Goal: Task Accomplishment & Management: Manage account settings

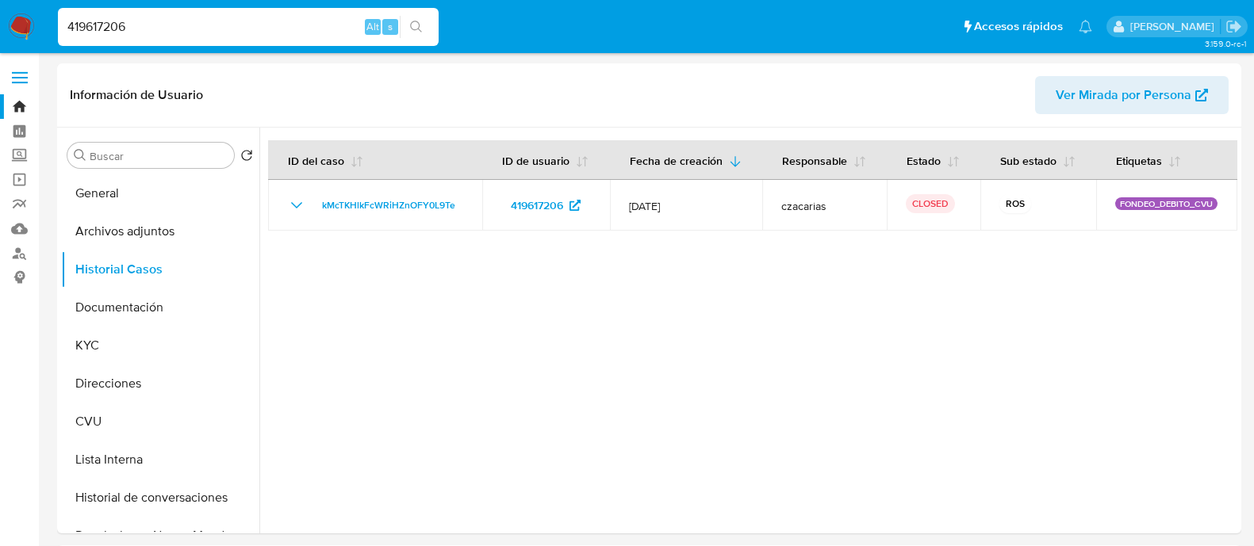
select select "10"
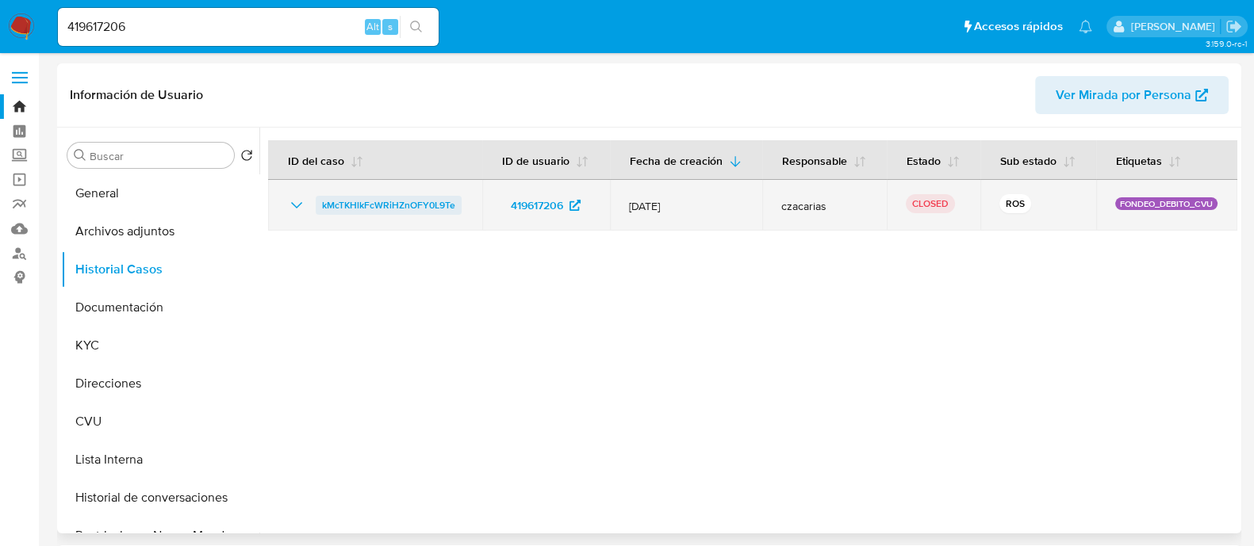
click at [404, 206] on span "kMcTKHlkFcWRiHZnOFY0L9Te" at bounding box center [388, 205] width 133 height 19
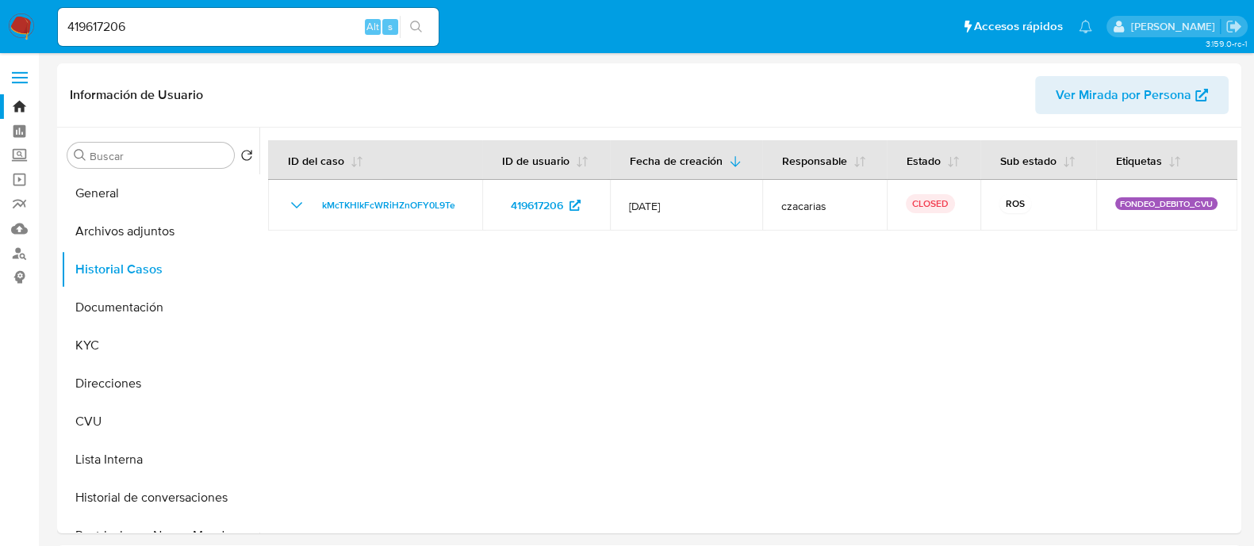
click at [117, 22] on input "419617206" at bounding box center [248, 27] width 381 height 21
paste input "134575457"
type input "134575457"
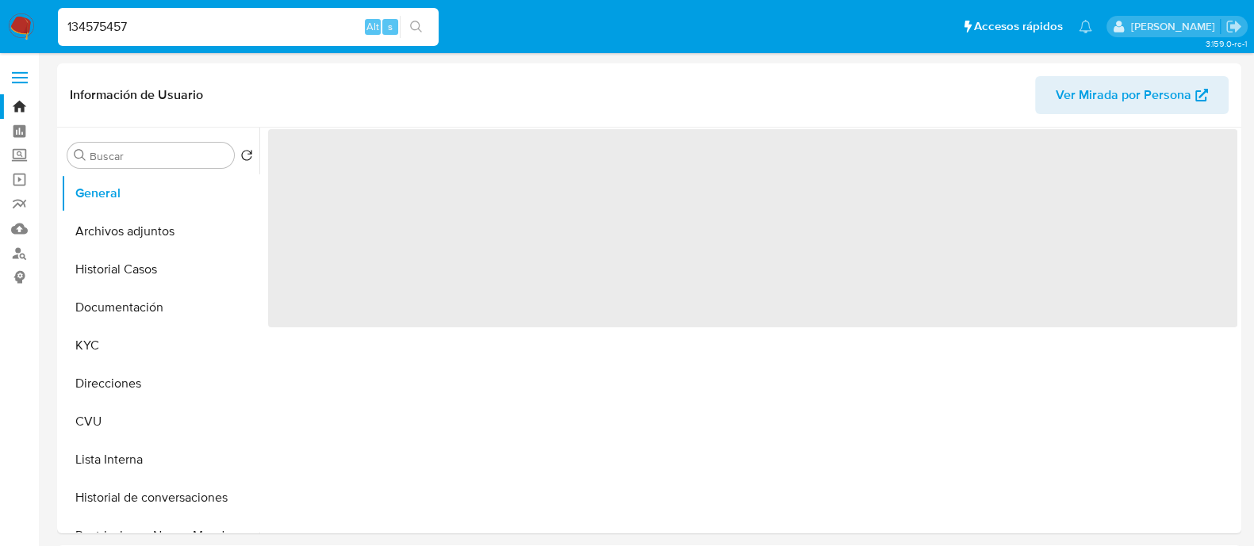
select select "10"
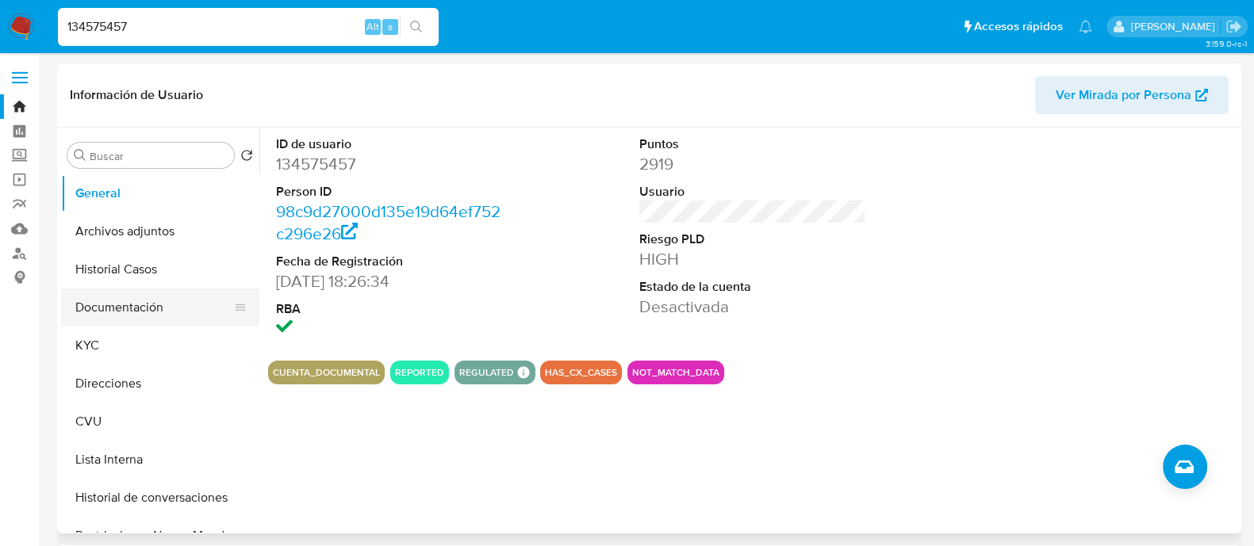
click at [115, 312] on button "Documentación" at bounding box center [154, 308] width 186 height 38
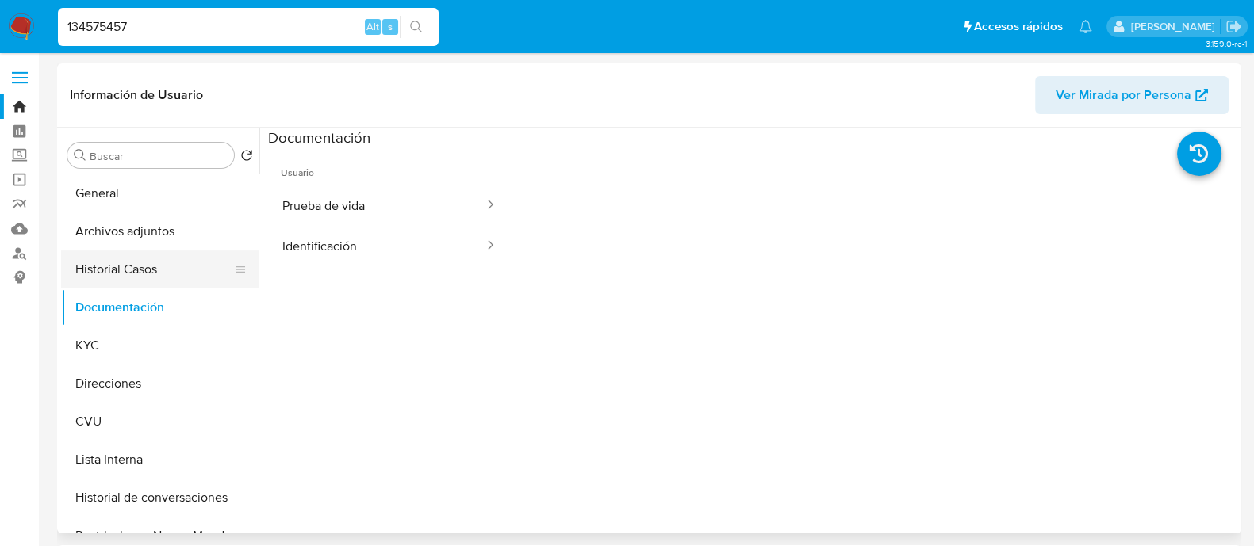
click at [146, 276] on button "Historial Casos" at bounding box center [154, 270] width 186 height 38
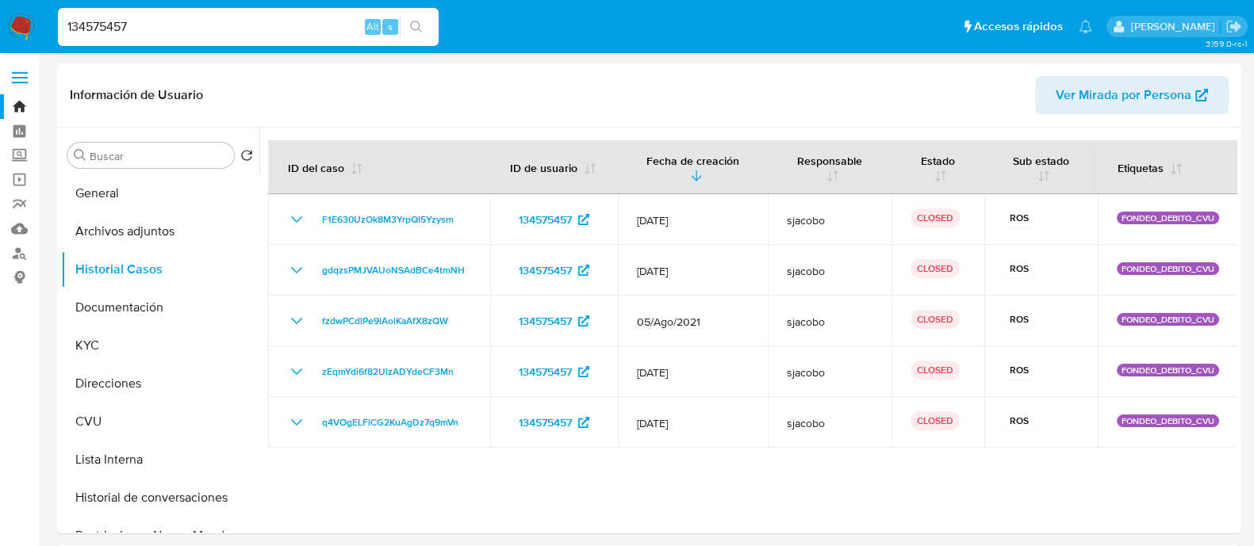
click at [165, 31] on input "134575457" at bounding box center [248, 27] width 381 height 21
click at [113, 21] on input "134575457" at bounding box center [248, 27] width 381 height 21
click at [108, 25] on input "134575457" at bounding box center [248, 27] width 381 height 21
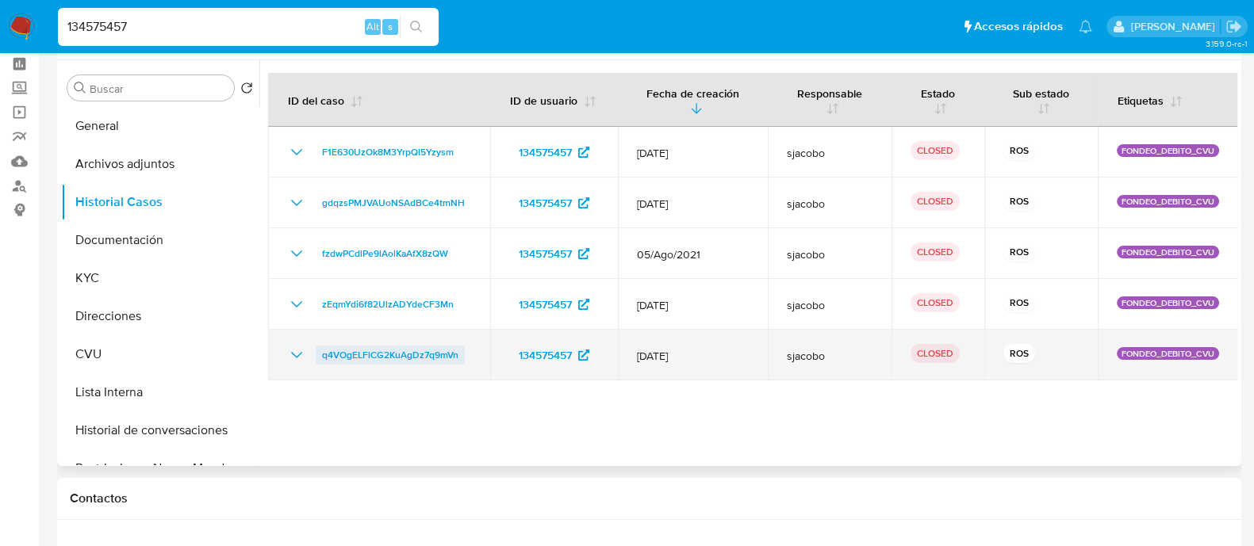
scroll to position [98, 0]
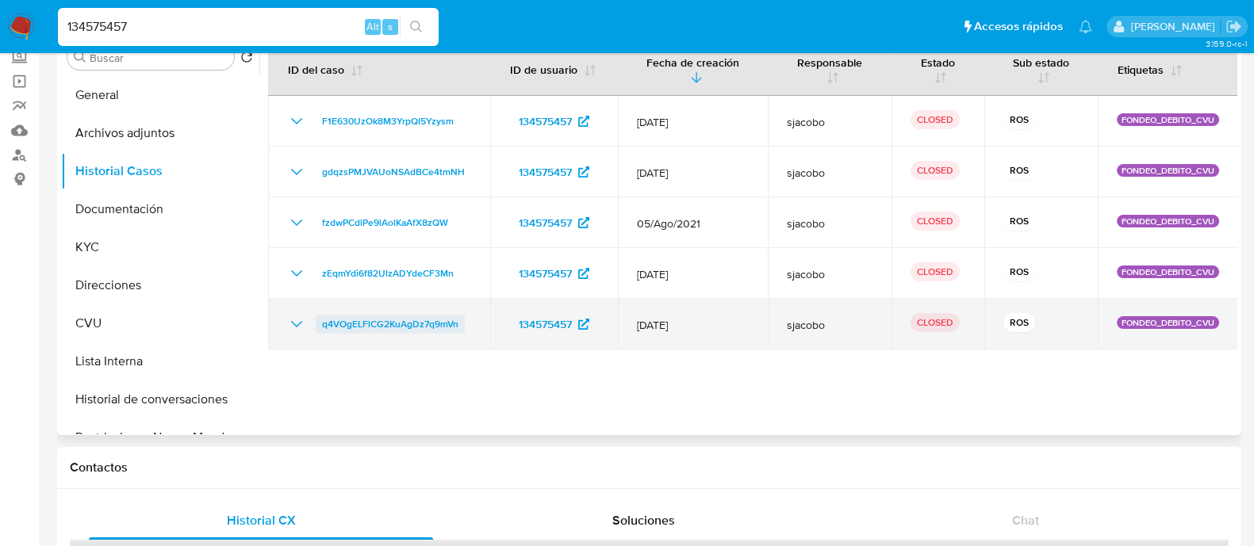
click at [385, 325] on span "q4VOgELFlCG2KuAgDz7q9mVn" at bounding box center [390, 324] width 136 height 19
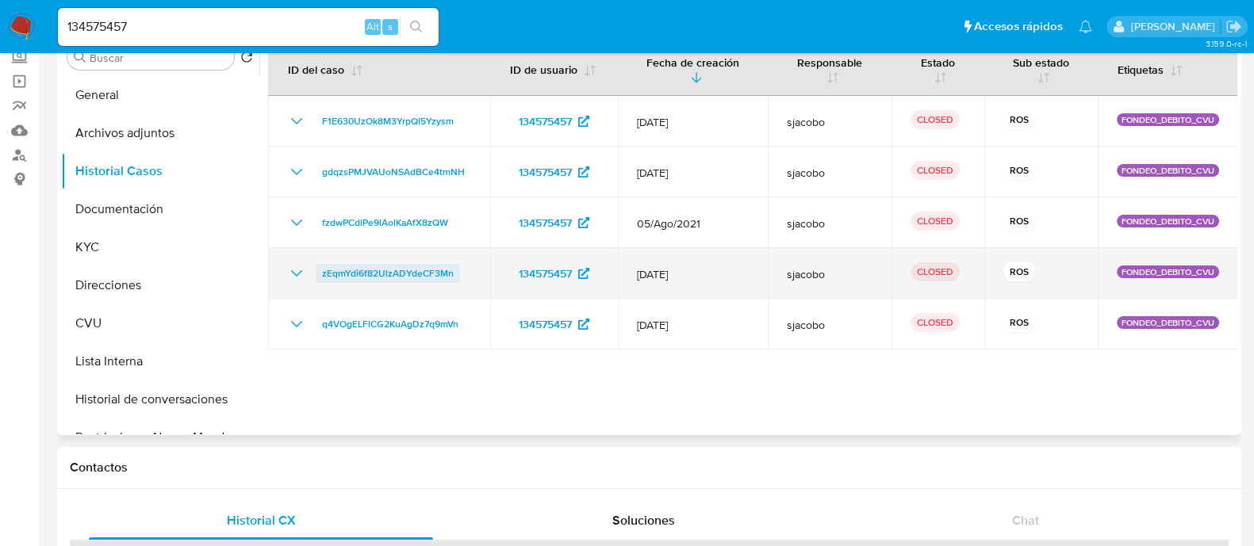
click at [393, 264] on span "zEqmYdi6f82UlzADYdeCF3Mn" at bounding box center [388, 273] width 132 height 19
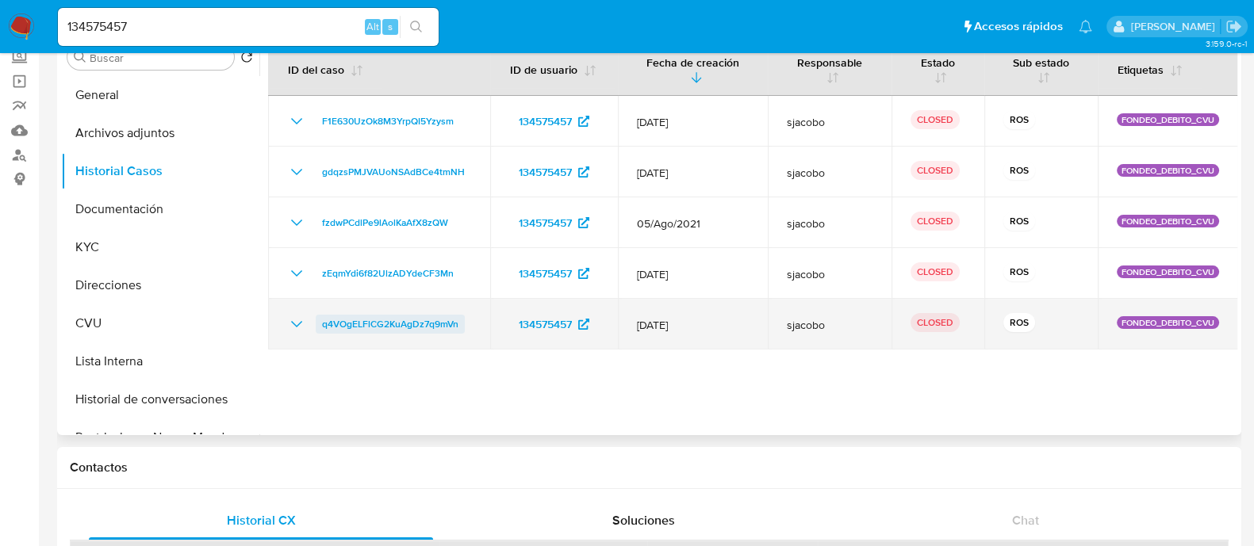
click at [408, 325] on span "q4VOgELFlCG2KuAgDz7q9mVn" at bounding box center [390, 324] width 136 height 19
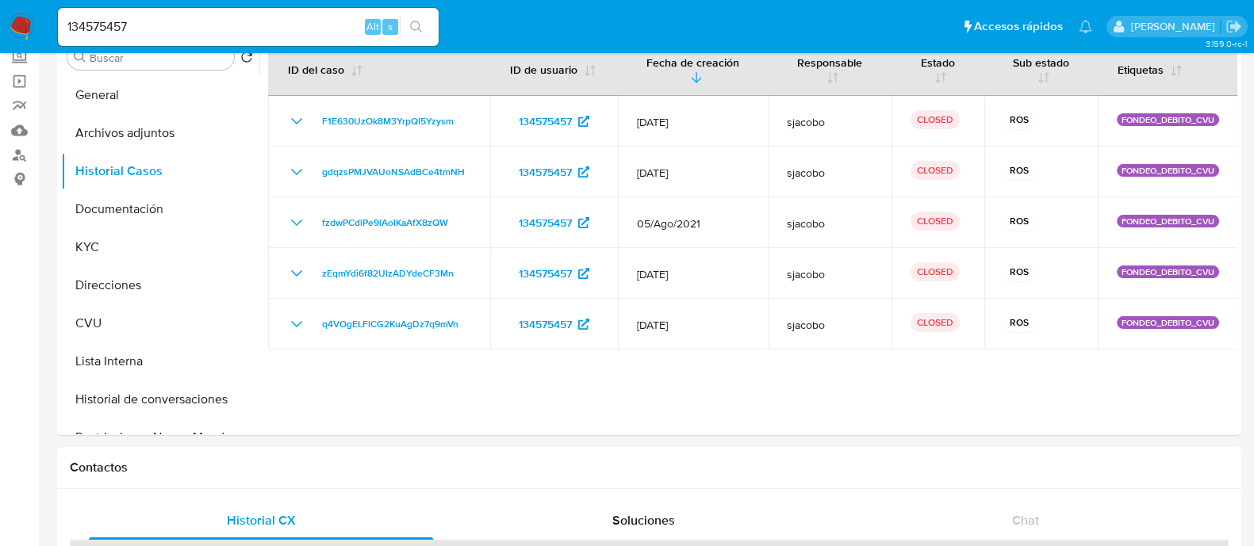
click at [223, 26] on input "134575457" at bounding box center [248, 27] width 381 height 21
paste input "487335933"
type input "487335933"
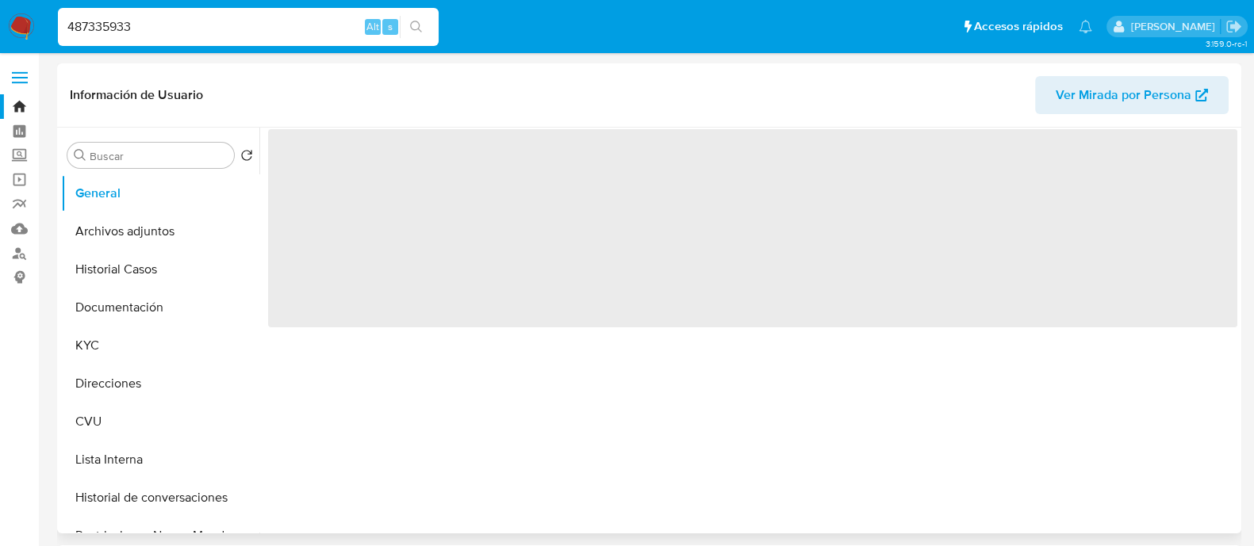
select select "10"
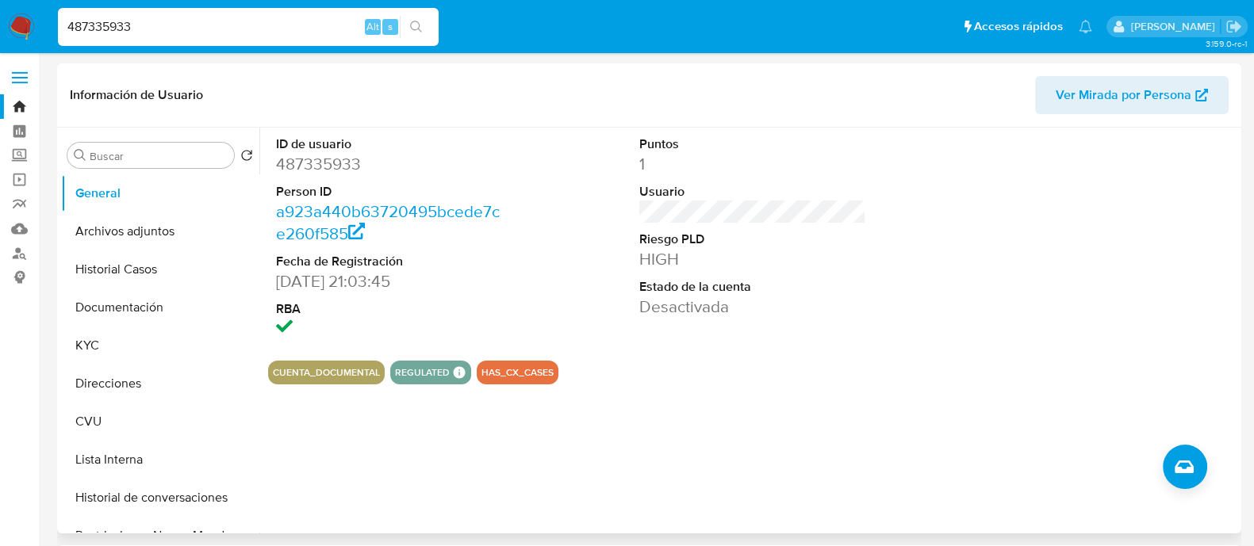
click at [217, 25] on input "487335933" at bounding box center [248, 27] width 381 height 21
paste input "561904558"
type input "561904558"
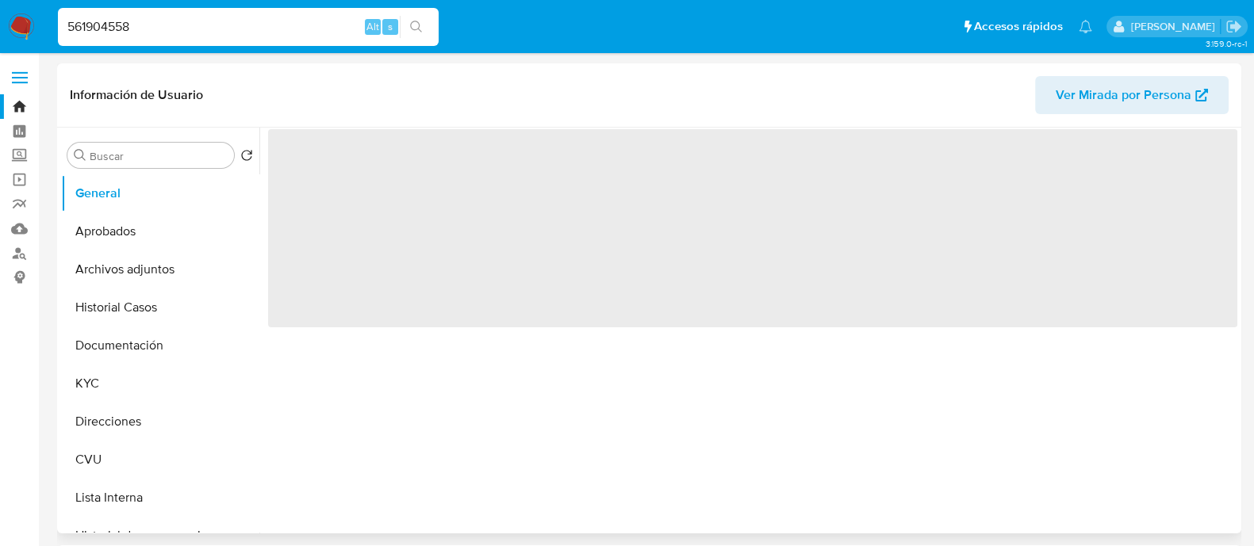
select select "10"
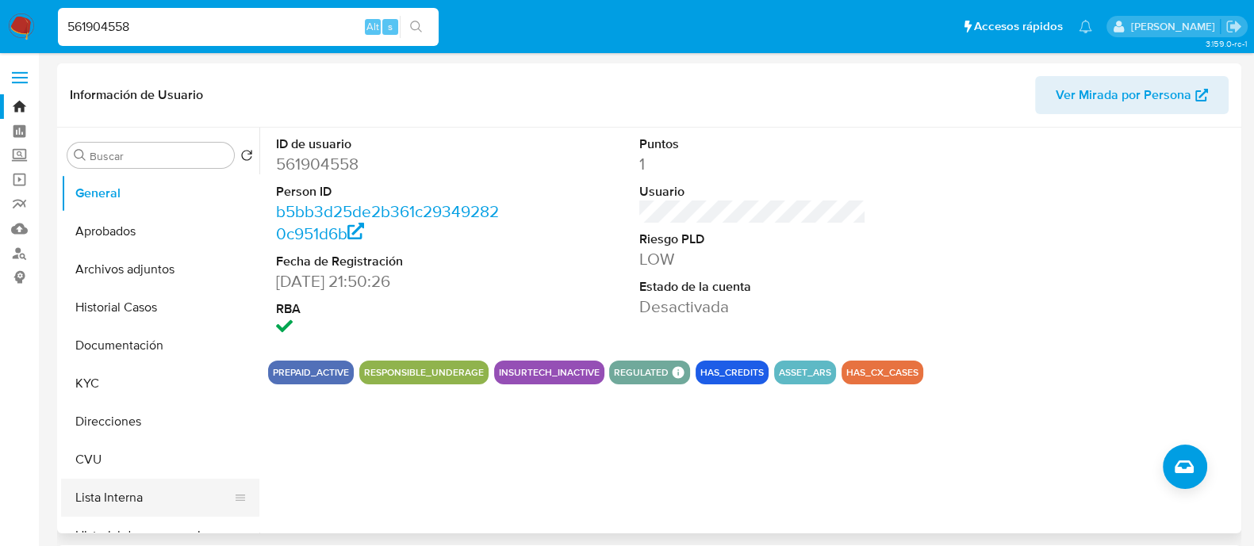
click at [135, 492] on button "Lista Interna" at bounding box center [154, 498] width 186 height 38
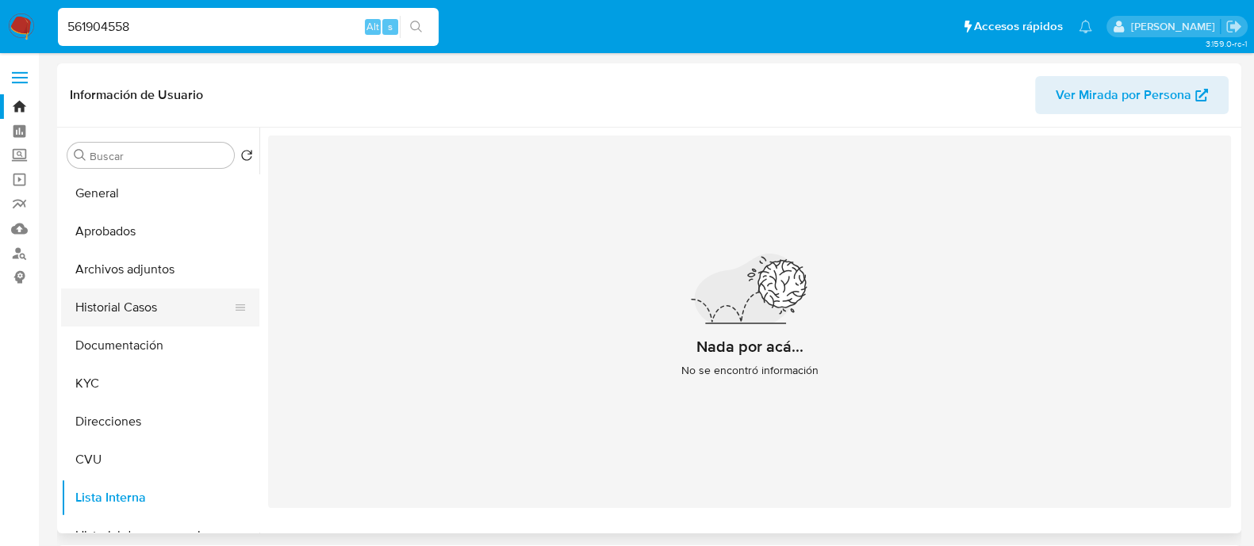
click at [135, 305] on button "Historial Casos" at bounding box center [154, 308] width 186 height 38
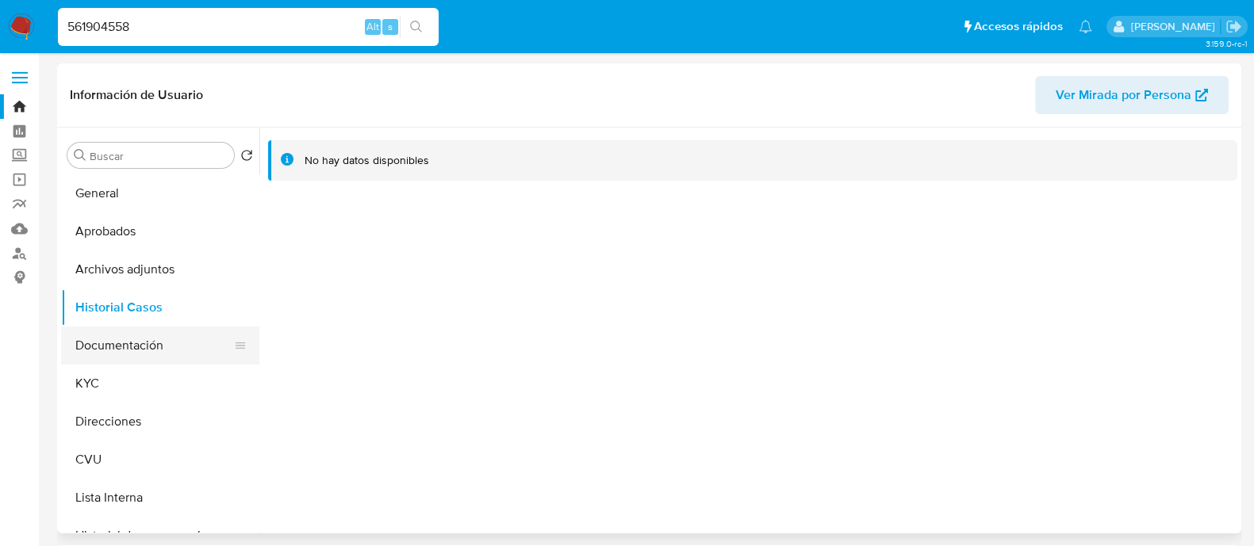
scroll to position [98, 0]
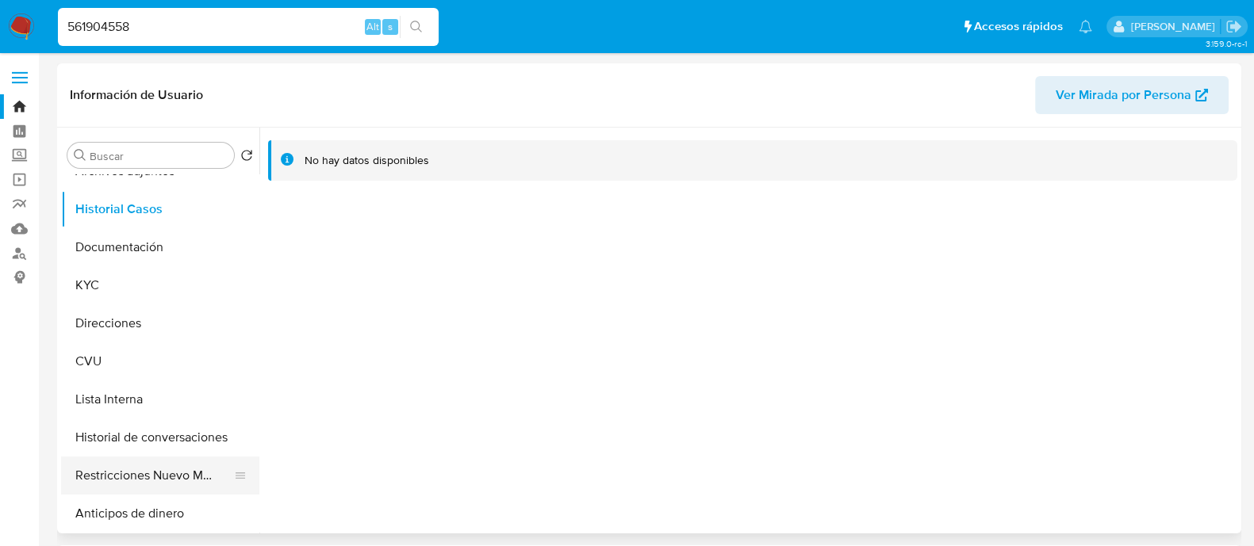
click at [139, 473] on button "Restricciones Nuevo Mundo" at bounding box center [154, 476] width 186 height 38
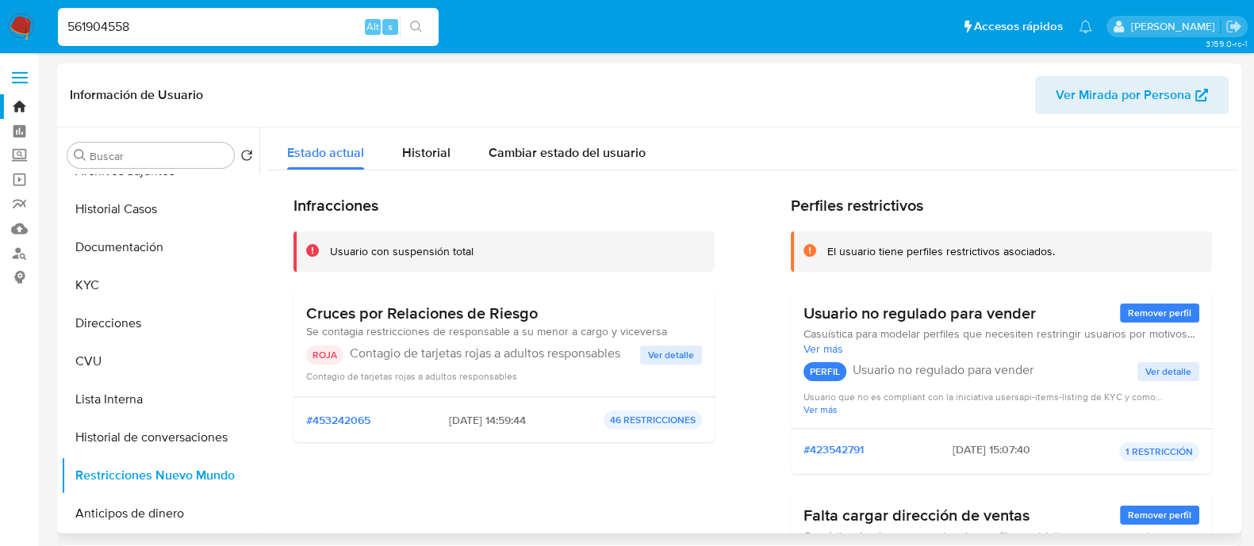
scroll to position [197, 0]
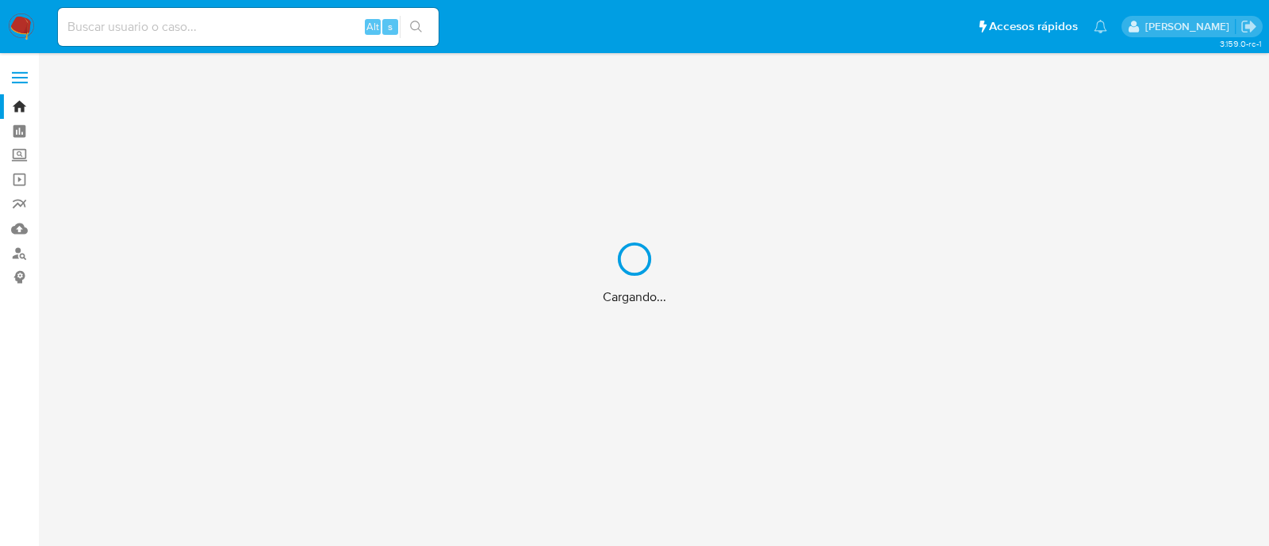
click at [210, 27] on div "Cargando..." at bounding box center [634, 273] width 1269 height 546
click at [219, 22] on div "Cargando..." at bounding box center [634, 273] width 1269 height 546
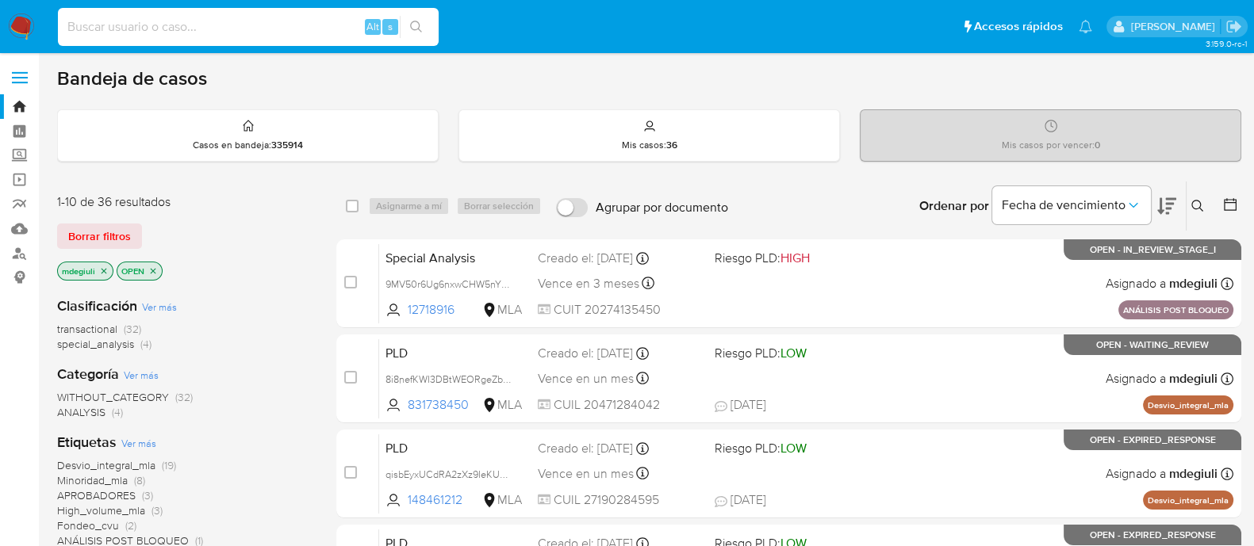
click at [219, 22] on input at bounding box center [248, 27] width 381 height 21
paste input "400849580"
type input "400849580"
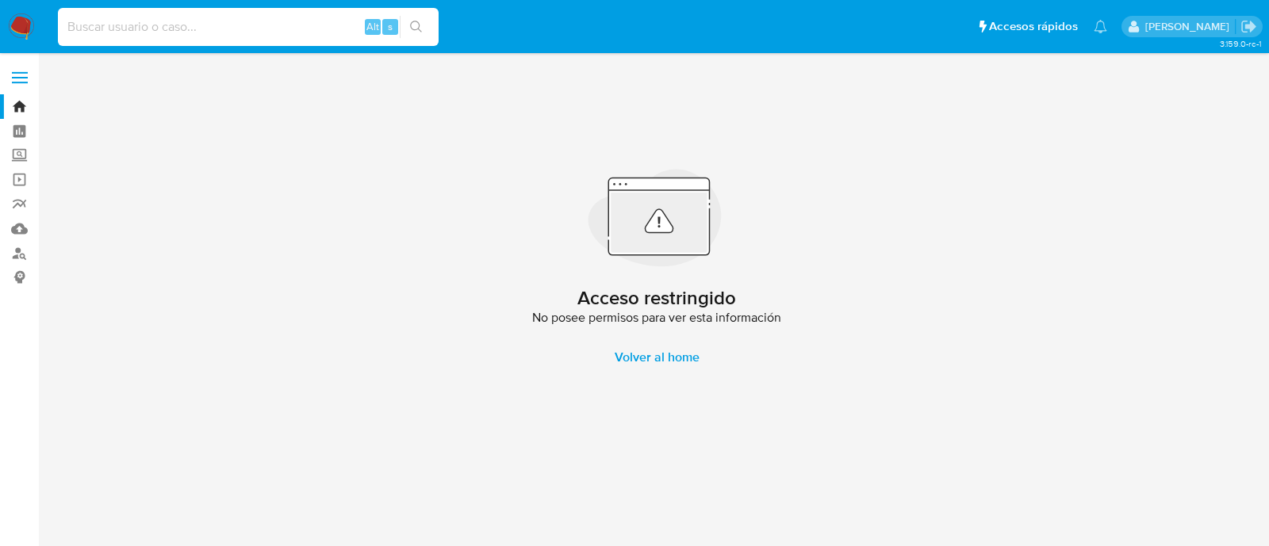
click at [215, 21] on input at bounding box center [248, 27] width 381 height 21
click at [238, 33] on input at bounding box center [248, 27] width 381 height 21
paste input "377259739"
type input "377259739"
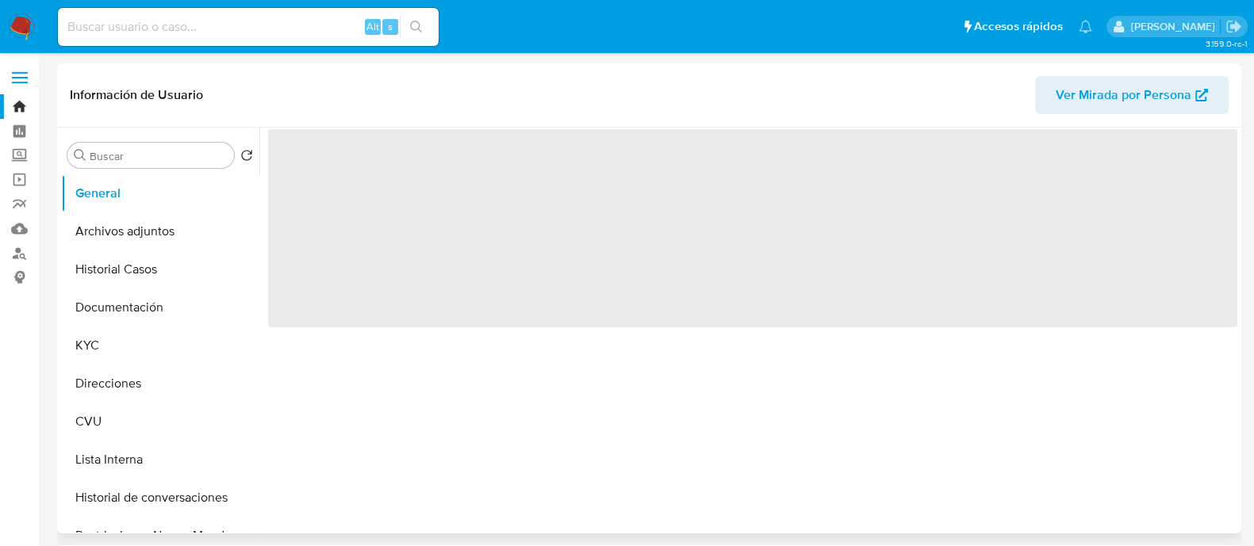
select select "10"
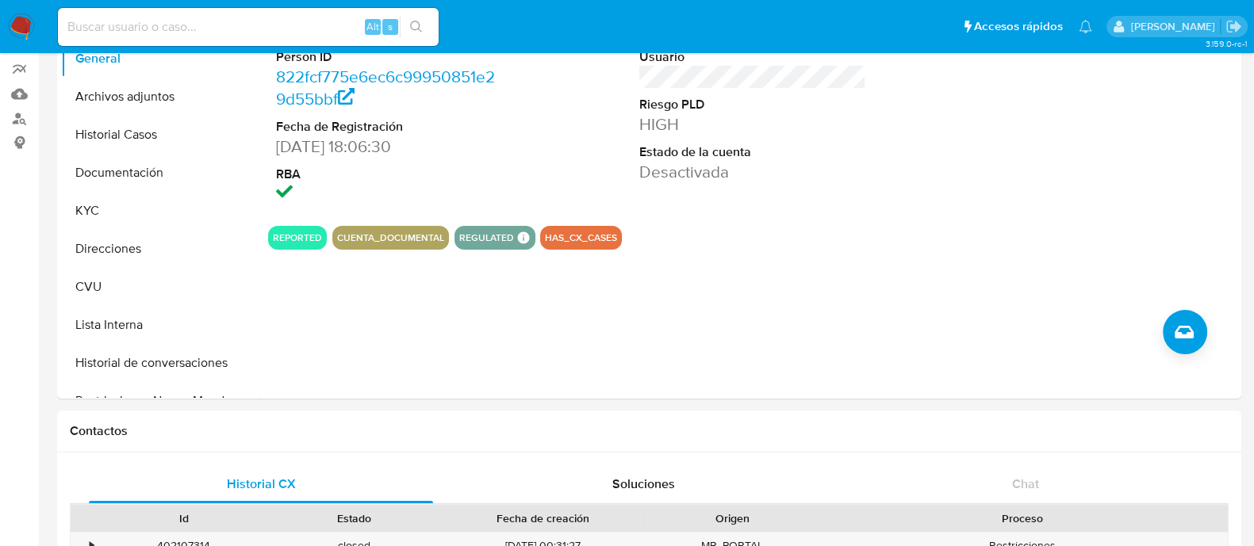
scroll to position [197, 0]
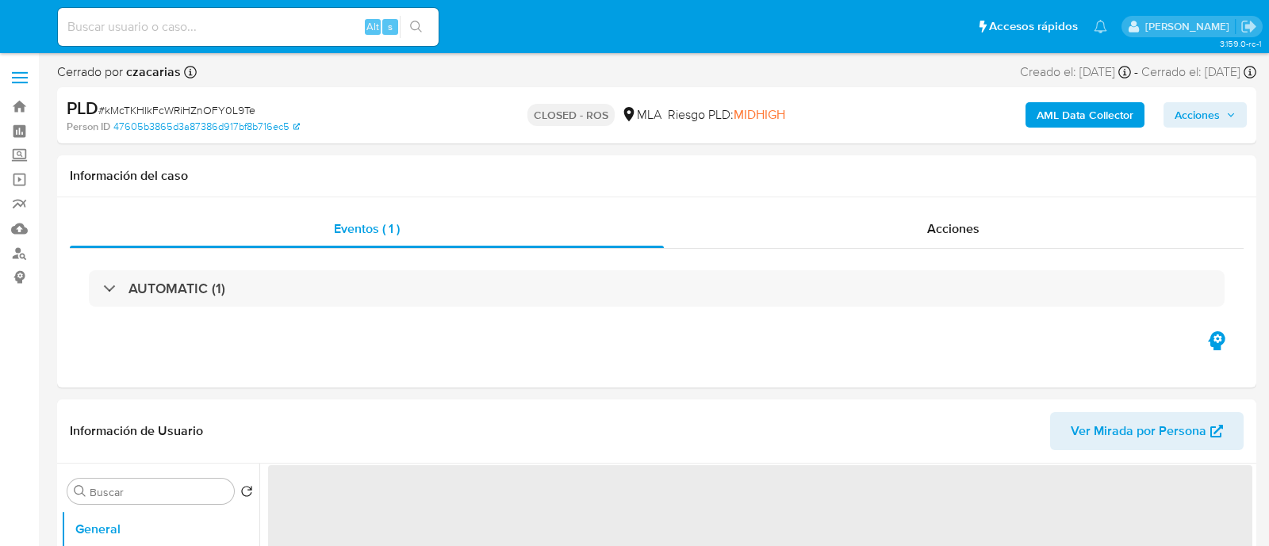
select select "10"
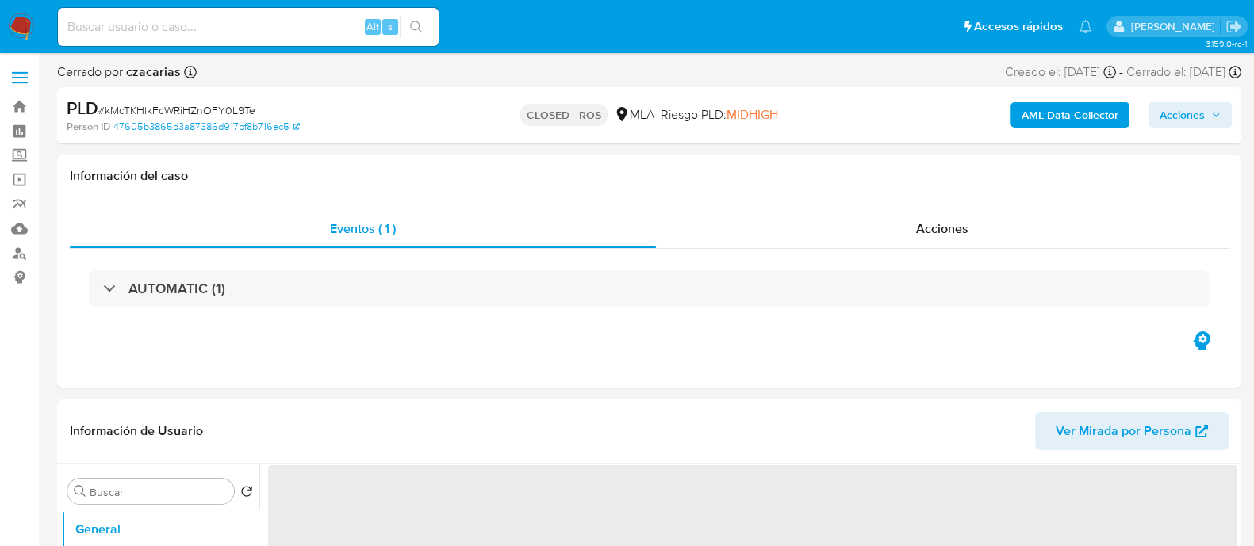
select select "10"
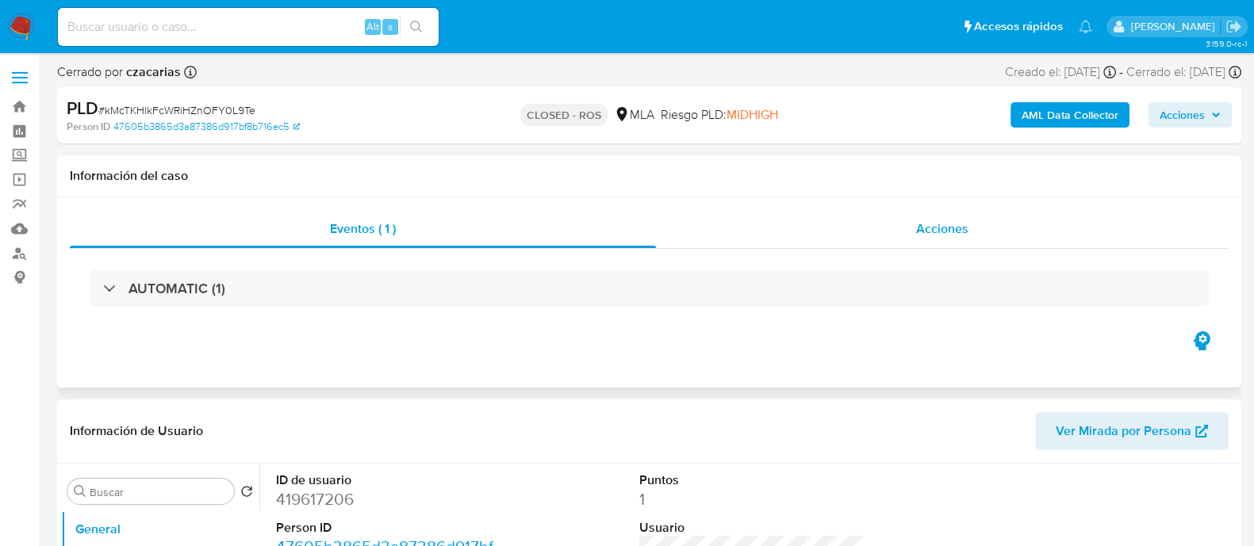
click at [921, 243] on div "Acciones" at bounding box center [942, 229] width 573 height 38
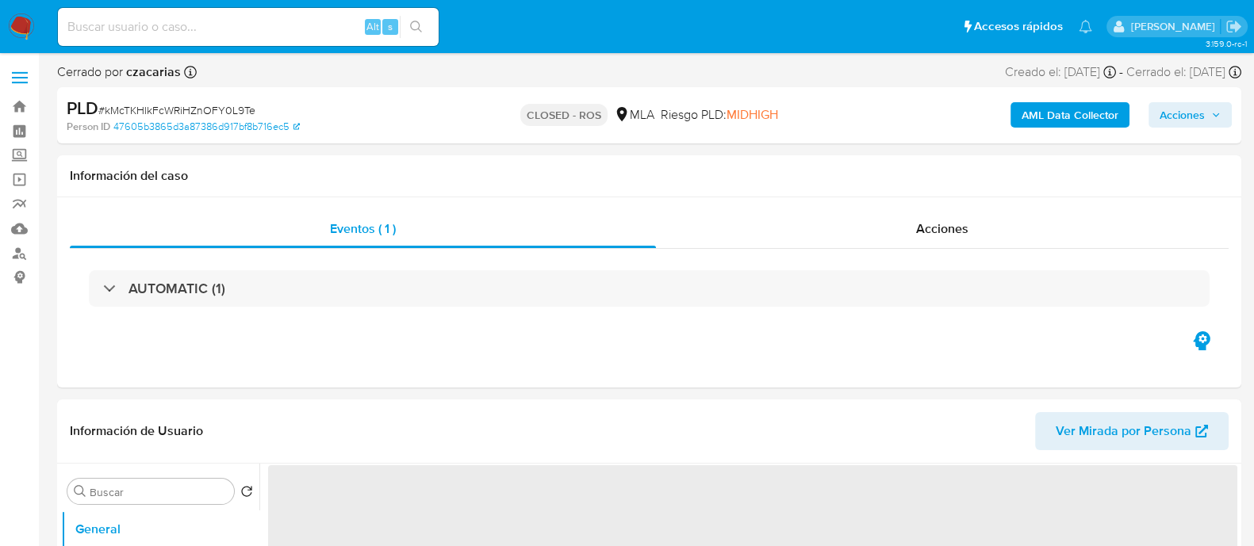
select select "10"
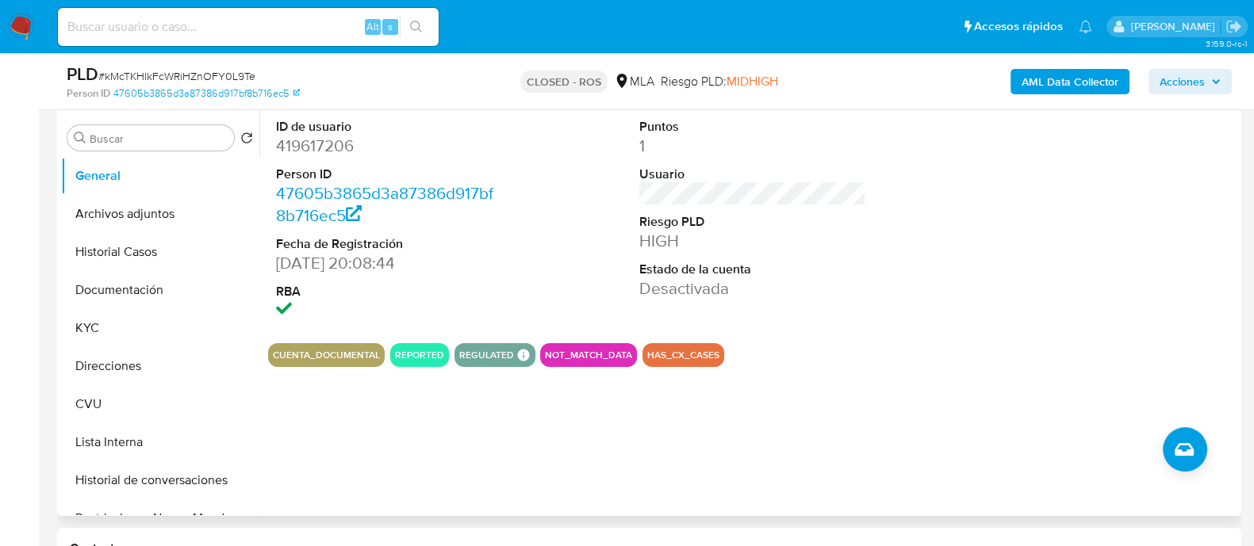
scroll to position [595, 0]
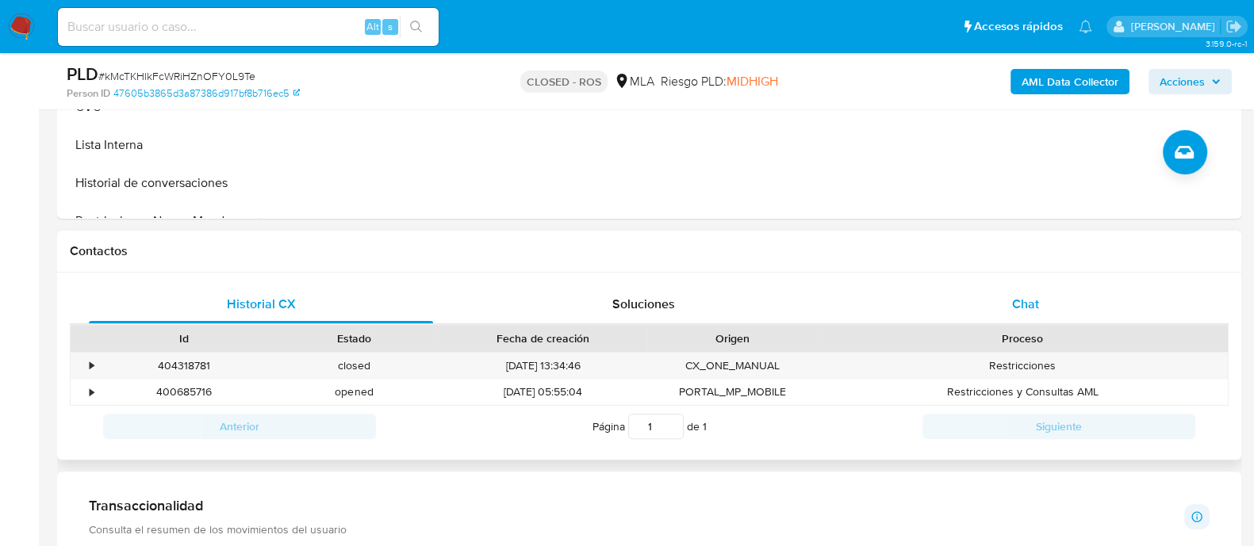
click at [940, 299] on div "Chat" at bounding box center [1025, 305] width 344 height 38
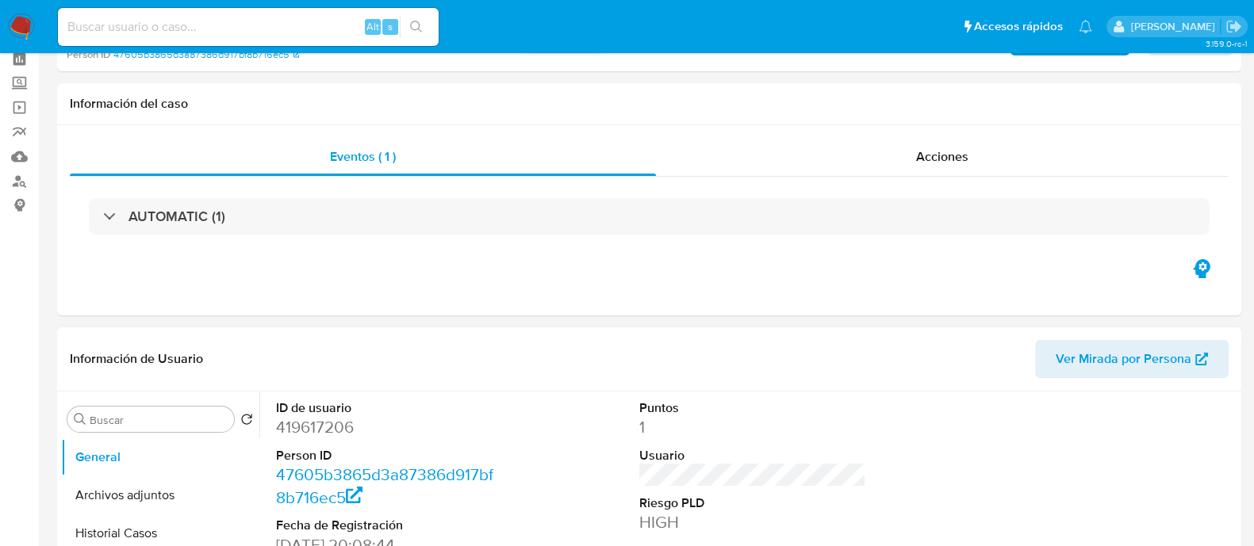
scroll to position [0, 0]
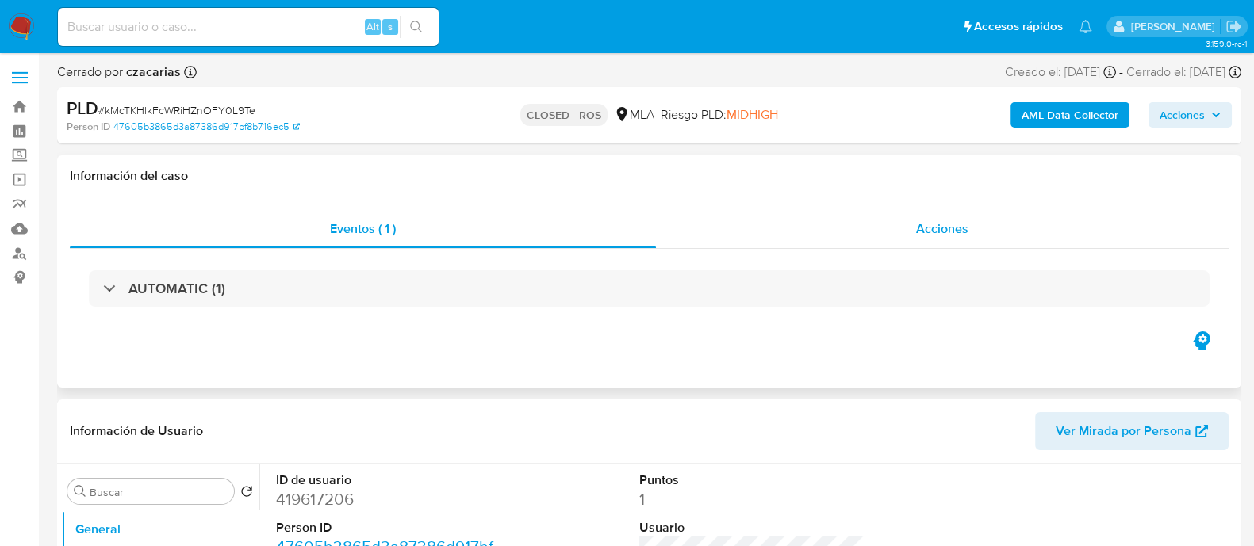
click at [912, 238] on div "Acciones" at bounding box center [942, 229] width 573 height 38
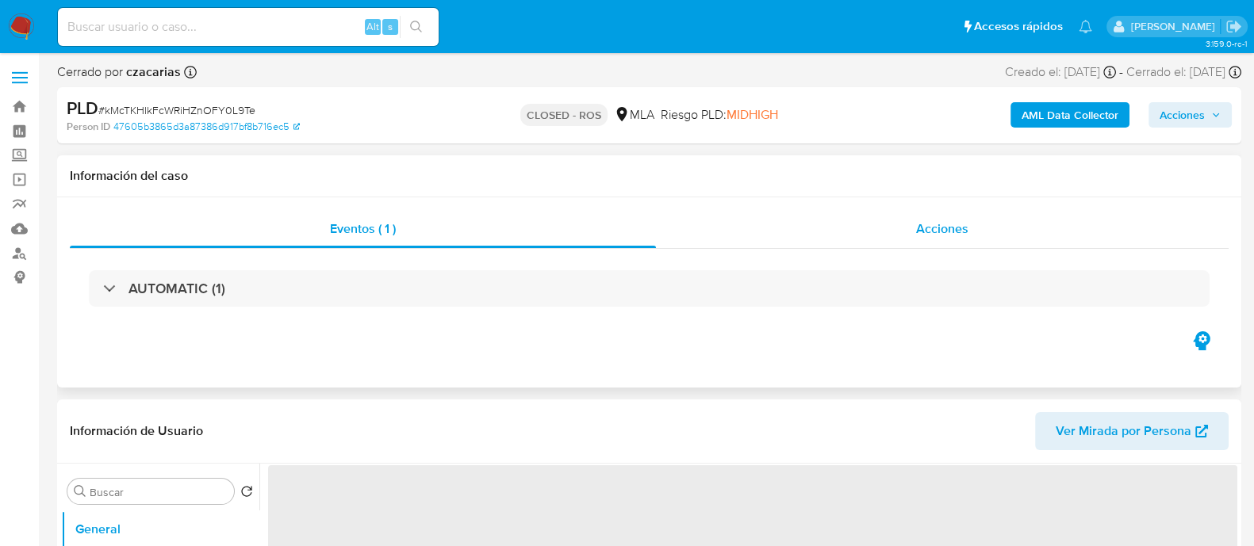
click at [942, 232] on span "Acciones" at bounding box center [942, 229] width 52 height 18
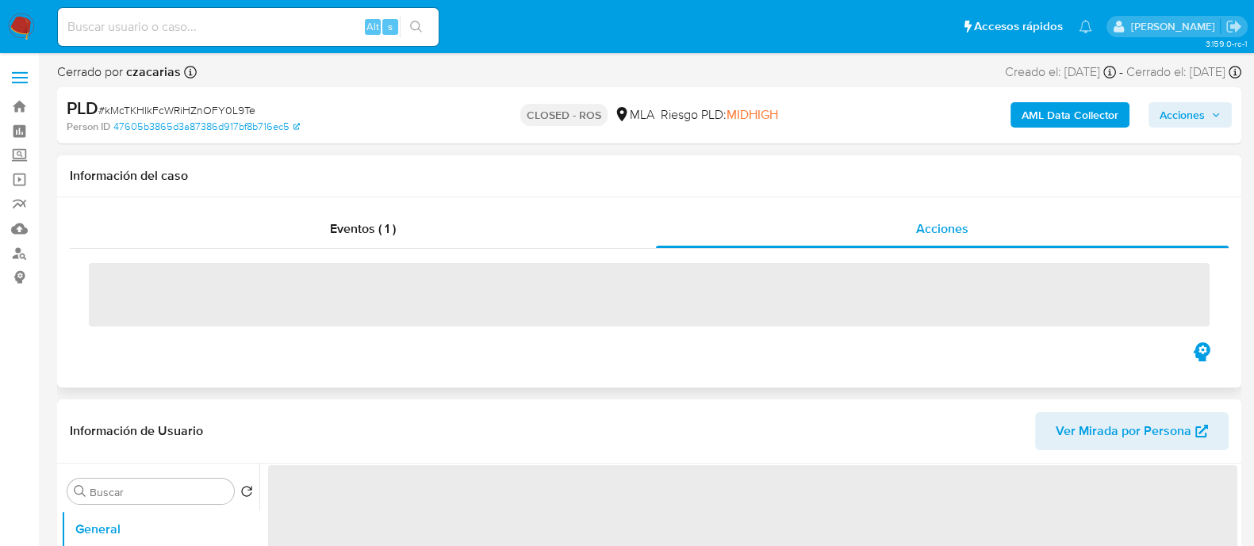
select select "10"
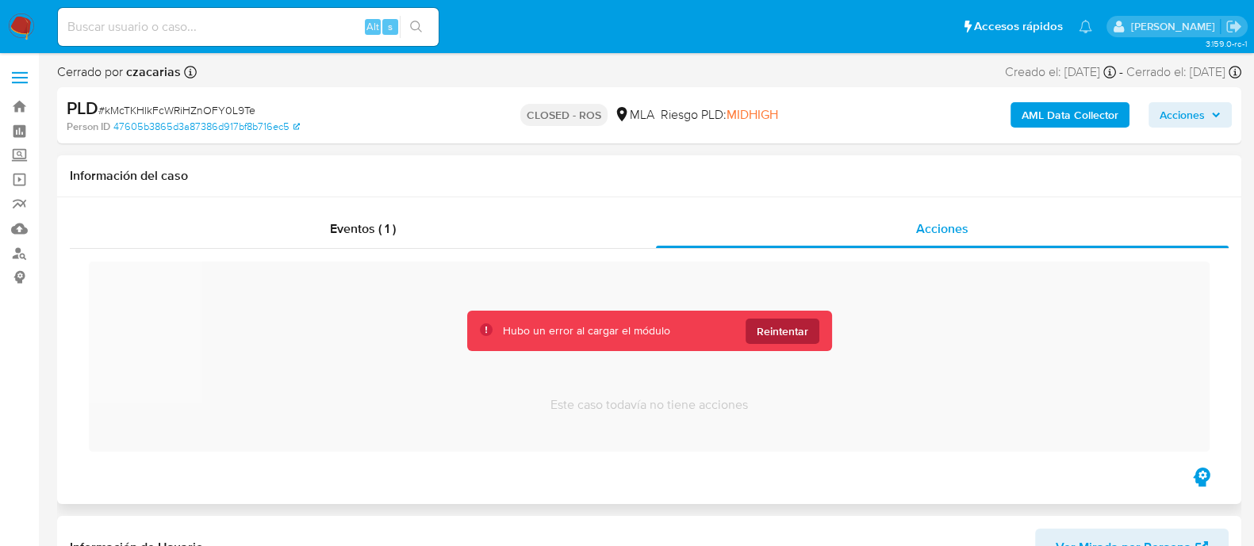
click at [804, 327] on span "Reintentar" at bounding box center [783, 331] width 52 height 25
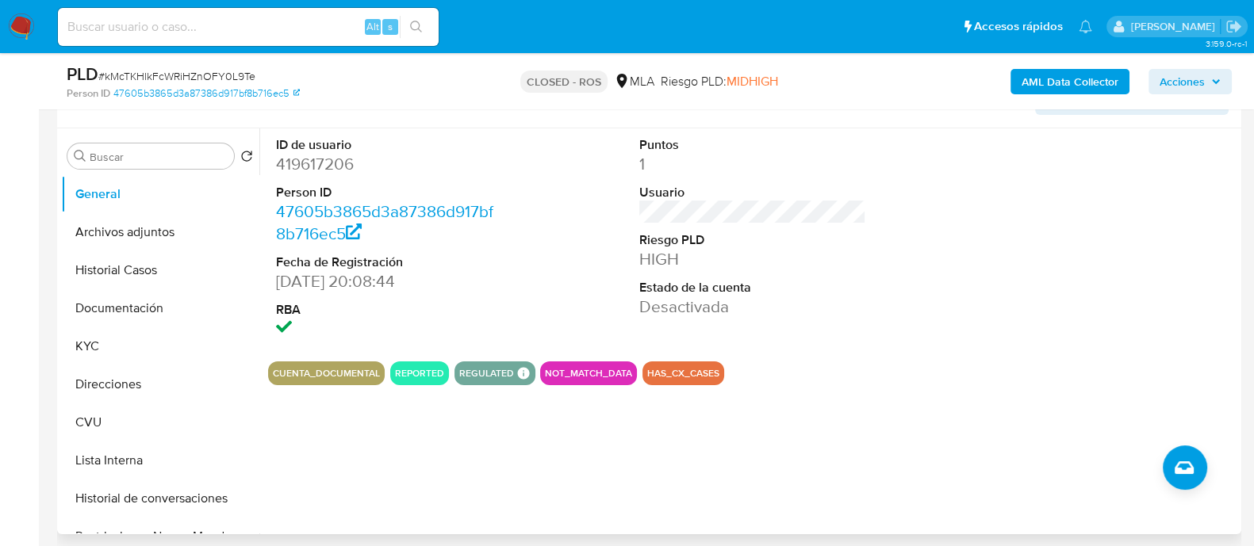
scroll to position [496, 0]
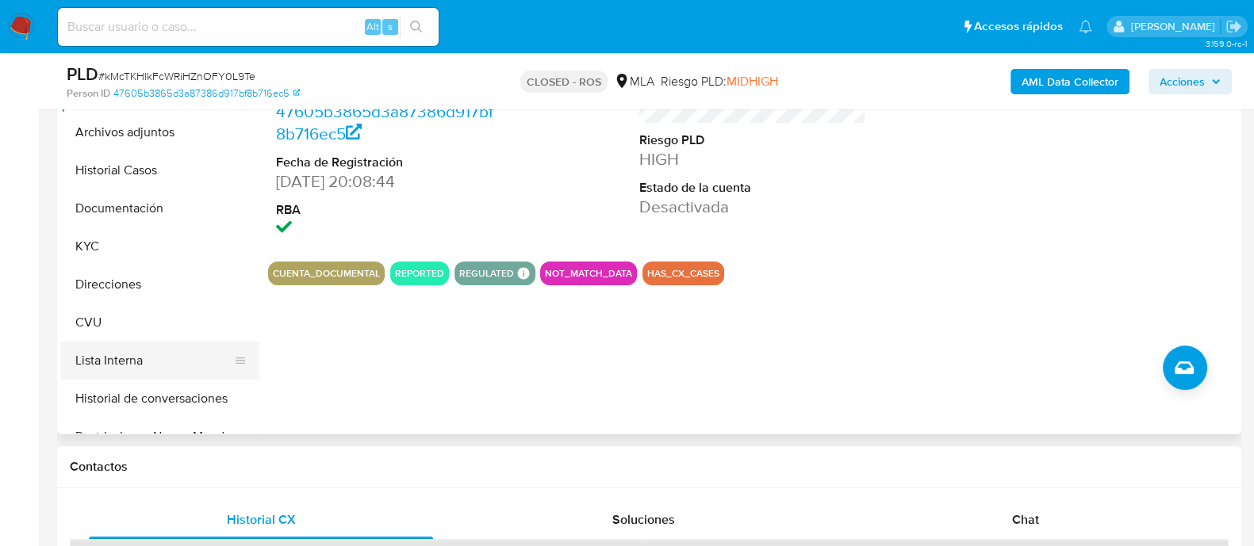
click at [114, 363] on button "Lista Interna" at bounding box center [154, 361] width 186 height 38
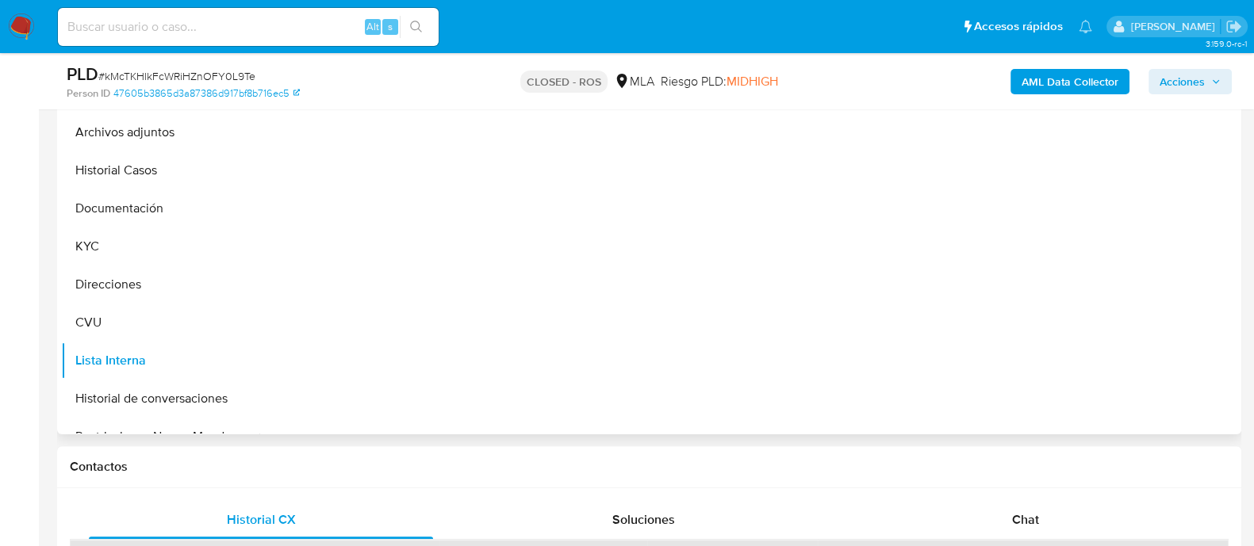
scroll to position [297, 0]
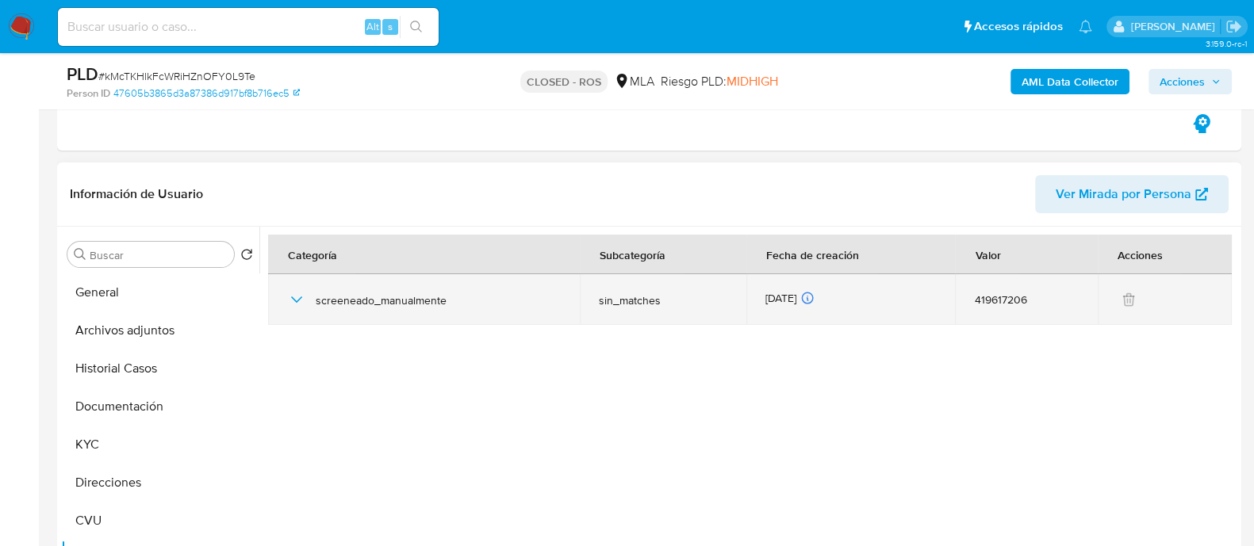
click at [292, 295] on icon "button" at bounding box center [296, 299] width 19 height 19
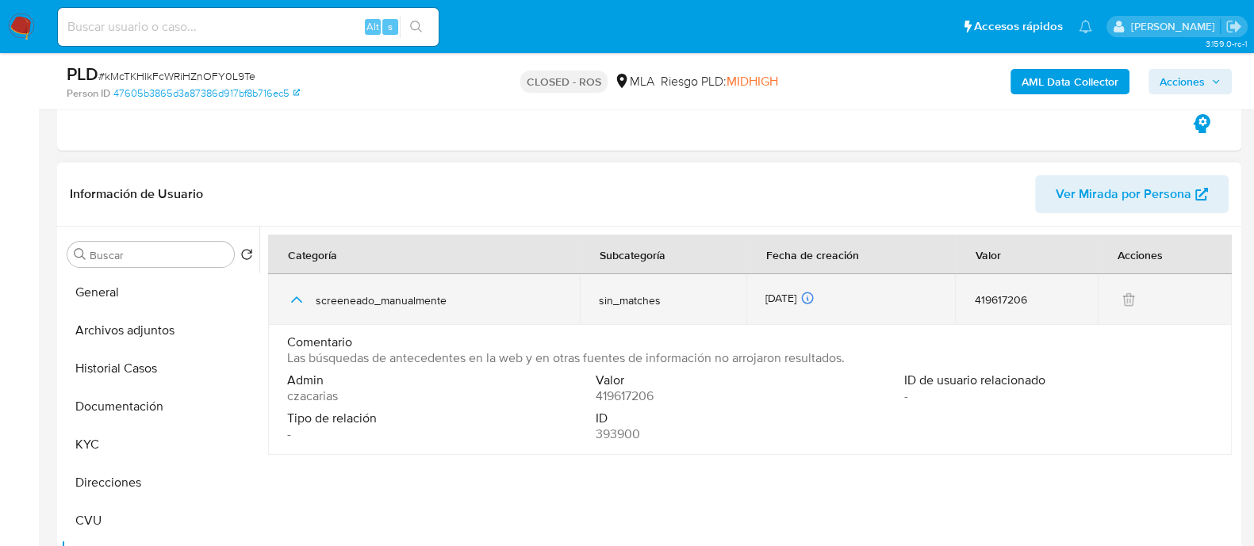
click at [292, 295] on icon "button" at bounding box center [296, 299] width 19 height 19
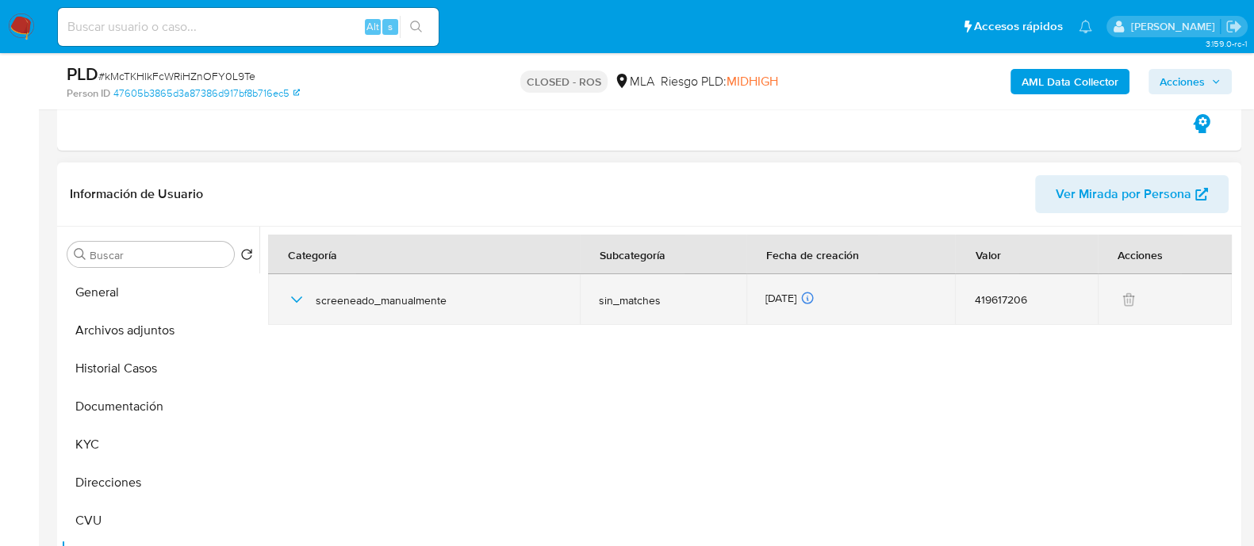
click at [292, 295] on icon "button" at bounding box center [296, 299] width 19 height 19
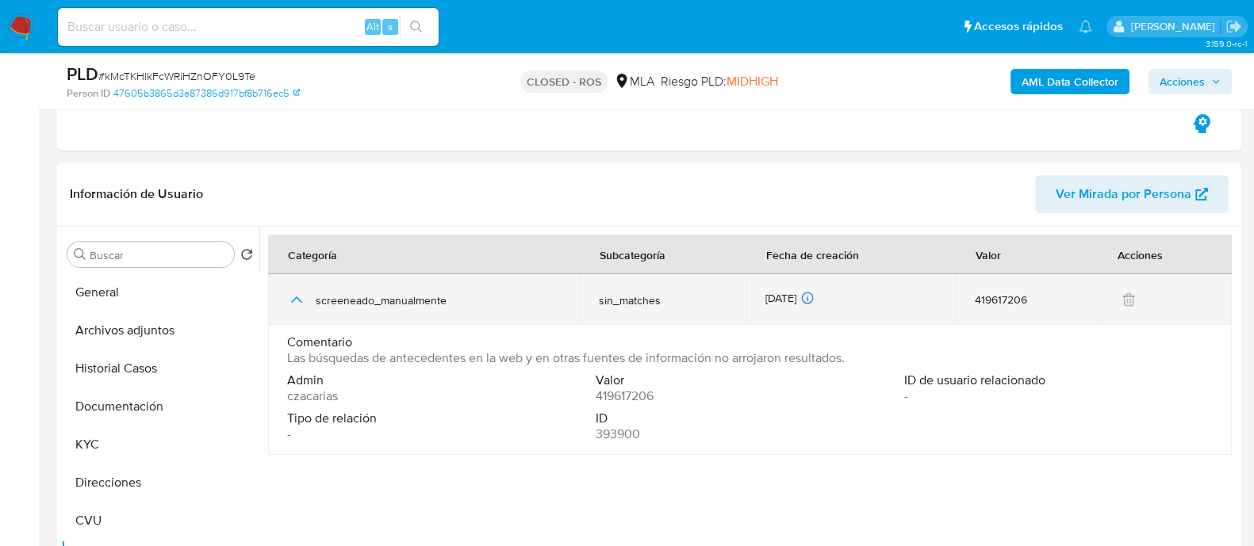
click at [292, 295] on icon "button" at bounding box center [296, 299] width 19 height 19
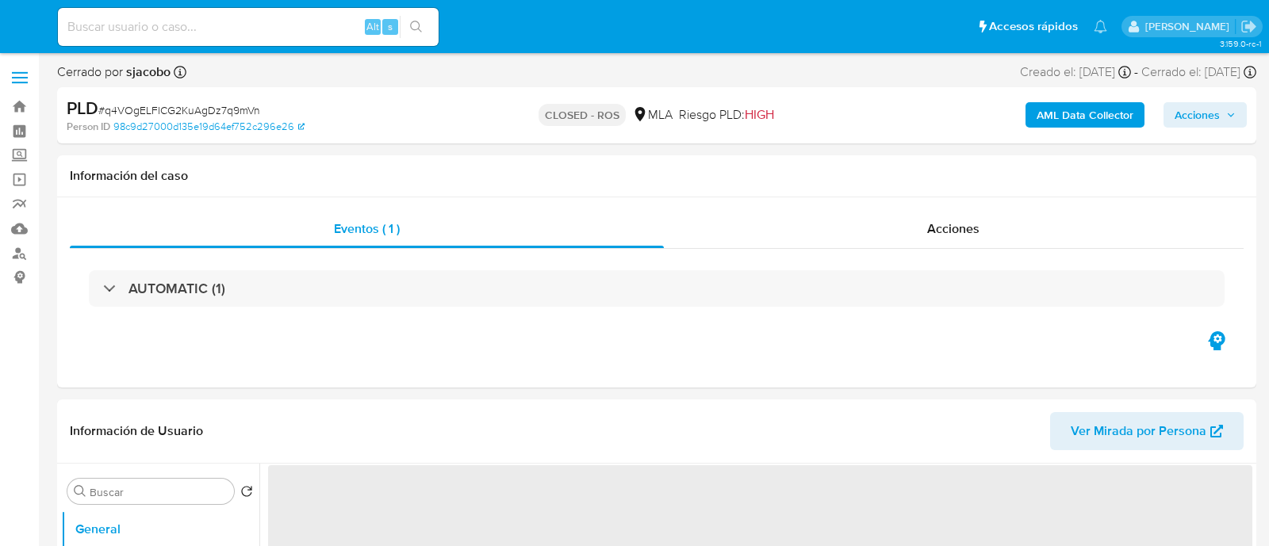
select select "10"
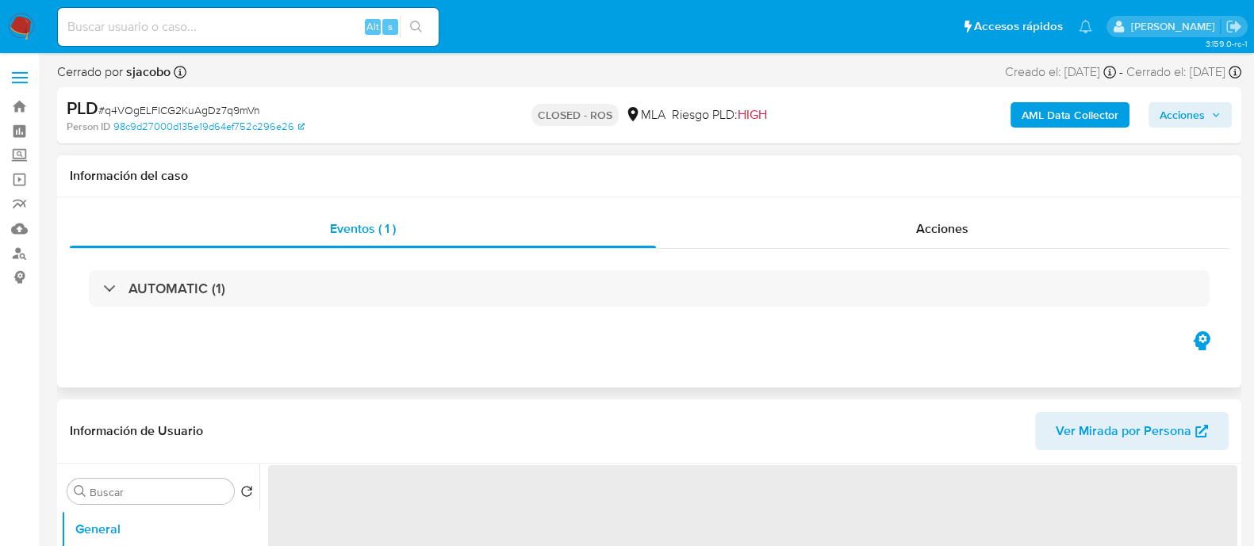
select select "10"
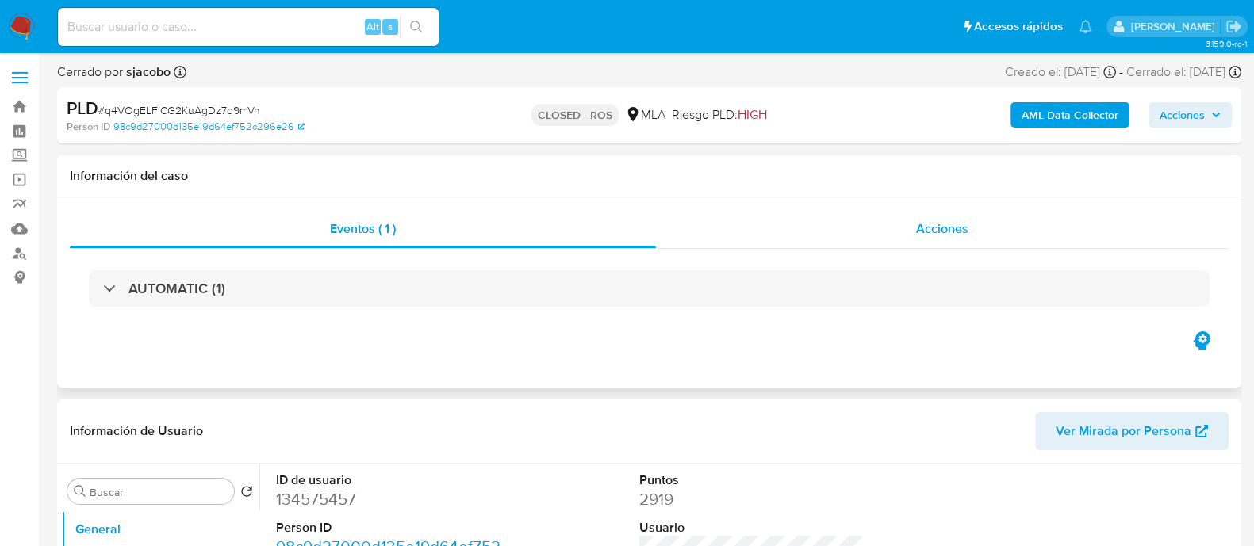
click at [848, 224] on div "Acciones" at bounding box center [942, 229] width 573 height 38
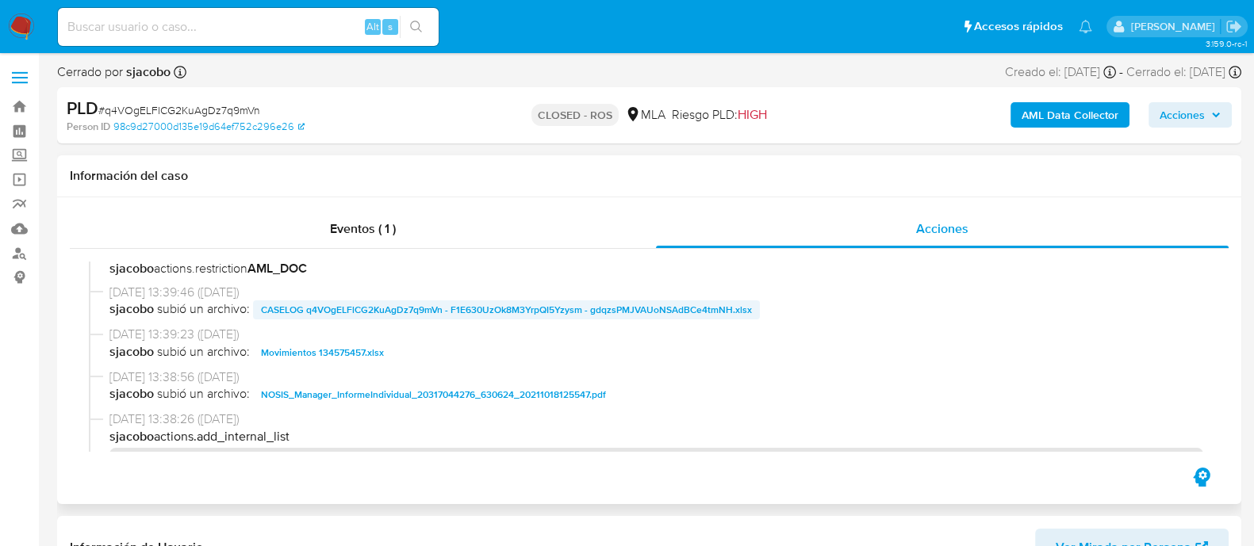
scroll to position [693, 0]
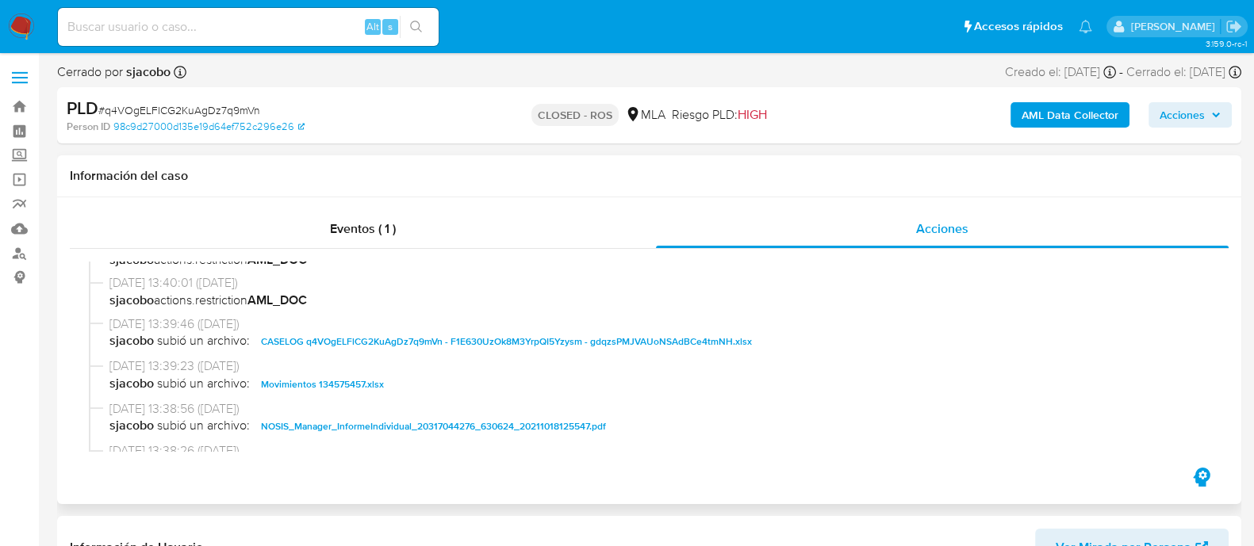
click at [539, 333] on span "CASELOG q4VOgELFlCG2KuAgDz7q9mVn - F1E630UzOk8M3YrpQI5Yzysm - gdqzsPMJVAUoNSAdB…" at bounding box center [506, 341] width 491 height 19
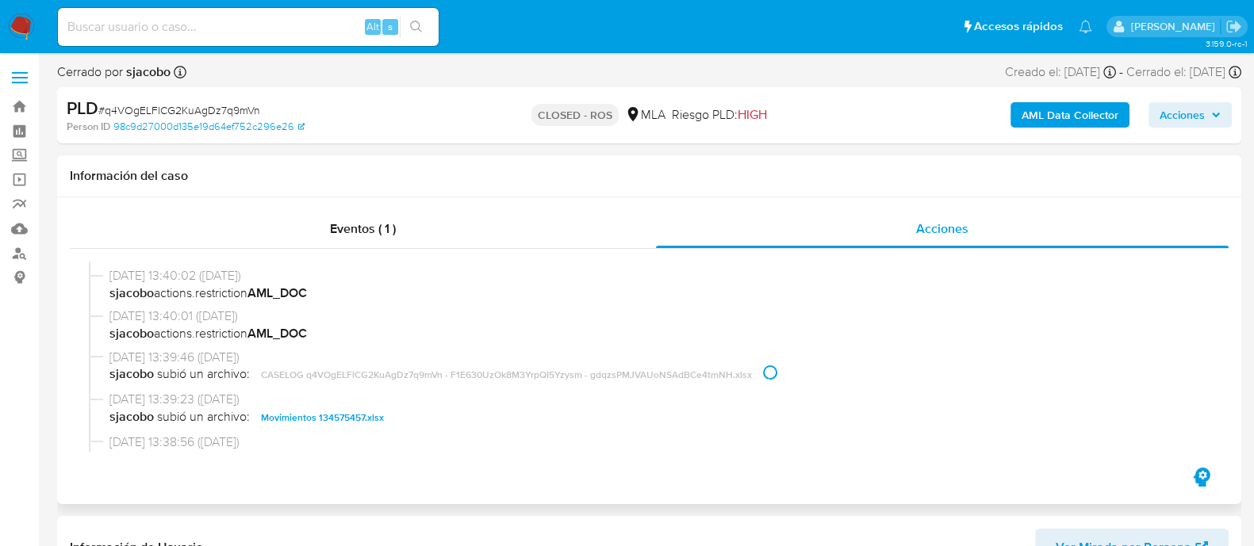
scroll to position [666, 0]
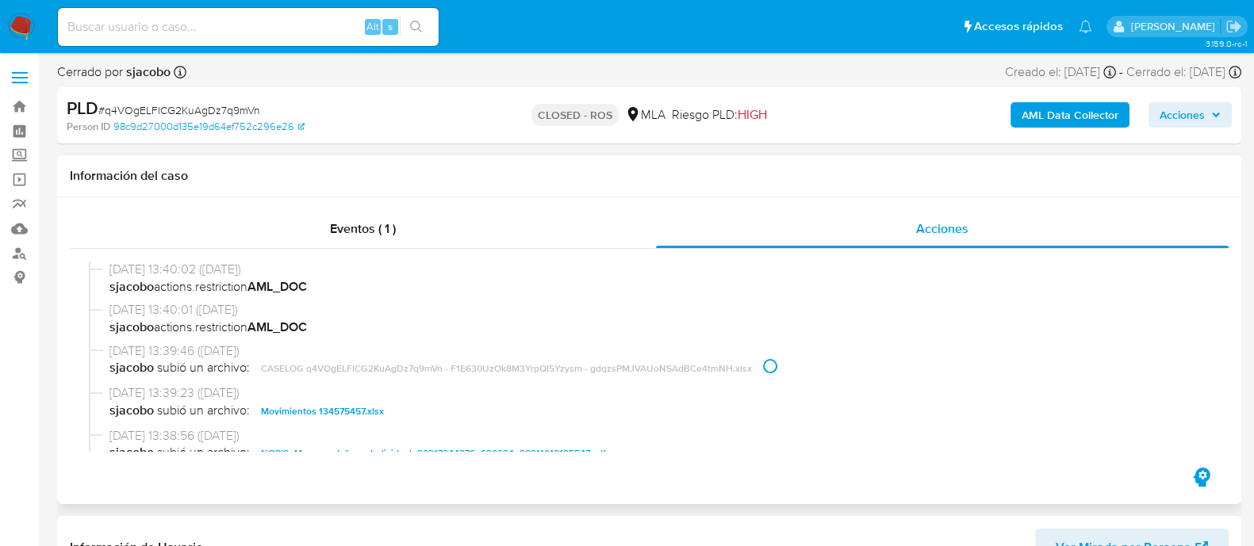
click at [707, 361] on span "sjacobo subió un archivo: CASELOG q4VOgELFlCG2KuAgDz7q9mVn - F1E630UzOk8M3YrpQI…" at bounding box center [656, 368] width 1094 height 19
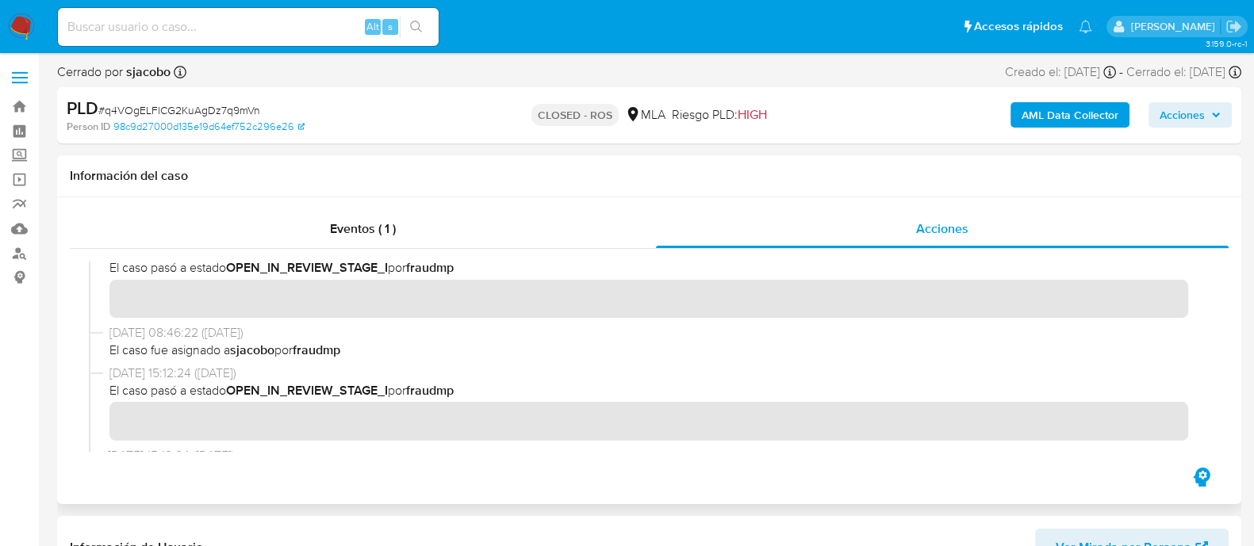
scroll to position [1063, 0]
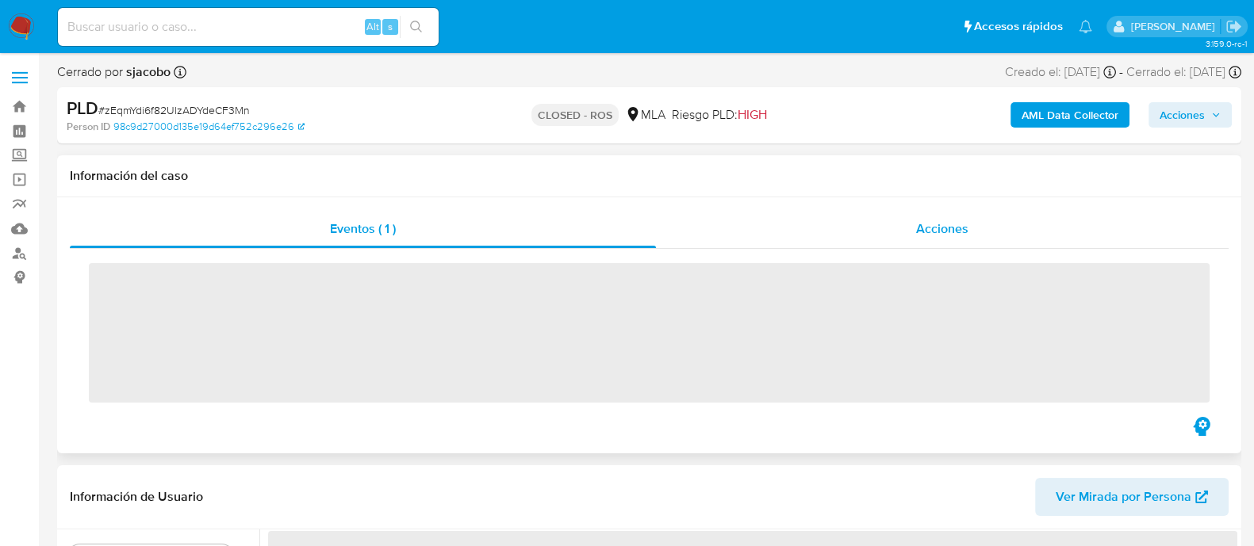
click at [918, 232] on span "Acciones" at bounding box center [942, 229] width 52 height 18
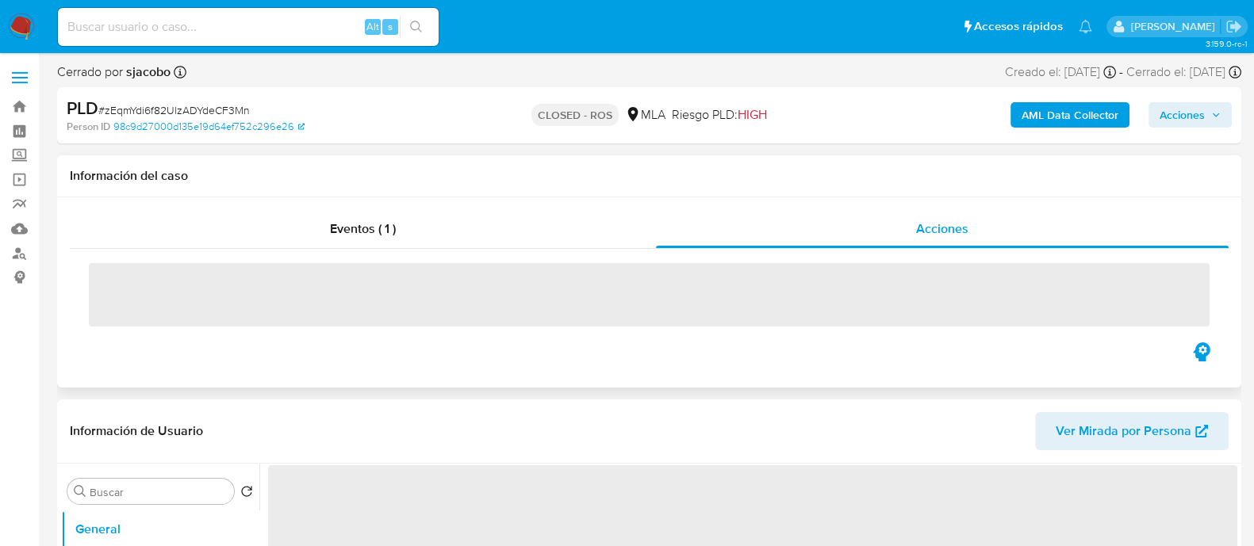
select select "10"
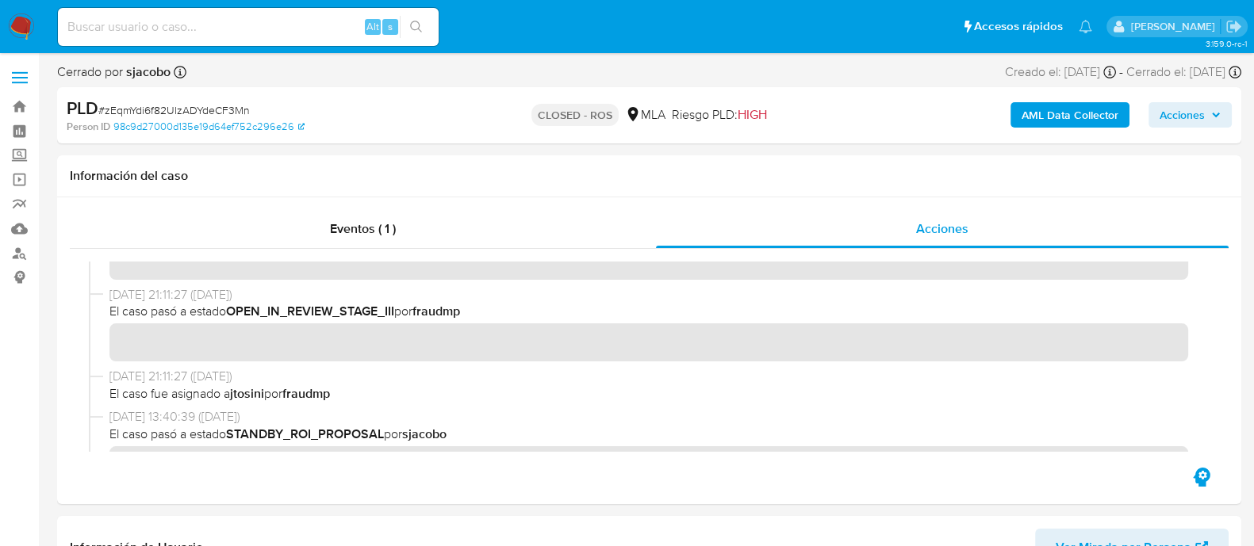
scroll to position [680, 0]
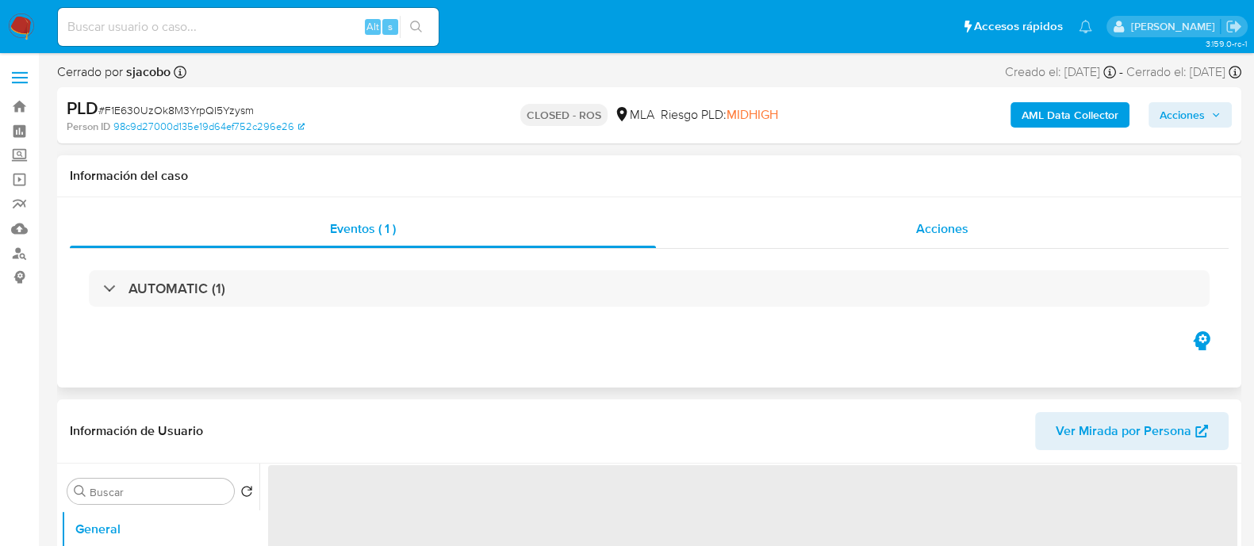
click at [960, 228] on span "Acciones" at bounding box center [942, 229] width 52 height 18
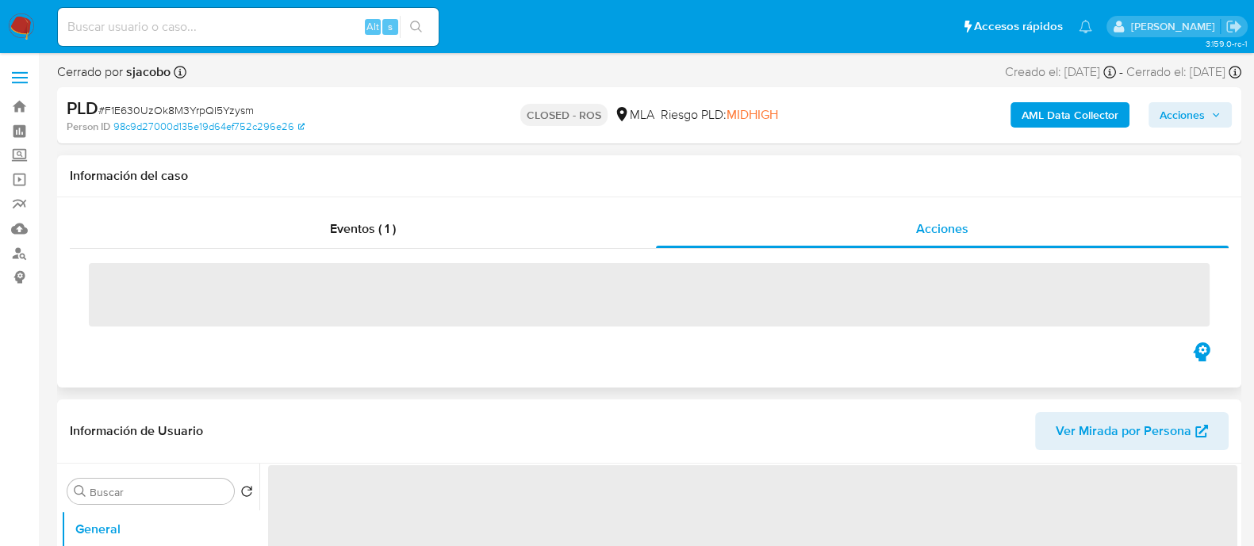
select select "10"
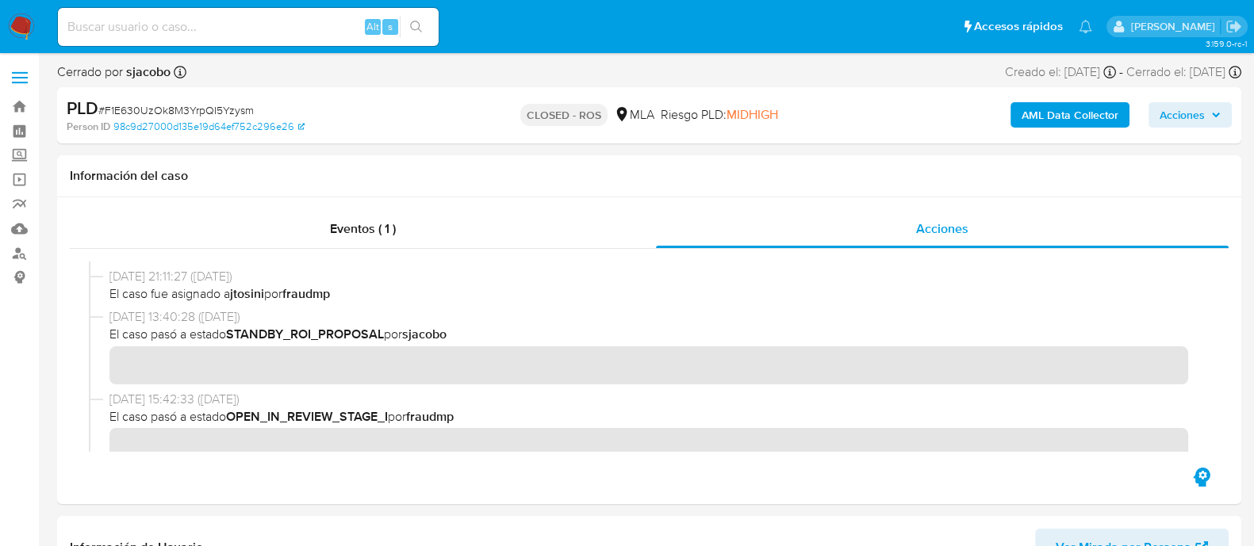
scroll to position [558, 0]
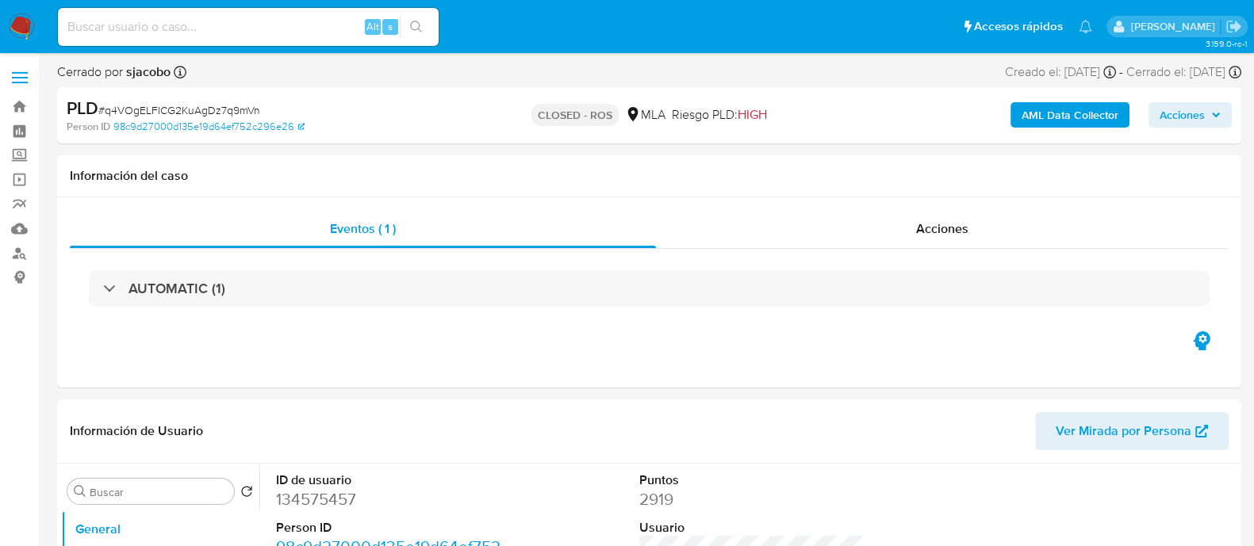
select select "10"
click at [926, 243] on div "Acciones" at bounding box center [942, 229] width 573 height 38
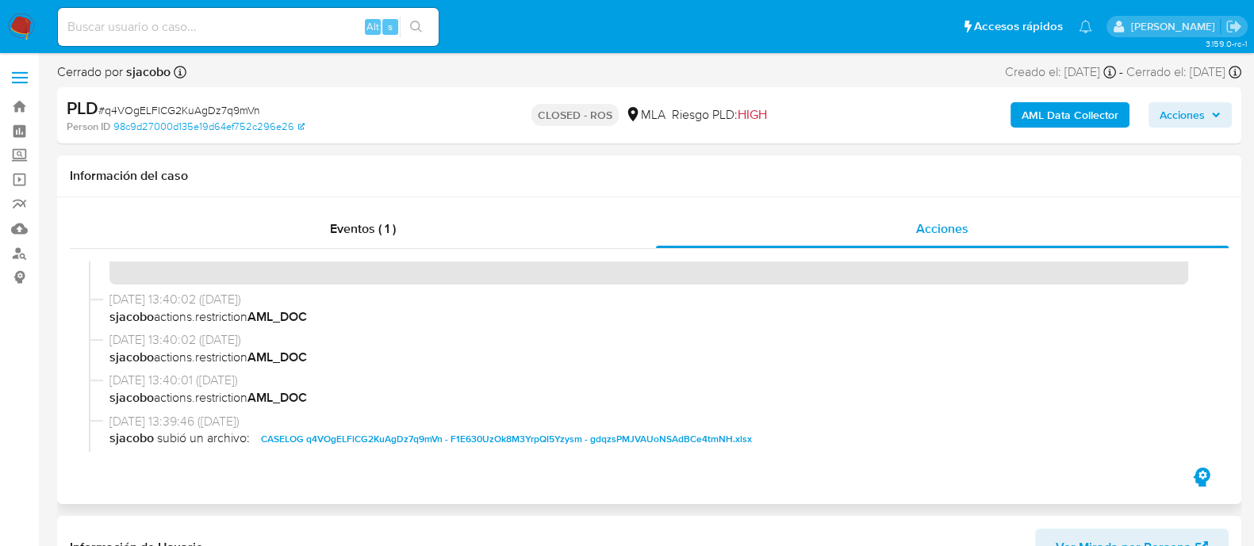
scroll to position [693, 0]
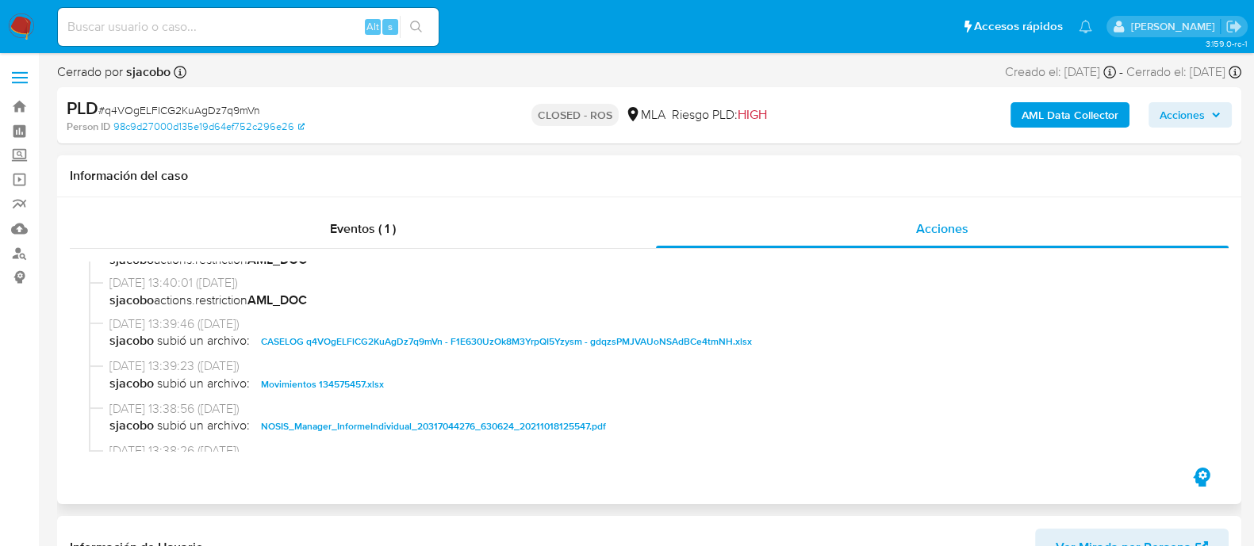
click at [435, 343] on span "CASELOG q4VOgELFlCG2KuAgDz7q9mVn - F1E630UzOk8M3YrpQI5Yzysm - gdqzsPMJVAUoNSAdB…" at bounding box center [506, 341] width 491 height 19
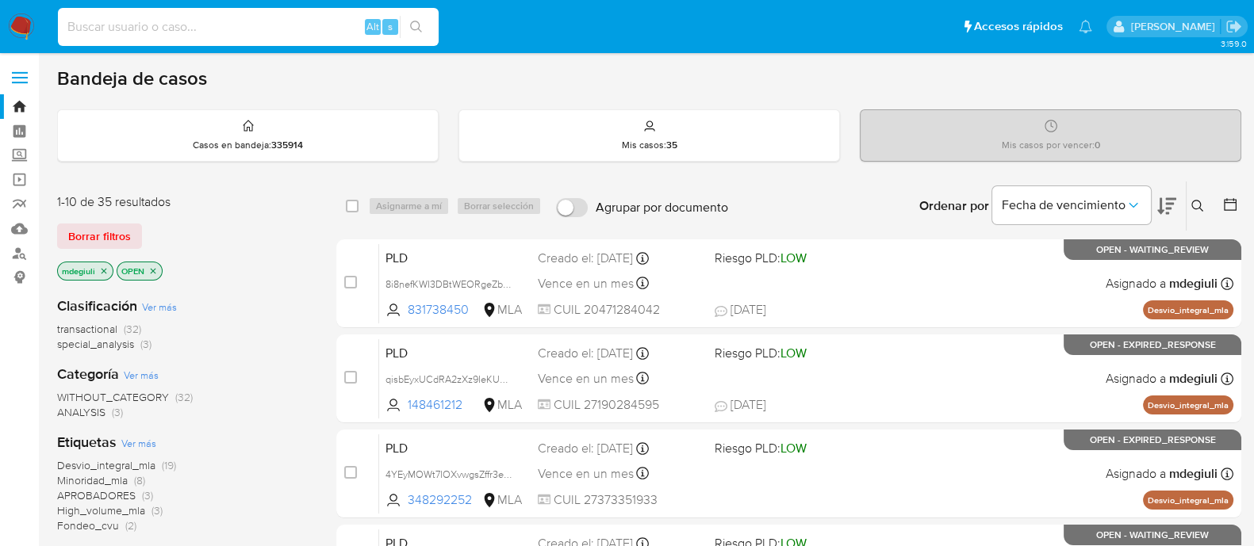
click at [218, 31] on input at bounding box center [248, 27] width 381 height 21
paste input "kgdOfcPcOv9BGaINwT1lYlMB"
type input "kgdOfcPcOv9BGaINwT1lYlMB"
click at [428, 24] on button "search-icon" at bounding box center [416, 27] width 33 height 22
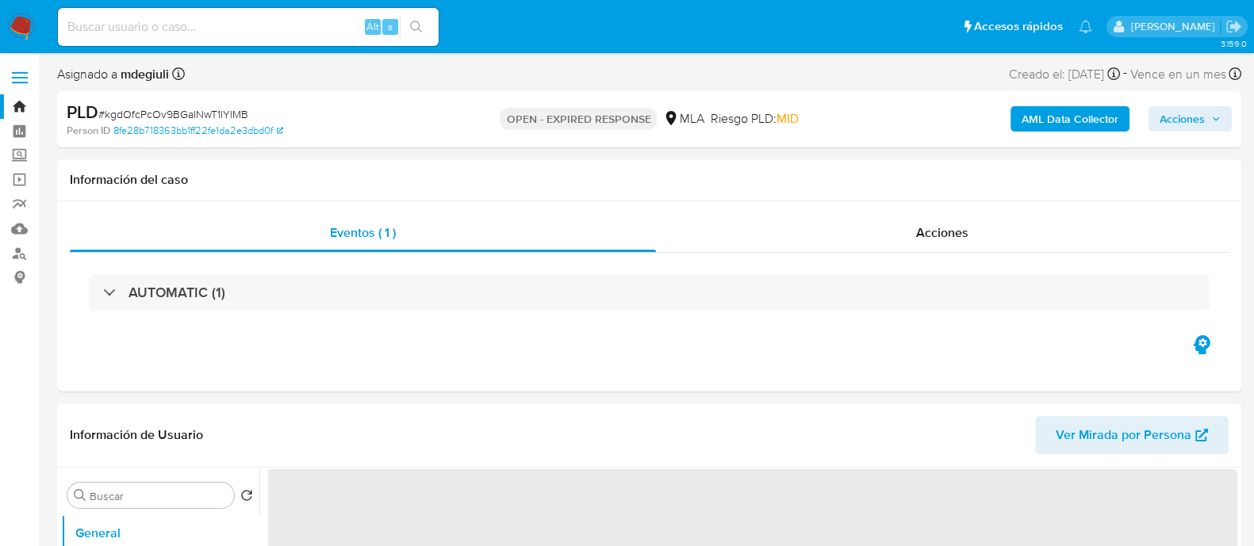
select select "10"
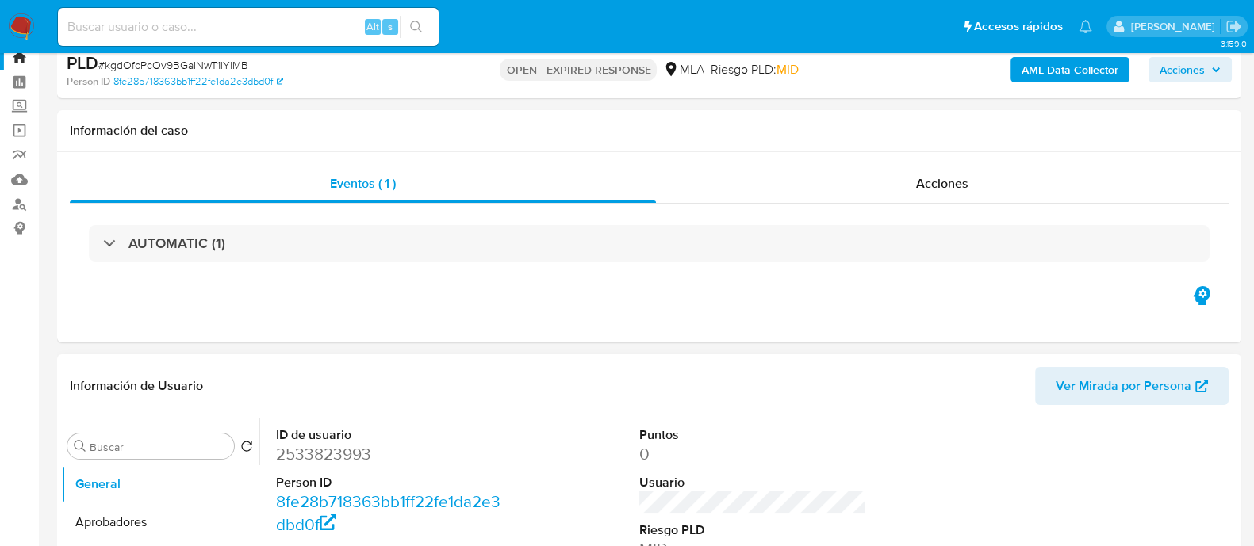
scroll to position [396, 0]
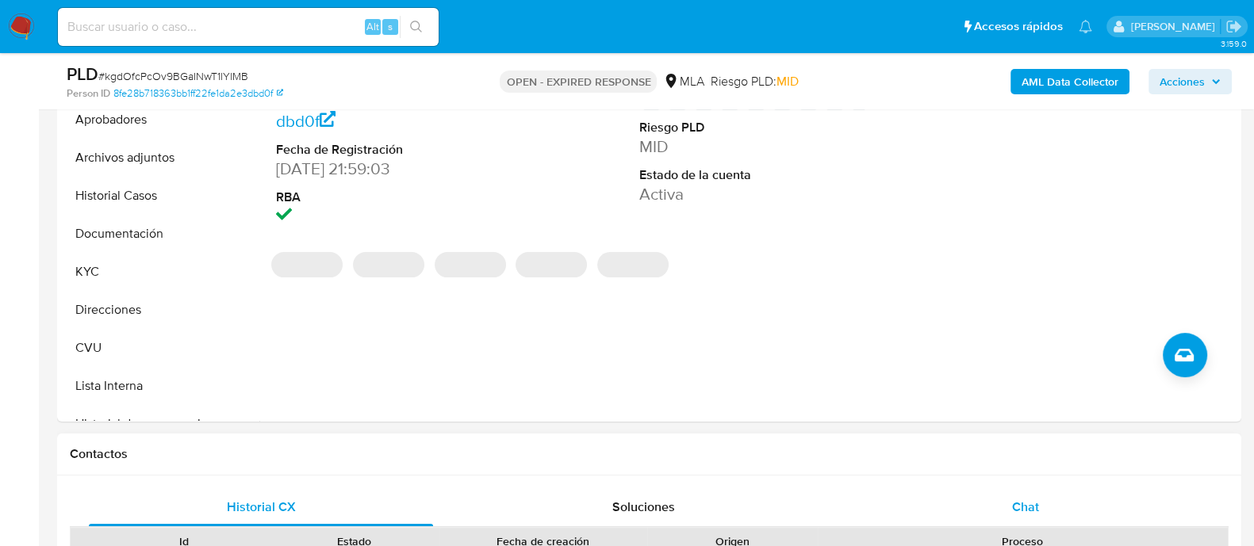
click at [986, 501] on div "Chat" at bounding box center [1025, 508] width 344 height 38
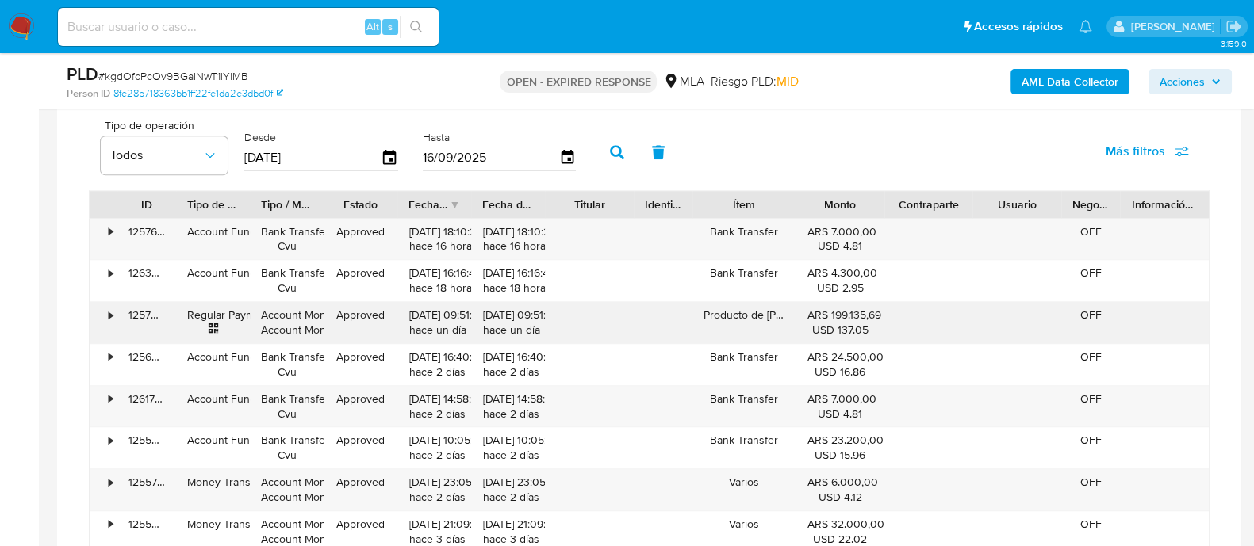
scroll to position [1288, 0]
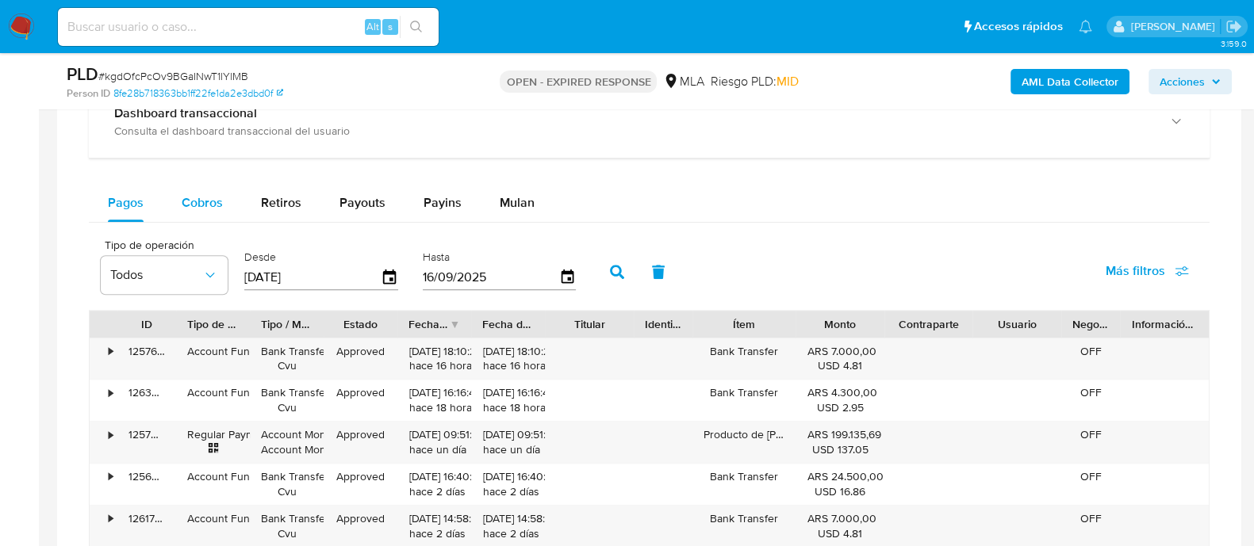
click at [205, 204] on span "Cobros" at bounding box center [202, 203] width 41 height 18
select select "10"
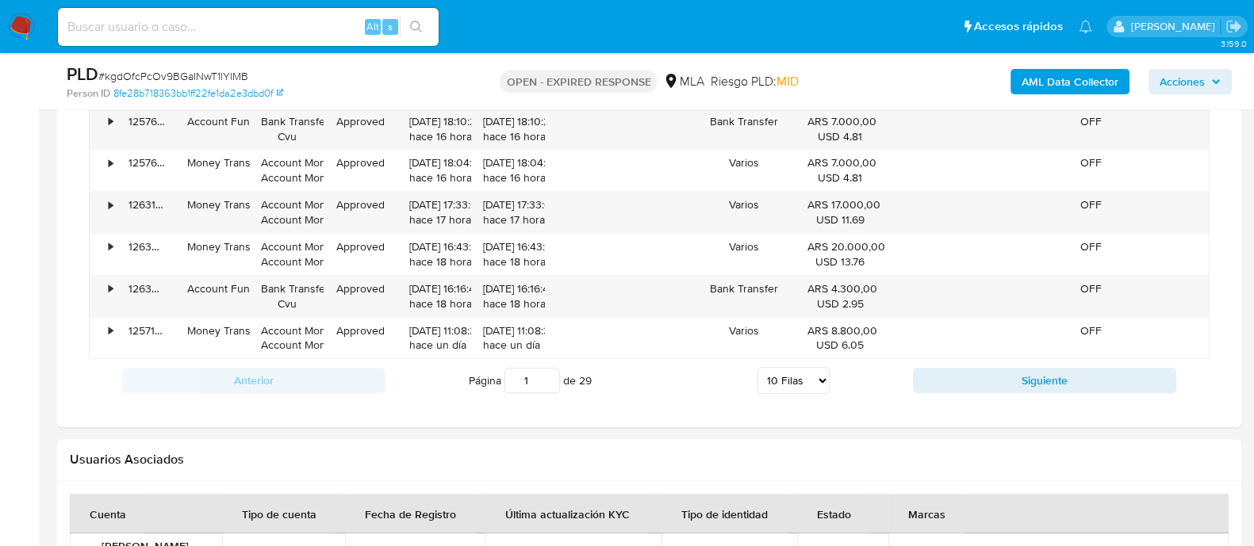
scroll to position [1090, 0]
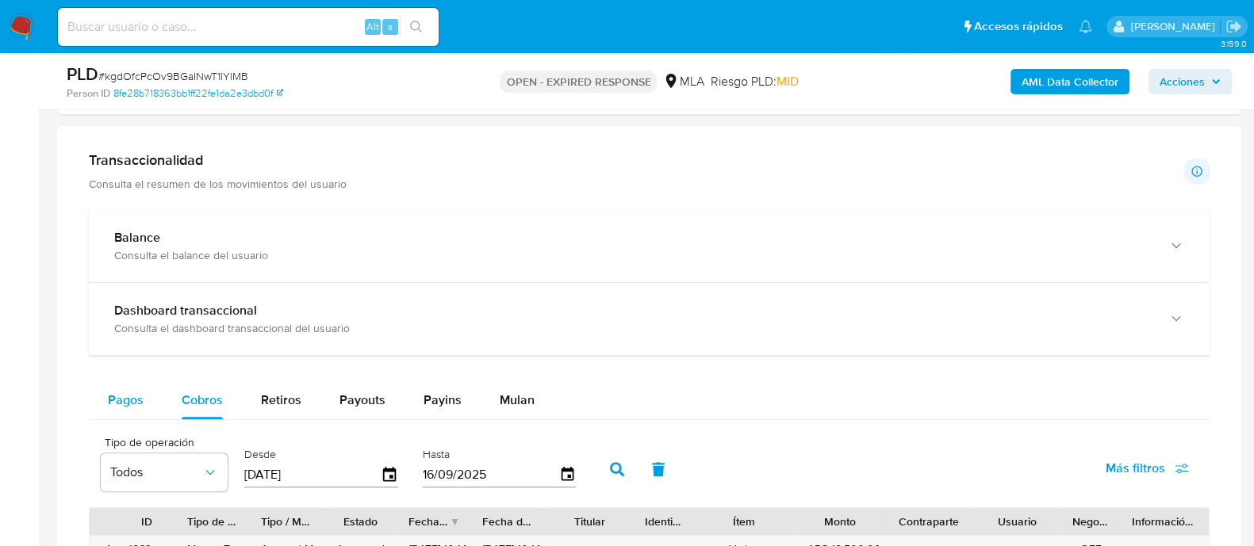
click at [125, 408] on div "Pagos" at bounding box center [126, 400] width 36 height 38
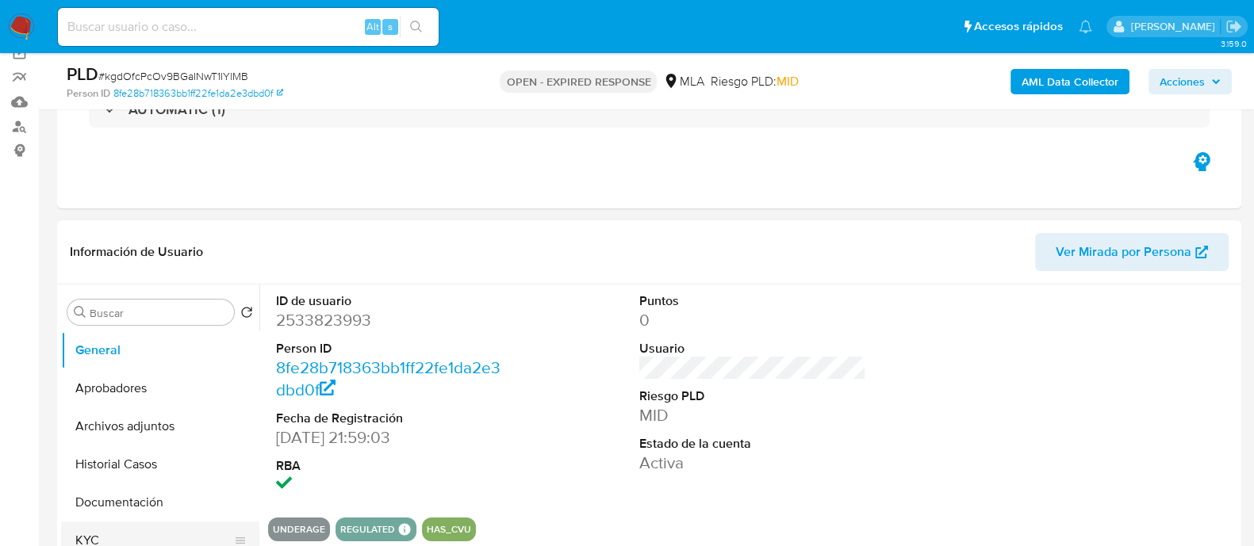
scroll to position [297, 0]
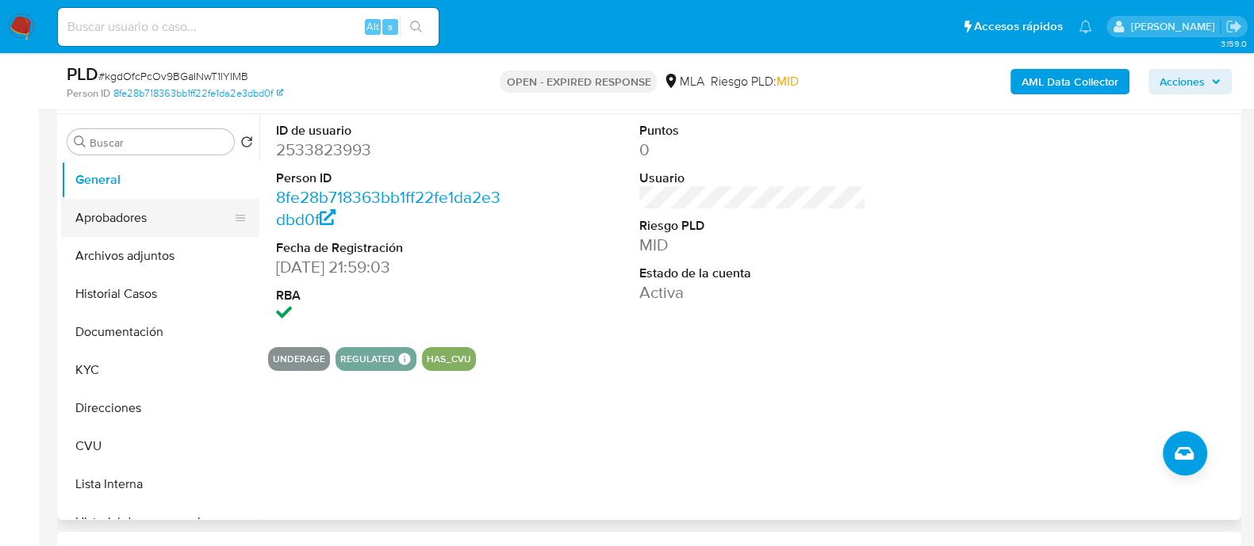
click at [130, 213] on button "Aprobadores" at bounding box center [154, 218] width 186 height 38
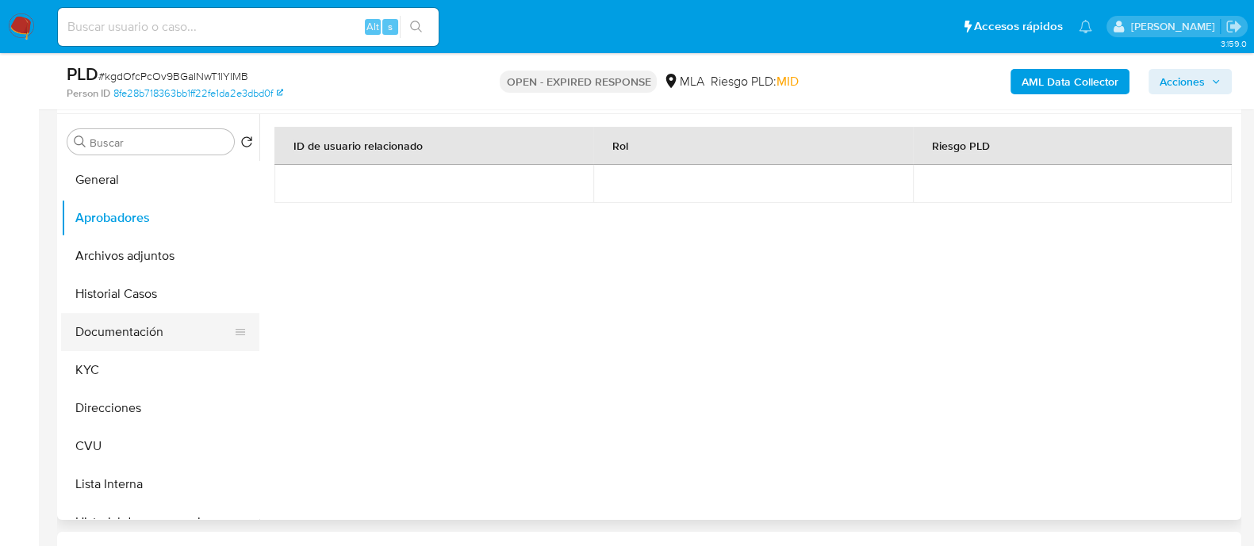
click at [124, 315] on button "Documentación" at bounding box center [154, 332] width 186 height 38
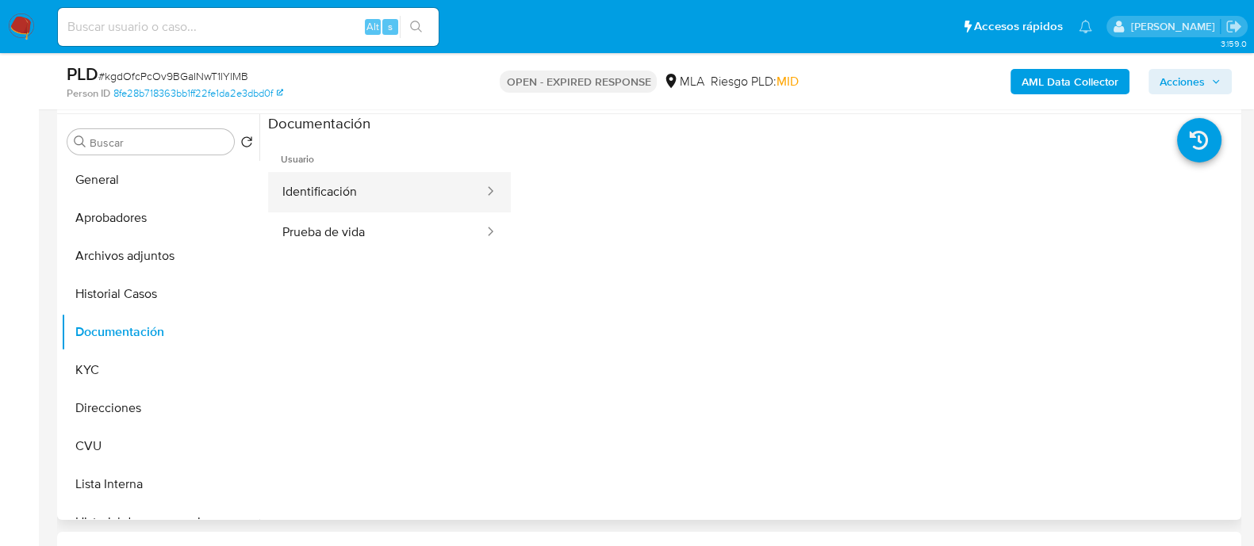
click at [340, 197] on button "Identificación" at bounding box center [376, 192] width 217 height 40
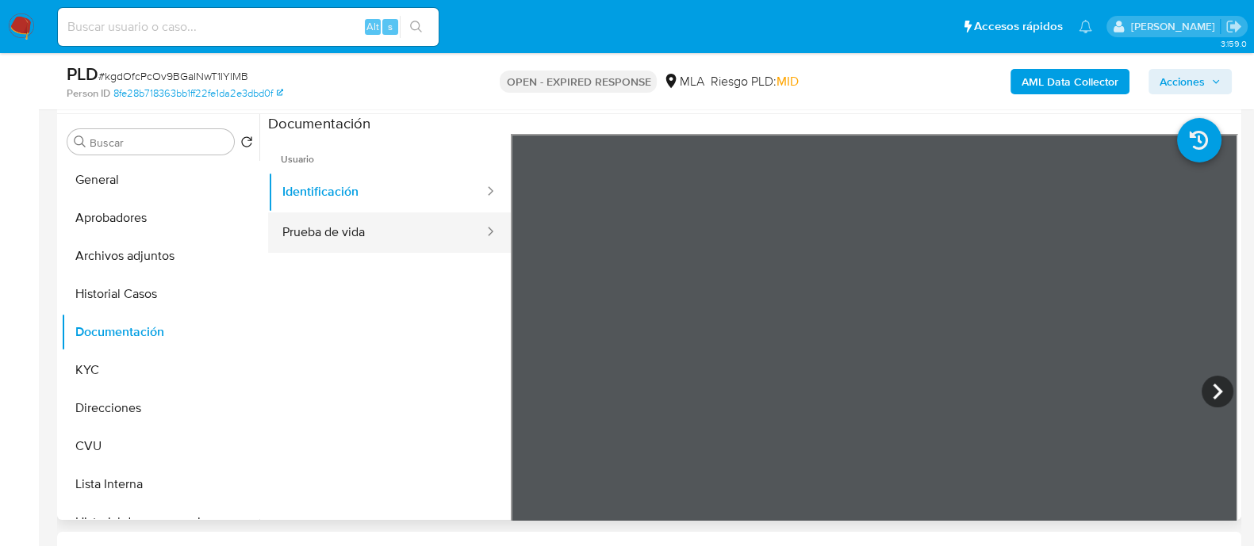
click at [406, 232] on button "Prueba de vida" at bounding box center [376, 233] width 217 height 40
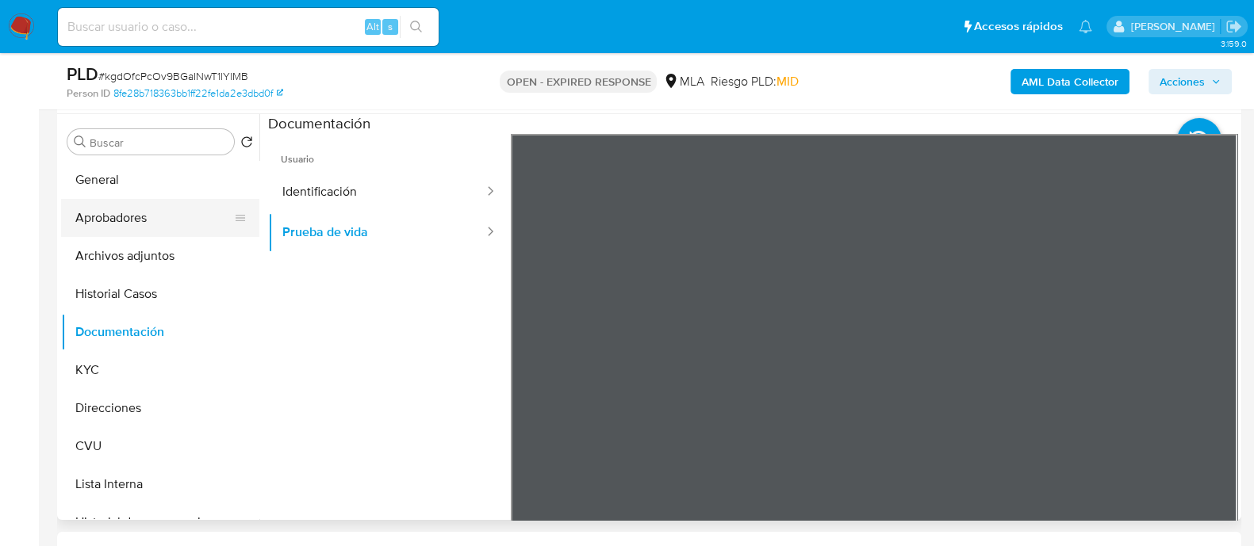
click at [143, 217] on button "Aprobadores" at bounding box center [154, 218] width 186 height 38
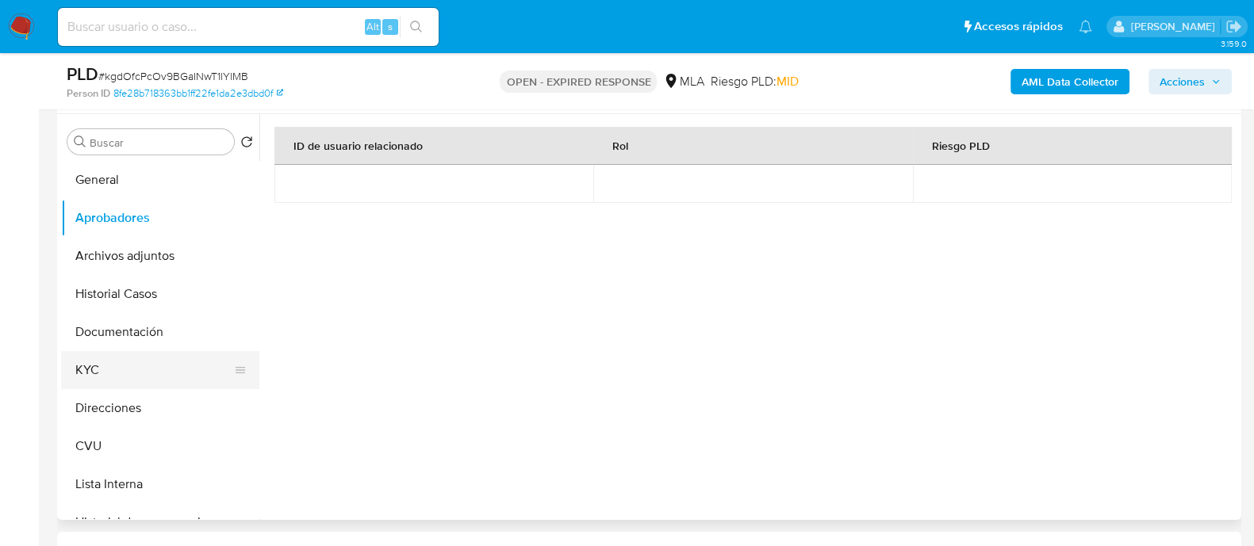
click at [128, 368] on button "KYC" at bounding box center [154, 370] width 186 height 38
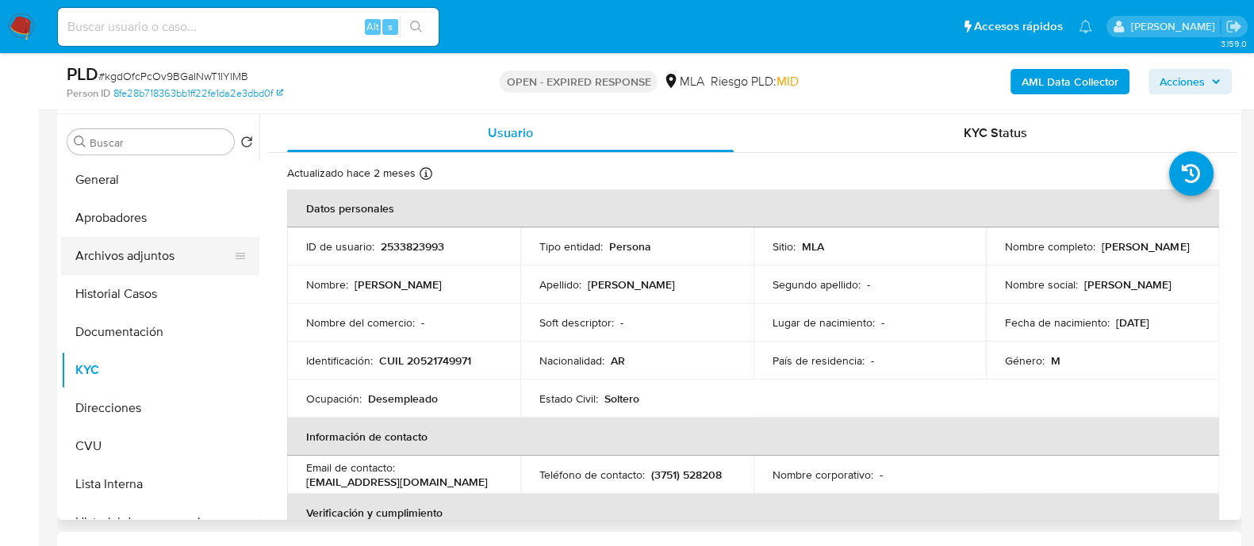
click at [126, 257] on button "Archivos adjuntos" at bounding box center [154, 256] width 186 height 38
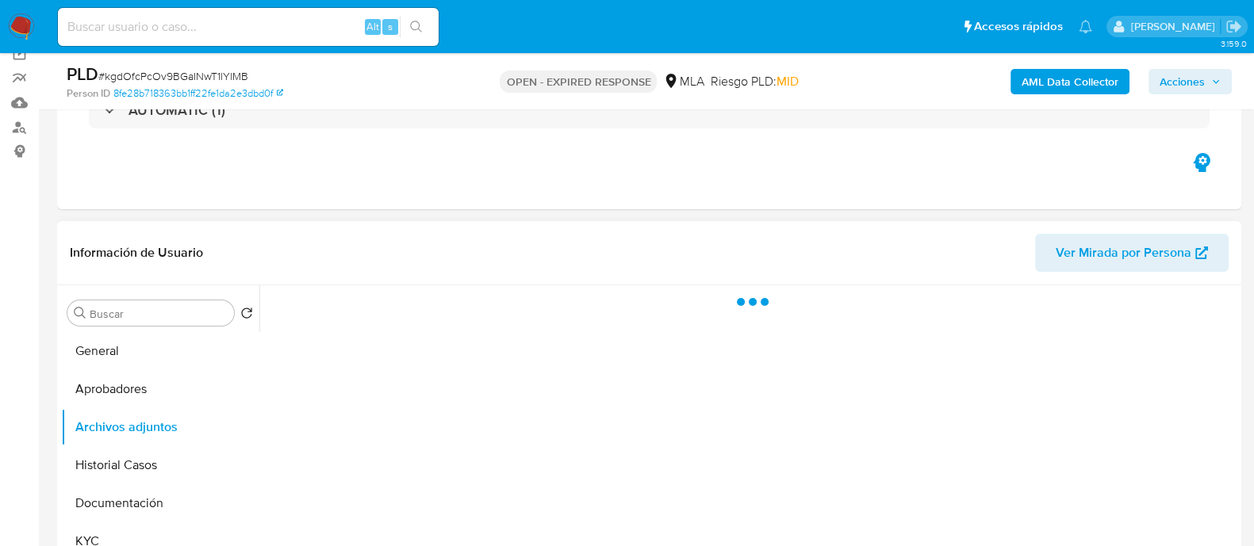
scroll to position [98, 0]
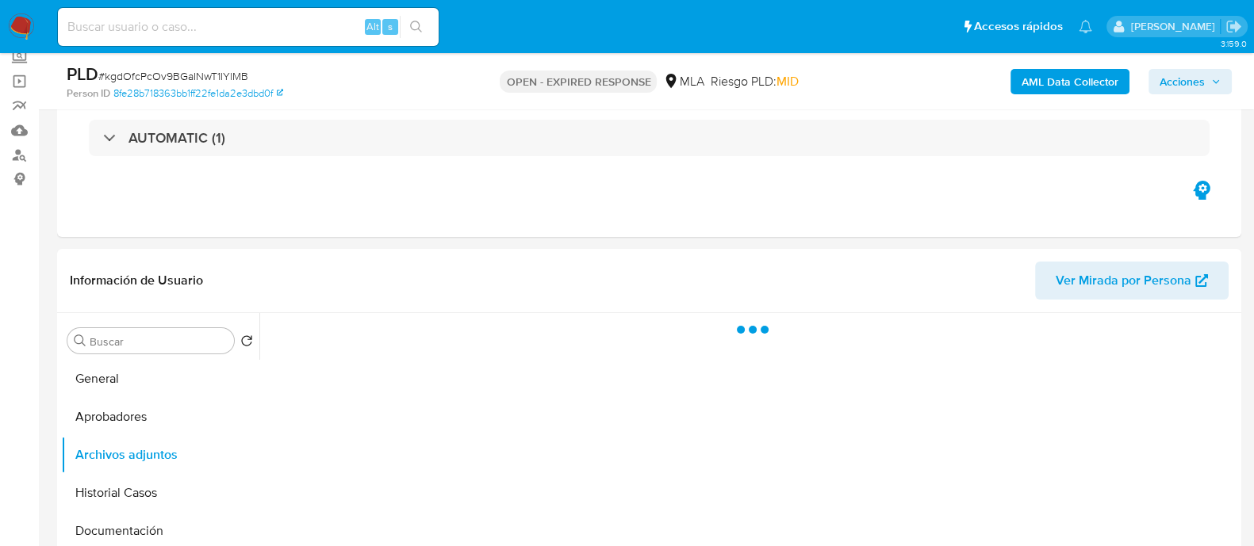
click at [182, 20] on input at bounding box center [248, 27] width 381 height 21
paste input "kgdOfcPcOv9BGaINwT1lYlMB"
type input "kgdOfcPcOv9BGaINwT1lYlMB"
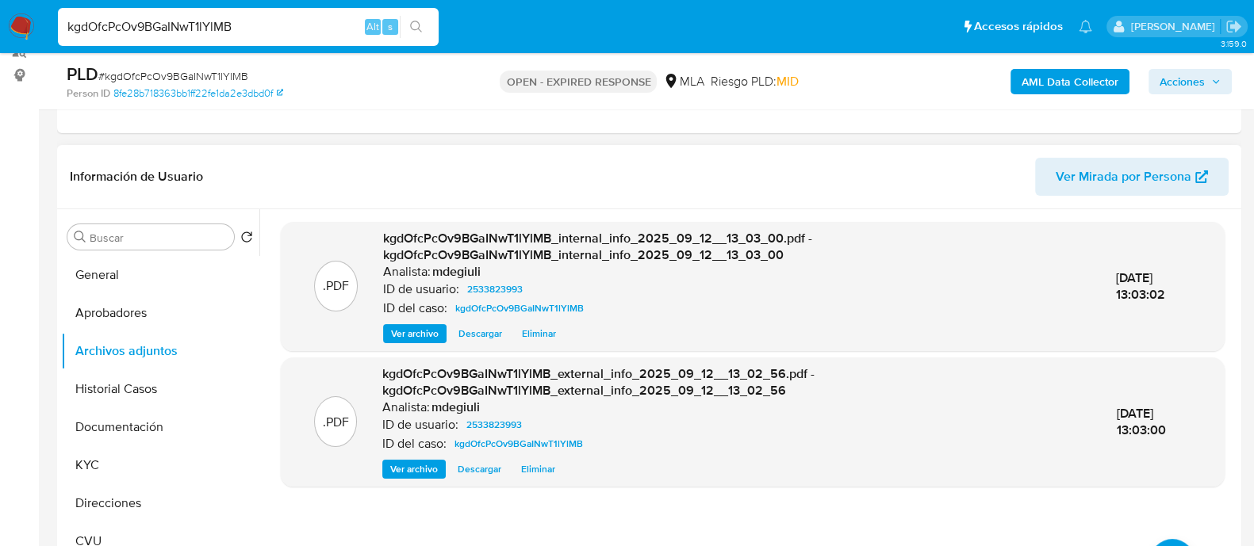
scroll to position [197, 0]
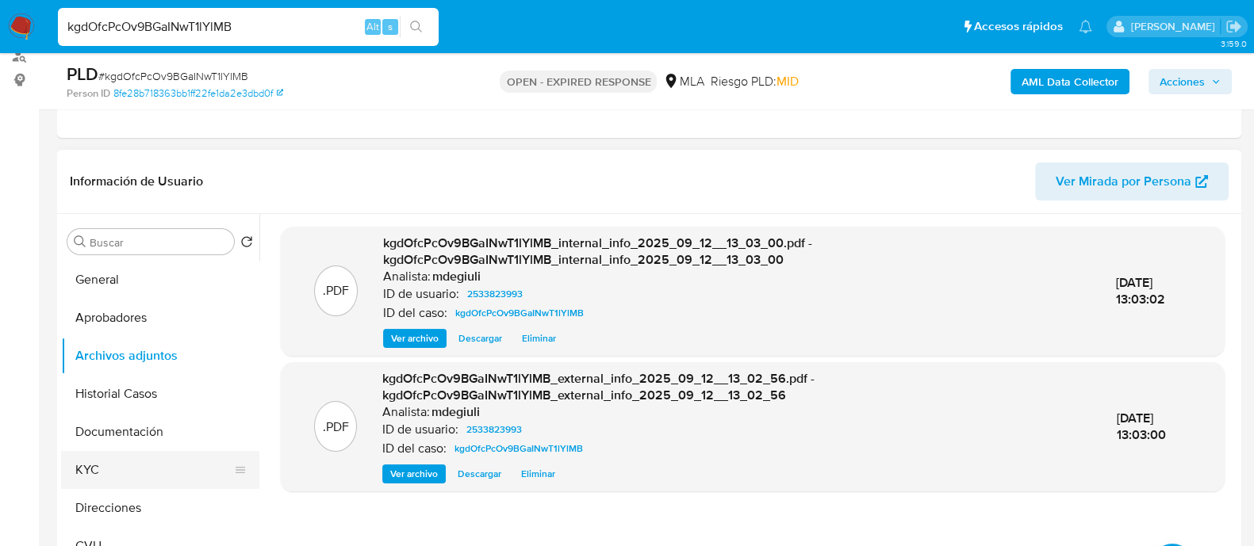
click at [124, 459] on button "KYC" at bounding box center [154, 470] width 186 height 38
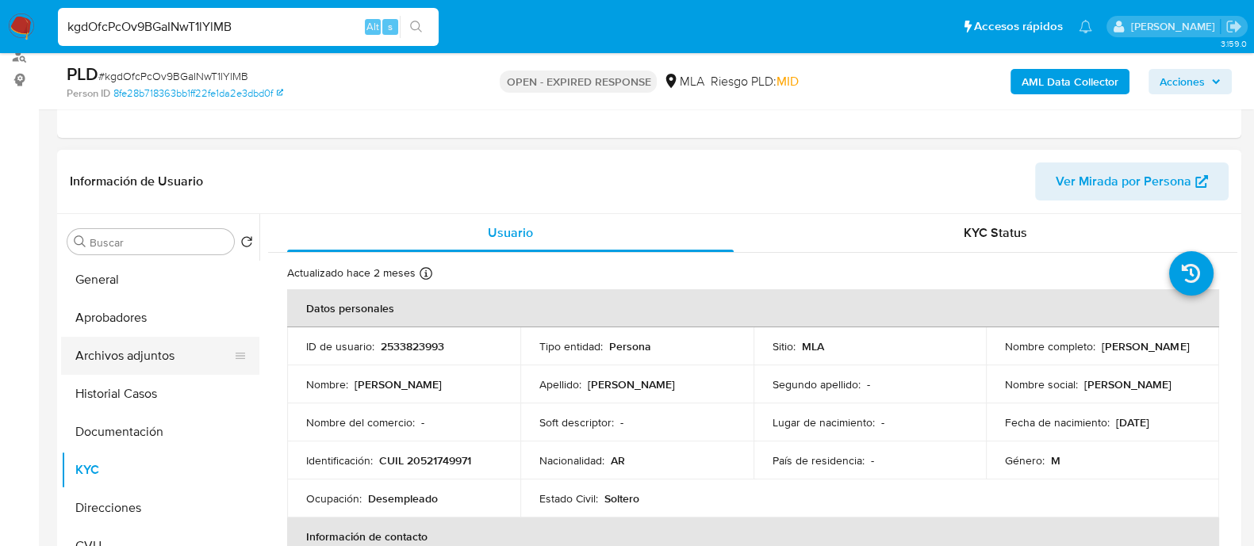
click at [147, 359] on button "Archivos adjuntos" at bounding box center [154, 356] width 186 height 38
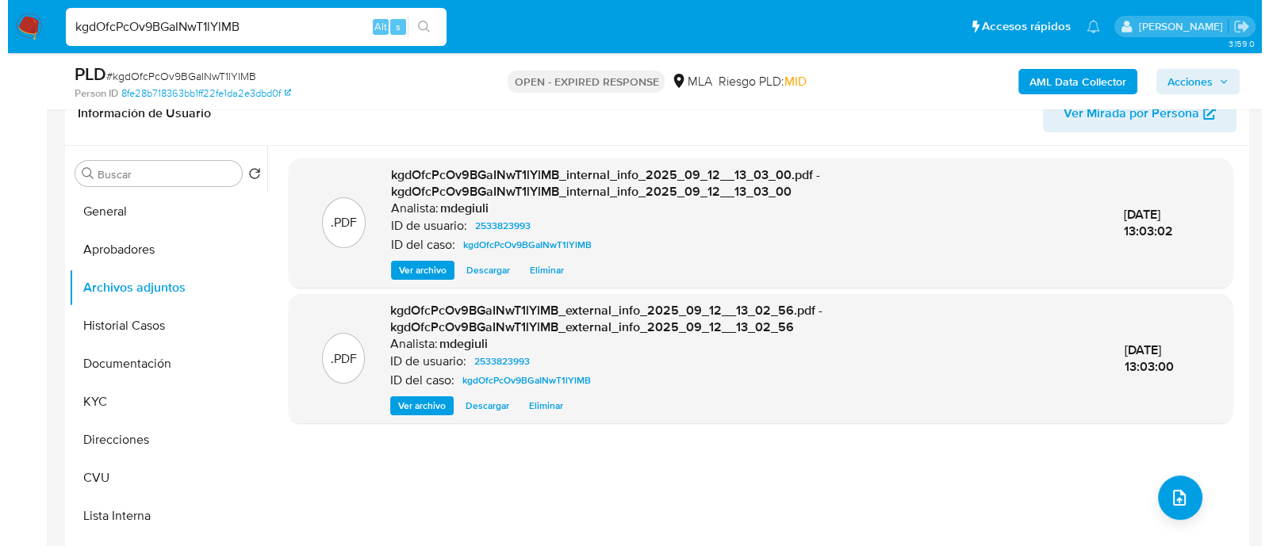
scroll to position [297, 0]
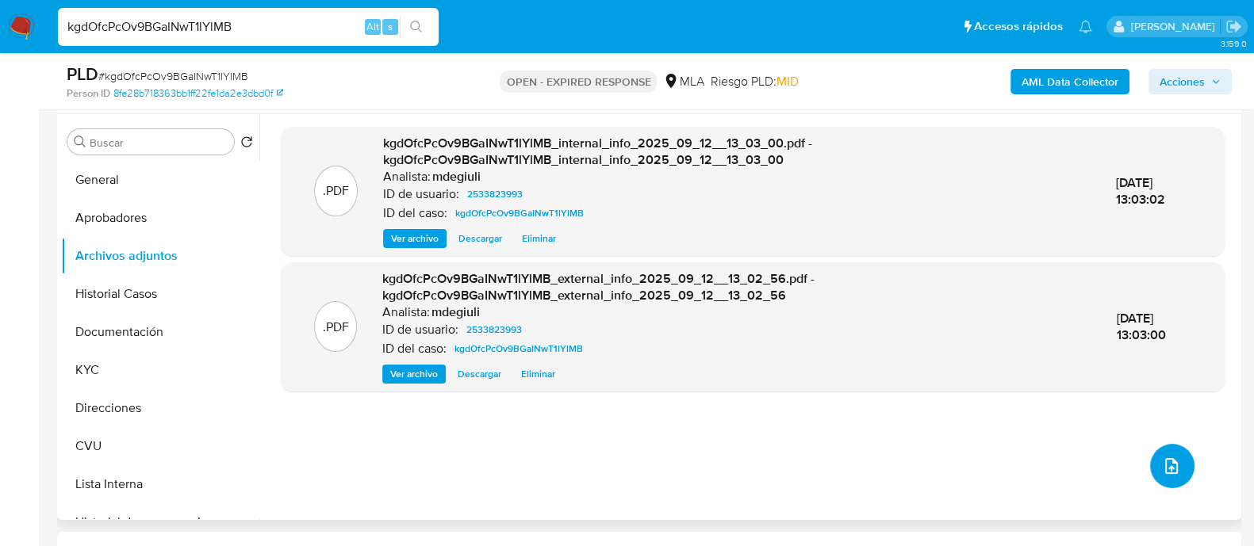
click at [1159, 478] on button "upload-file" at bounding box center [1172, 466] width 44 height 44
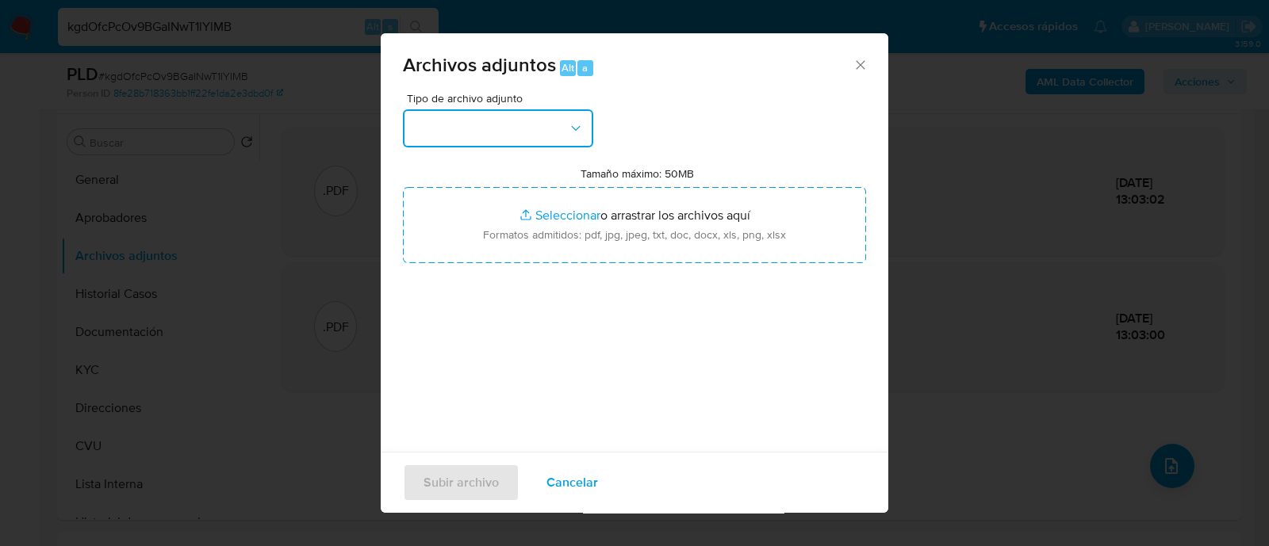
click at [546, 121] on button "button" at bounding box center [498, 128] width 190 height 38
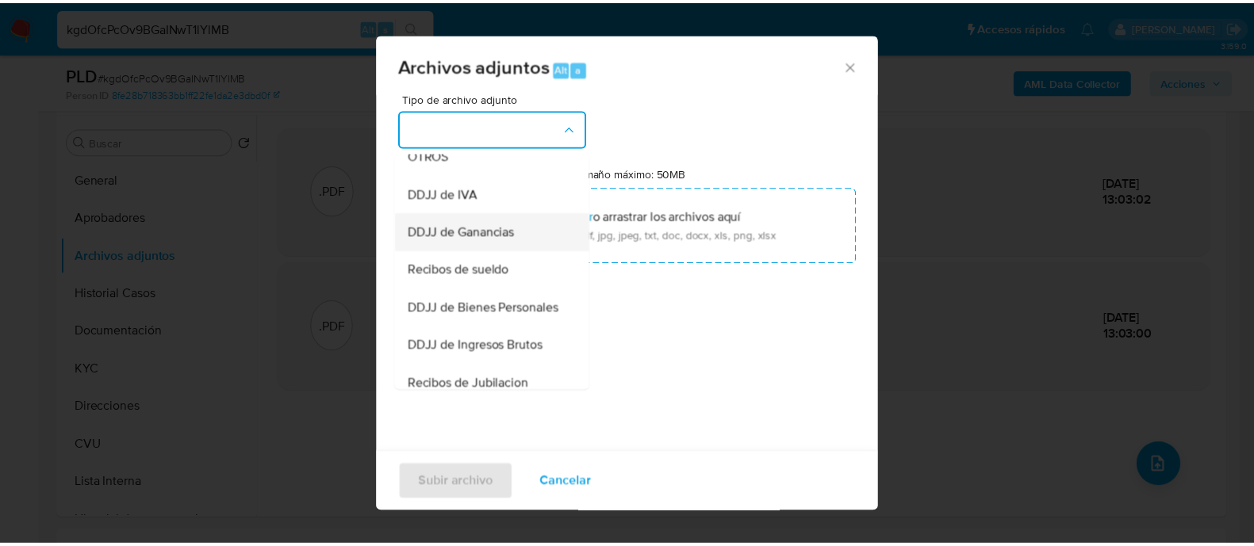
scroll to position [221, 0]
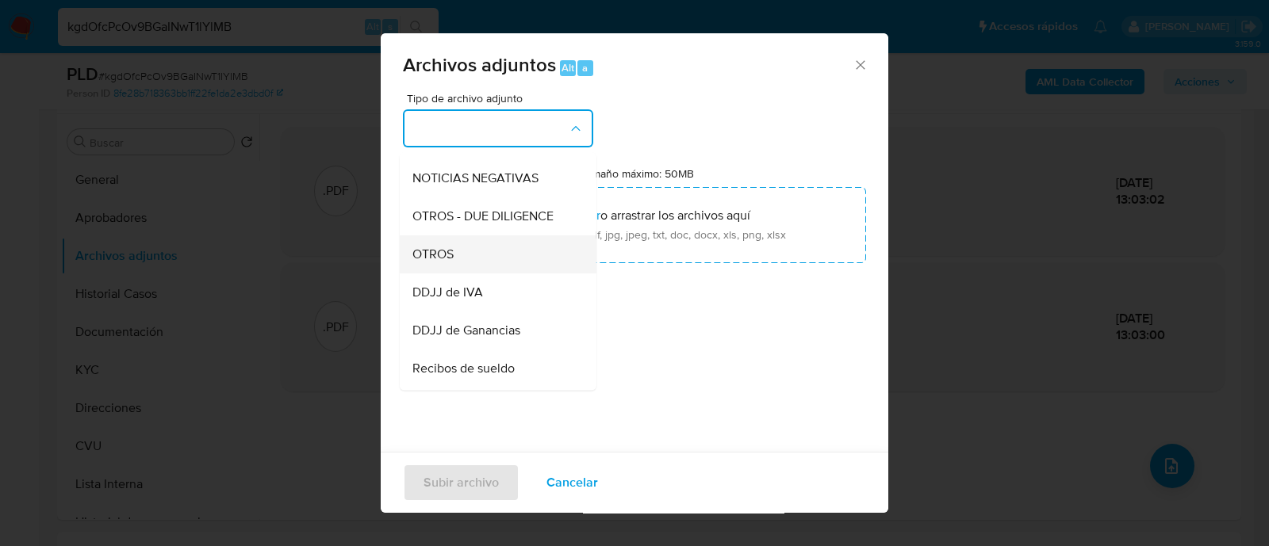
click at [444, 263] on span "OTROS" at bounding box center [432, 255] width 41 height 16
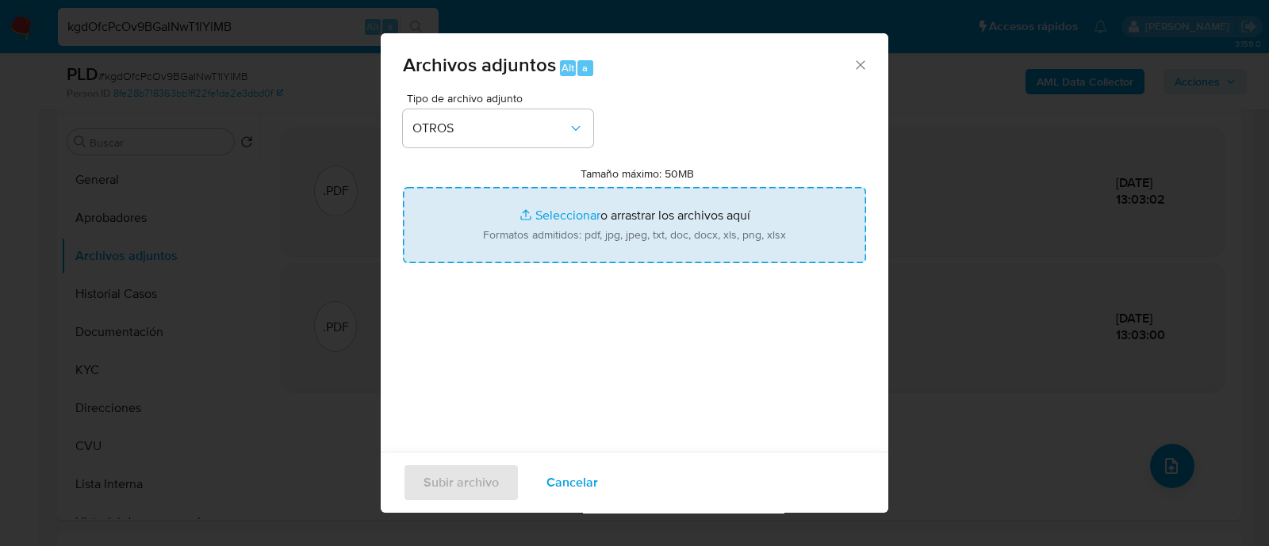
click at [526, 230] on input "Tamaño máximo: 50MB Seleccionar archivos" at bounding box center [634, 225] width 463 height 76
type input "C:\fakepath\Caselog Brandon Derek Franco.docx"
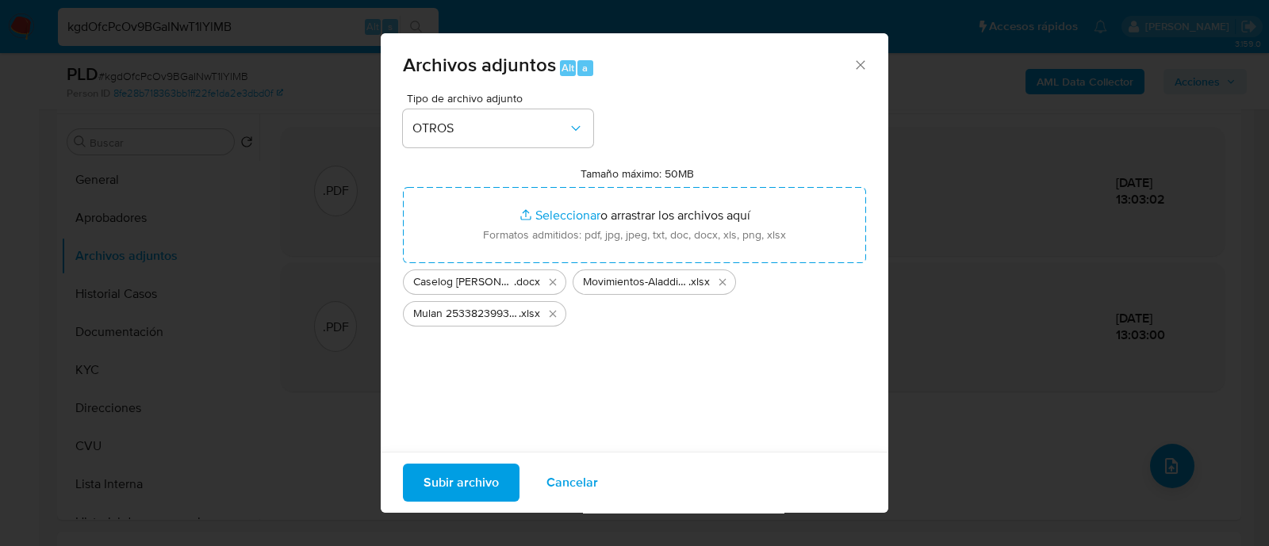
click at [473, 473] on span "Subir archivo" at bounding box center [460, 483] width 75 height 35
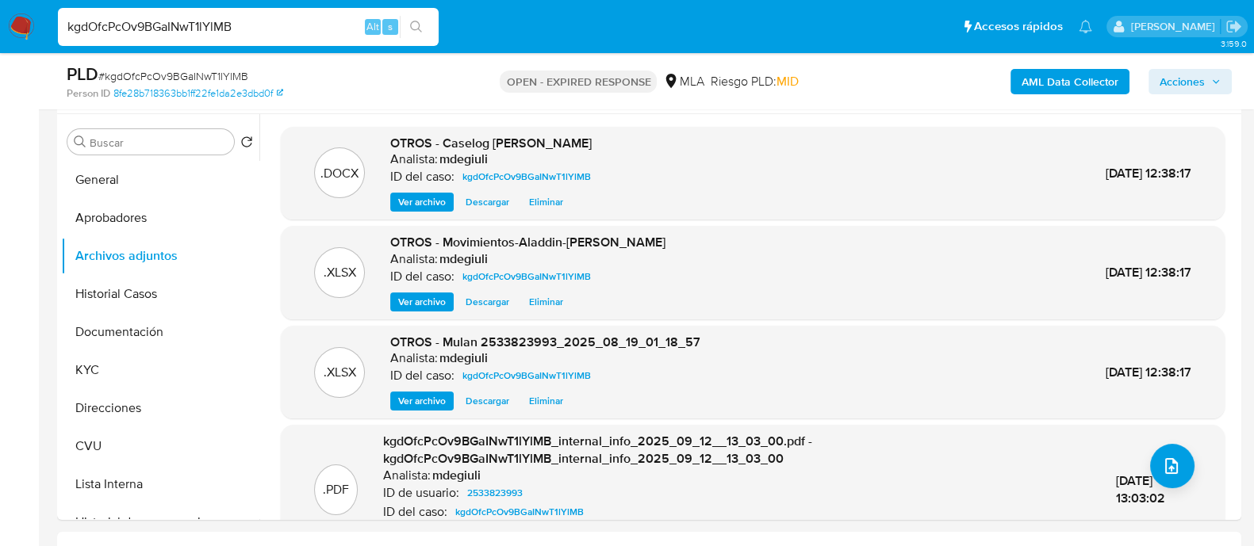
click at [24, 30] on img at bounding box center [21, 26] width 27 height 27
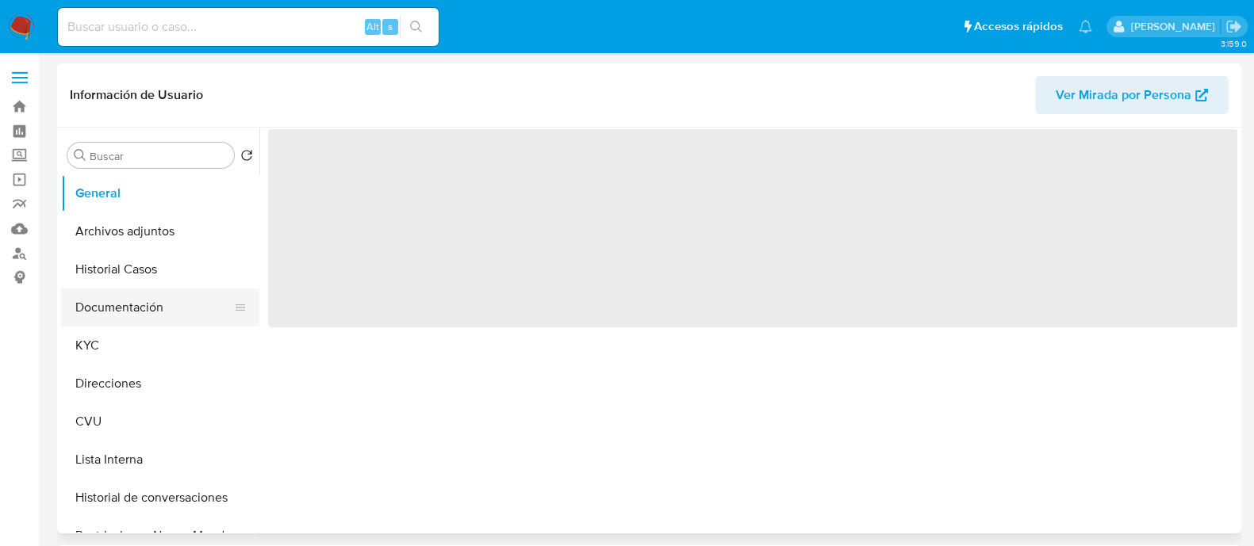
select select "10"
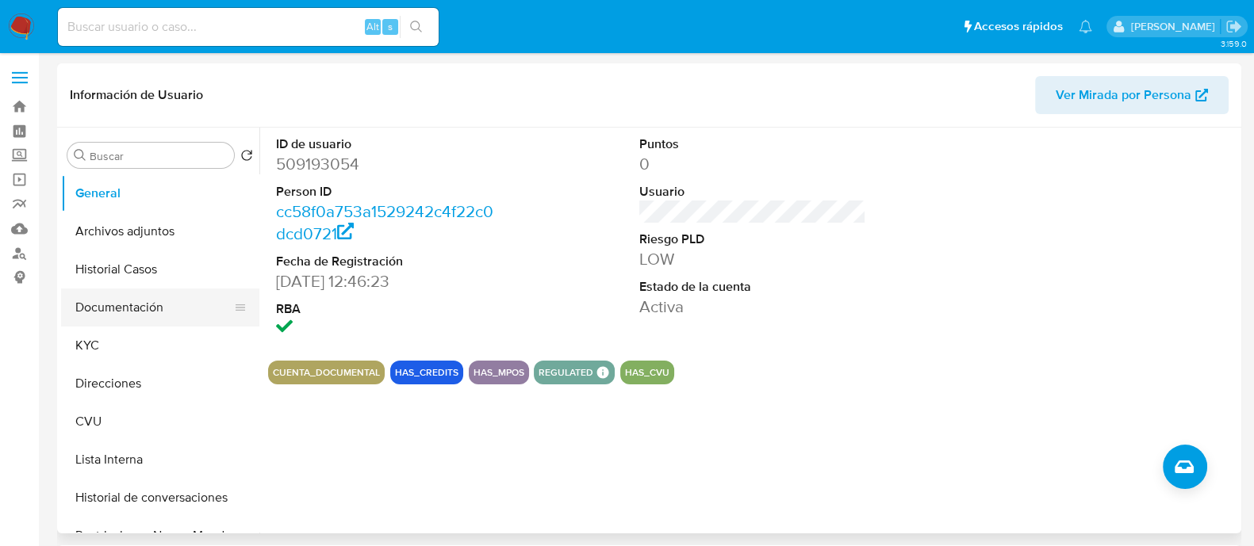
click at [129, 304] on button "Documentación" at bounding box center [154, 308] width 186 height 38
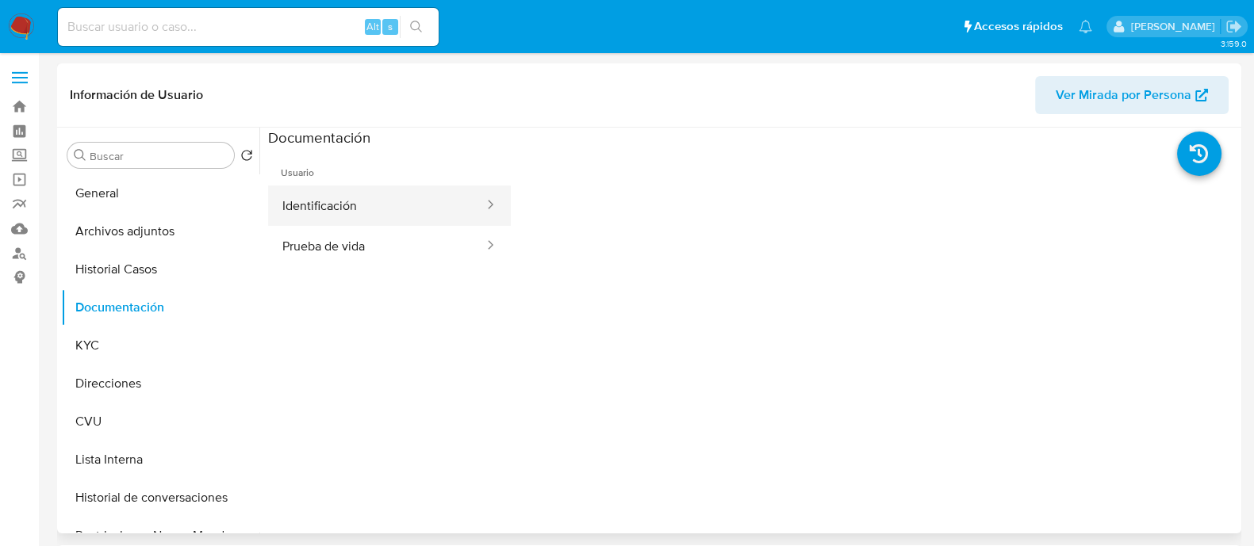
click at [324, 213] on button "Identificación" at bounding box center [376, 206] width 217 height 40
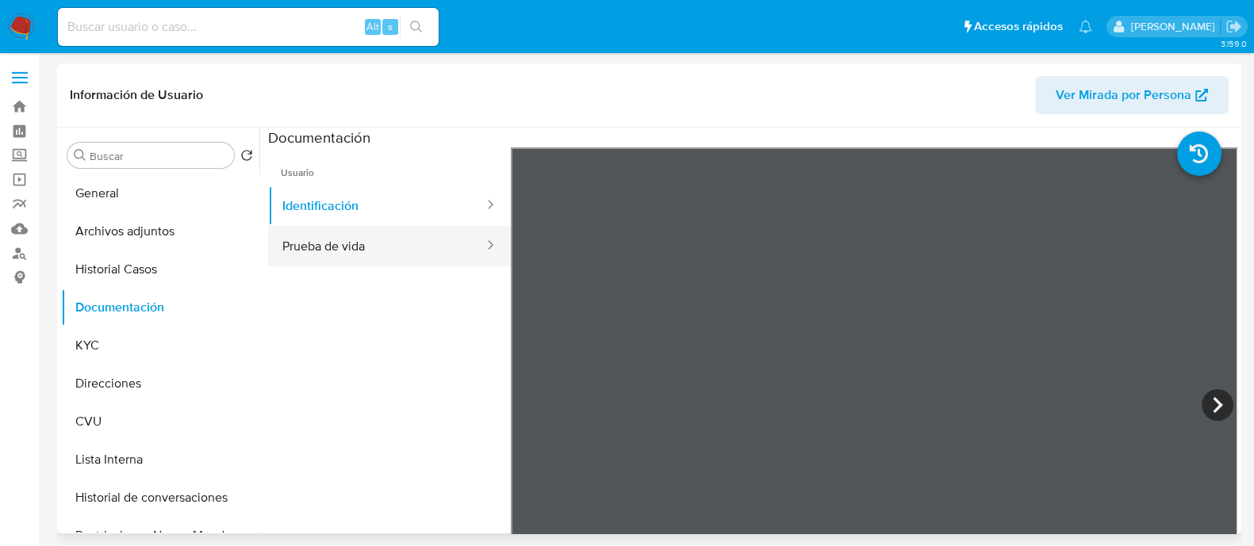
click at [345, 242] on button "Prueba de vida" at bounding box center [376, 246] width 217 height 40
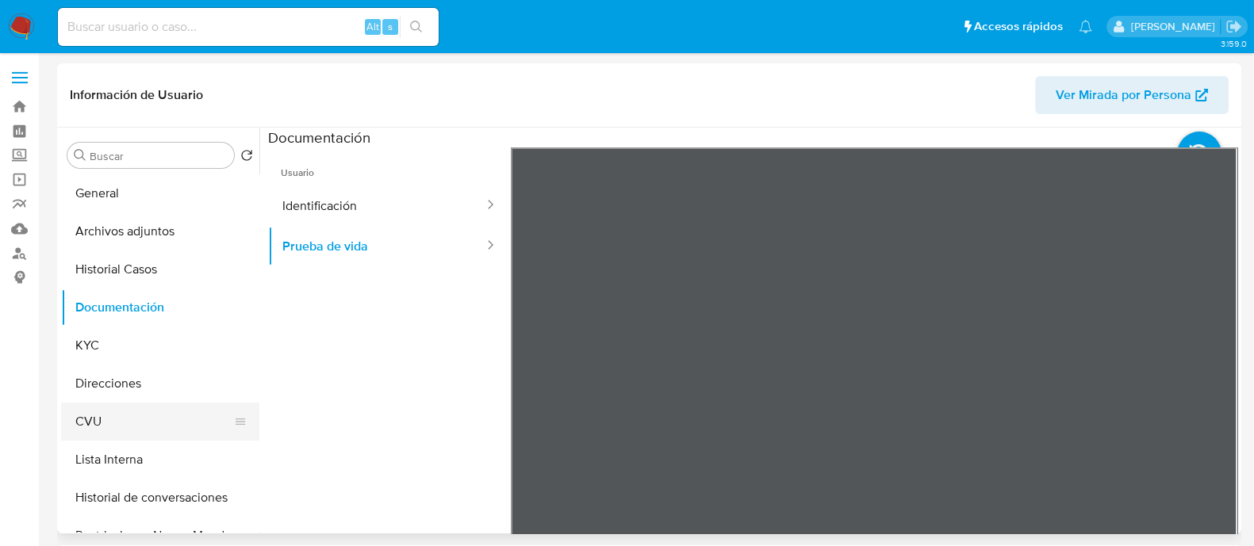
click at [144, 411] on button "CVU" at bounding box center [154, 422] width 186 height 38
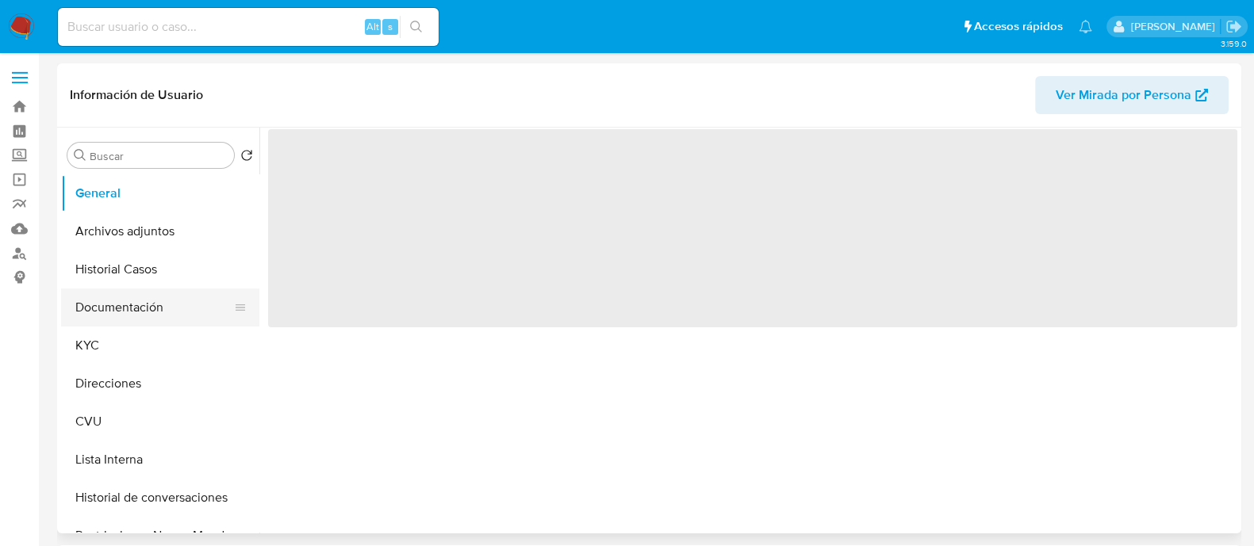
click at [146, 299] on button "Documentación" at bounding box center [154, 308] width 186 height 38
select select "10"
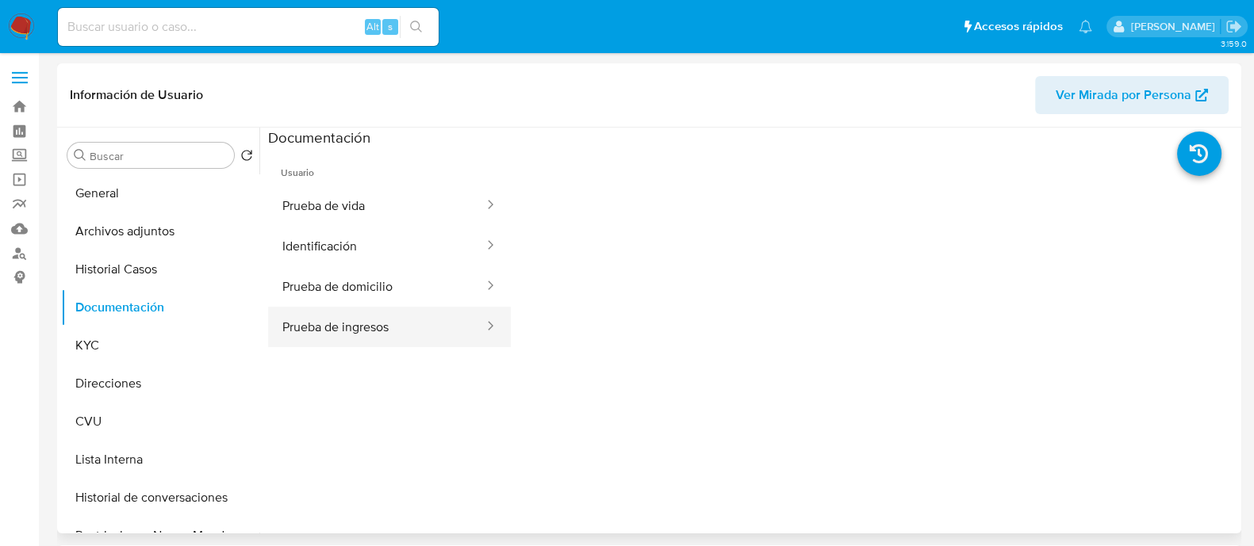
click at [357, 319] on button "Prueba de ingresos" at bounding box center [376, 327] width 217 height 40
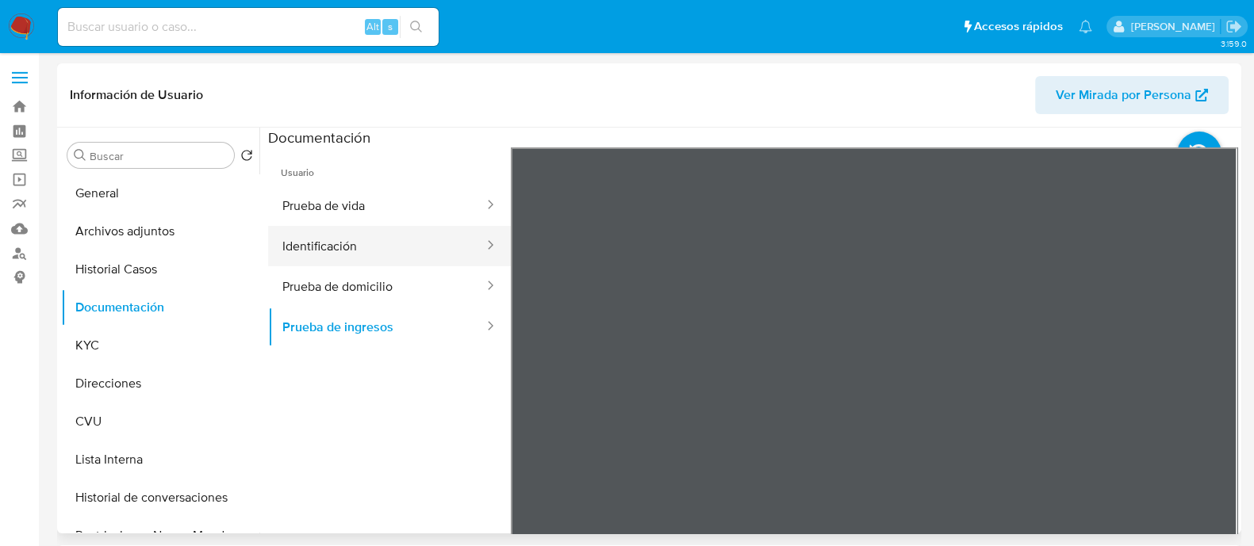
click at [322, 239] on button "Identificación" at bounding box center [376, 246] width 217 height 40
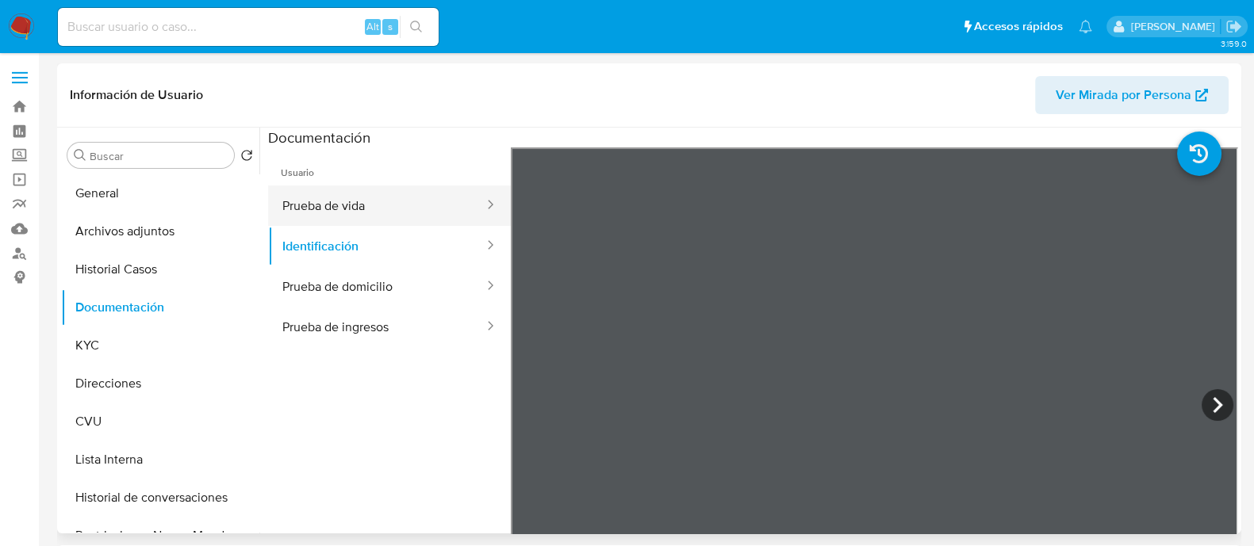
click at [322, 208] on button "Prueba de vida" at bounding box center [376, 206] width 217 height 40
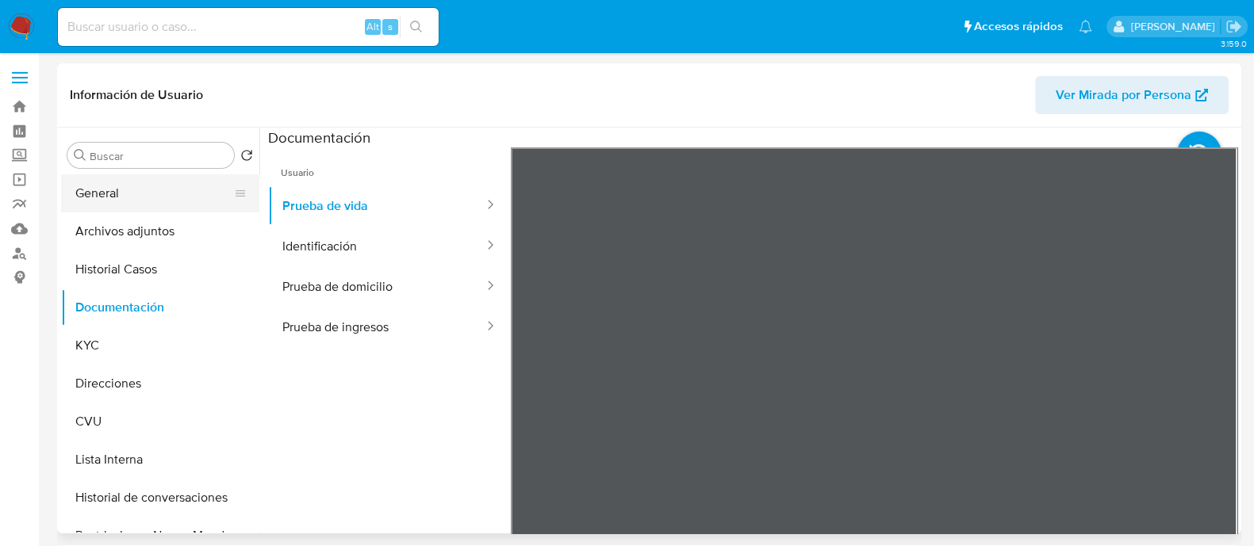
click at [104, 194] on button "General" at bounding box center [154, 193] width 186 height 38
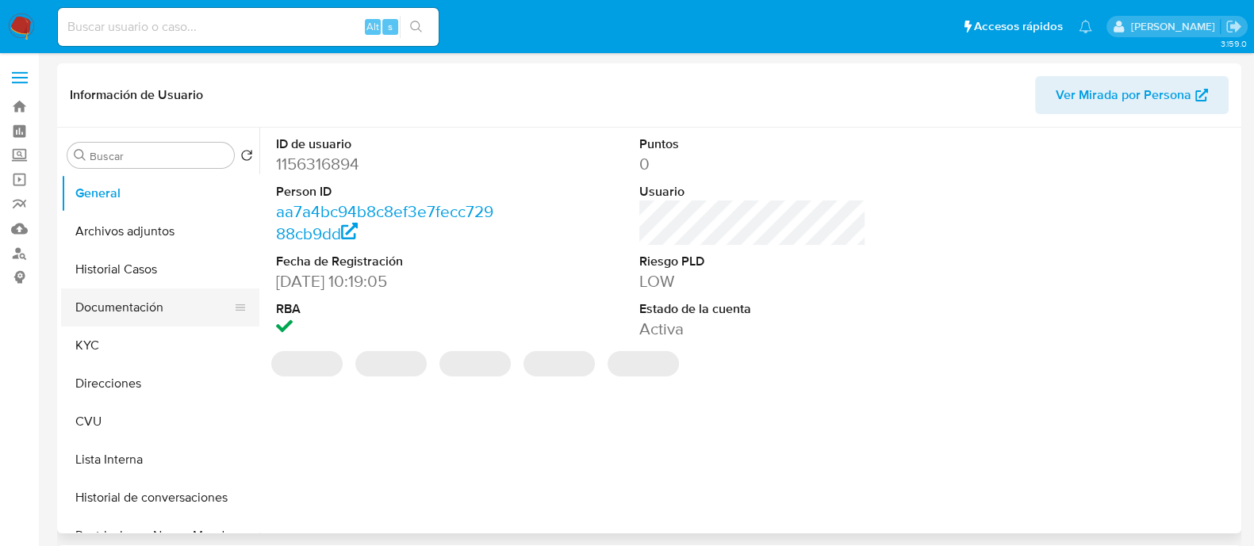
click at [132, 307] on button "Documentación" at bounding box center [154, 308] width 186 height 38
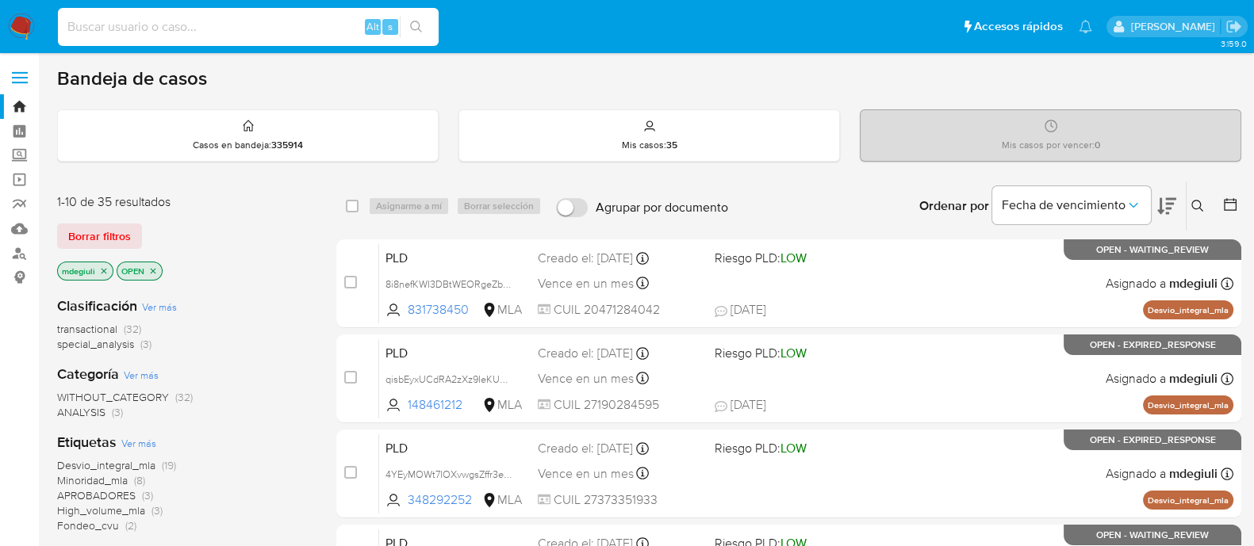
click at [204, 27] on input at bounding box center [248, 27] width 381 height 21
paste input "MJdG8SS7OfyDuOD0jfYMM1a3"
type input "MJdG8SS7OfyDuOD0jfYMM1a3"
click at [423, 25] on button "search-icon" at bounding box center [416, 27] width 33 height 22
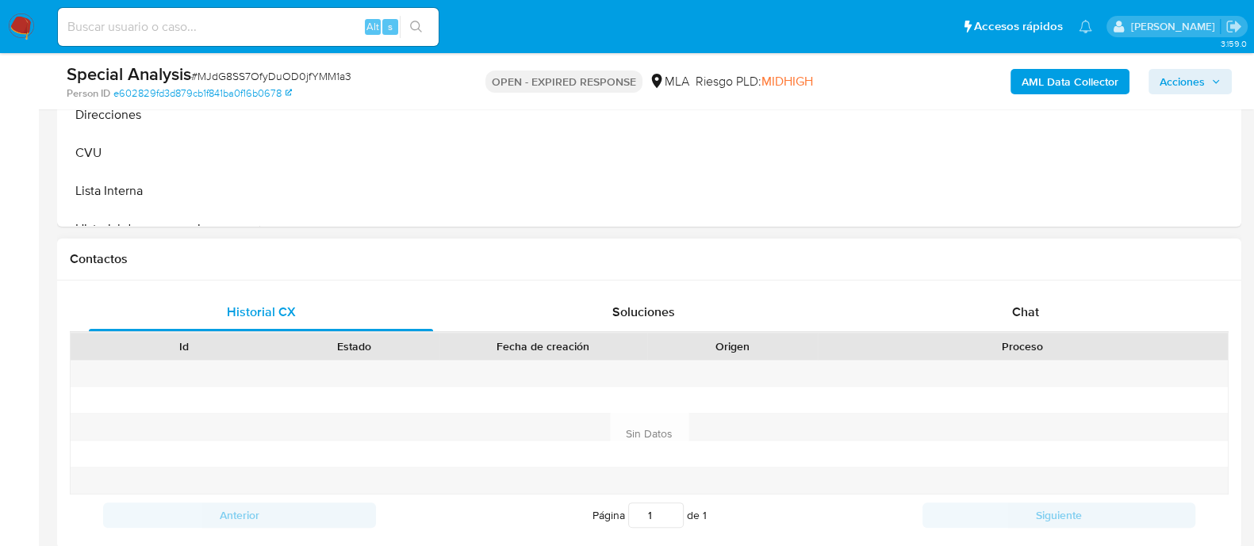
scroll to position [595, 0]
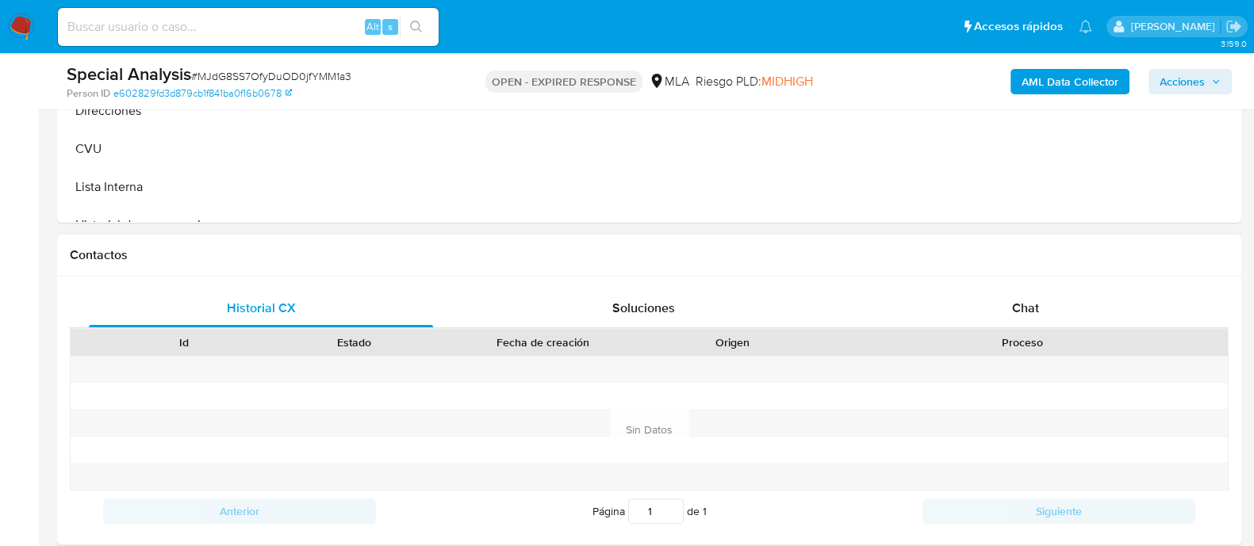
select select "10"
click at [952, 312] on div "Chat" at bounding box center [1025, 308] width 344 height 38
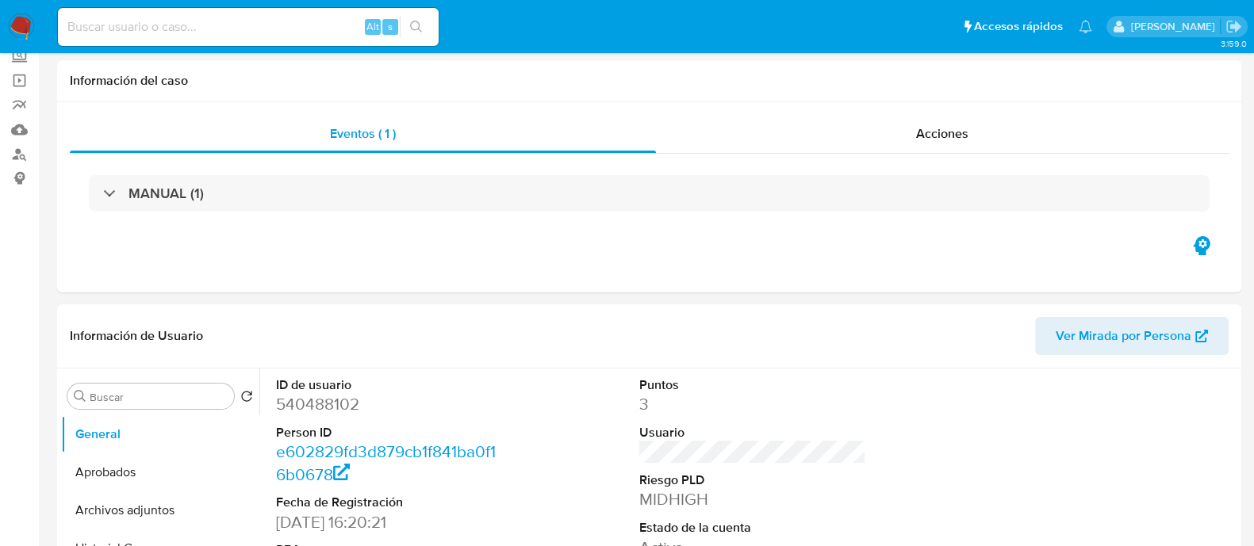
scroll to position [297, 0]
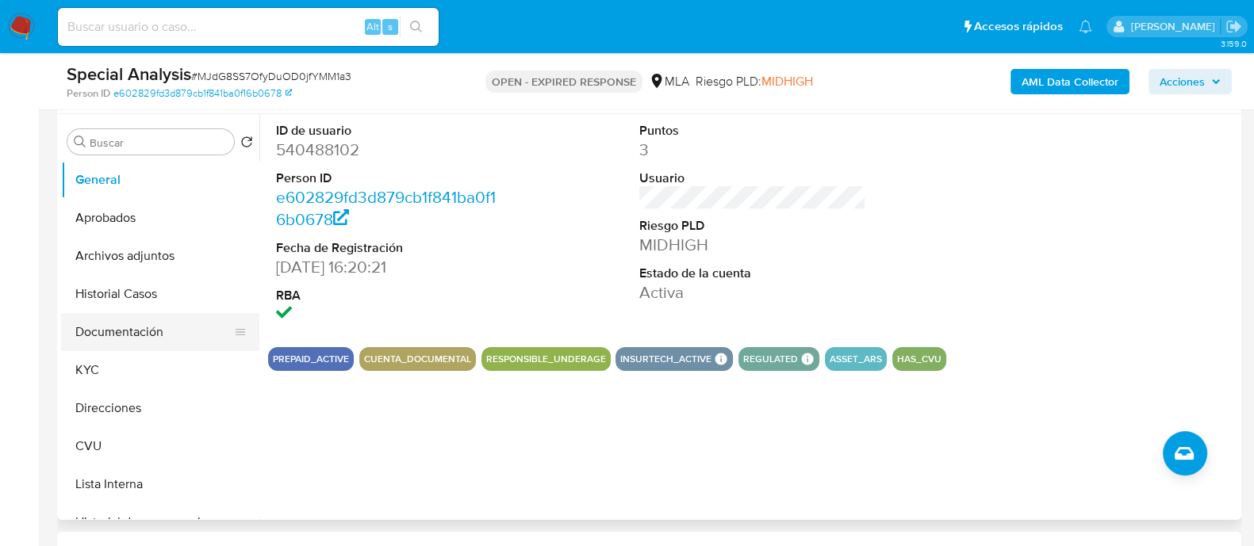
click at [102, 337] on button "Documentación" at bounding box center [154, 332] width 186 height 38
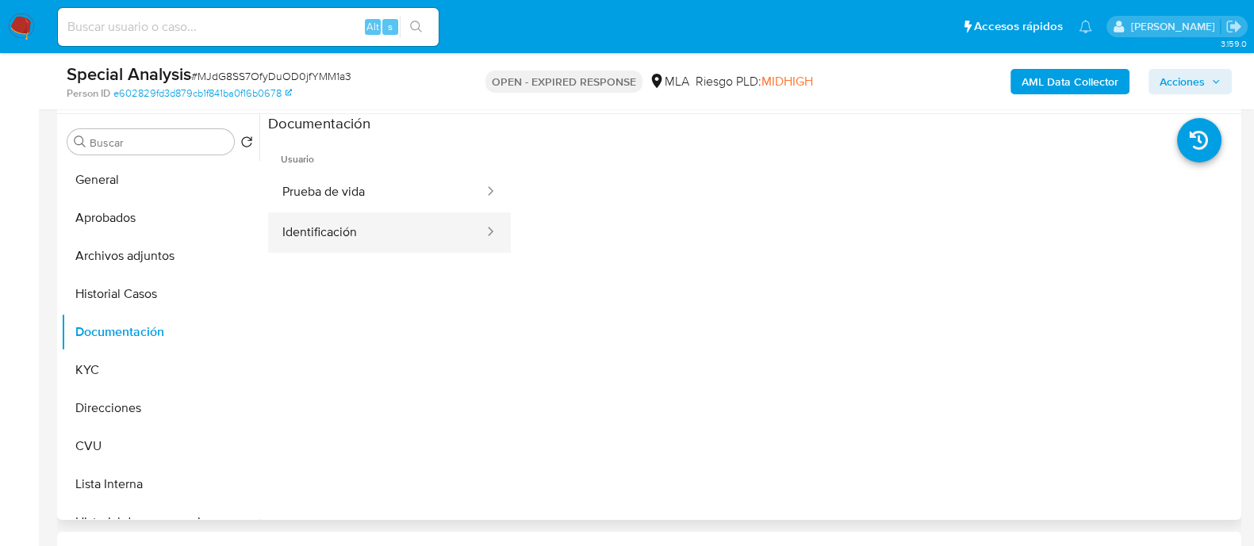
click at [427, 240] on button "Identificación" at bounding box center [376, 233] width 217 height 40
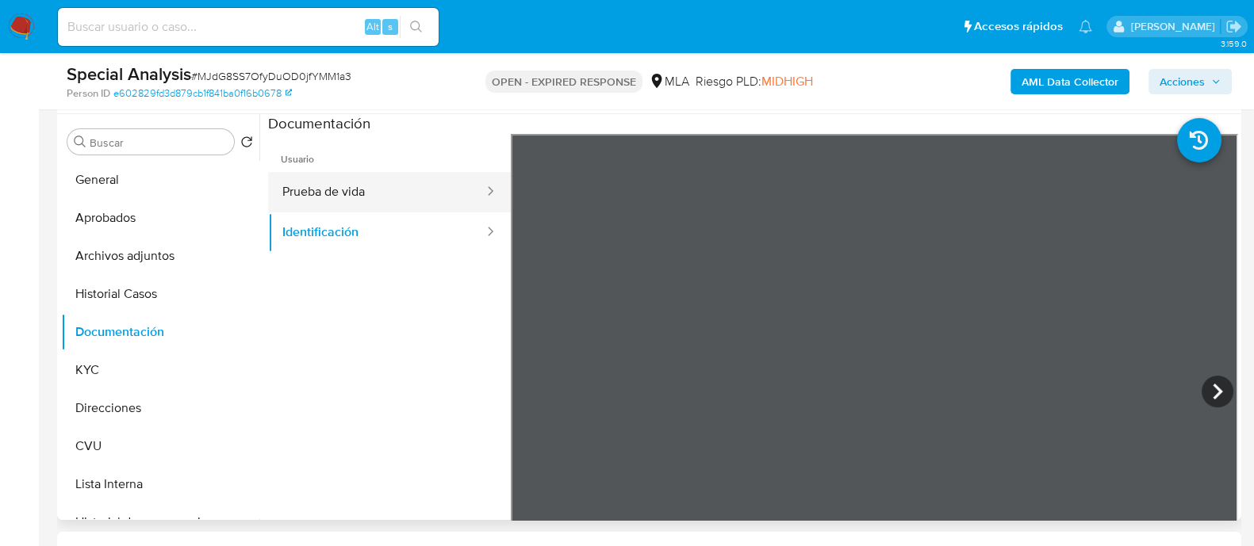
click at [350, 192] on button "Prueba de vida" at bounding box center [376, 192] width 217 height 40
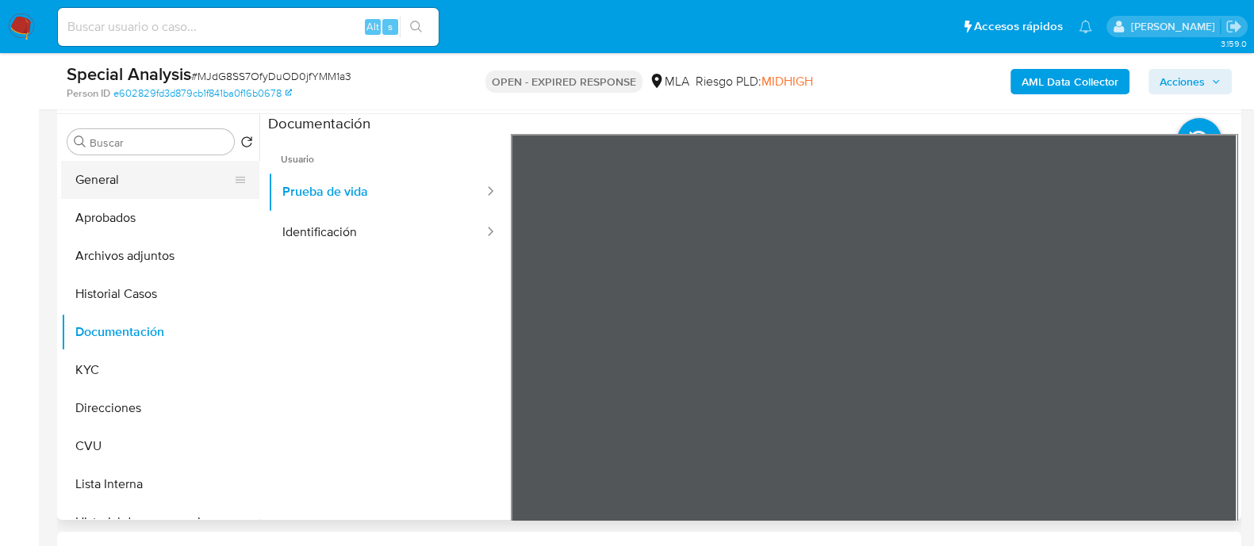
click at [124, 180] on button "General" at bounding box center [154, 180] width 186 height 38
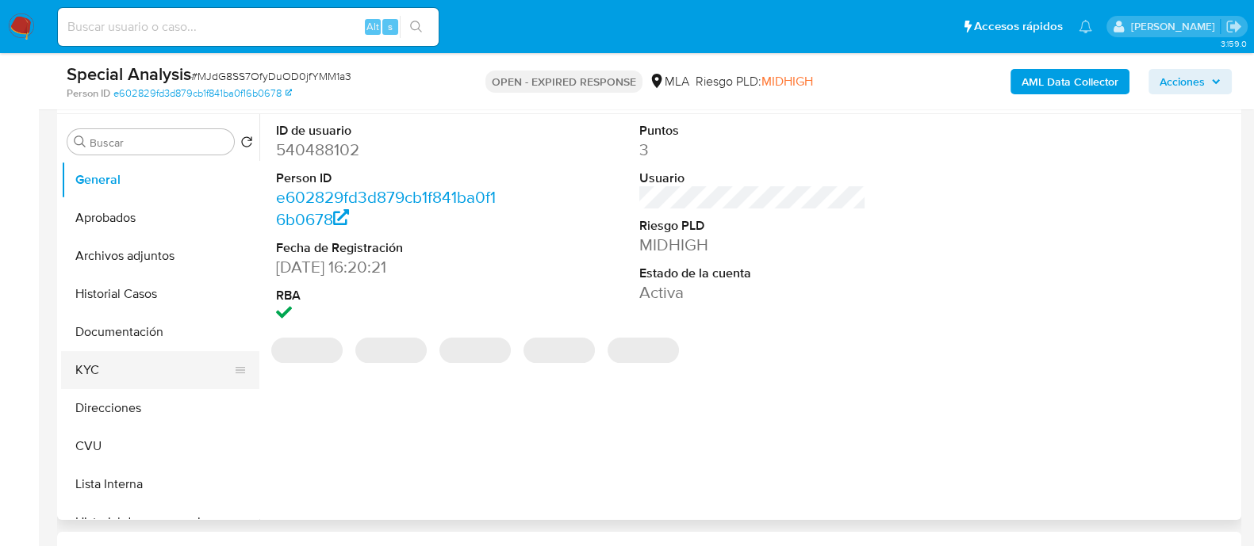
click at [118, 373] on button "KYC" at bounding box center [154, 370] width 186 height 38
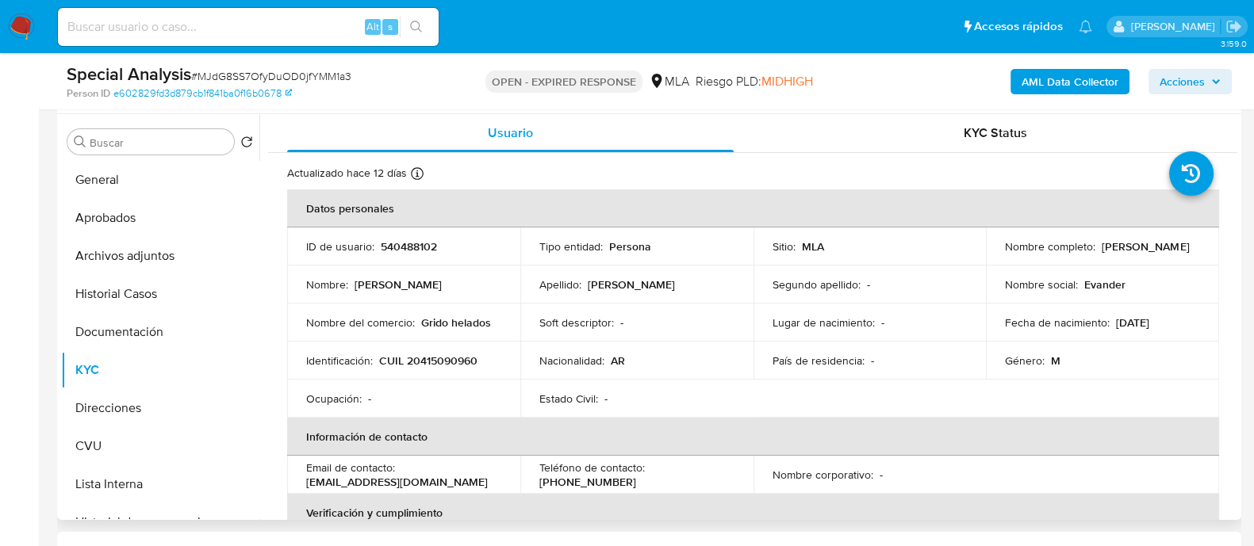
click at [440, 355] on p "CUIL 20415090960" at bounding box center [428, 361] width 98 height 14
copy p "20415090960"
click at [111, 220] on button "Aprobados" at bounding box center [154, 218] width 186 height 38
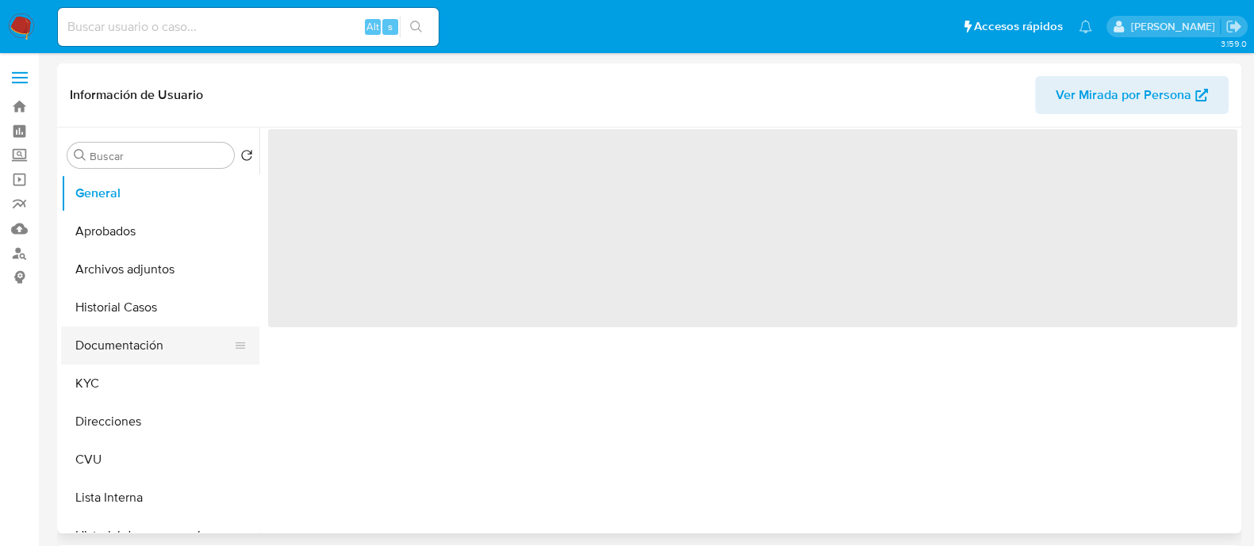
select select "10"
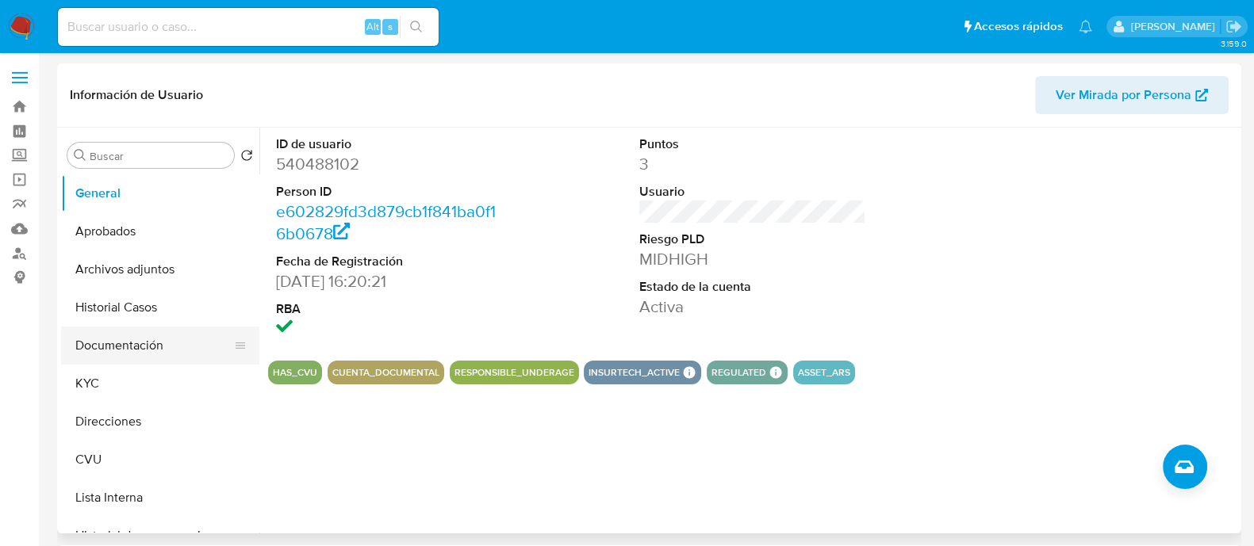
click at [127, 334] on button "Documentación" at bounding box center [154, 346] width 186 height 38
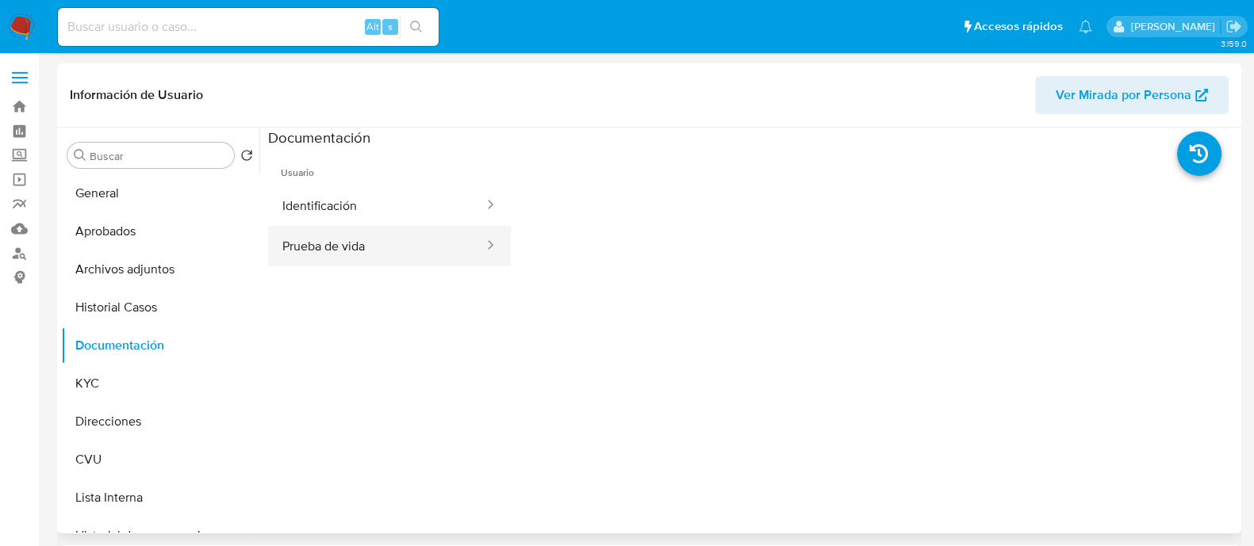
click at [354, 240] on button "Prueba de vida" at bounding box center [376, 246] width 217 height 40
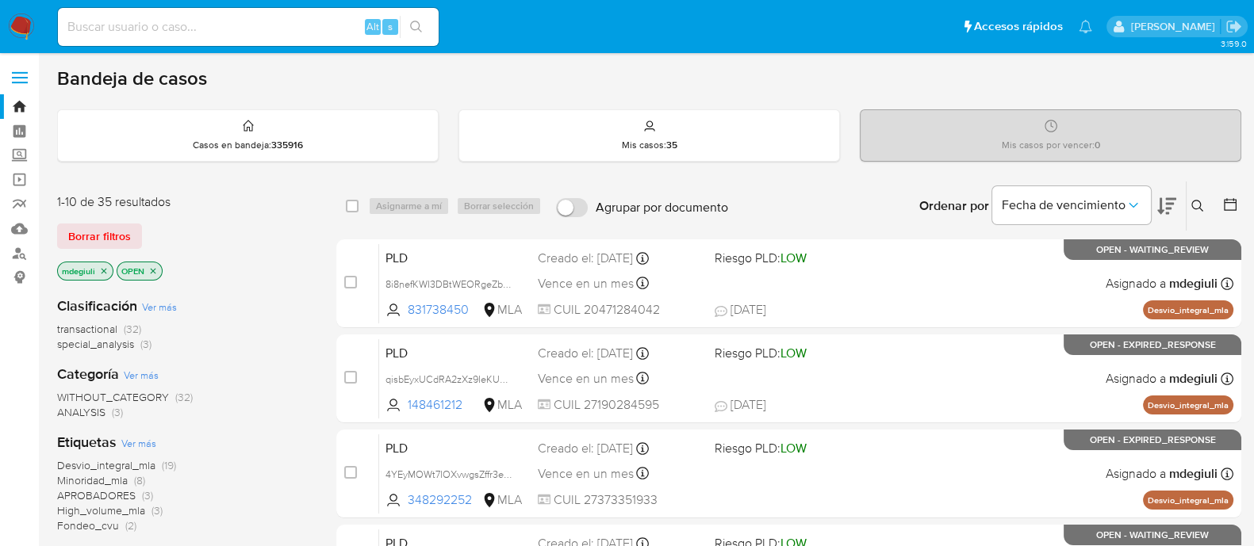
click at [1196, 194] on div "Ingrese ID de usuario o caso Buscar Borrar filtros" at bounding box center [1199, 206] width 27 height 49
click at [1190, 206] on button at bounding box center [1199, 206] width 26 height 19
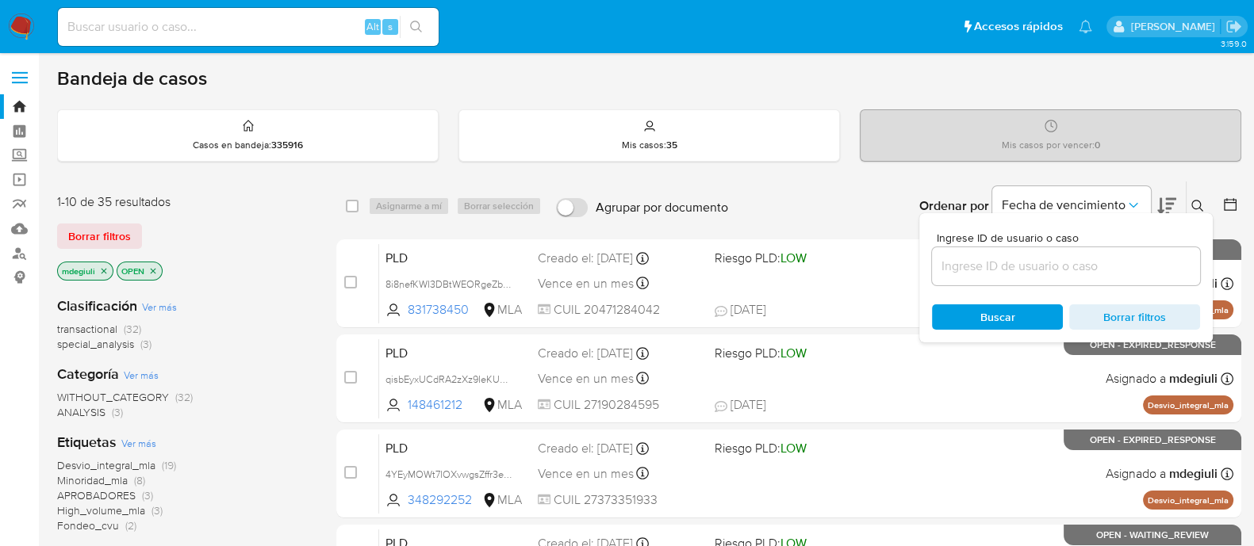
click at [1044, 279] on div at bounding box center [1066, 266] width 268 height 38
click at [1042, 276] on div at bounding box center [1066, 266] width 268 height 38
click at [1048, 270] on input at bounding box center [1066, 266] width 268 height 21
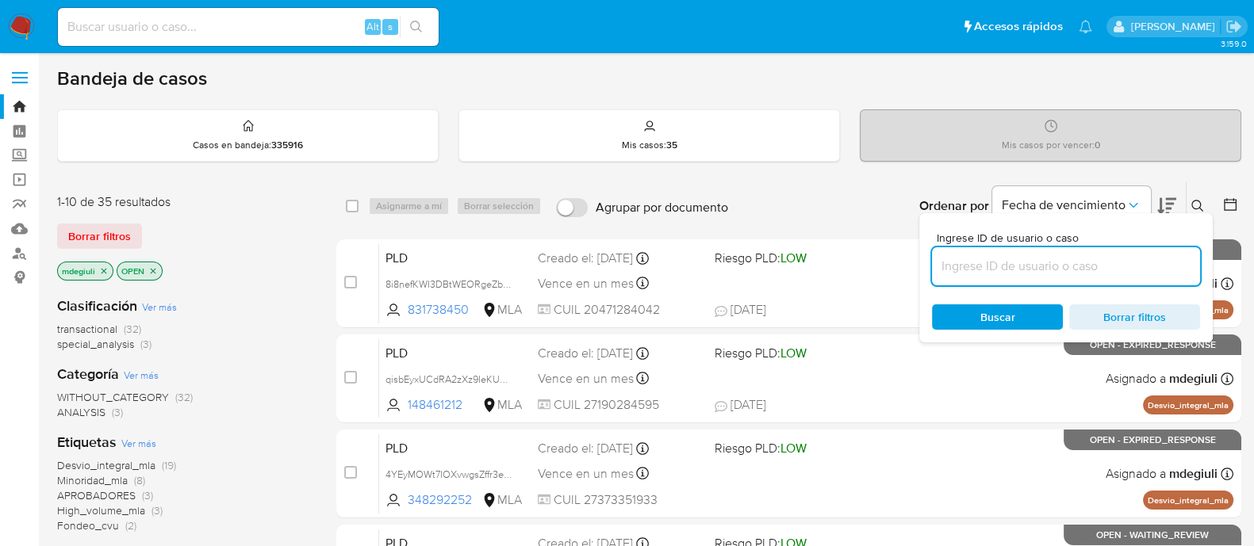
paste input "kgdOfcPcOv9BGaINwT1lYlMB"
type input "kgdOfcPcOv9BGaINwT1lYlMB"
click at [995, 312] on span "Buscar" at bounding box center [997, 317] width 35 height 25
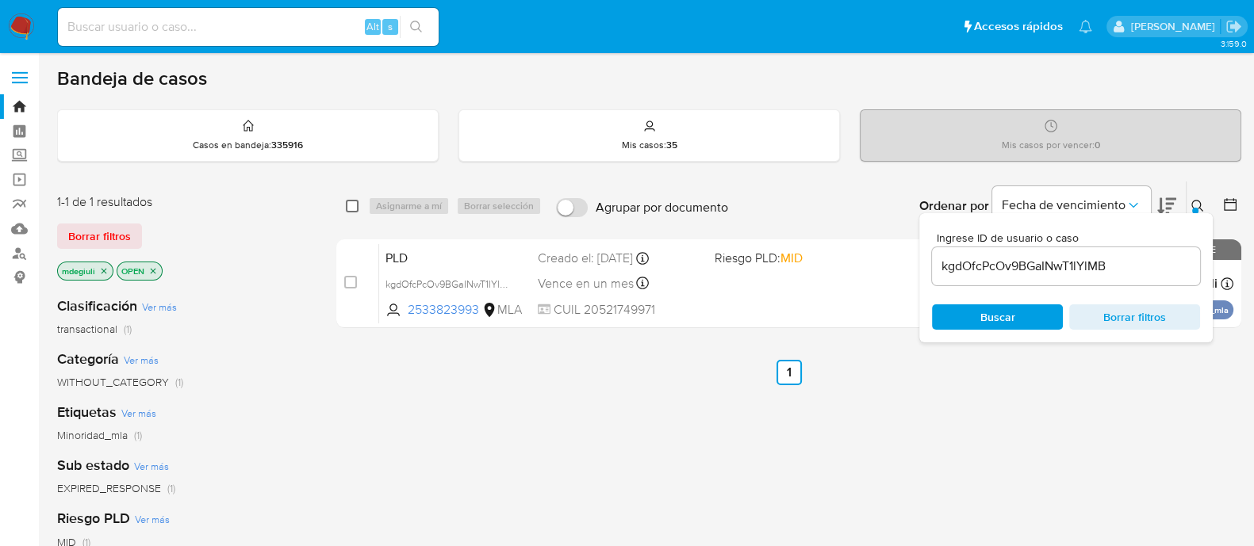
click at [351, 209] on input "checkbox" at bounding box center [352, 206] width 13 height 13
checkbox input "true"
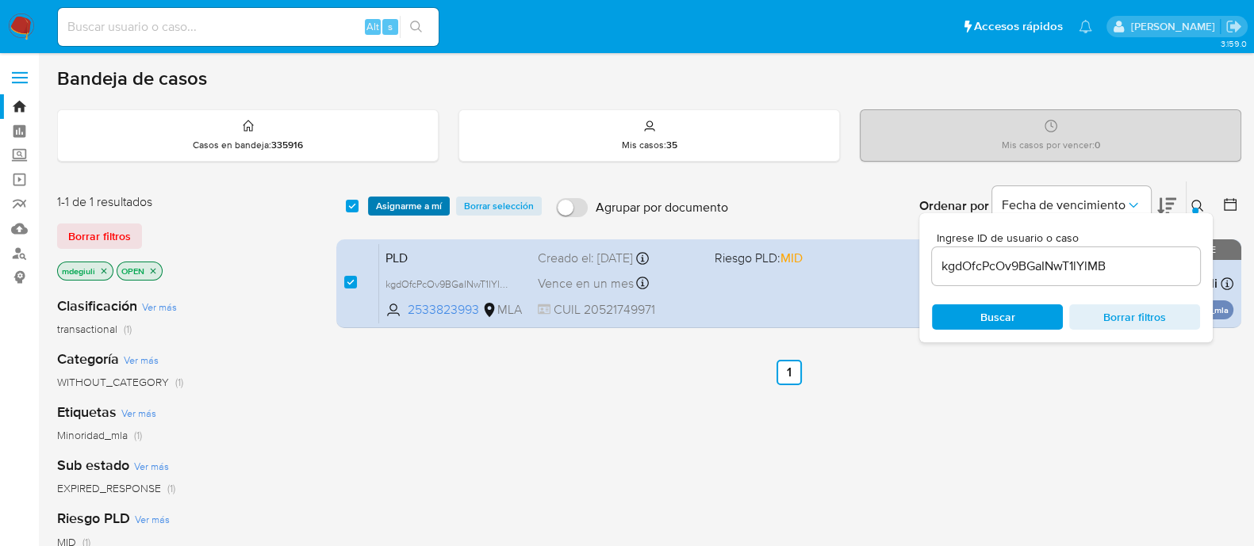
click at [412, 212] on span "Asignarme a mí" at bounding box center [409, 206] width 66 height 16
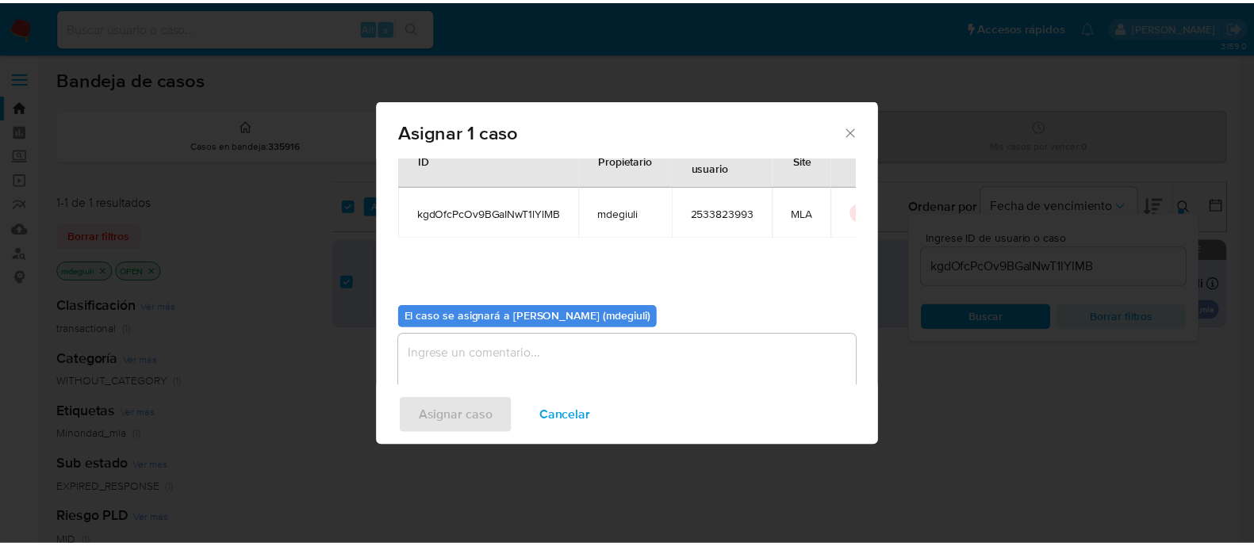
scroll to position [82, 0]
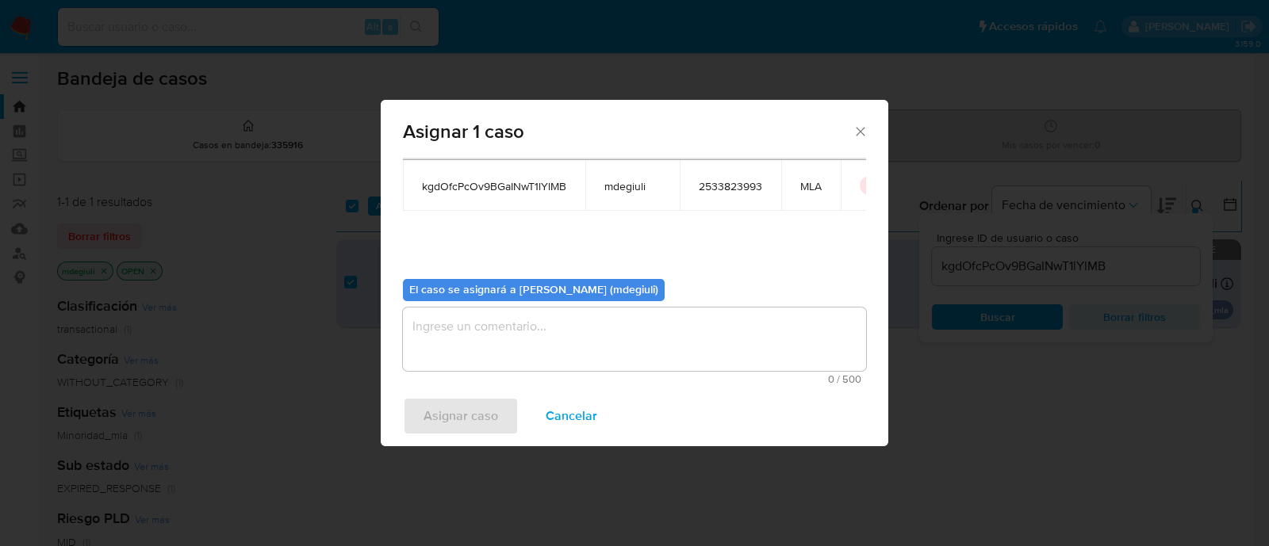
click at [496, 329] on textarea "assign-modal" at bounding box center [634, 339] width 463 height 63
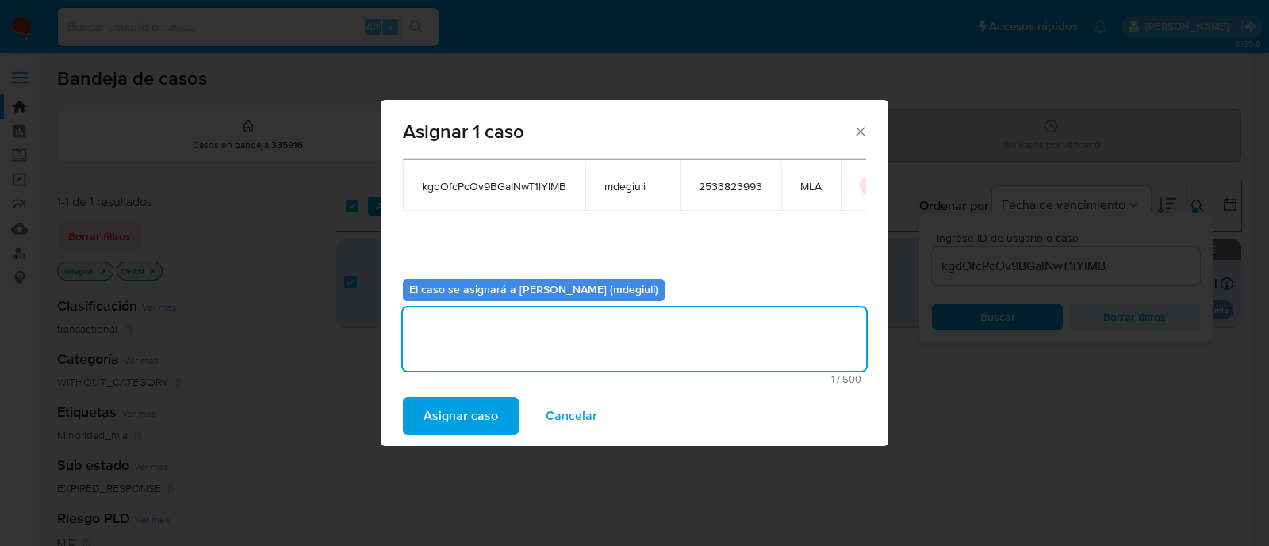
click at [480, 413] on span "Asignar caso" at bounding box center [460, 416] width 75 height 35
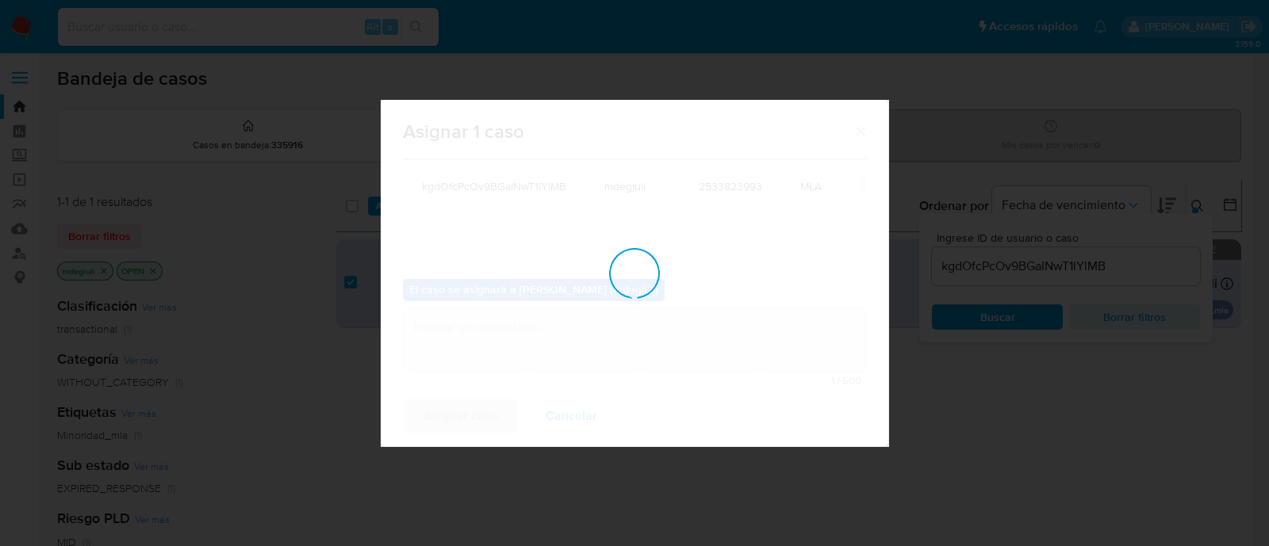
checkbox input "false"
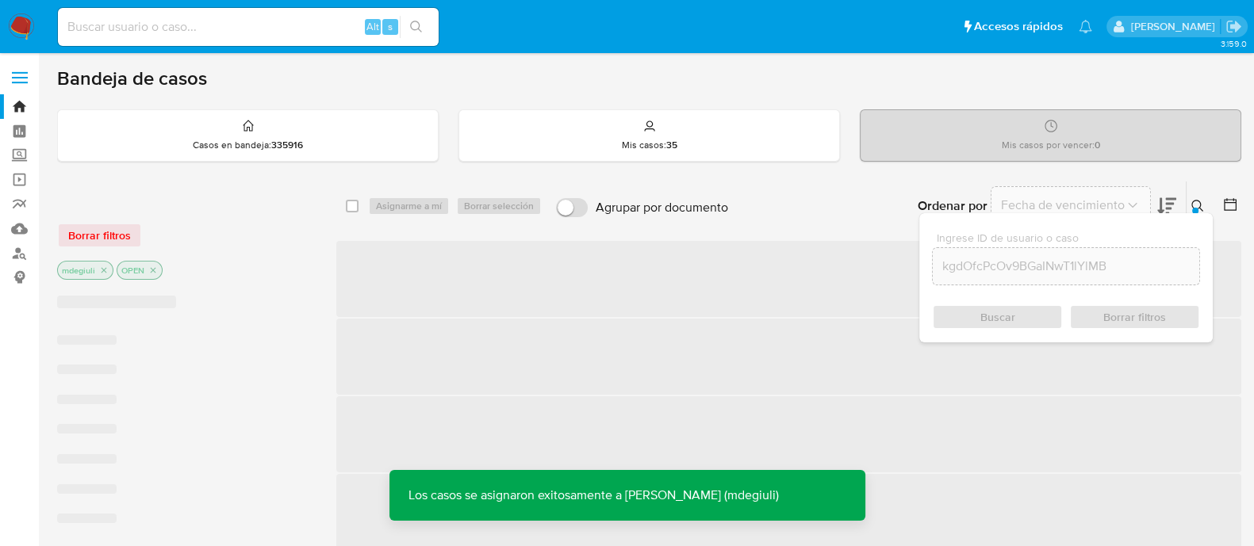
click at [265, 31] on input at bounding box center [248, 27] width 381 height 21
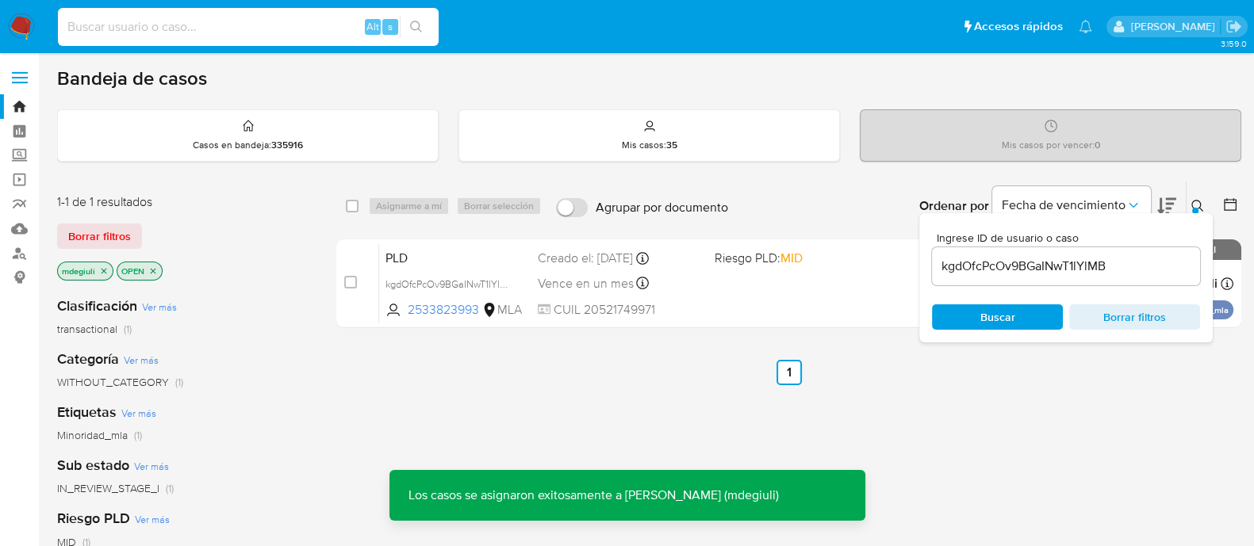
paste input "kgdOfcPcOv9BGaINwT1lYlMB"
type input "kgdOfcPcOv9BGaINwT1lYlMB"
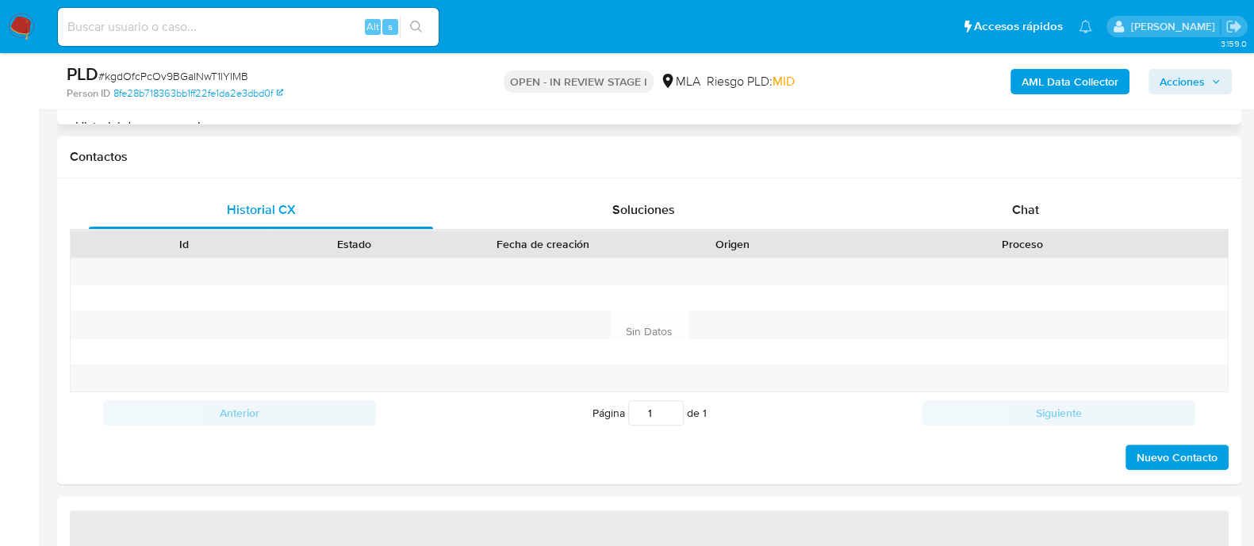
select select "10"
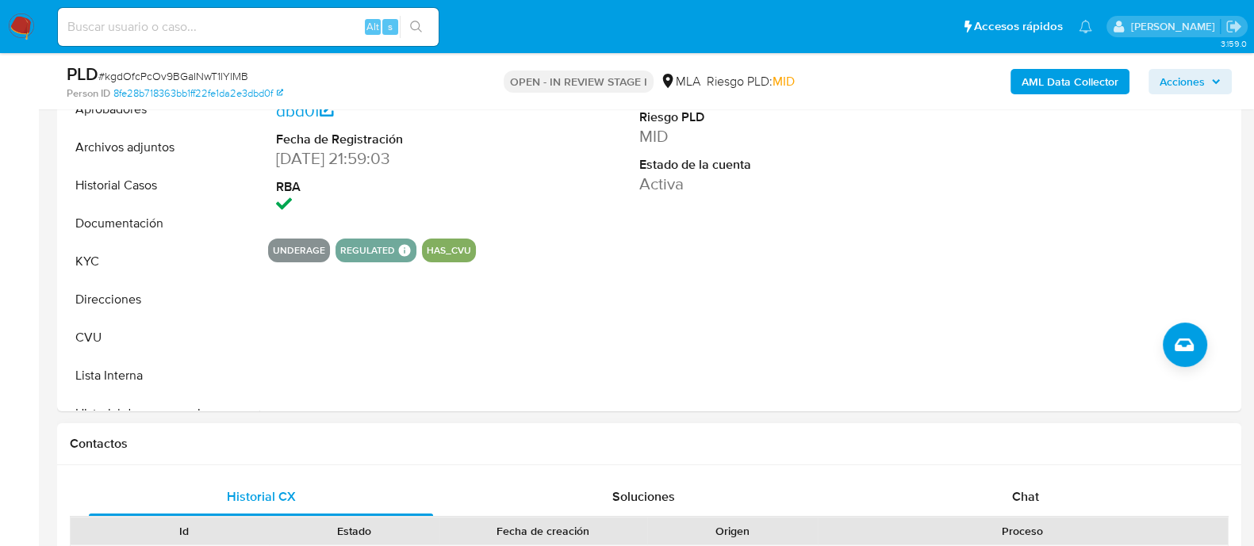
scroll to position [297, 0]
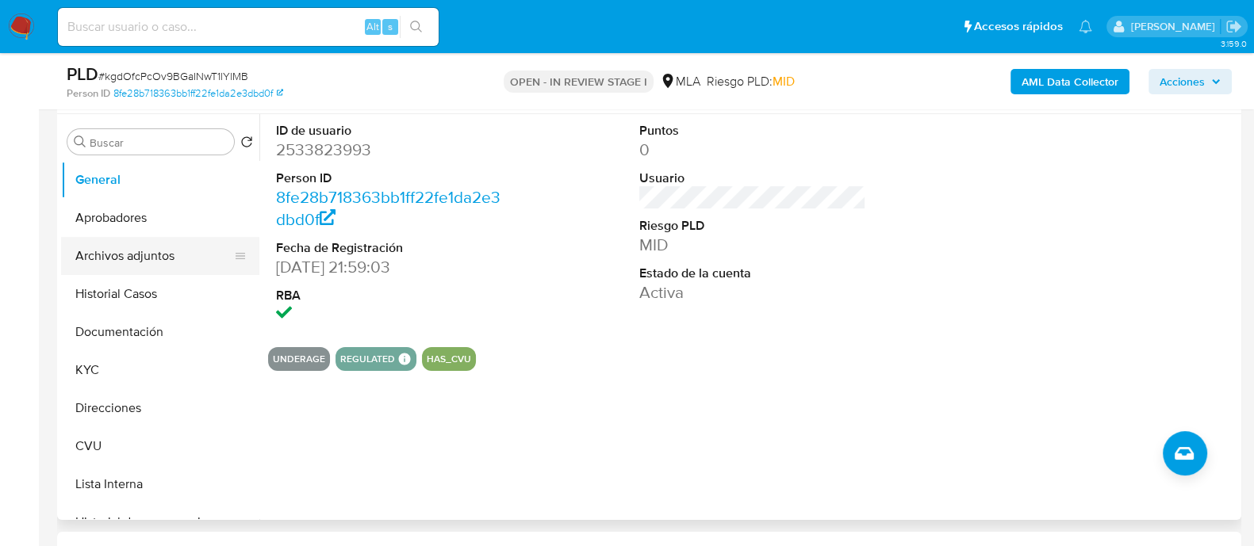
click at [127, 263] on button "Archivos adjuntos" at bounding box center [154, 256] width 186 height 38
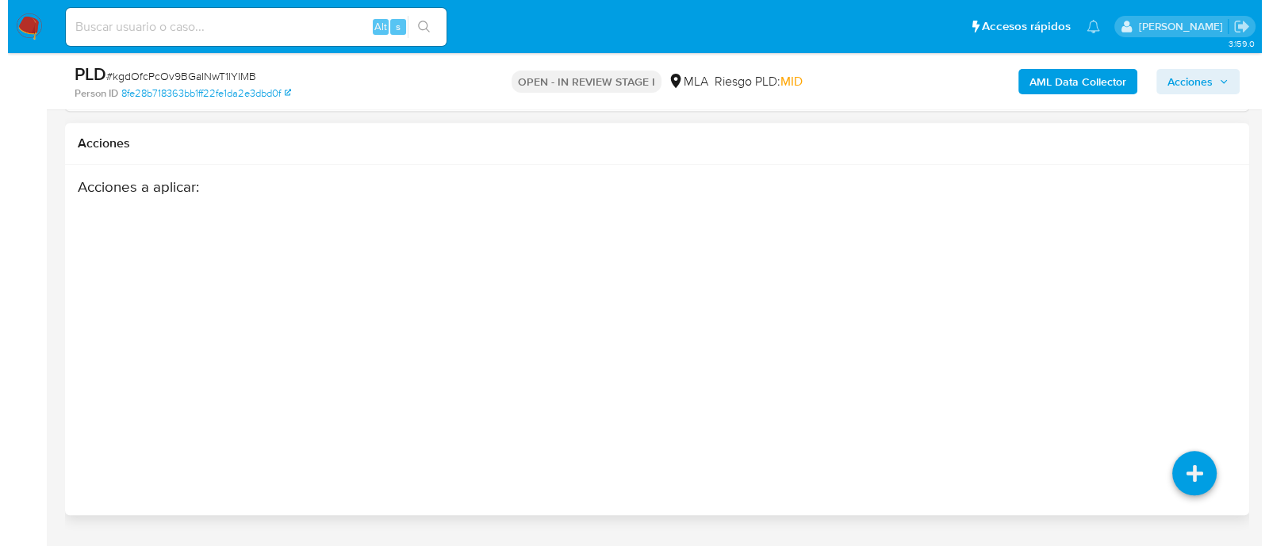
scroll to position [2290, 0]
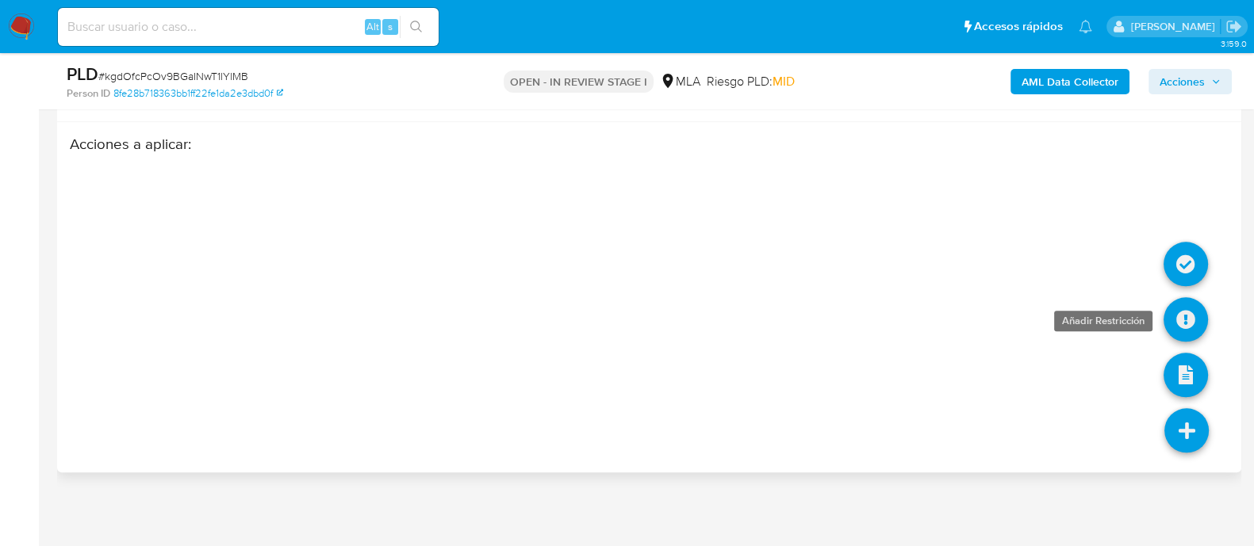
click at [1182, 316] on icon at bounding box center [1185, 319] width 44 height 44
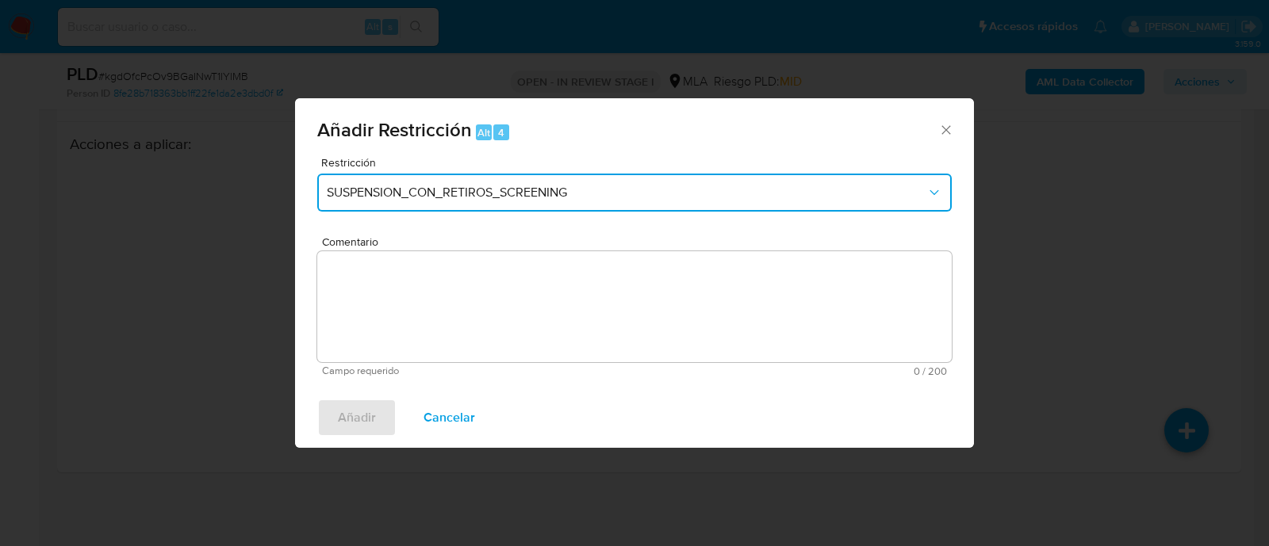
click at [524, 209] on button "SUSPENSION_CON_RETIROS_SCREENING" at bounding box center [634, 193] width 634 height 38
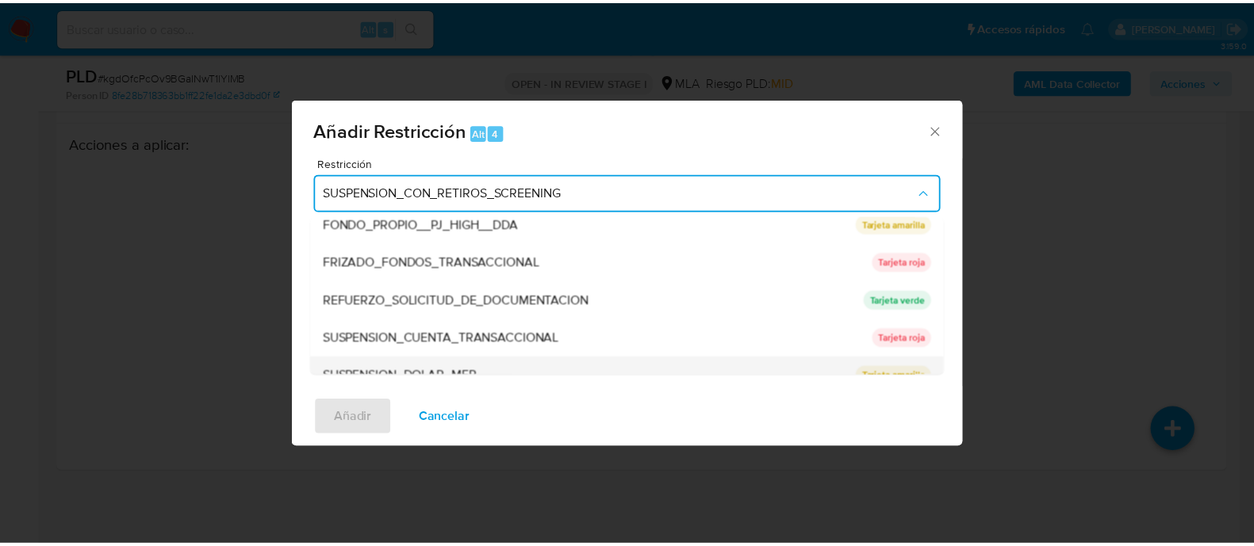
scroll to position [336, 0]
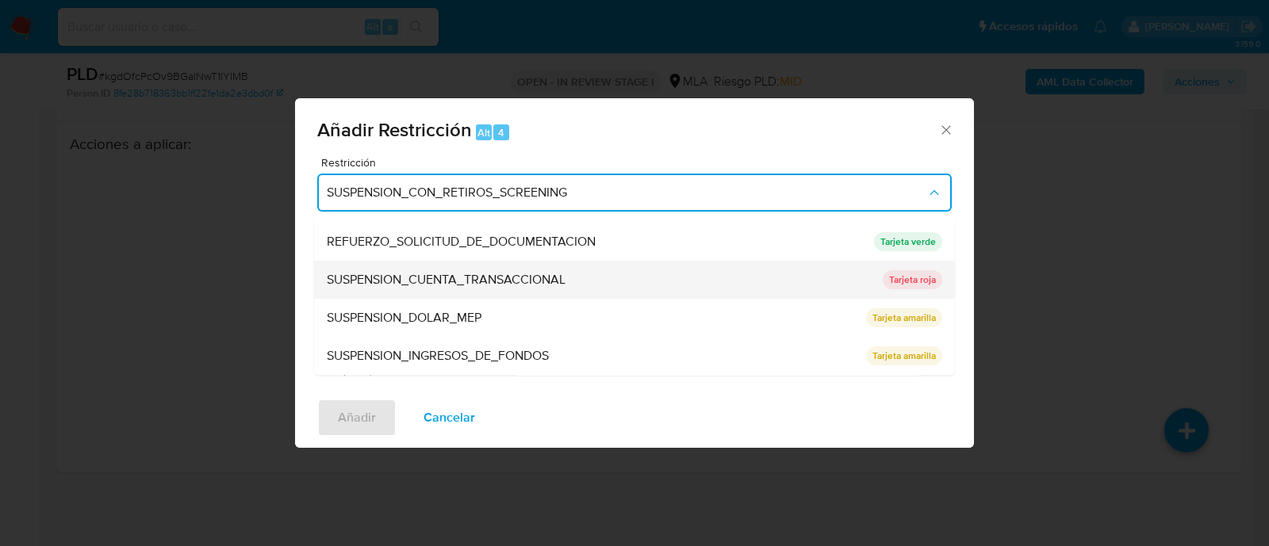
click at [365, 273] on span "SUSPENSION_CUENTA_TRANSACCIONAL" at bounding box center [446, 281] width 239 height 16
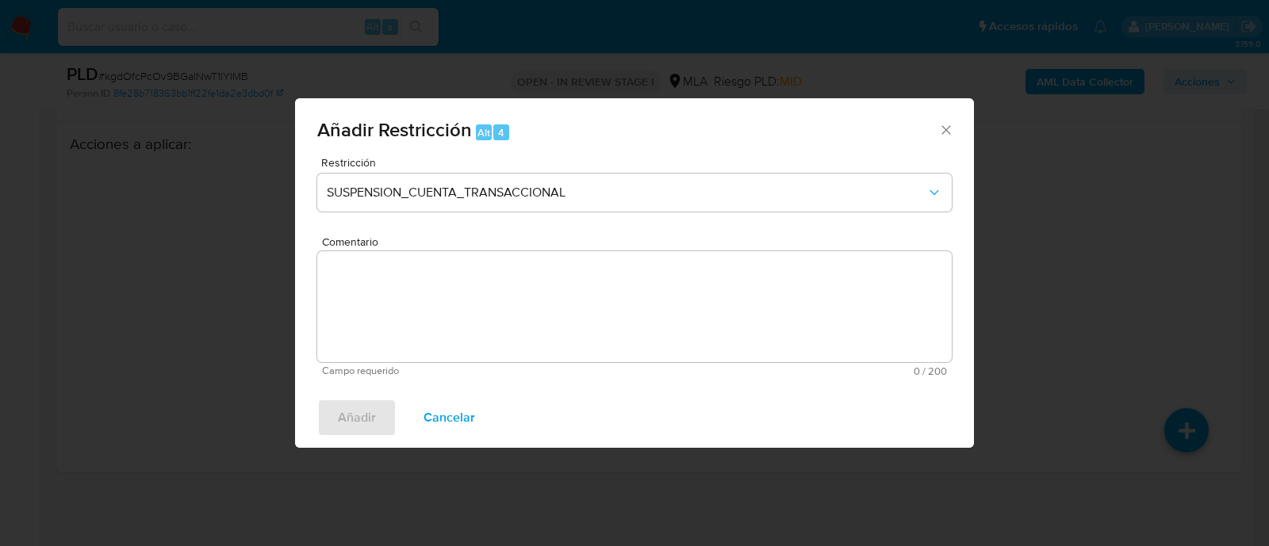
click at [397, 327] on textarea "Comentario" at bounding box center [634, 306] width 634 height 111
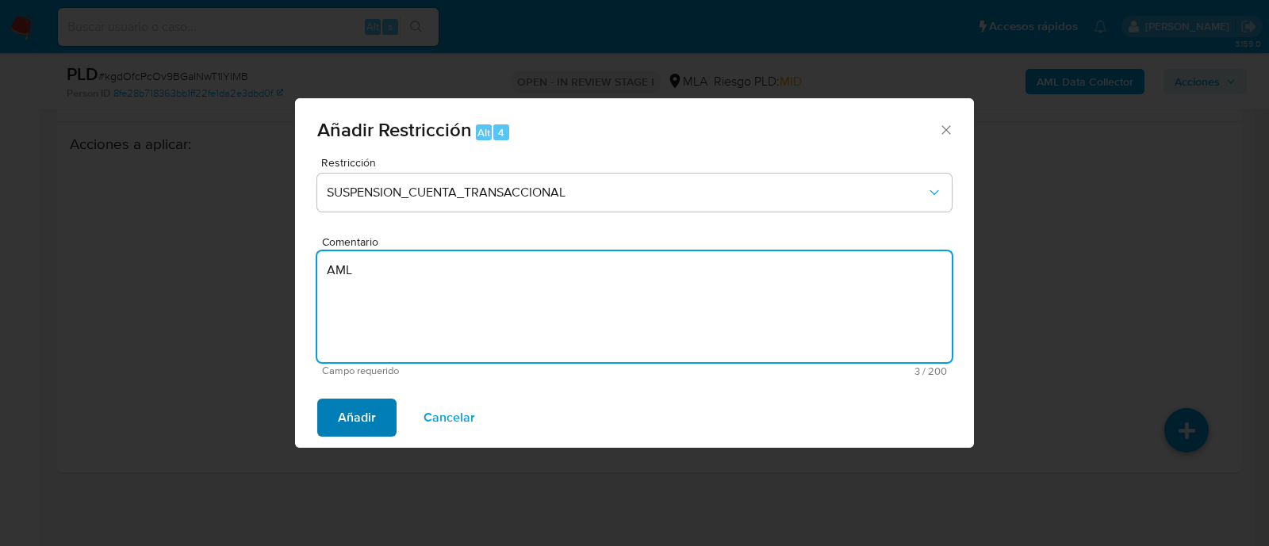
type textarea "AML"
click at [357, 414] on span "Añadir" at bounding box center [357, 417] width 38 height 35
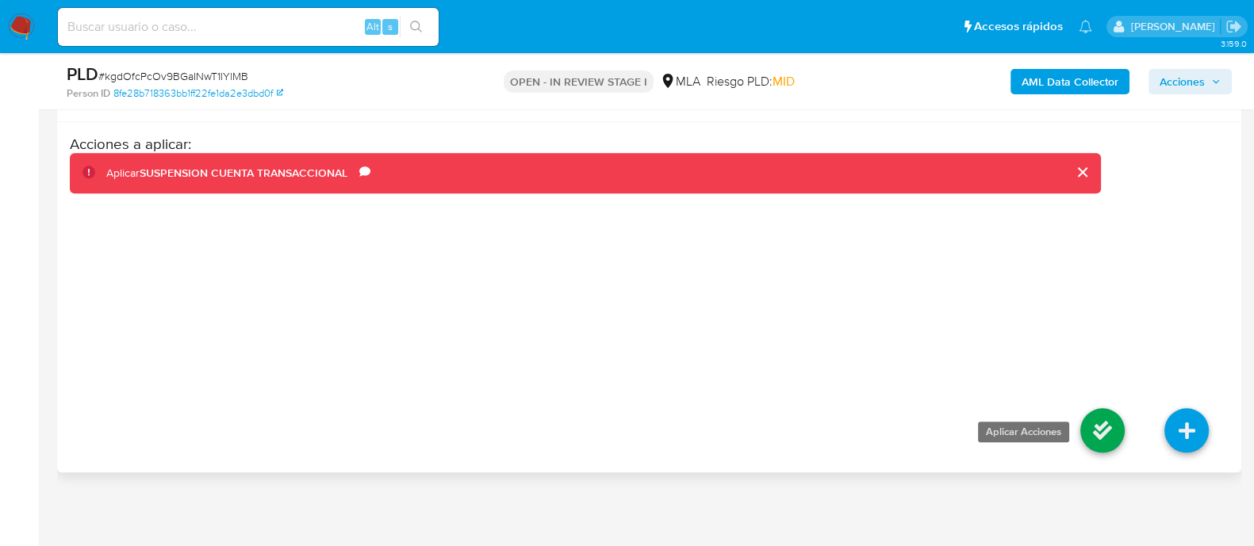
click at [1098, 418] on icon at bounding box center [1102, 430] width 44 height 44
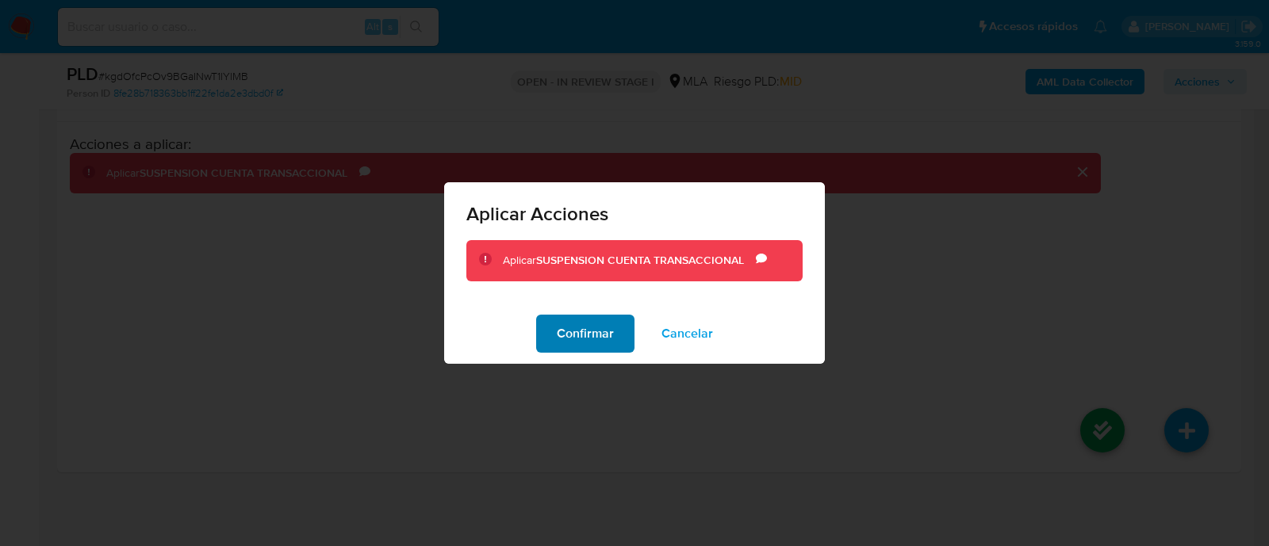
click at [581, 338] on span "Confirmar" at bounding box center [585, 333] width 57 height 35
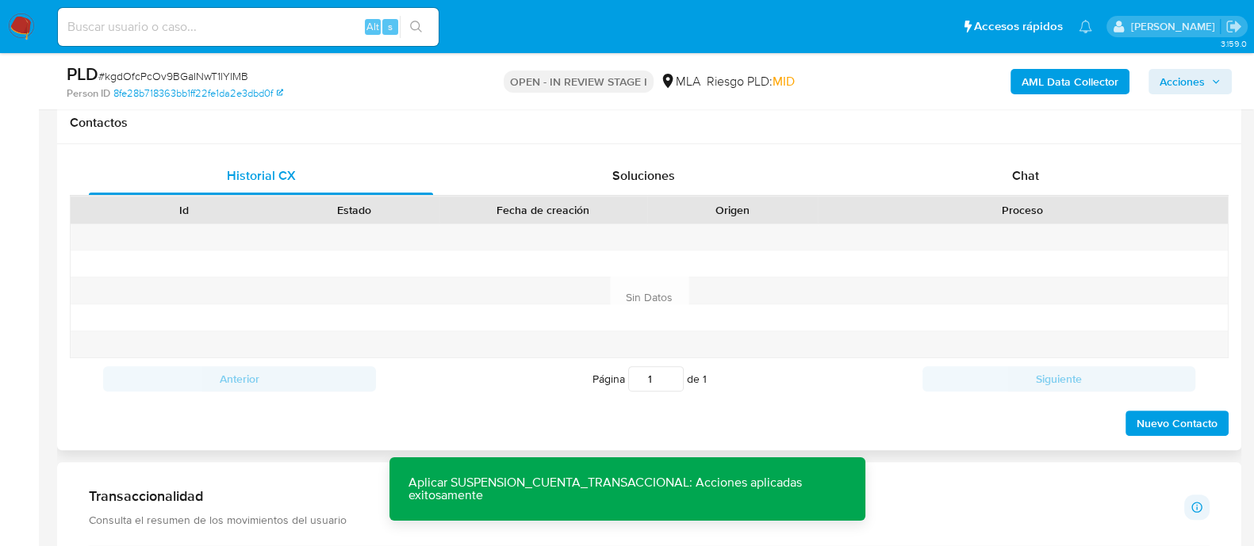
scroll to position [703, 0]
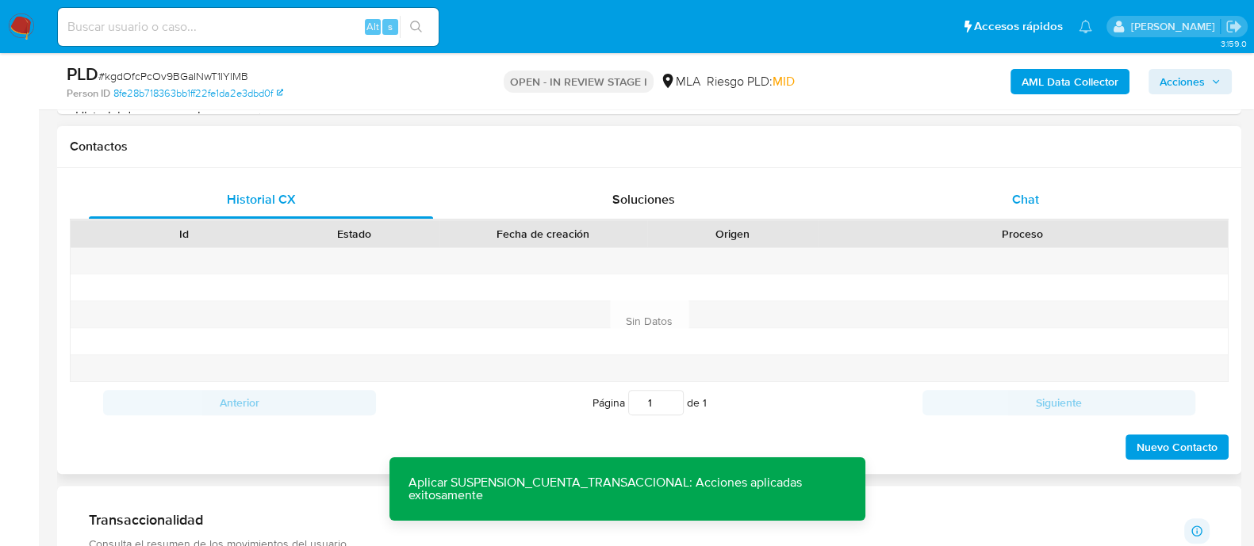
click at [984, 196] on div "Chat" at bounding box center [1025, 200] width 344 height 38
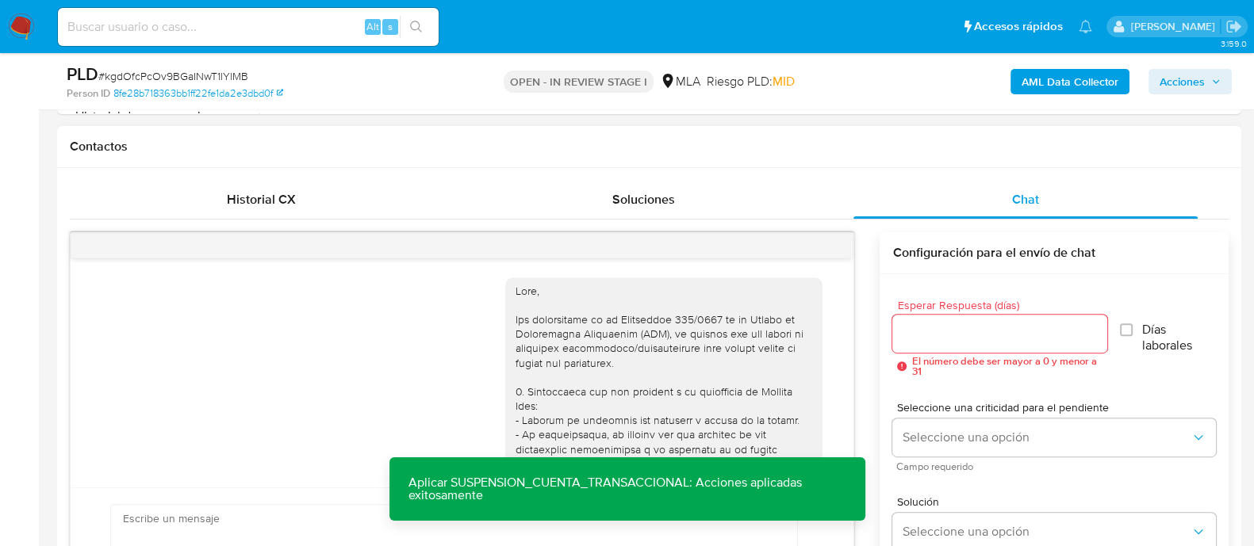
scroll to position [845, 0]
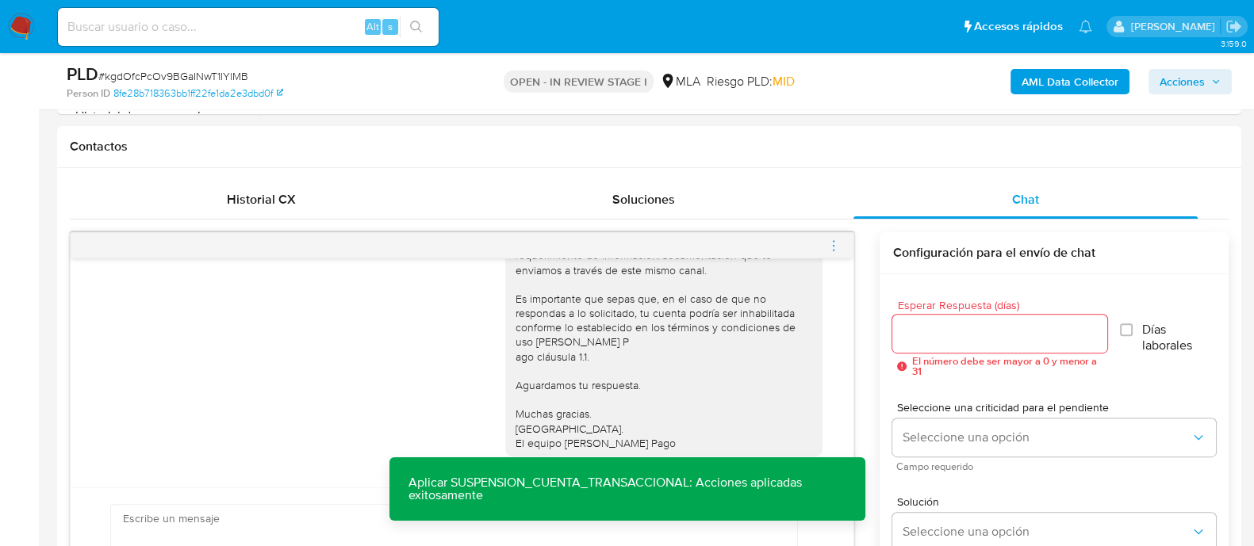
click at [831, 247] on icon "menu-action" at bounding box center [833, 246] width 14 height 14
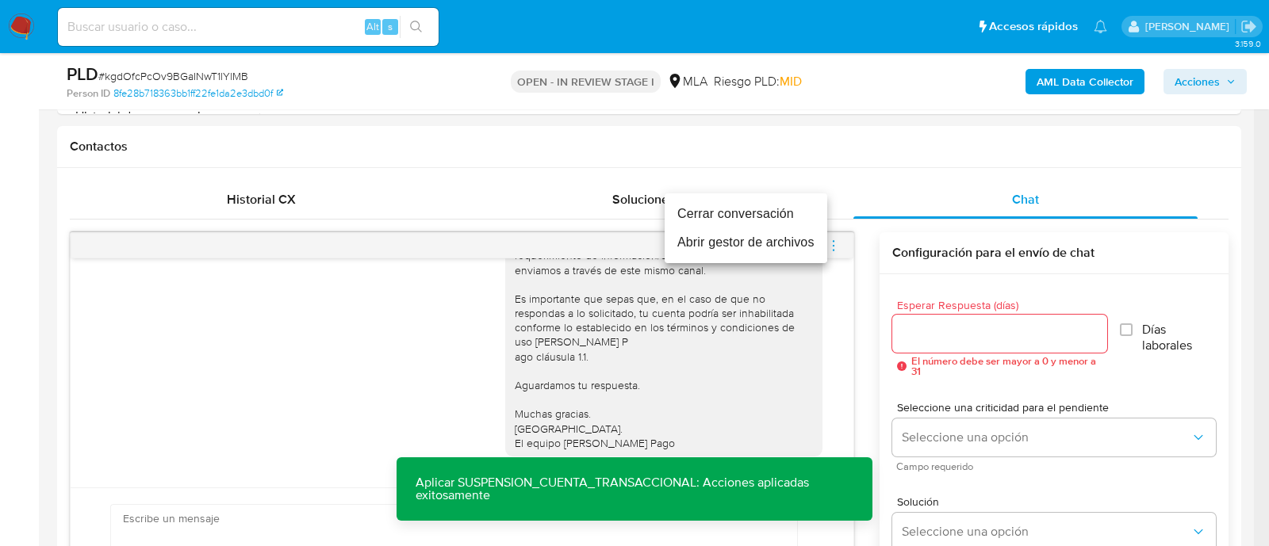
click at [757, 215] on li "Cerrar conversación" at bounding box center [746, 214] width 163 height 29
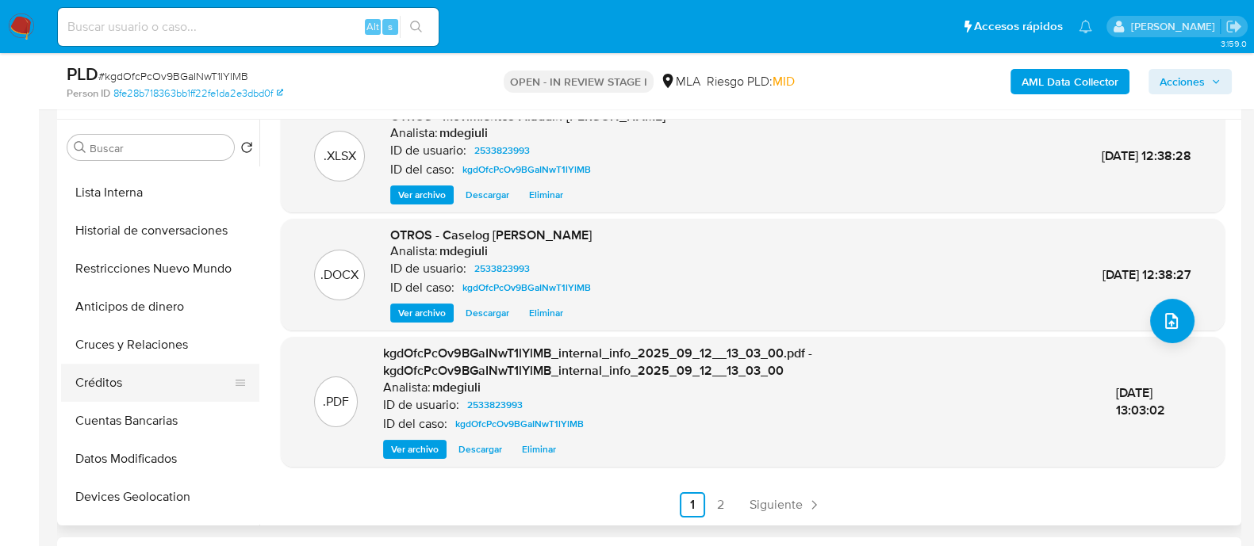
scroll to position [297, 0]
click at [121, 259] on button "Restricciones Nuevo Mundo" at bounding box center [154, 270] width 186 height 38
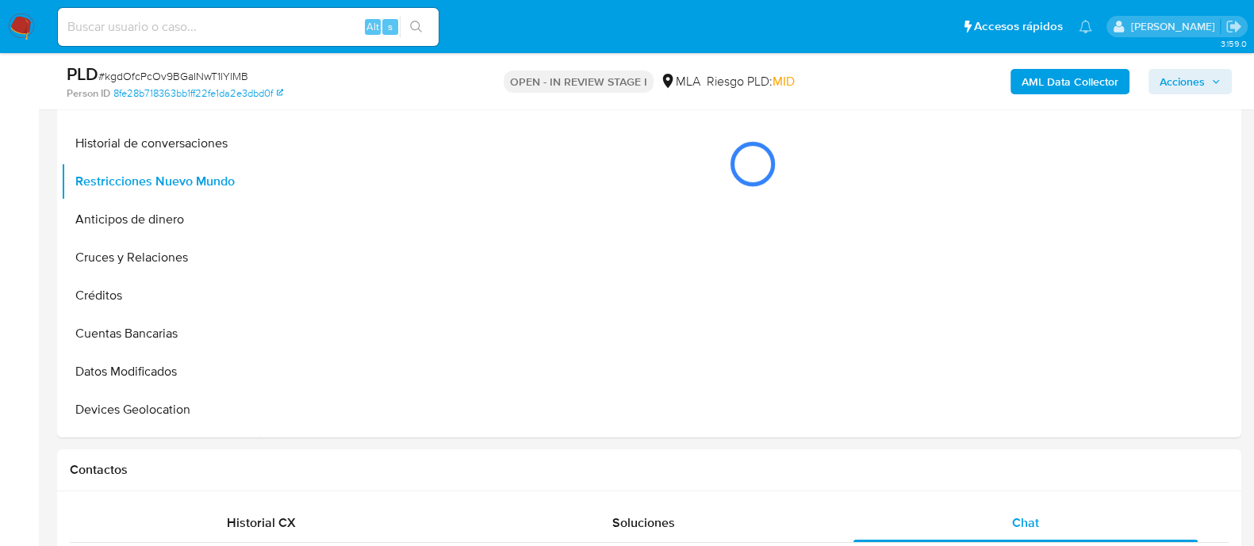
scroll to position [292, 0]
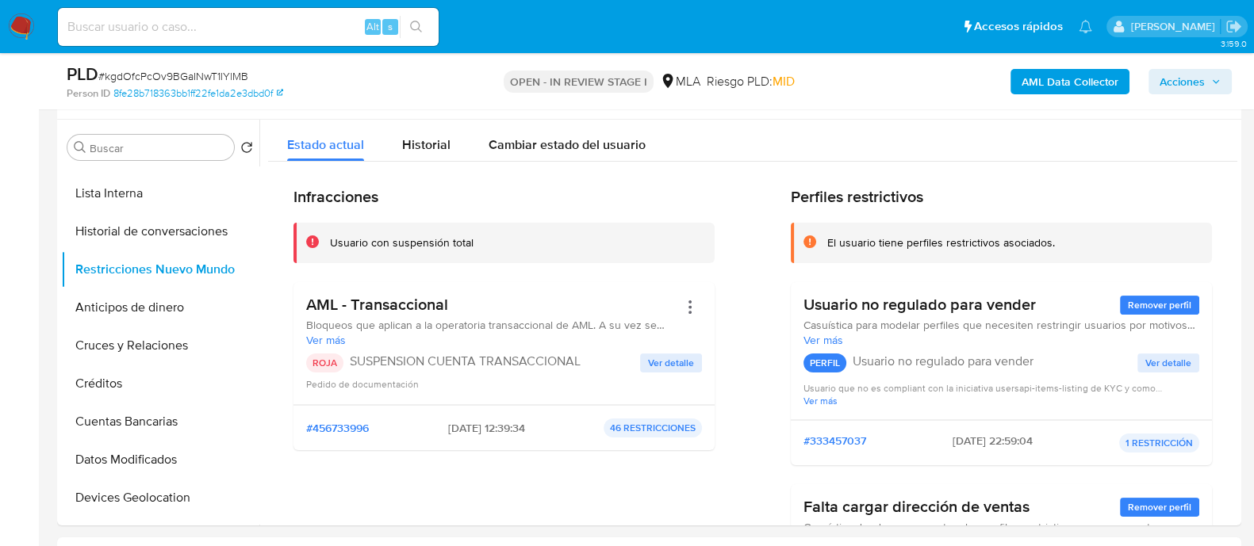
click at [1175, 86] on span "Acciones" at bounding box center [1181, 81] width 45 height 25
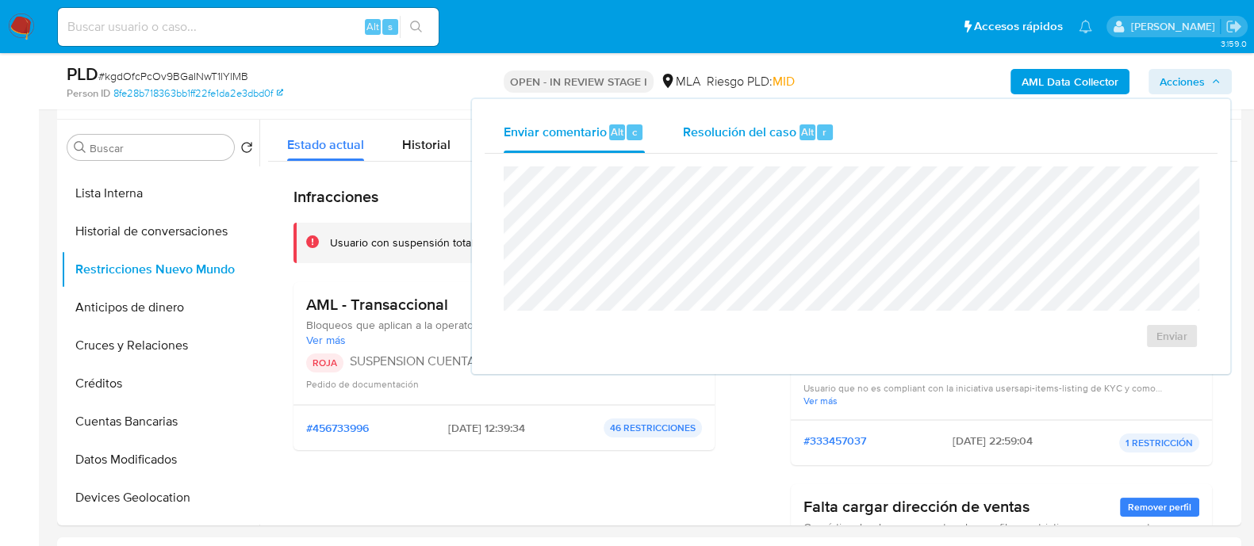
click at [737, 144] on div "Resolución del caso Alt r" at bounding box center [758, 132] width 151 height 41
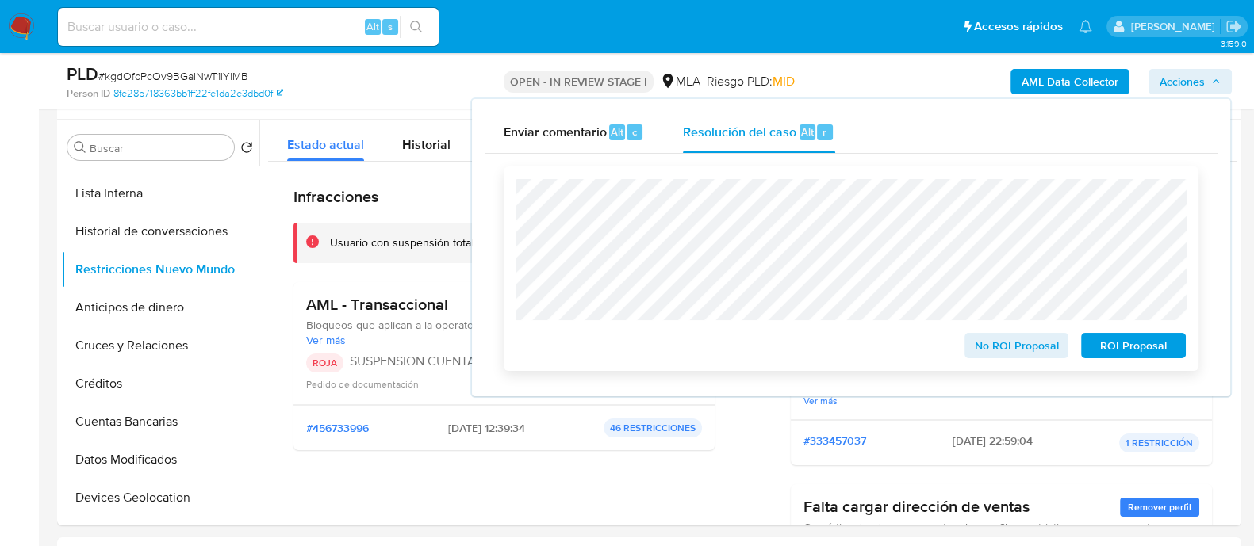
click at [1124, 351] on span "ROI Proposal" at bounding box center [1133, 346] width 82 height 22
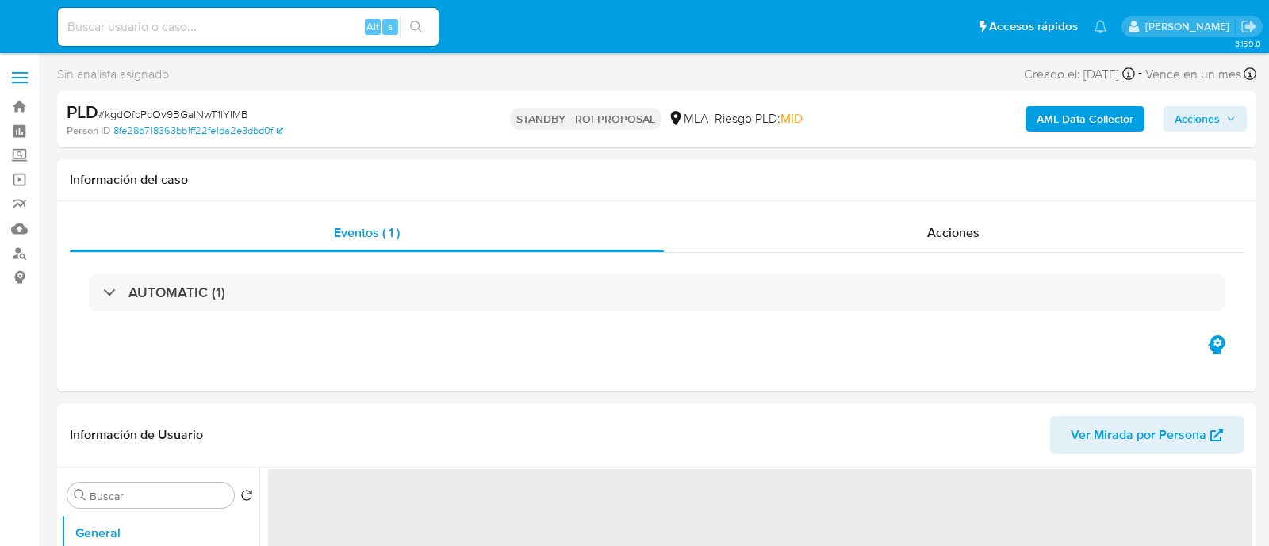
select select "10"
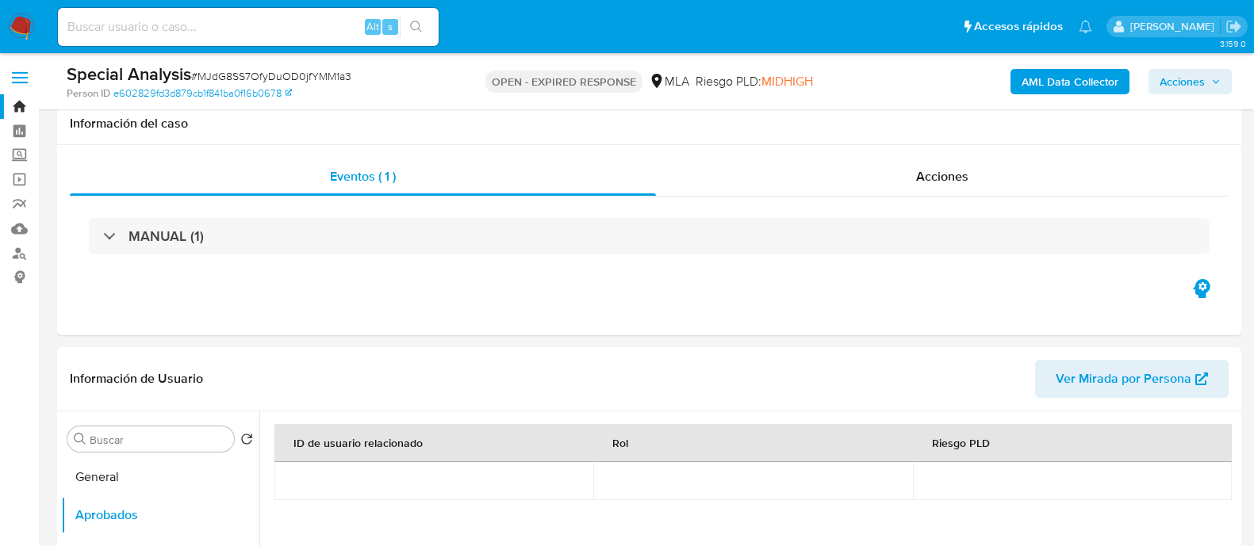
select select "10"
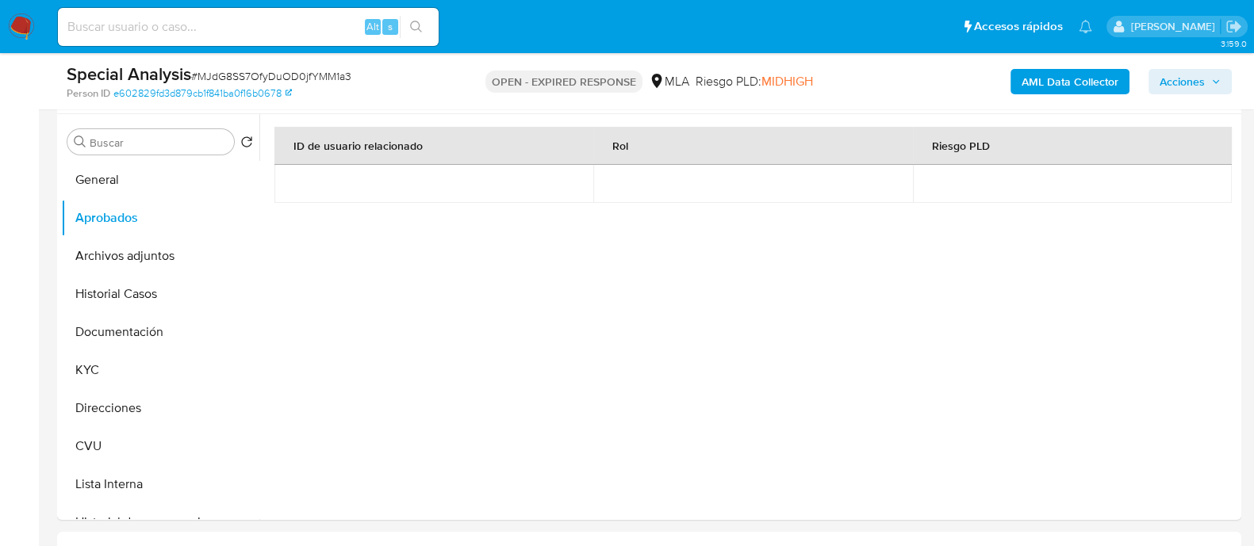
scroll to position [1032, 0]
click at [12, 22] on img at bounding box center [21, 26] width 27 height 27
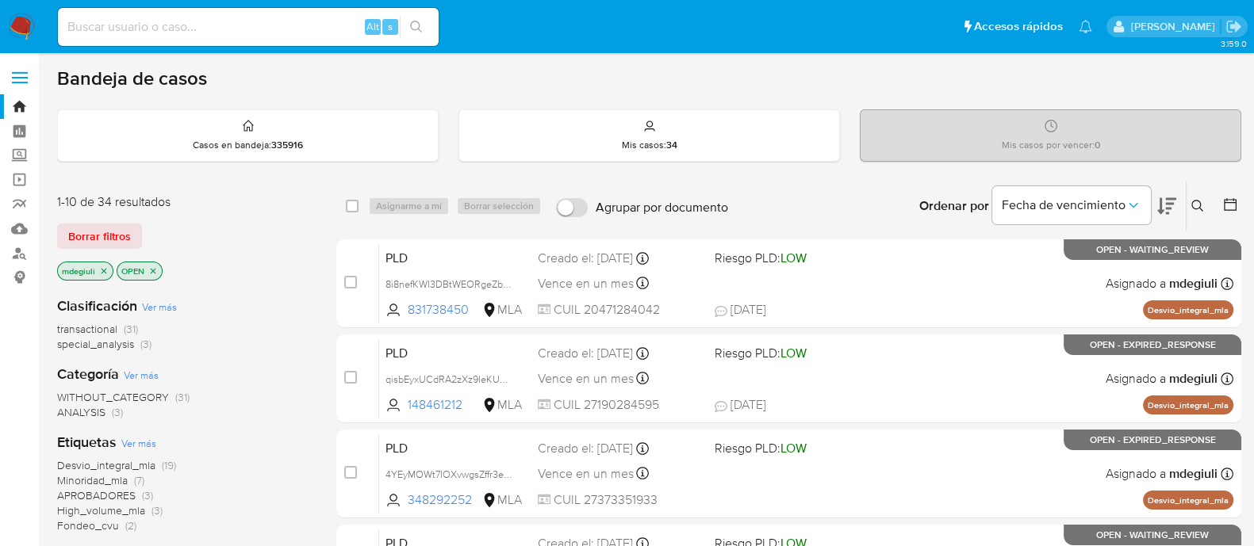
click at [1195, 202] on icon at bounding box center [1197, 206] width 13 height 13
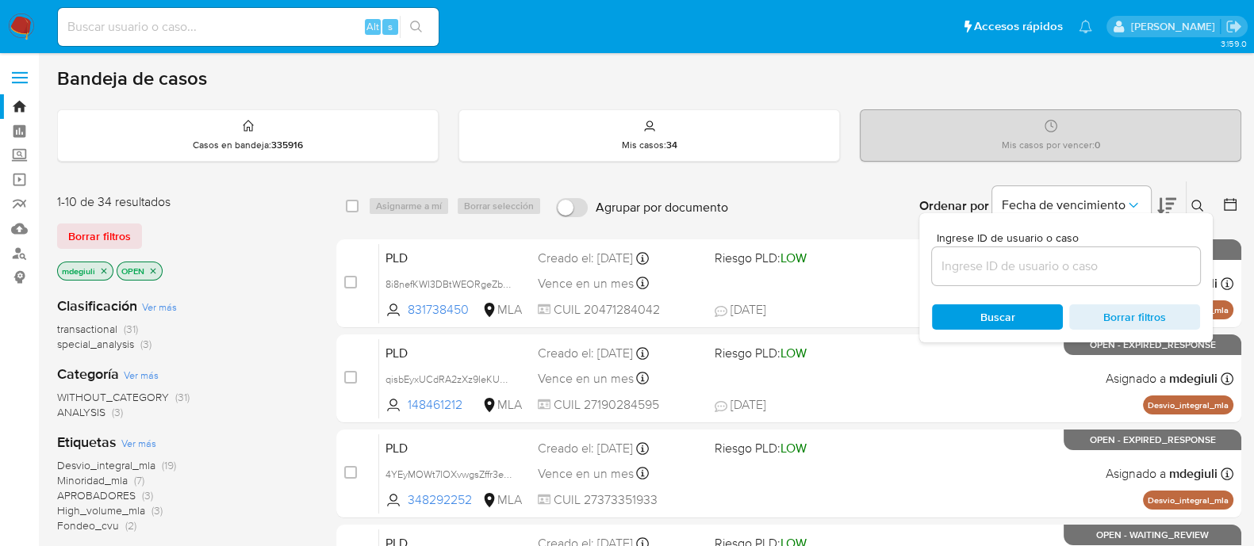
click at [1086, 267] on input at bounding box center [1066, 266] width 268 height 21
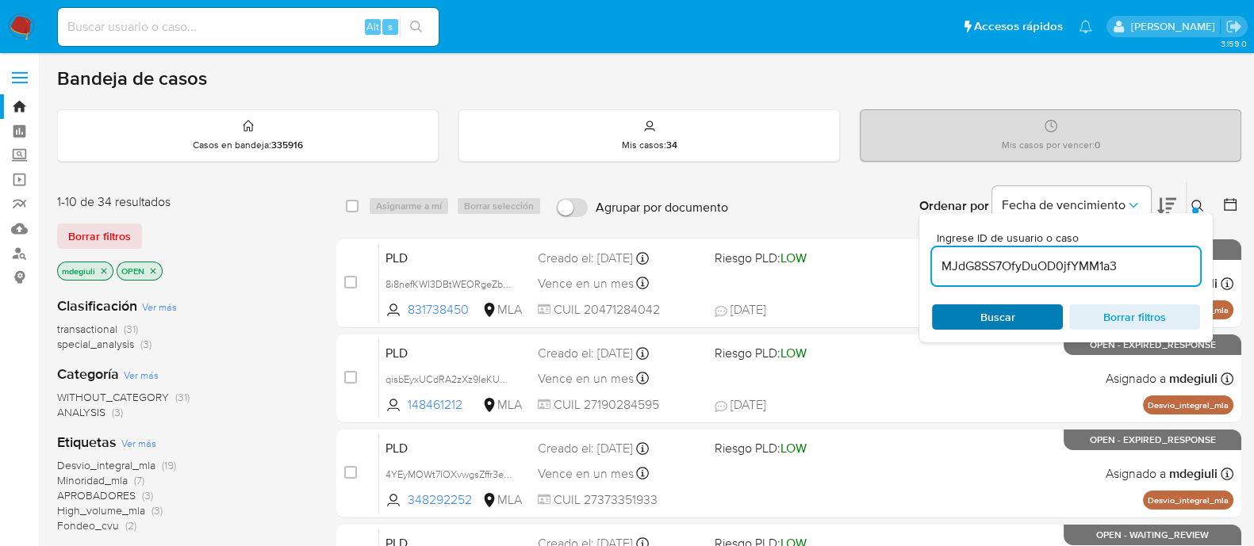
type input "MJdG8SS7OfyDuOD0jfYMM1a3"
click at [995, 316] on span "Buscar" at bounding box center [997, 317] width 35 height 25
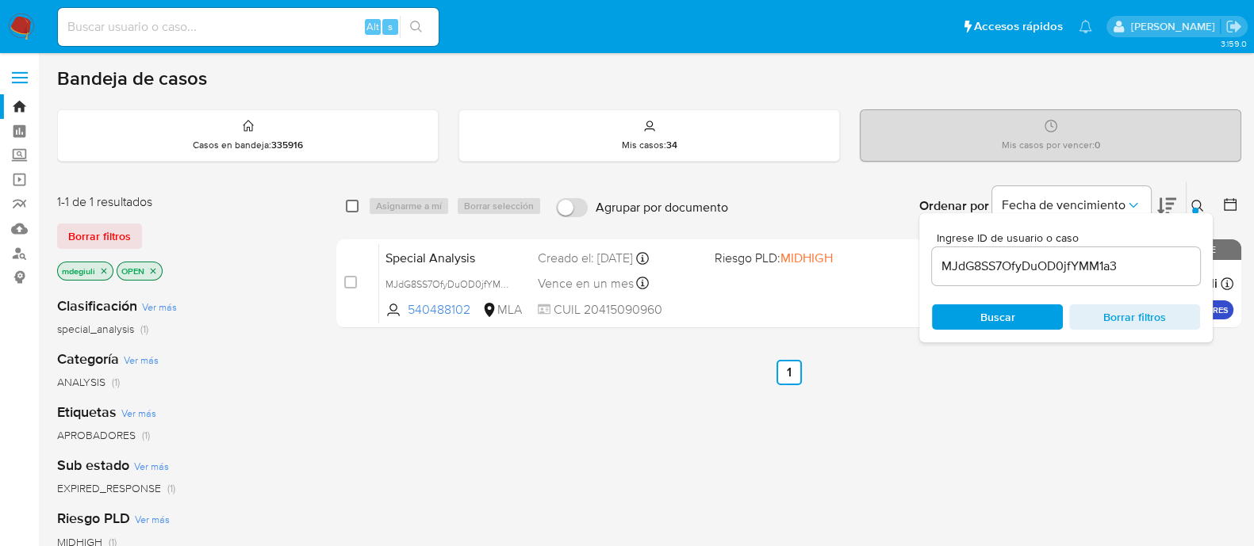
click at [353, 200] on input "checkbox" at bounding box center [352, 206] width 13 height 13
checkbox input "true"
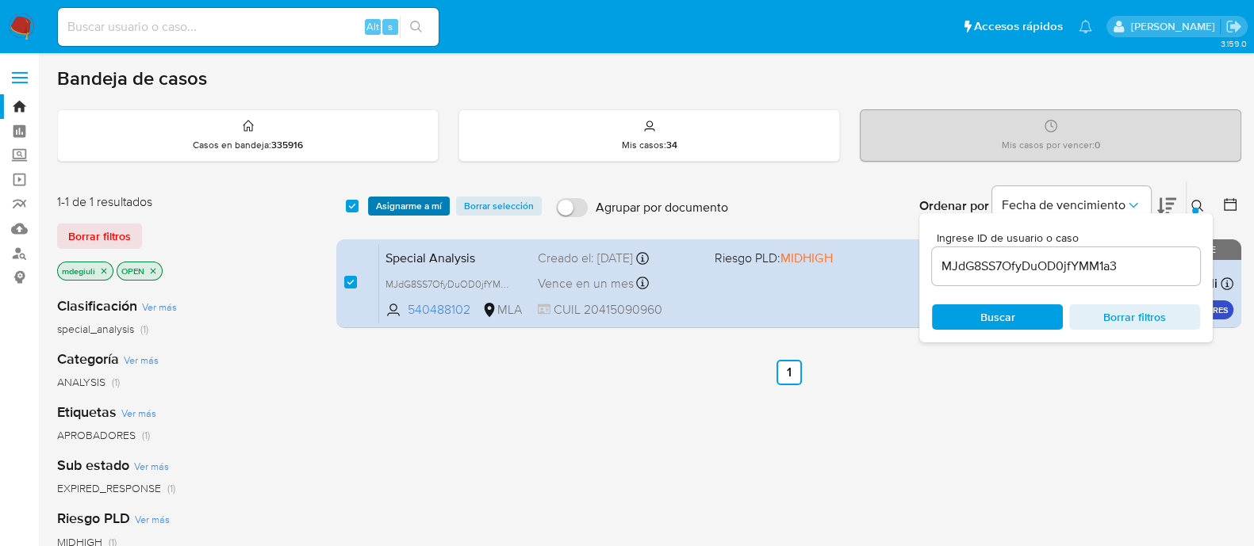
click at [394, 202] on span "Asignarme a mí" at bounding box center [409, 206] width 66 height 16
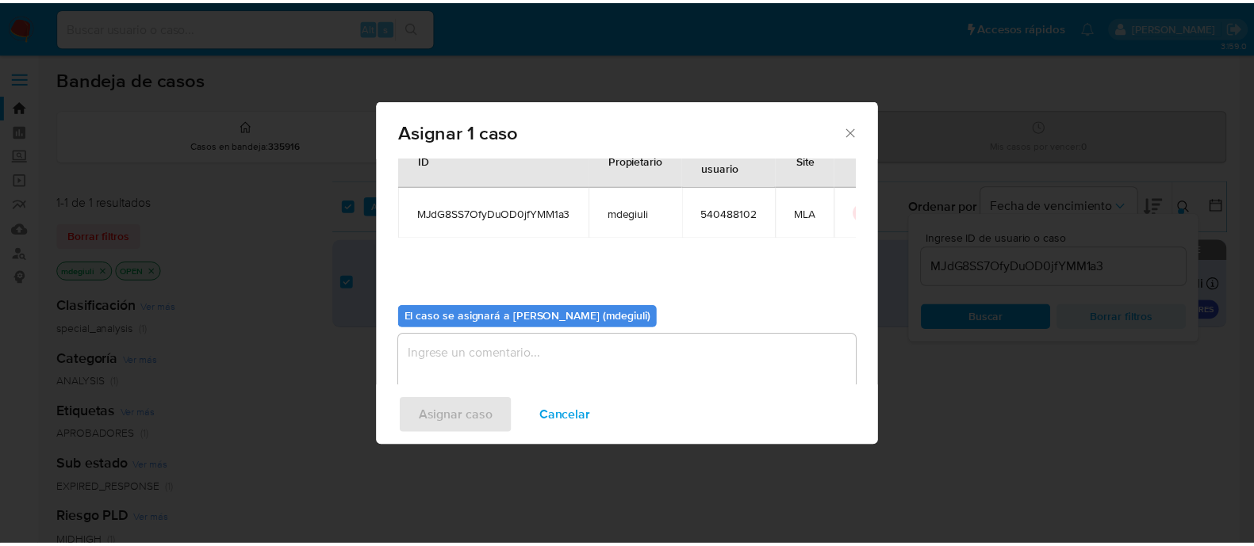
scroll to position [82, 0]
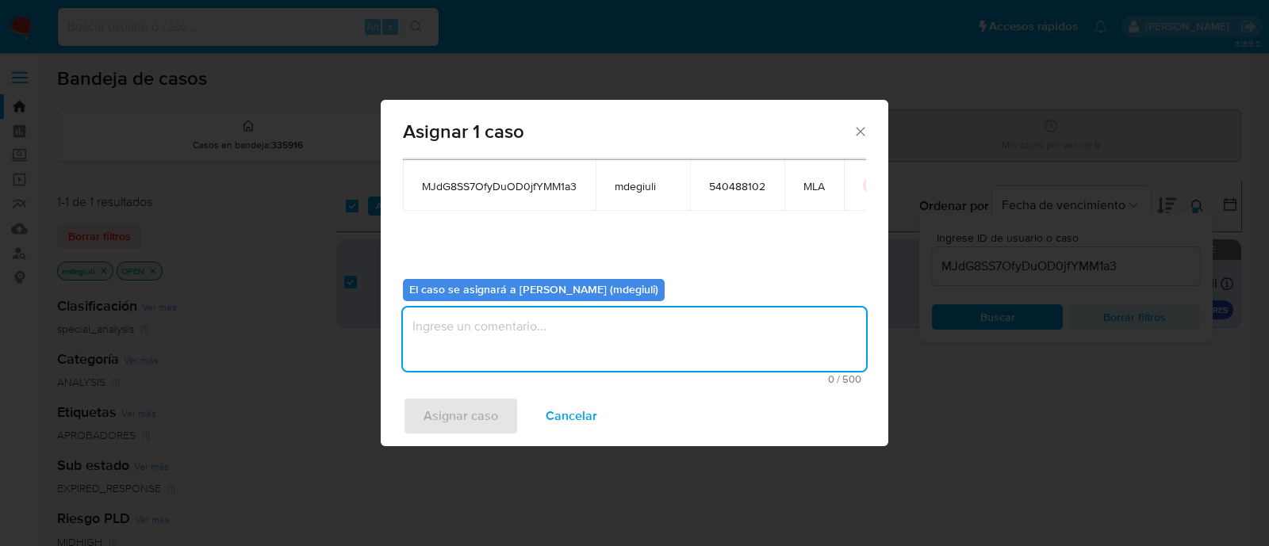
click at [563, 347] on textarea "assign-modal" at bounding box center [634, 339] width 463 height 63
click at [469, 404] on span "Asignar caso" at bounding box center [460, 416] width 75 height 35
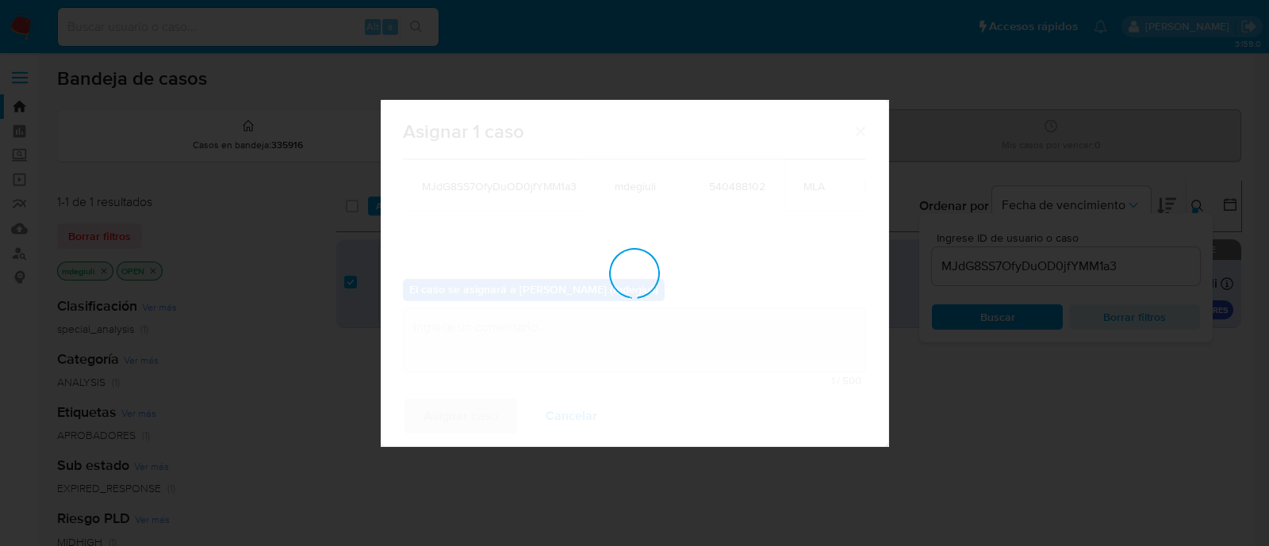
checkbox input "false"
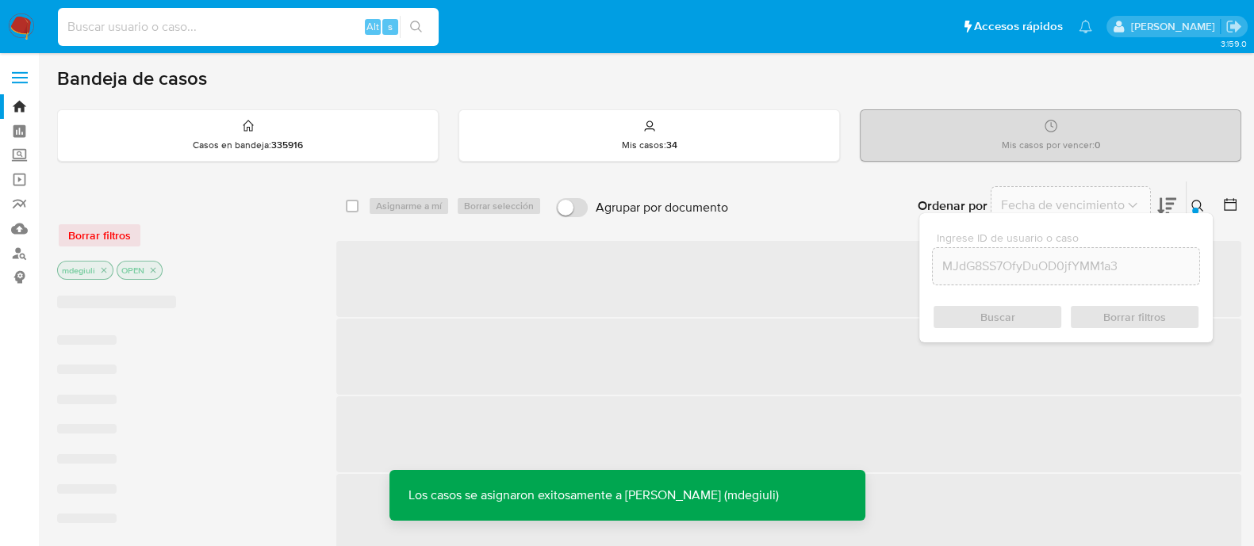
click at [198, 31] on input at bounding box center [248, 27] width 381 height 21
paste input "MJdG8SS7OfyDuOD0jfYMM1a3"
type input "MJdG8SS7OfyDuOD0jfYMM1a3"
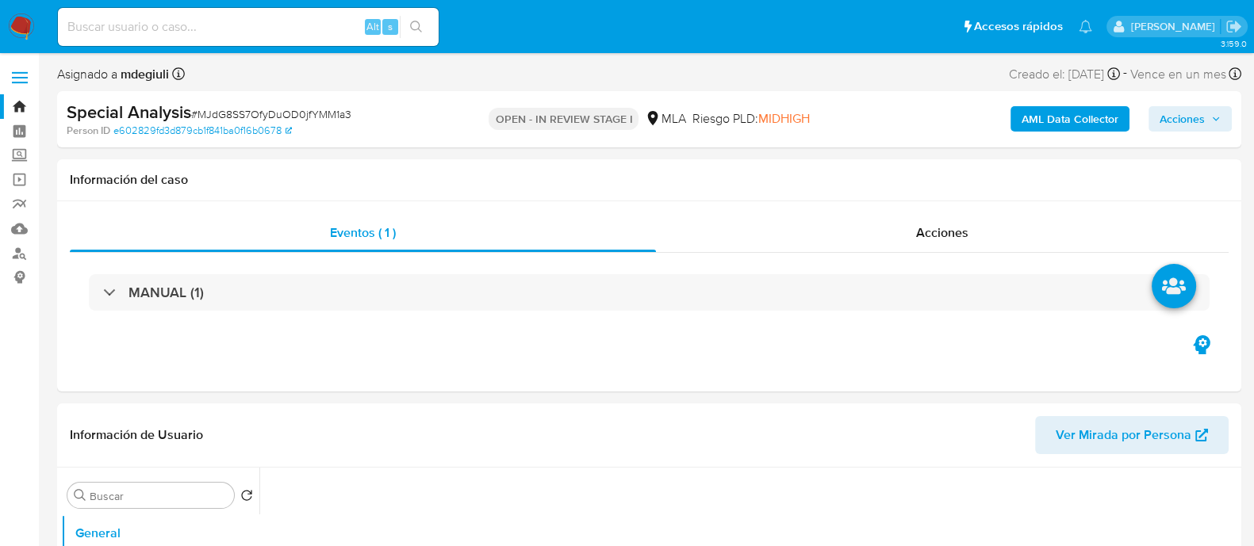
select select "10"
click at [235, 21] on input at bounding box center [248, 27] width 381 height 21
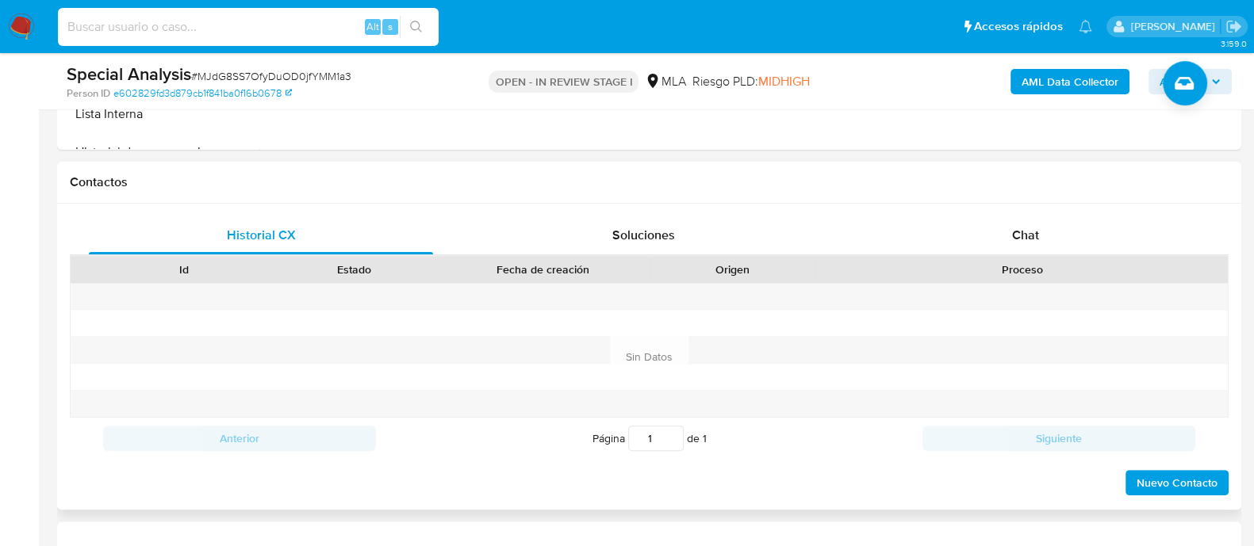
scroll to position [693, 0]
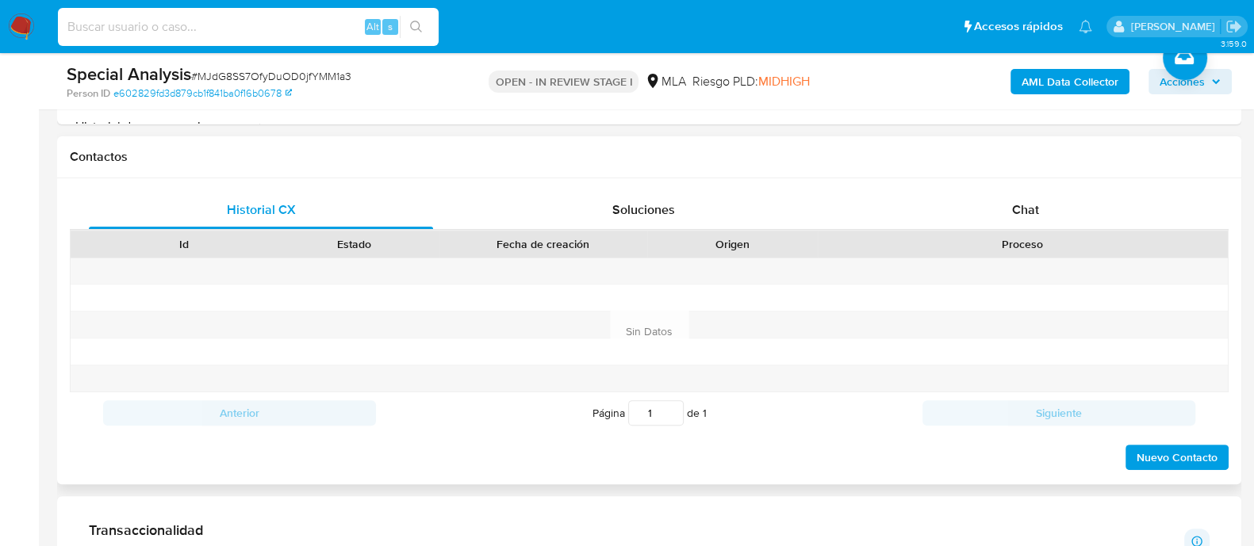
click at [987, 231] on div "Proceso" at bounding box center [1023, 244] width 410 height 27
click at [987, 212] on div "Chat" at bounding box center [1025, 210] width 344 height 38
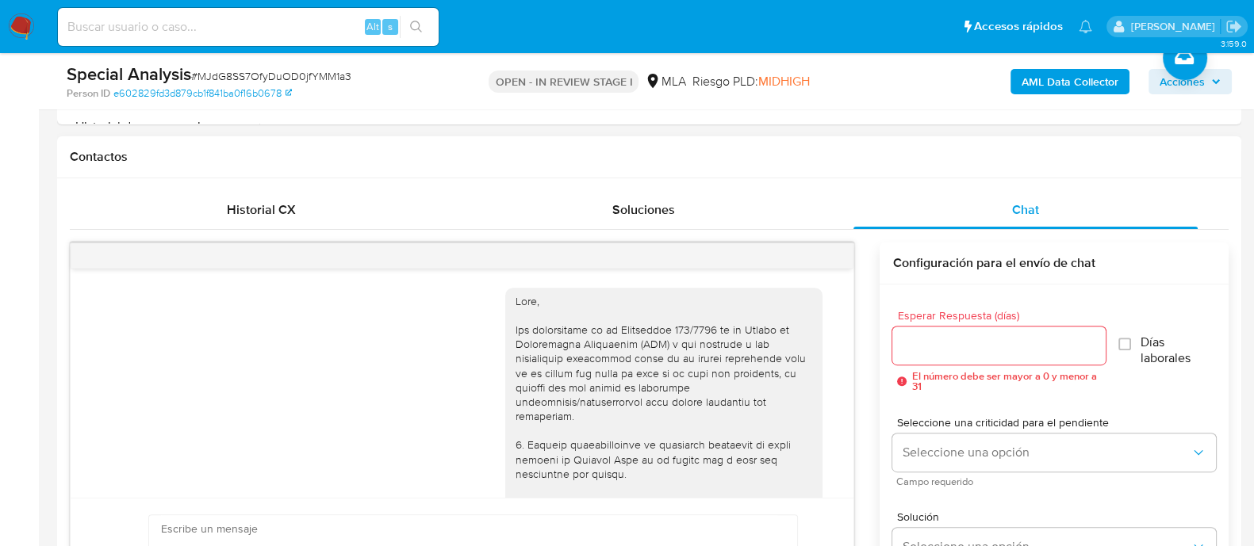
scroll to position [1032, 0]
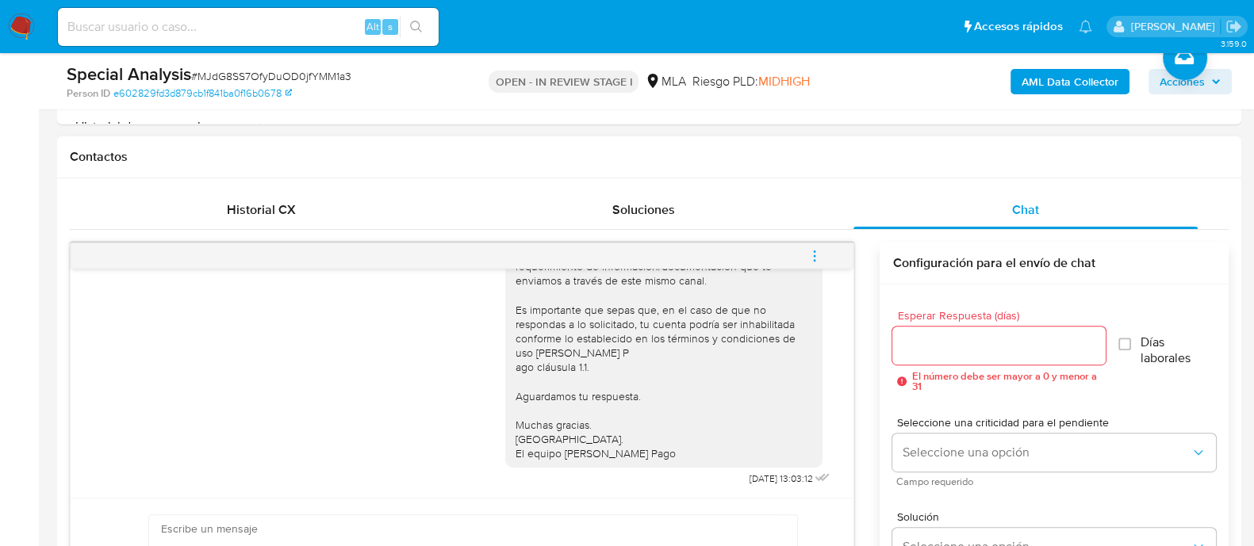
click at [813, 252] on icon "menu-action" at bounding box center [814, 256] width 14 height 14
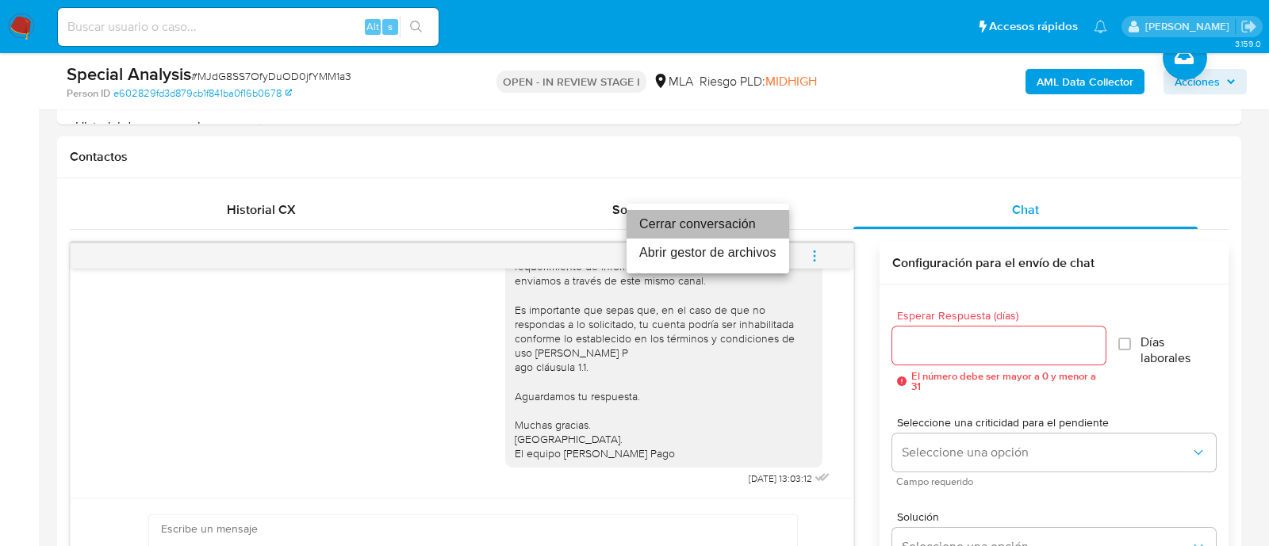
click at [730, 228] on li "Cerrar conversación" at bounding box center [708, 224] width 163 height 29
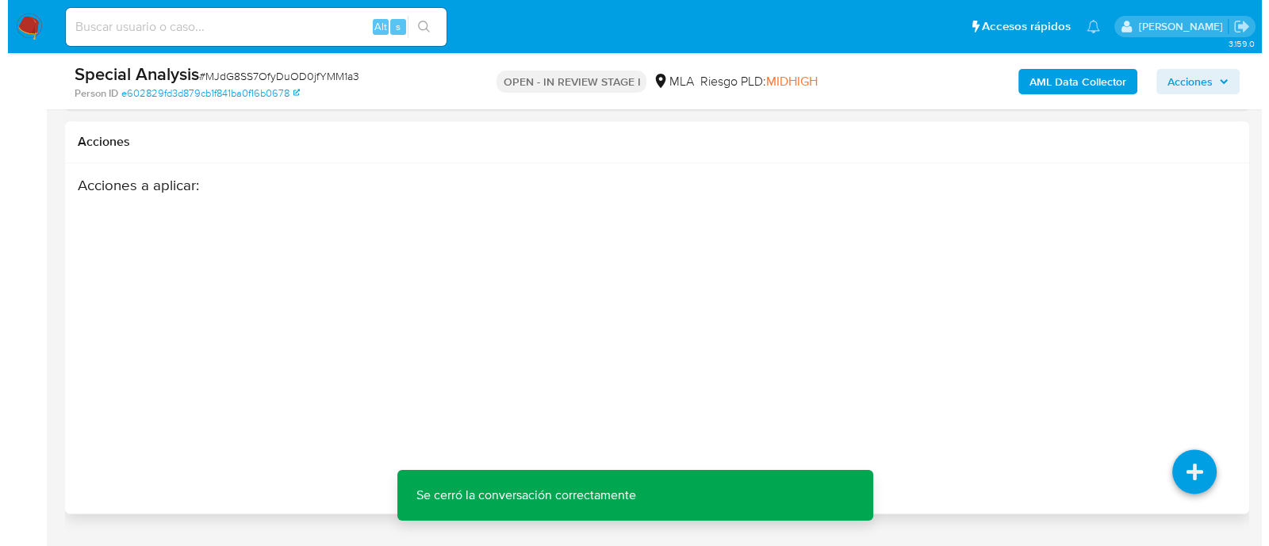
scroll to position [2520, 0]
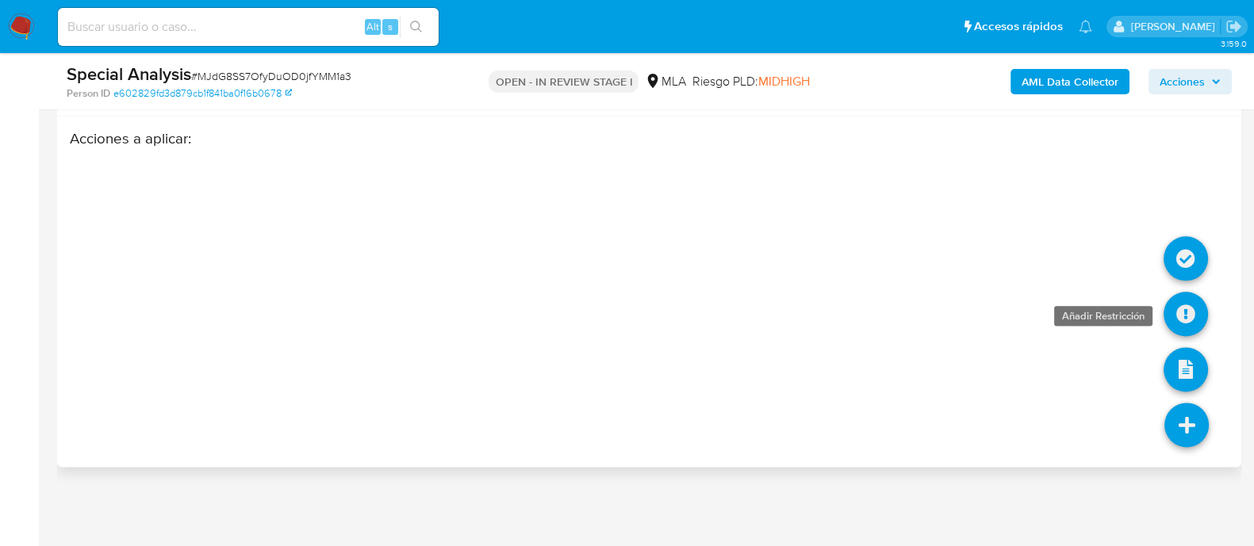
click at [1178, 314] on icon at bounding box center [1185, 314] width 44 height 44
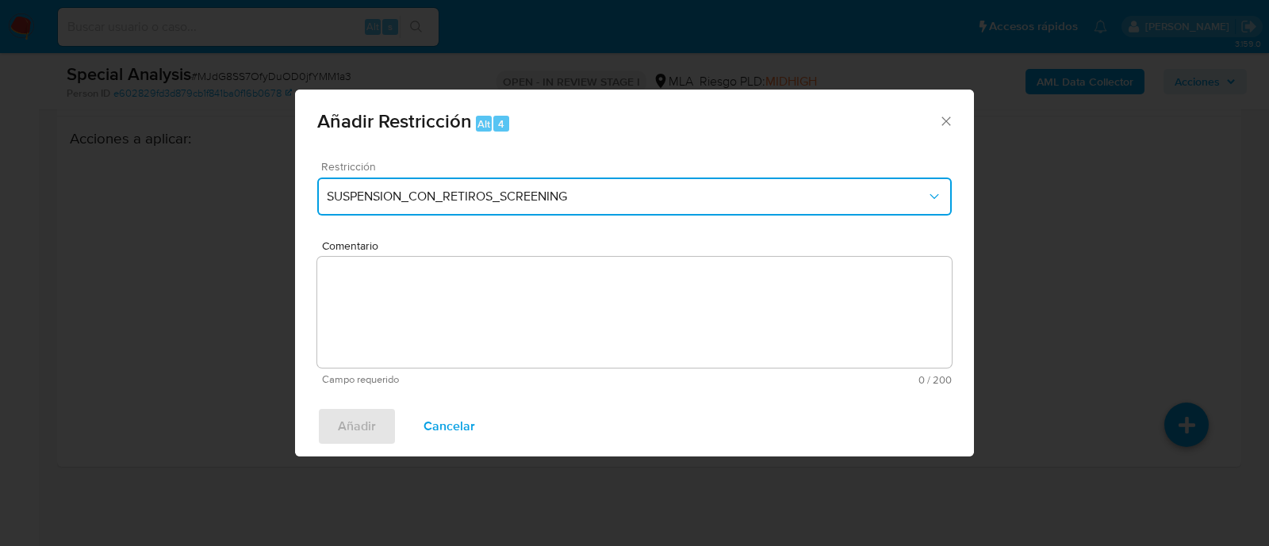
click at [587, 212] on button "SUSPENSION_CON_RETIROS_SCREENING" at bounding box center [634, 197] width 634 height 38
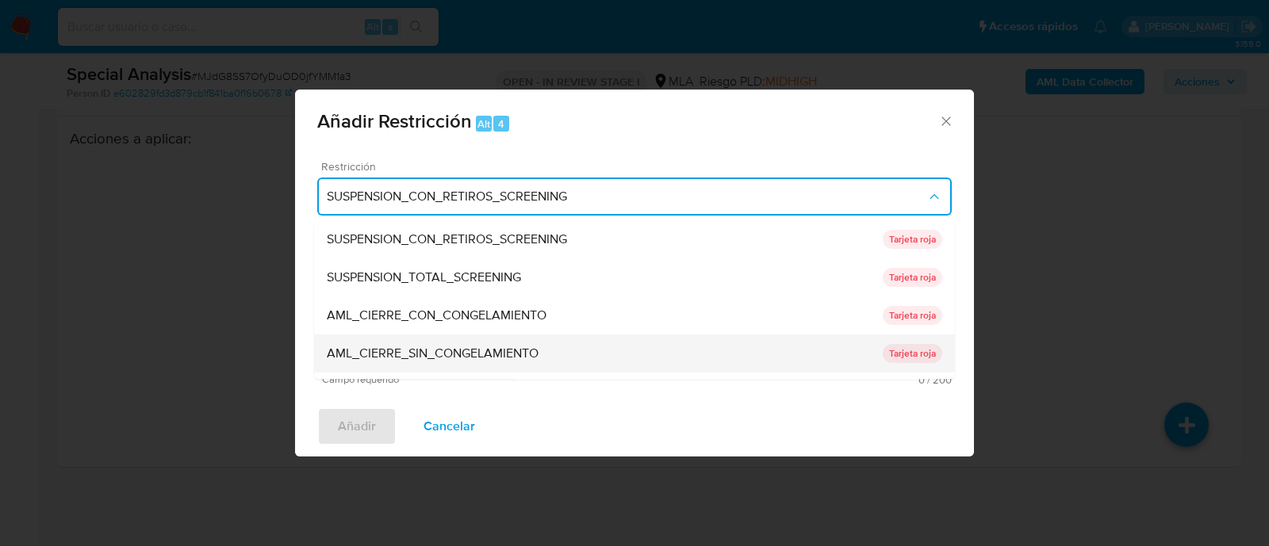
scroll to position [336, 0]
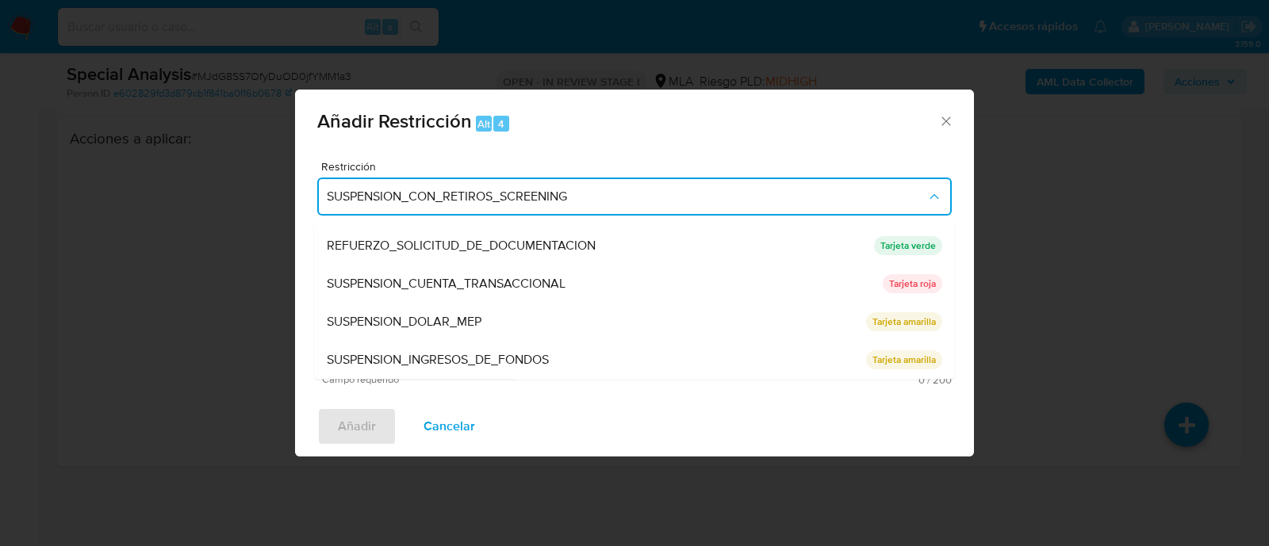
click at [512, 283] on span "SUSPENSION_CUENTA_TRANSACCIONAL" at bounding box center [446, 285] width 239 height 16
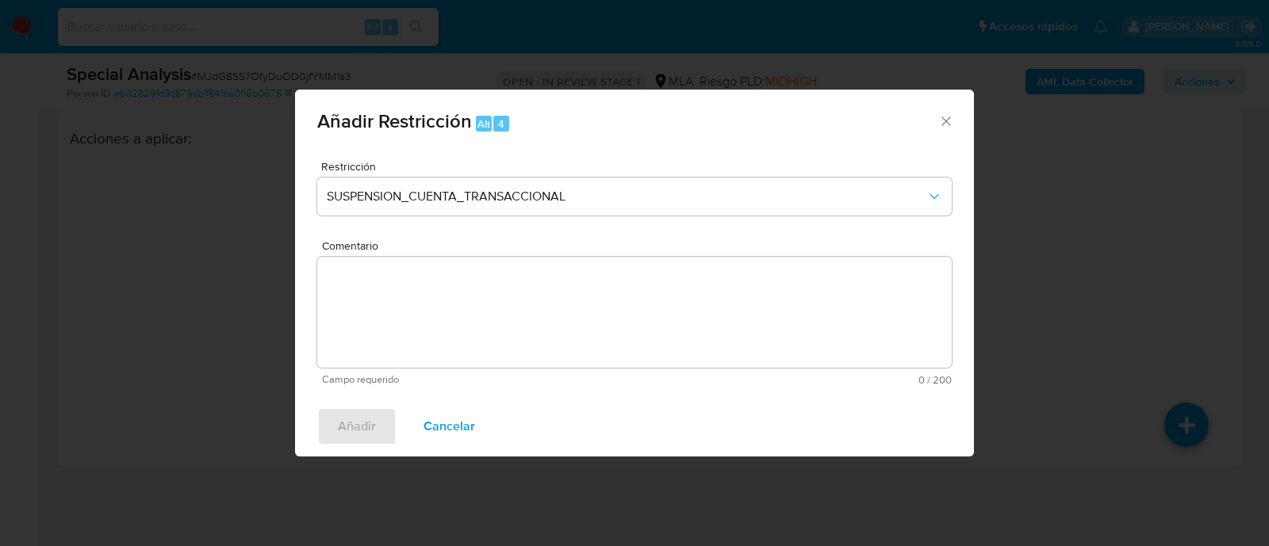
click at [485, 303] on textarea "Comentario" at bounding box center [634, 312] width 634 height 111
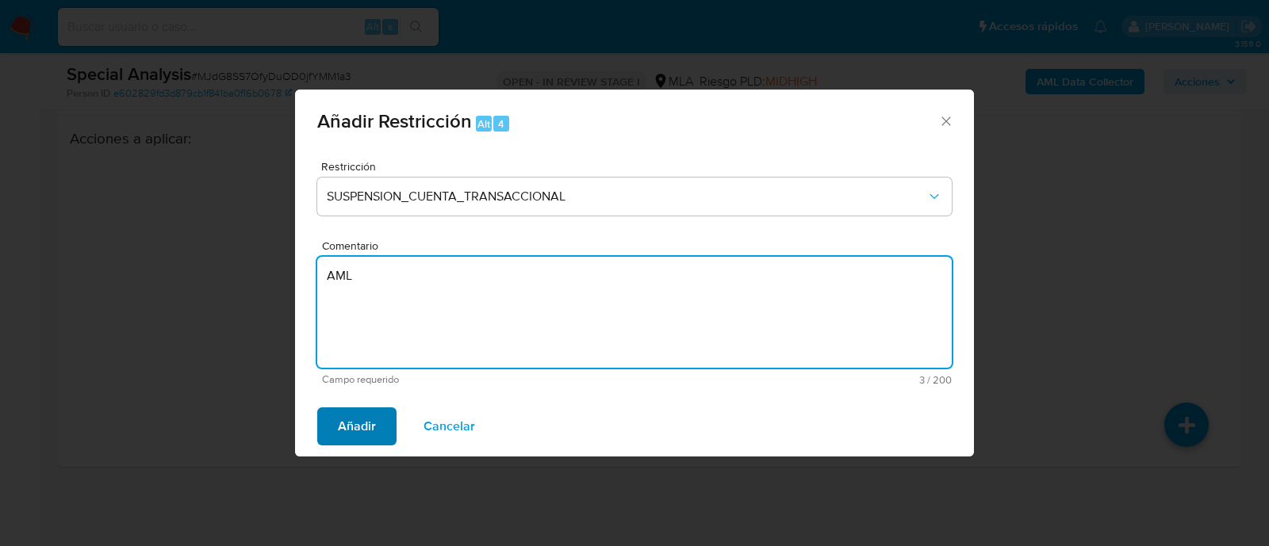
type textarea "AML"
click at [371, 434] on span "Añadir" at bounding box center [357, 426] width 38 height 35
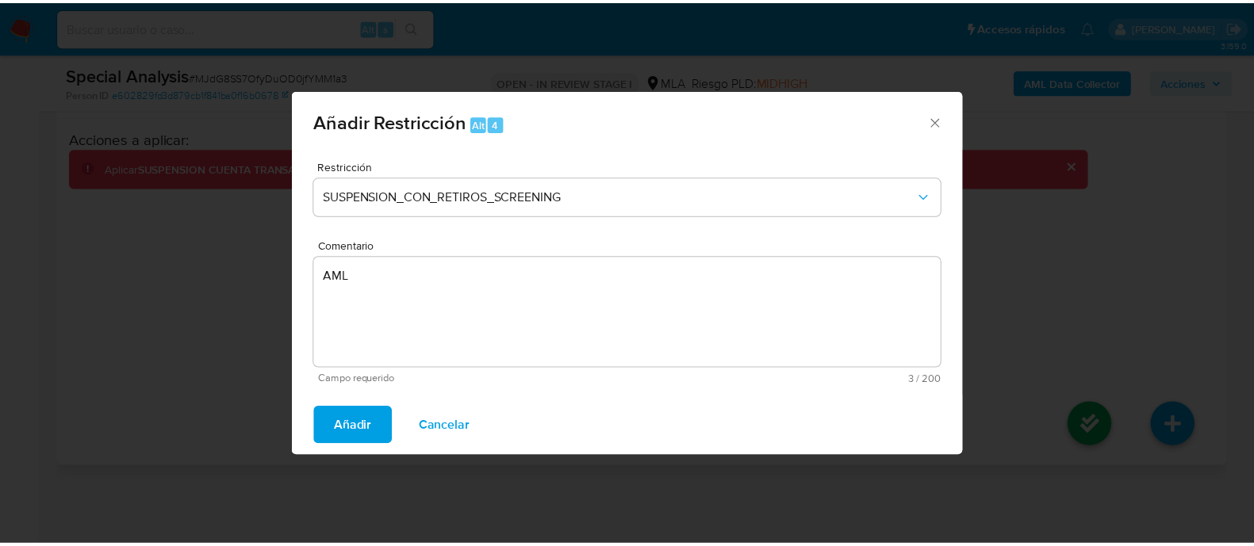
scroll to position [2505, 0]
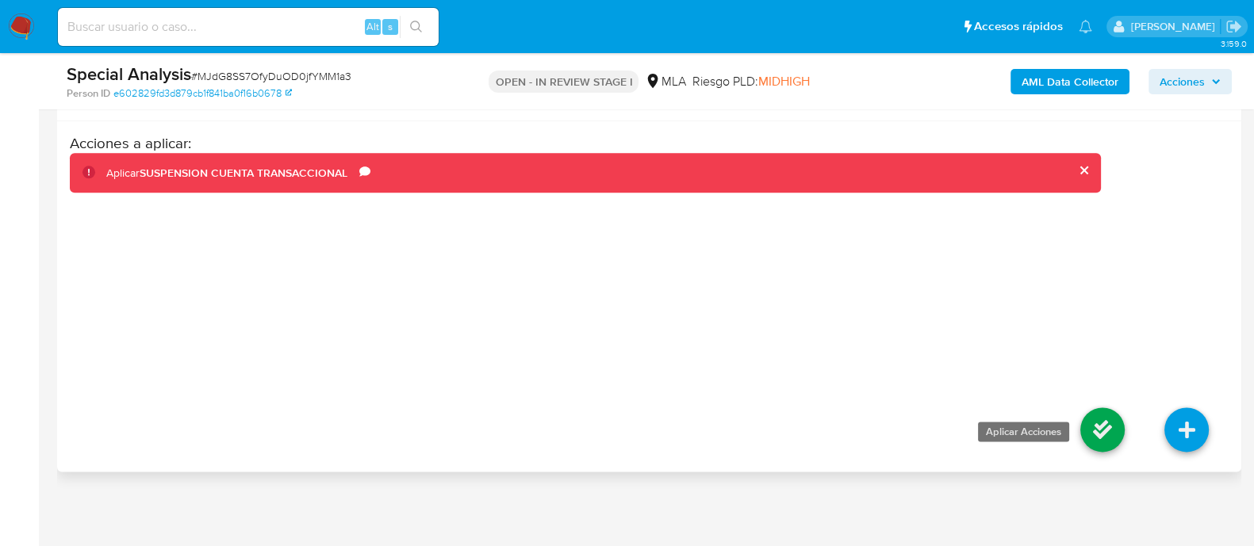
click at [1110, 439] on icon at bounding box center [1102, 430] width 44 height 44
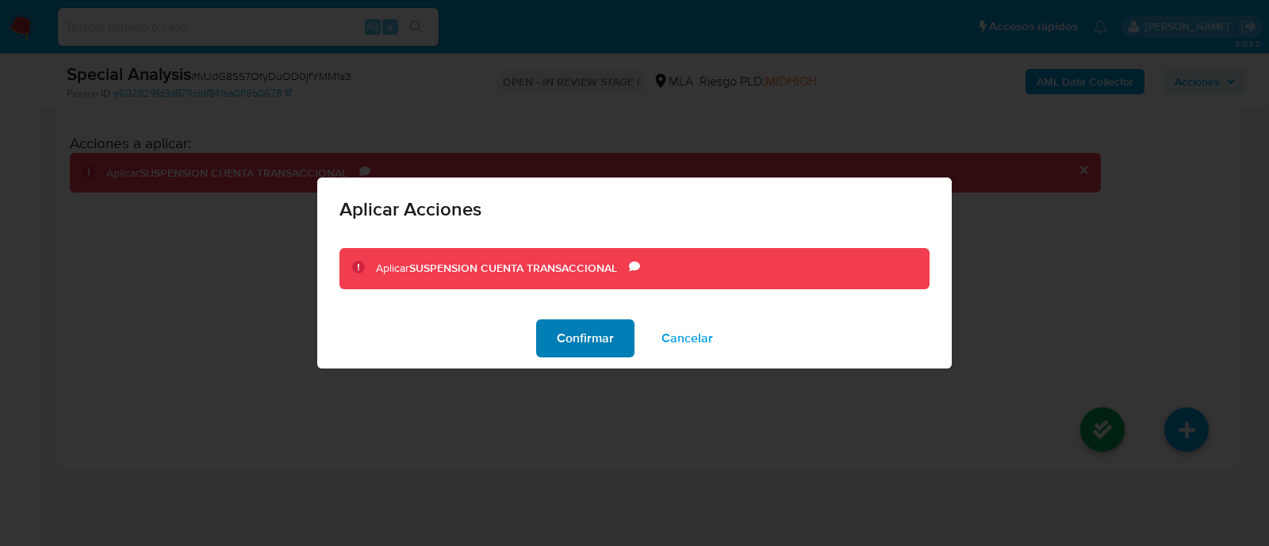
click at [591, 331] on span "Confirmar" at bounding box center [585, 338] width 57 height 35
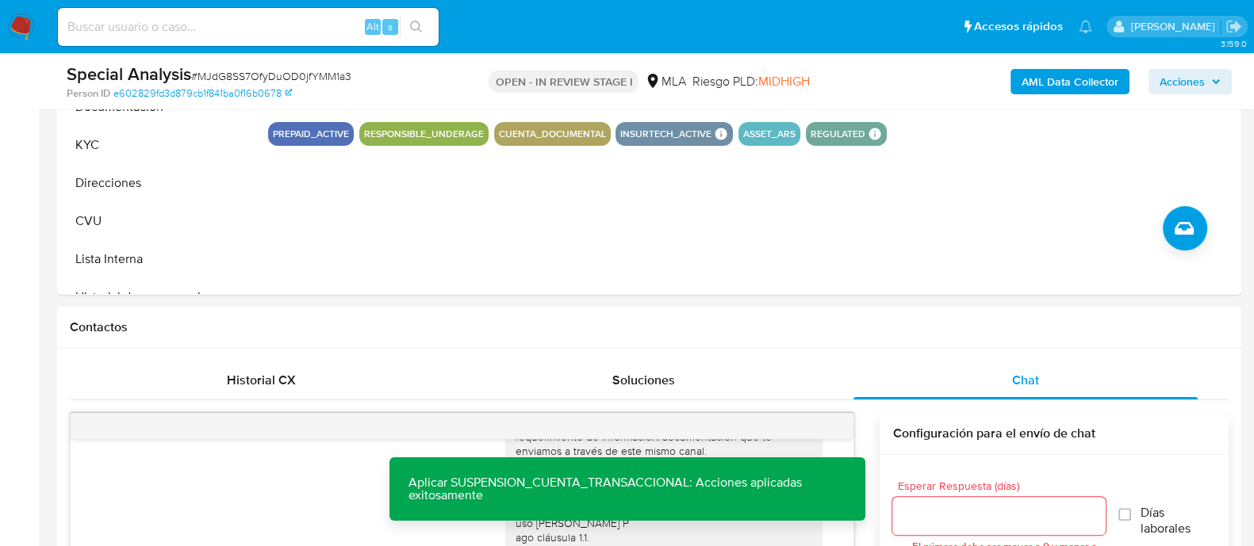
scroll to position [126, 0]
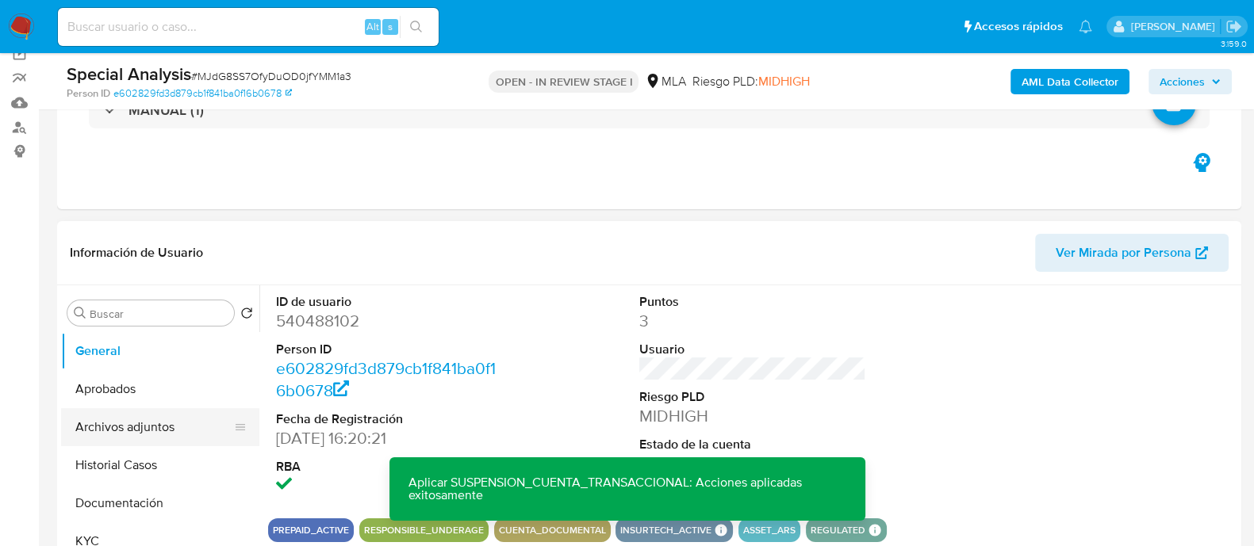
click at [109, 423] on button "Archivos adjuntos" at bounding box center [154, 427] width 186 height 38
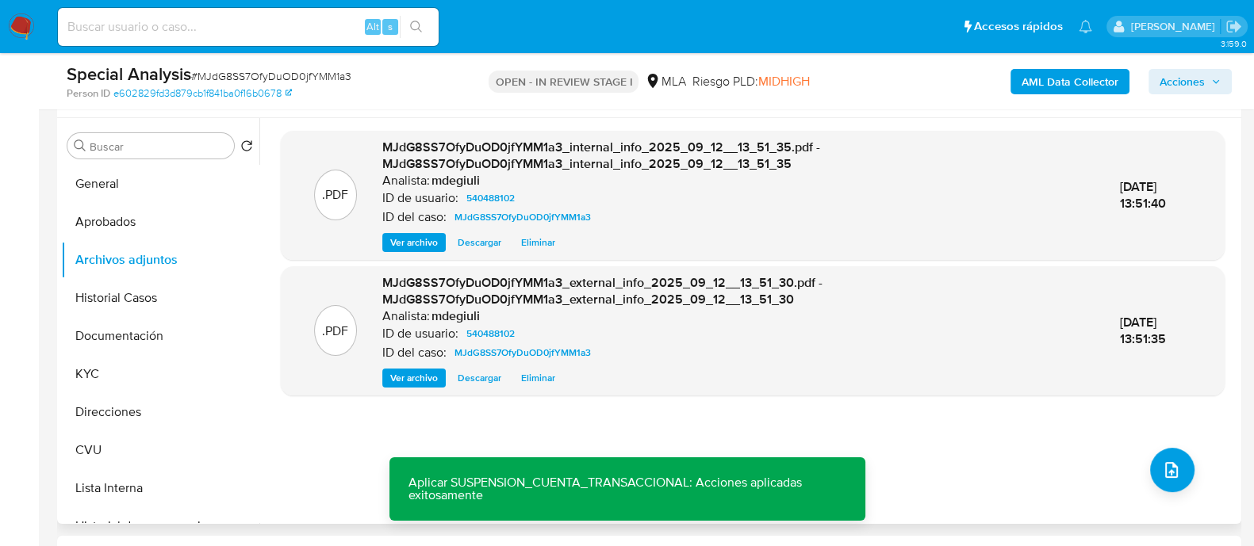
scroll to position [324, 0]
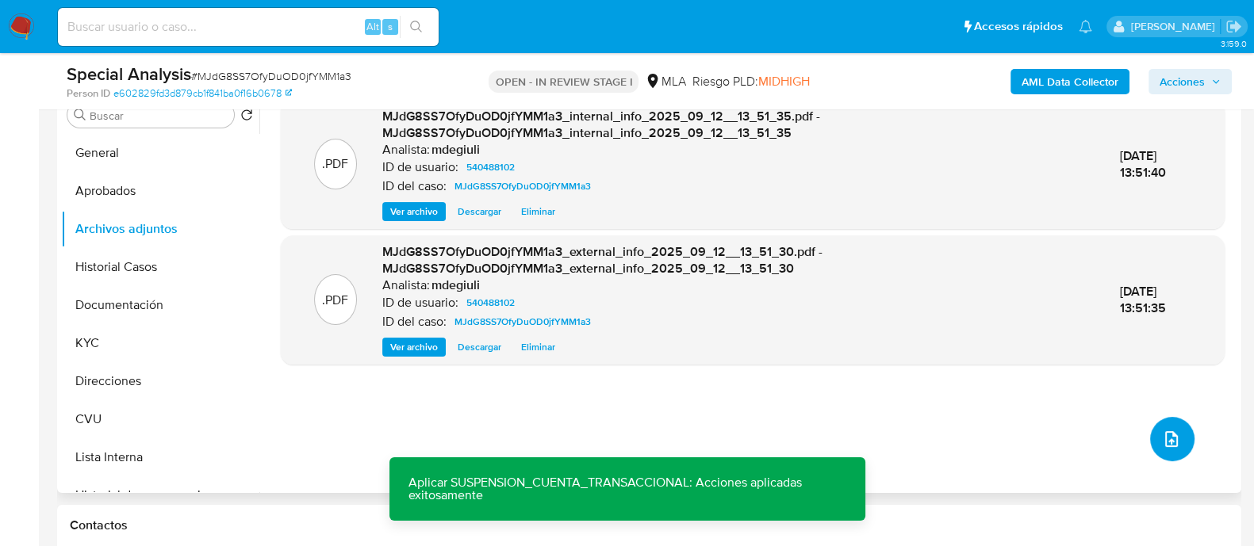
click at [1163, 432] on icon "upload-file" at bounding box center [1171, 439] width 19 height 19
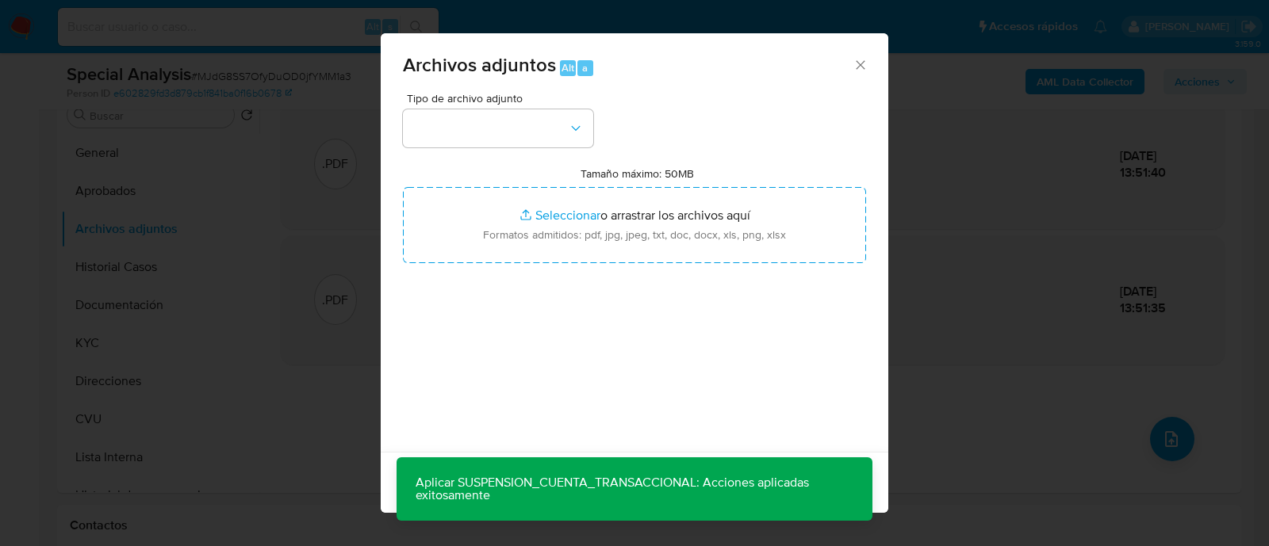
click at [853, 65] on icon "Cerrar" at bounding box center [861, 65] width 16 height 16
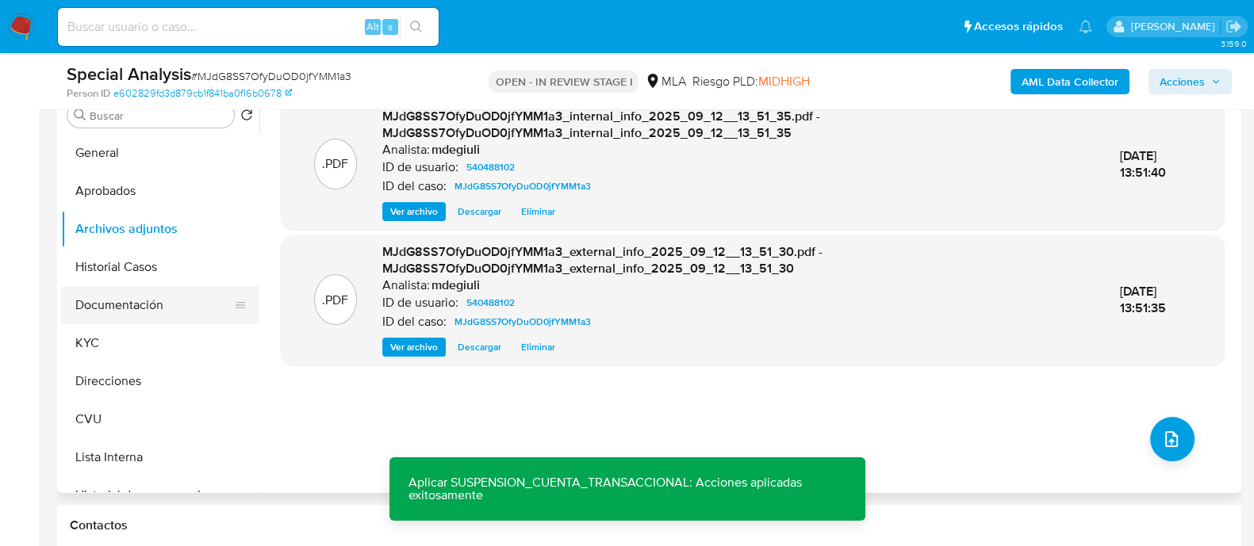
click at [131, 318] on button "Documentación" at bounding box center [154, 305] width 186 height 38
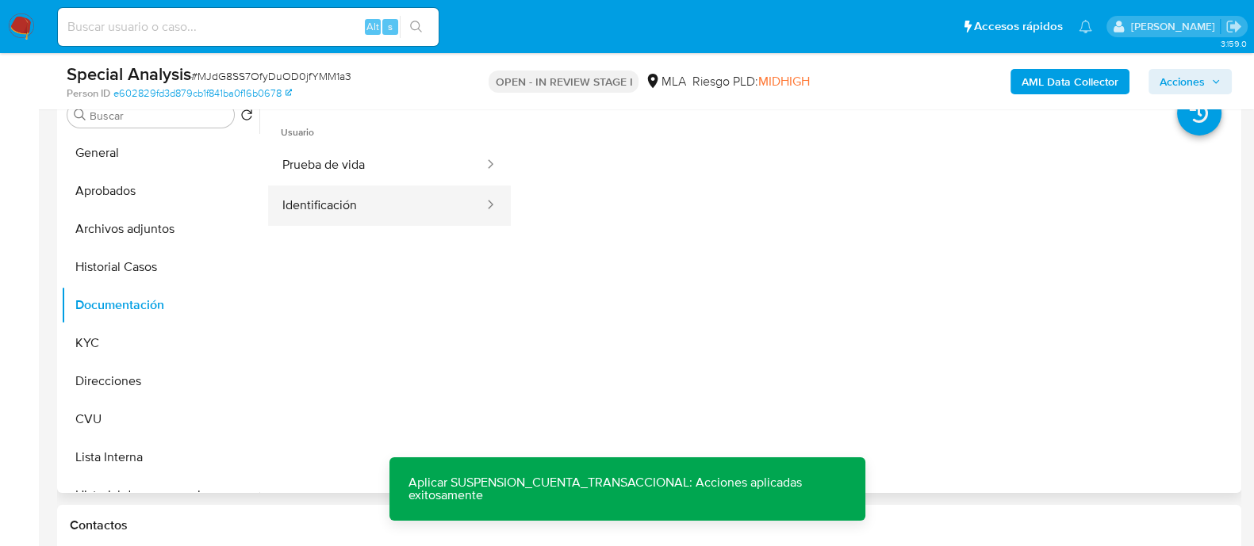
click at [343, 200] on button "Identificación" at bounding box center [376, 206] width 217 height 40
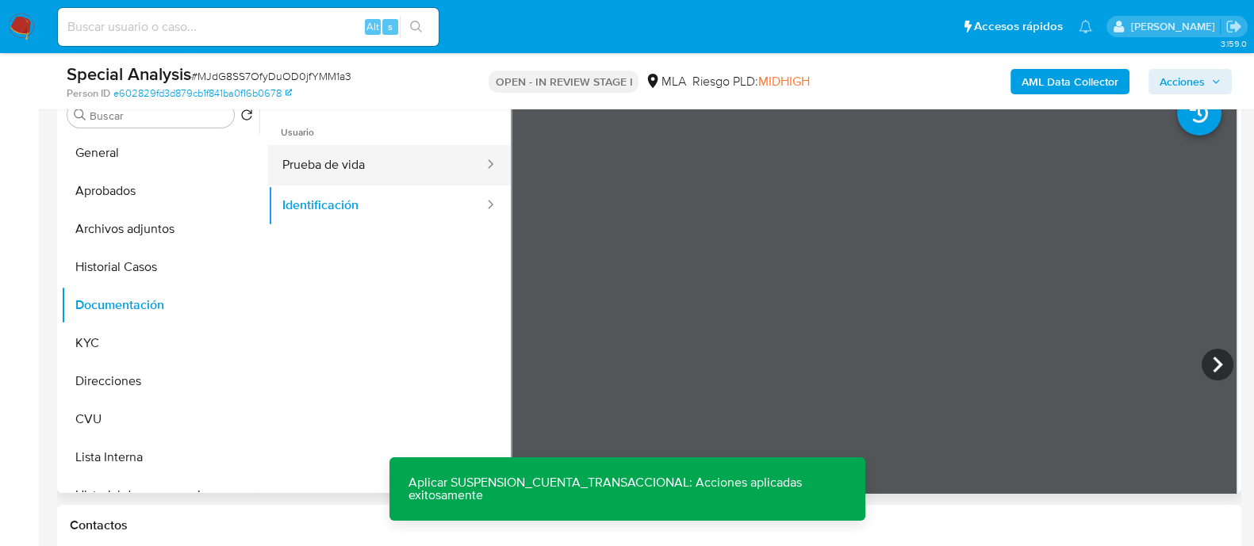
click at [311, 165] on button "Prueba de vida" at bounding box center [376, 165] width 217 height 40
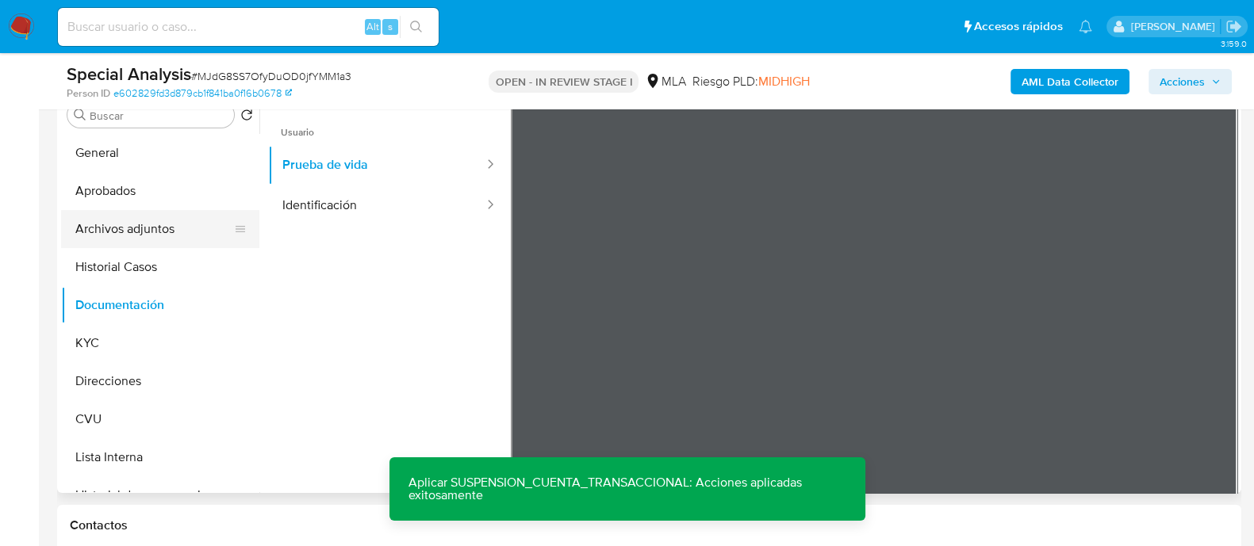
click at [151, 240] on button "Archivos adjuntos" at bounding box center [154, 229] width 186 height 38
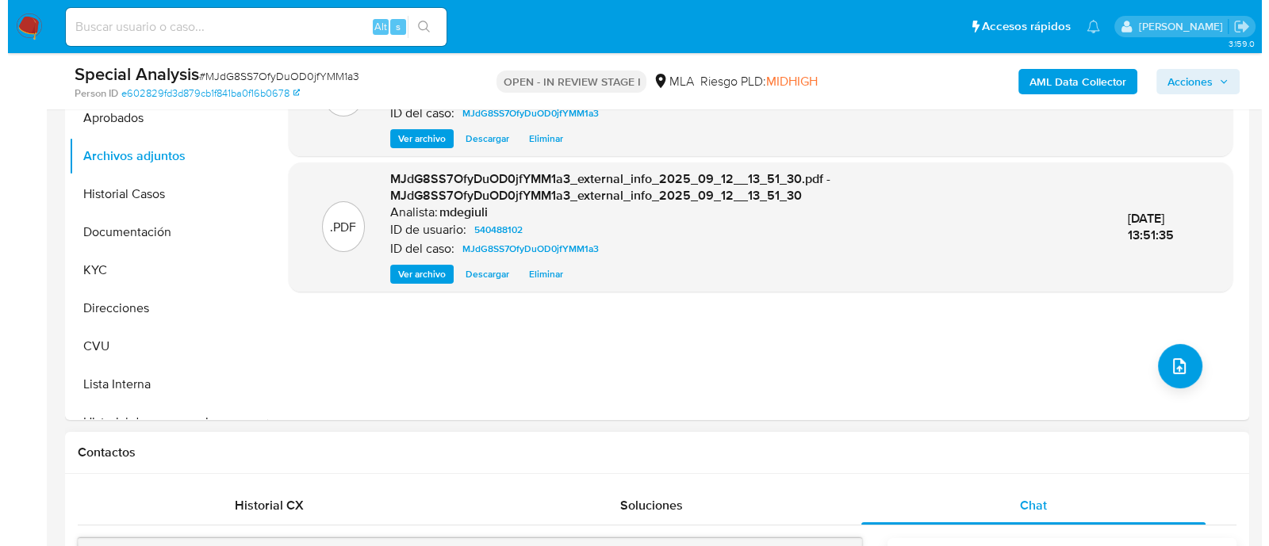
scroll to position [423, 0]
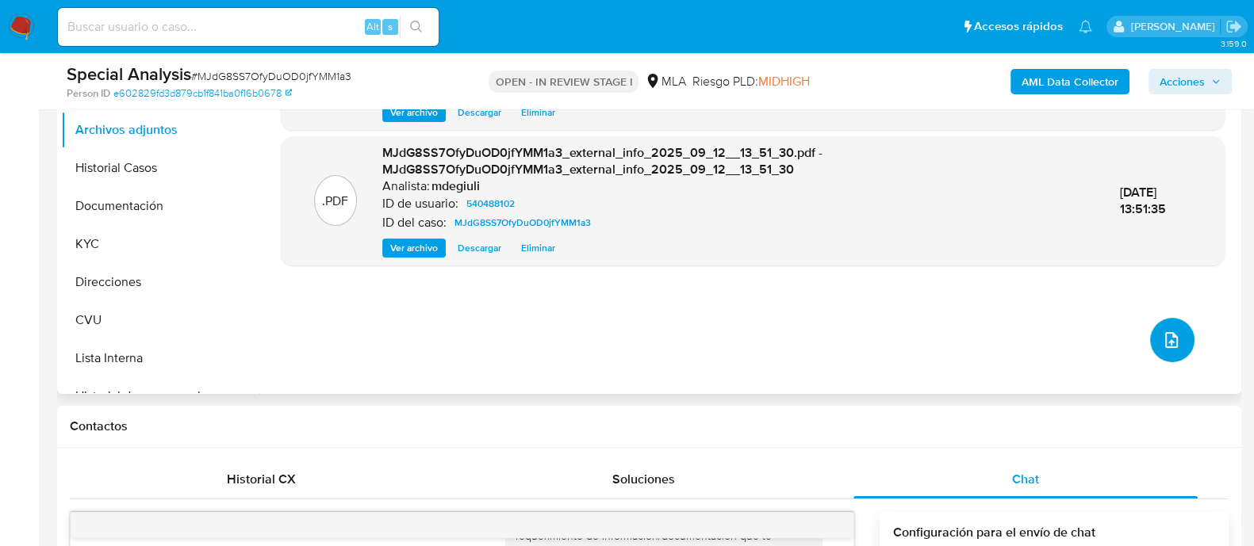
click at [1166, 339] on icon "upload-file" at bounding box center [1171, 340] width 19 height 19
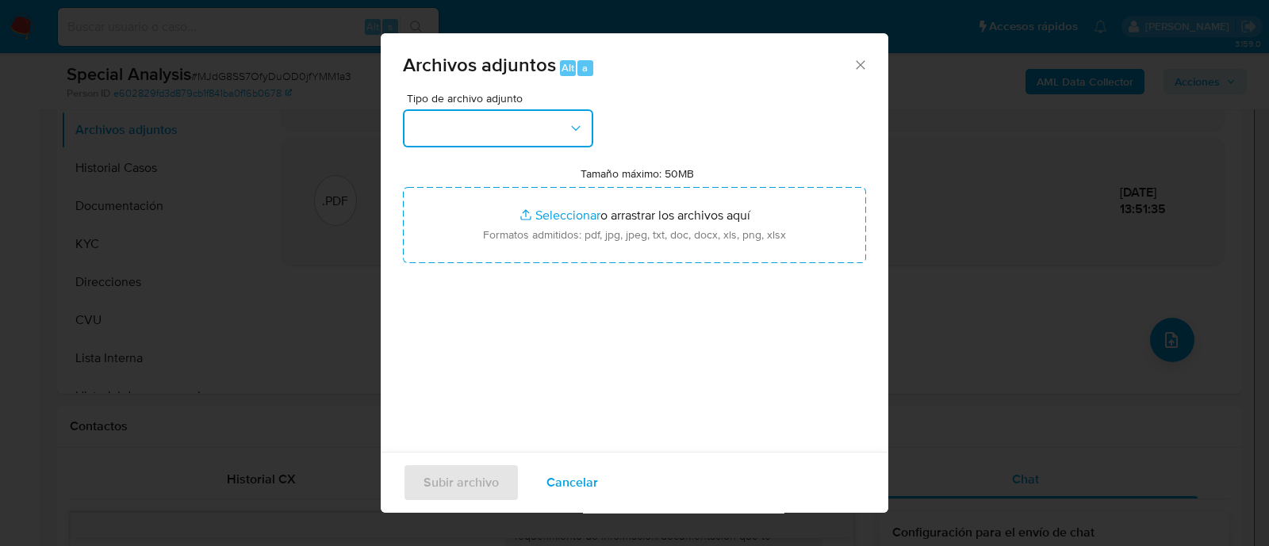
click at [488, 140] on button "button" at bounding box center [498, 128] width 190 height 38
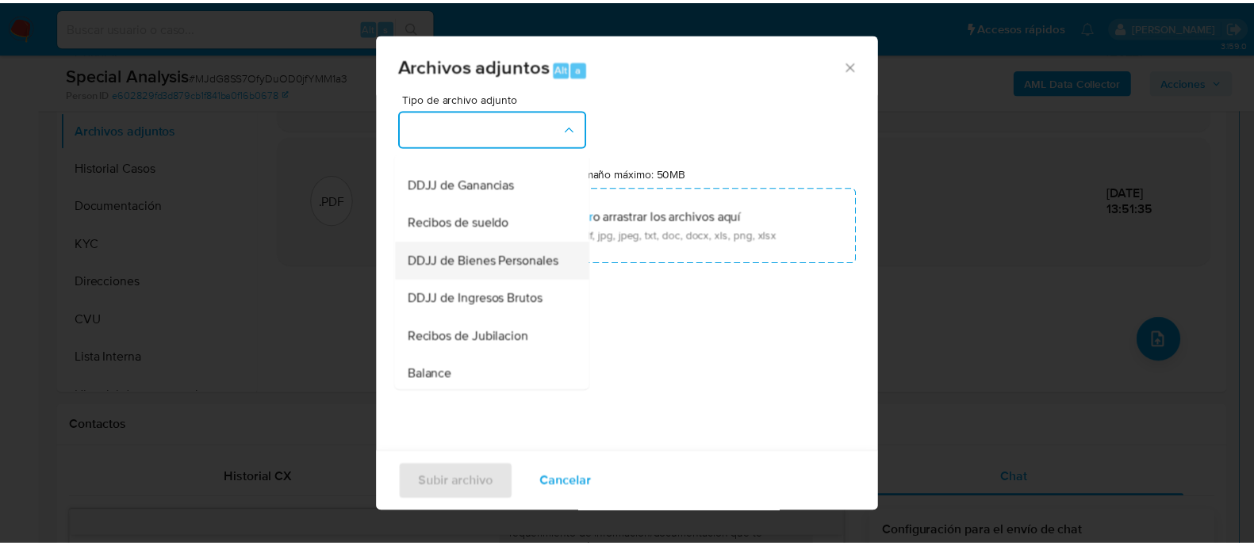
scroll to position [297, 0]
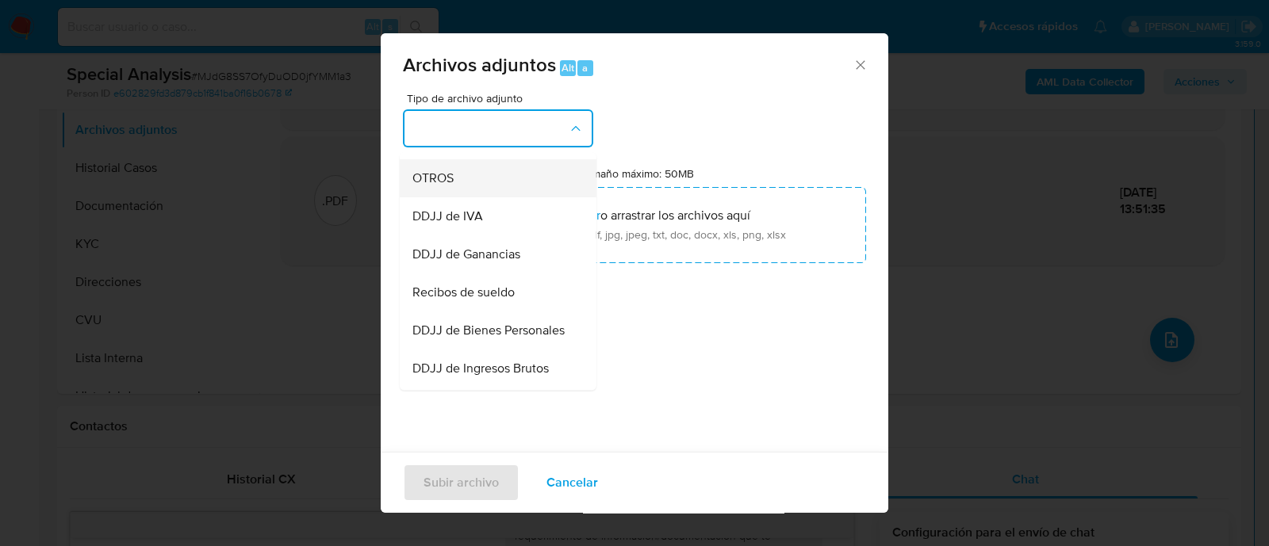
click at [460, 197] on div "OTROS" at bounding box center [493, 178] width 162 height 38
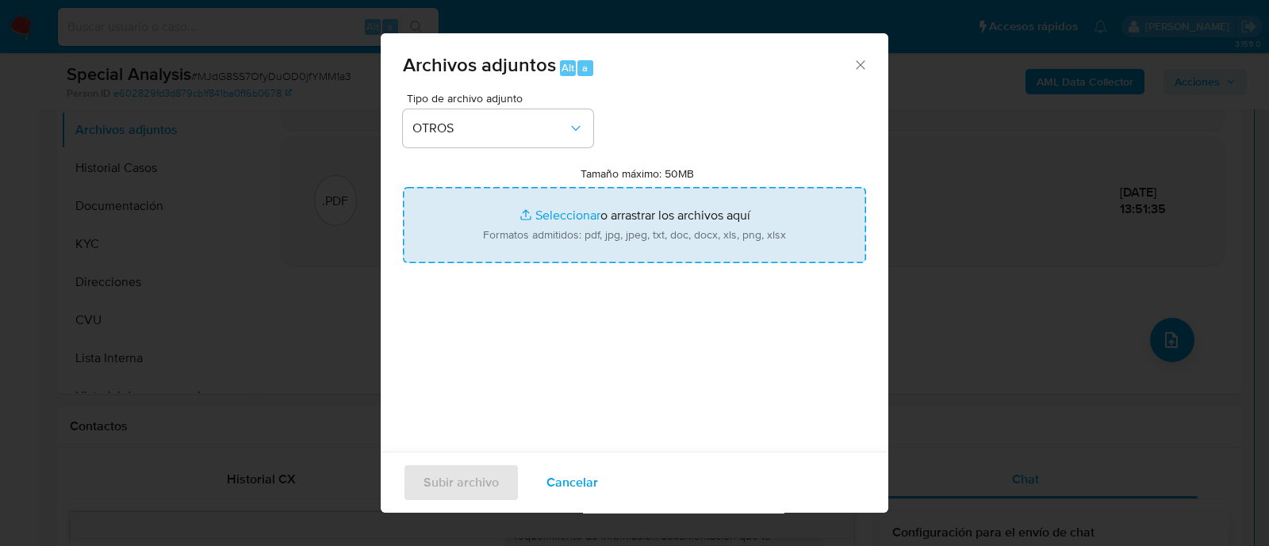
click at [550, 247] on input "Tamaño máximo: 50MB Seleccionar archivos" at bounding box center [634, 225] width 463 height 76
type input "C:\fakepath\Caselog Edgar Evander Romero.docx"
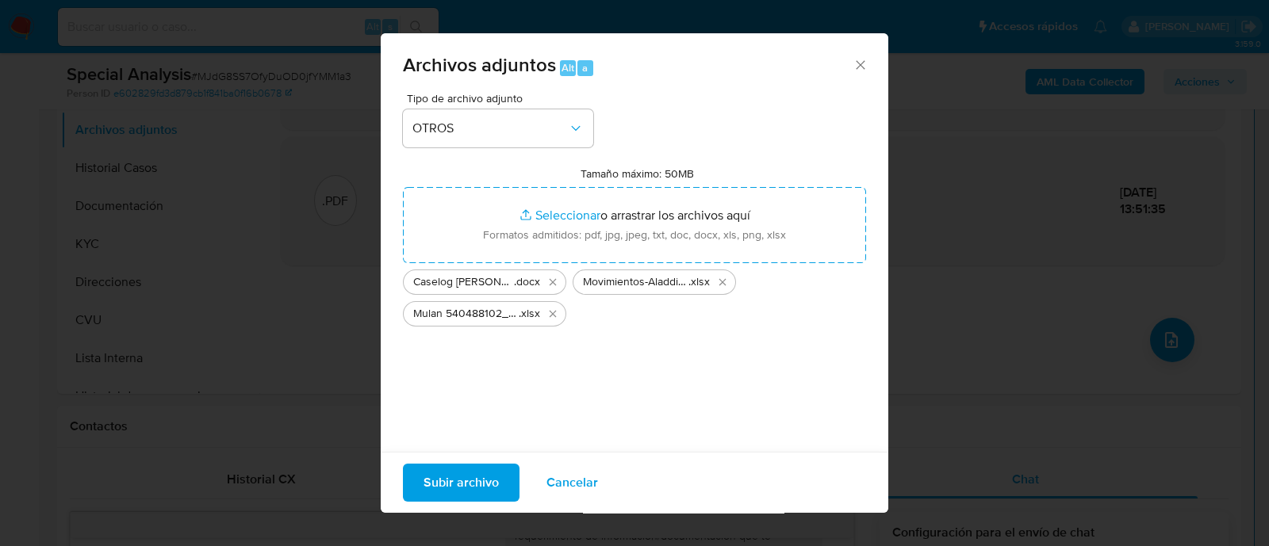
click at [432, 477] on span "Subir archivo" at bounding box center [460, 483] width 75 height 35
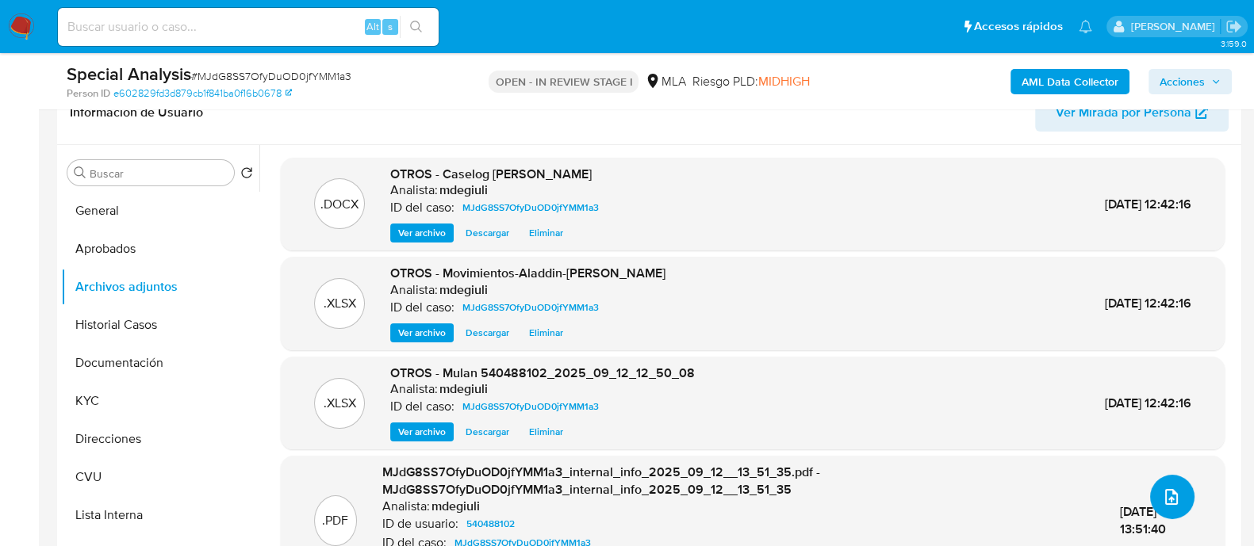
scroll to position [225, 0]
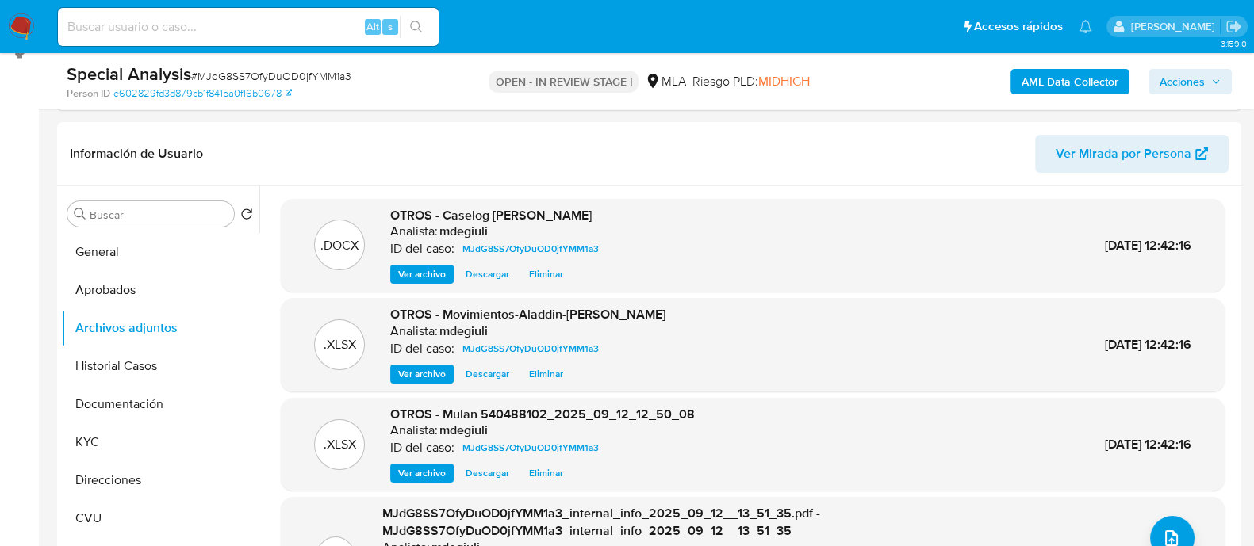
click at [1186, 83] on span "Acciones" at bounding box center [1181, 81] width 45 height 25
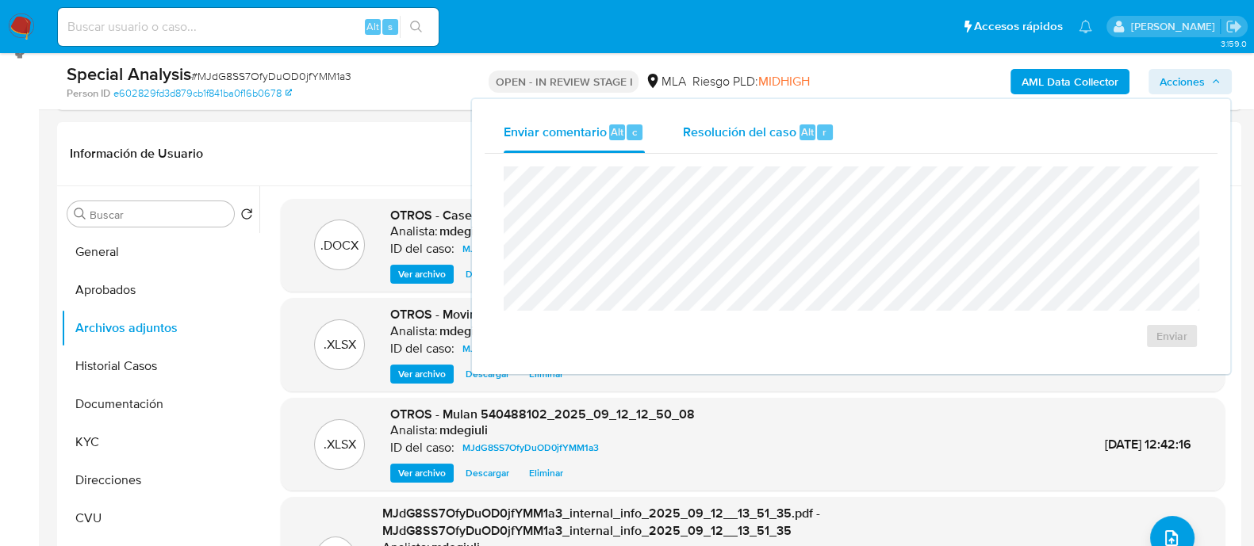
click at [761, 125] on span "Resolución del caso" at bounding box center [739, 131] width 113 height 18
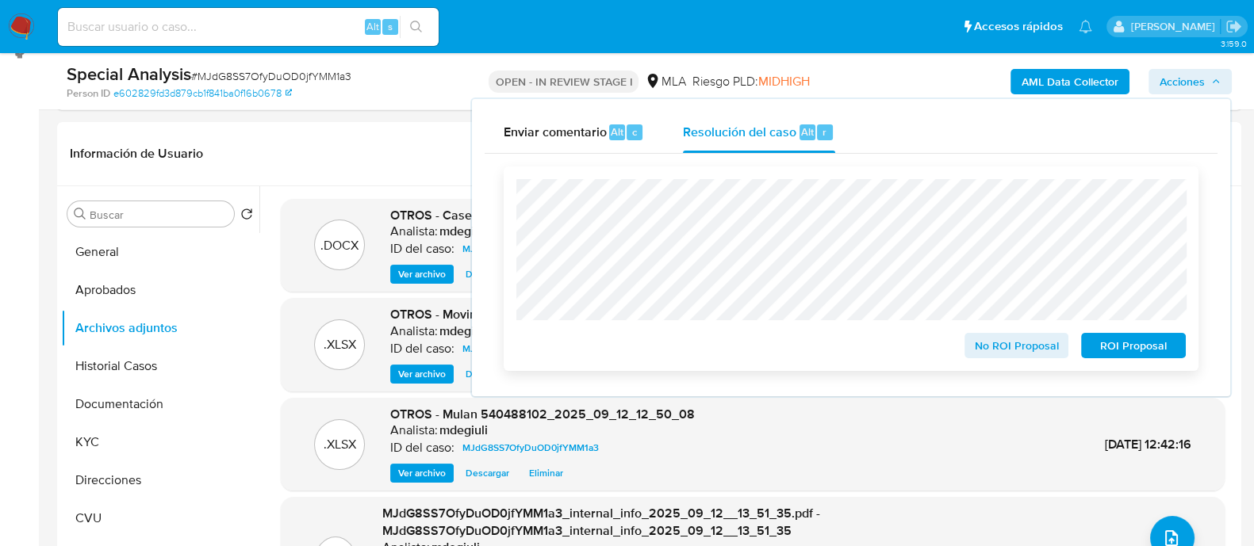
click at [1126, 351] on span "ROI Proposal" at bounding box center [1133, 346] width 82 height 22
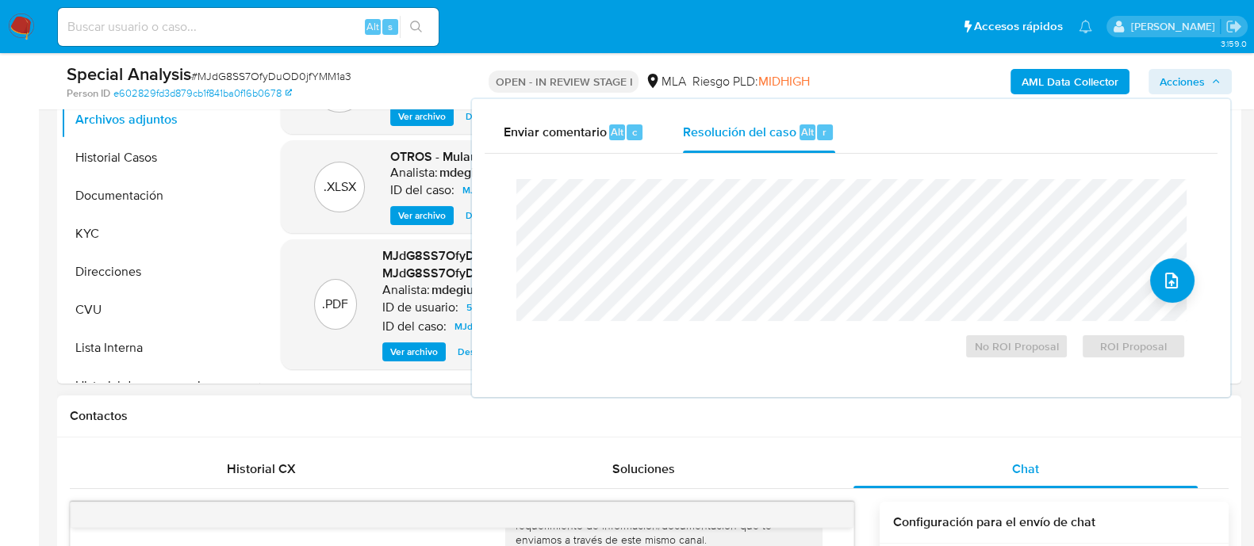
scroll to position [423, 0]
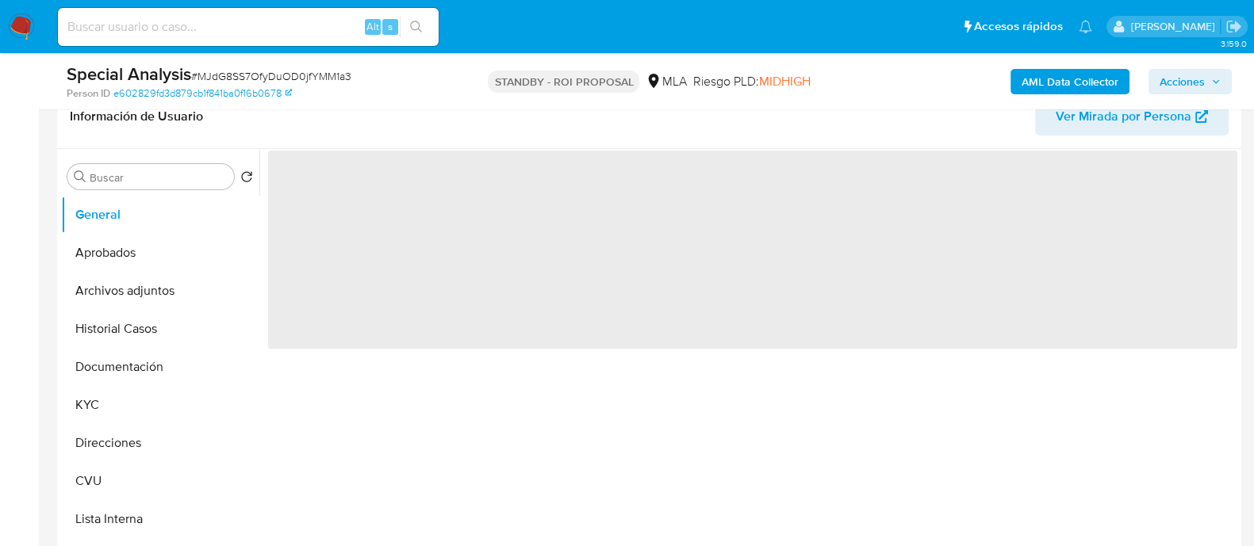
scroll to position [496, 0]
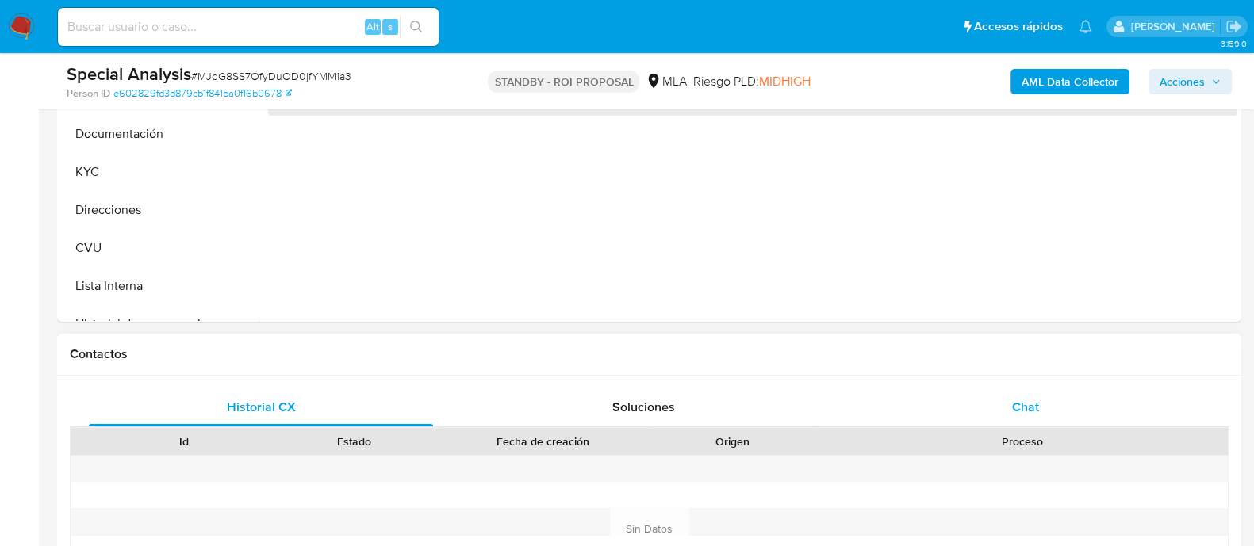
click at [1027, 414] on span "Chat" at bounding box center [1025, 407] width 27 height 18
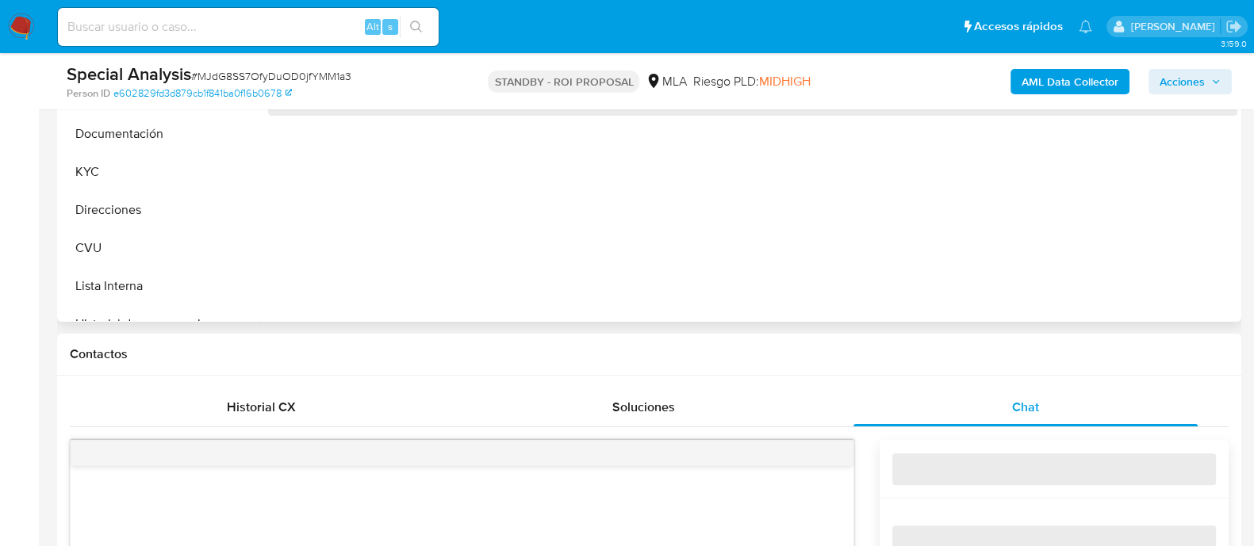
select select "10"
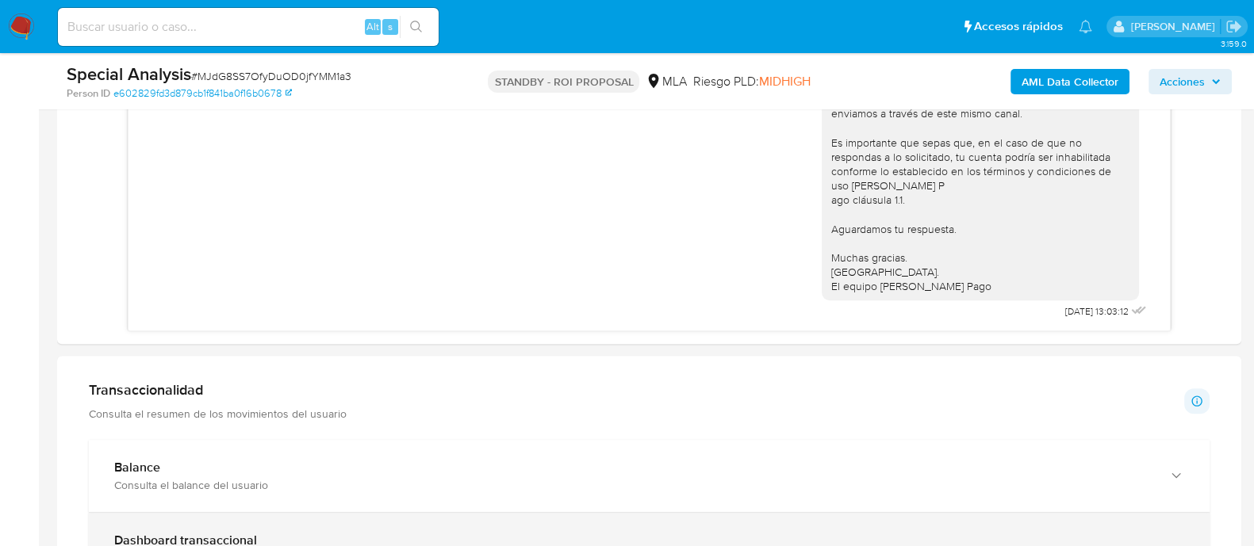
scroll to position [892, 0]
